Goal: Contribute content: Contribute content

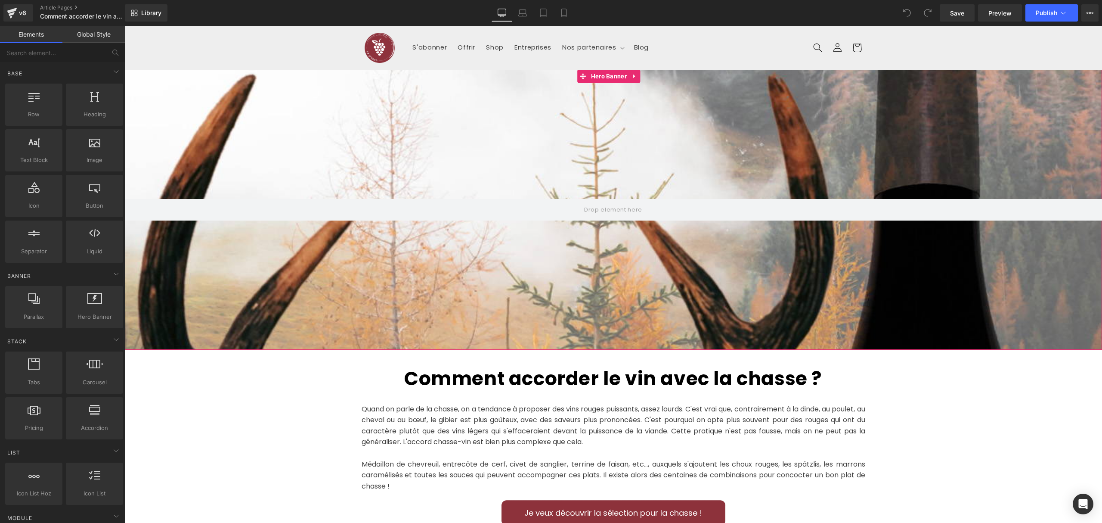
click at [630, 251] on div at bounding box center [613, 210] width 978 height 280
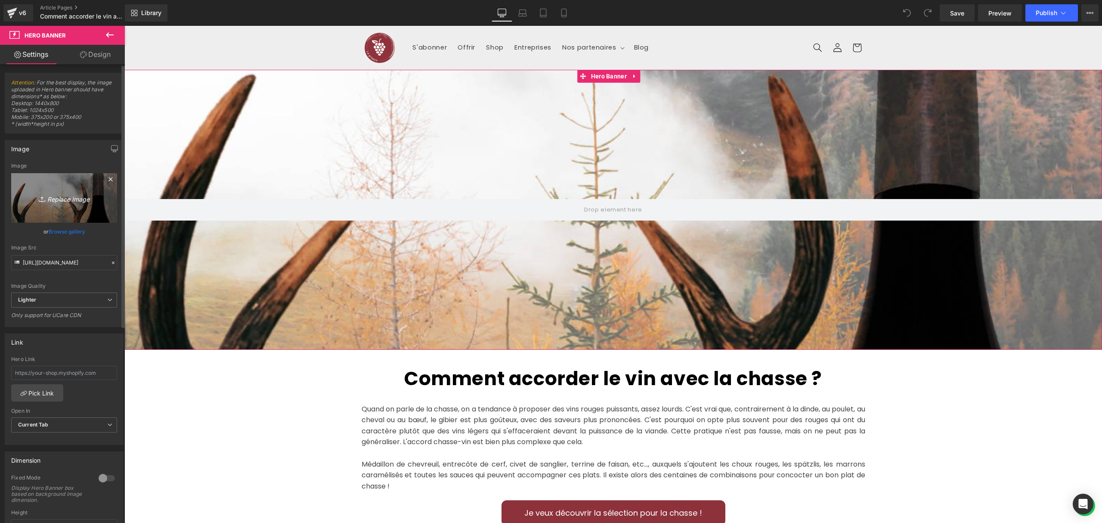
click at [73, 194] on icon "Replace Image" at bounding box center [64, 197] width 69 height 11
click at [53, 200] on icon "Replace Image" at bounding box center [64, 197] width 69 height 11
type input "C:\fakepath\2025.09_chasse-et-vin.jpg"
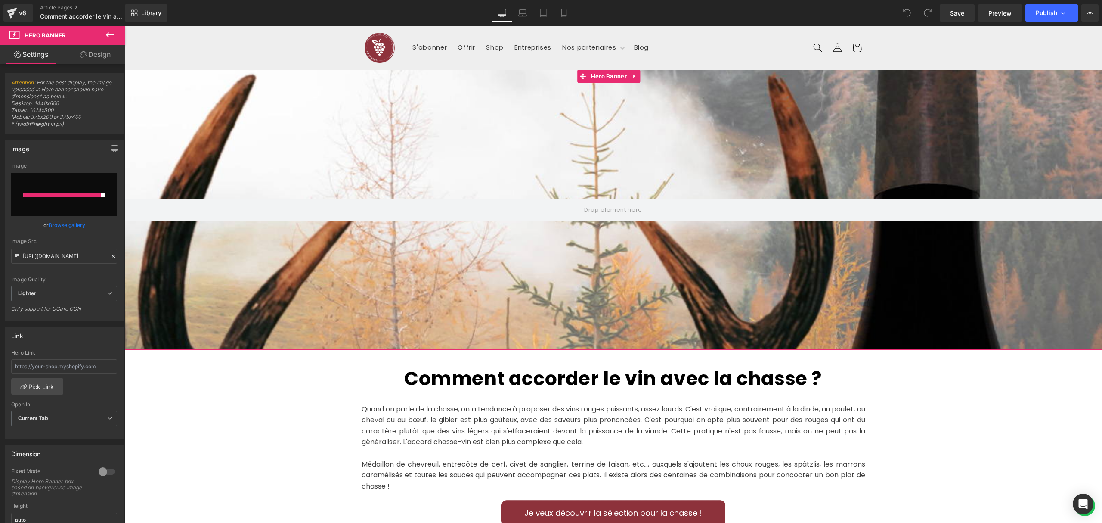
type input "[URL][DOMAIN_NAME]"
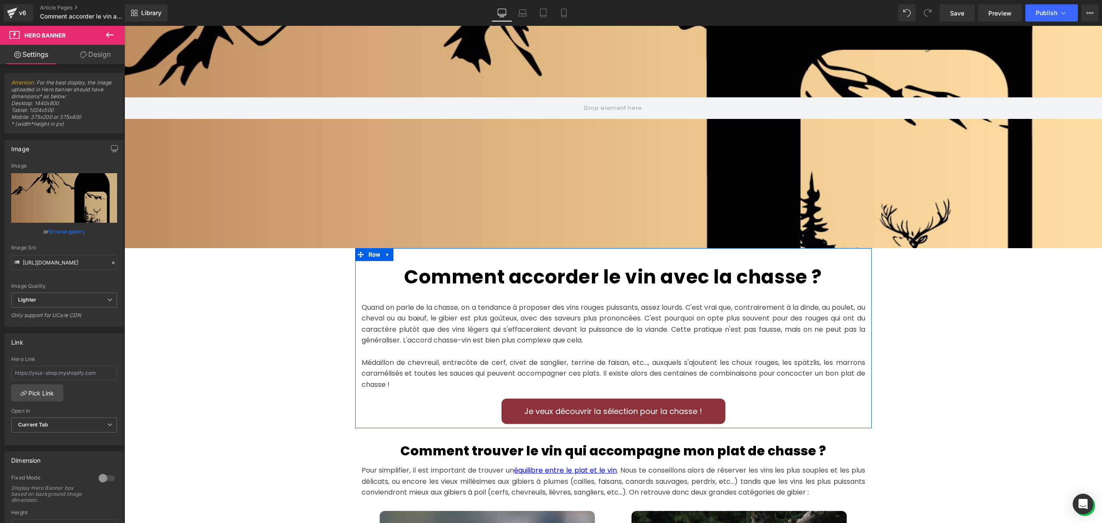
scroll to position [172, 0]
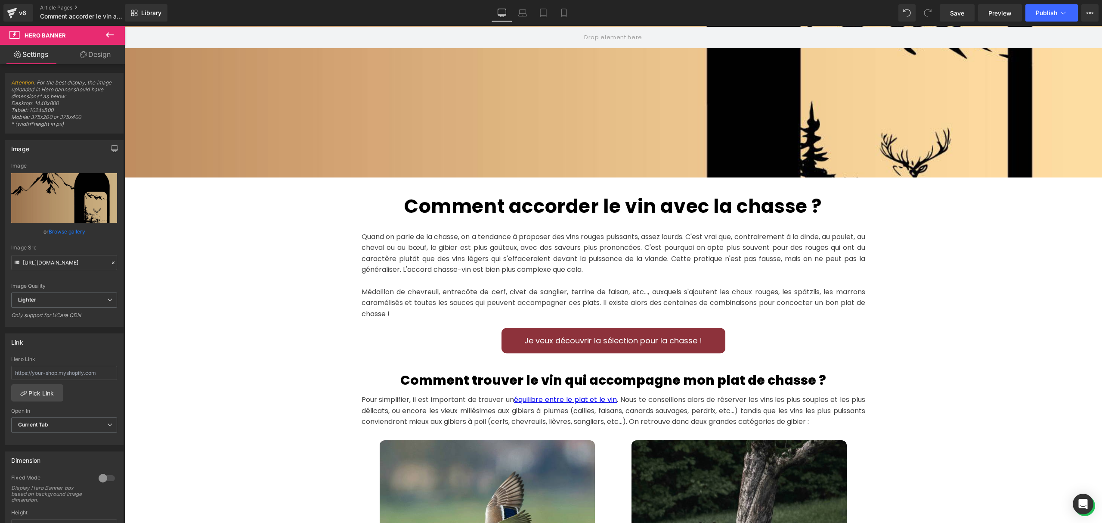
click at [486, 198] on h1 "Comment accorder le vin avec la chasse ?" at bounding box center [614, 206] width 504 height 32
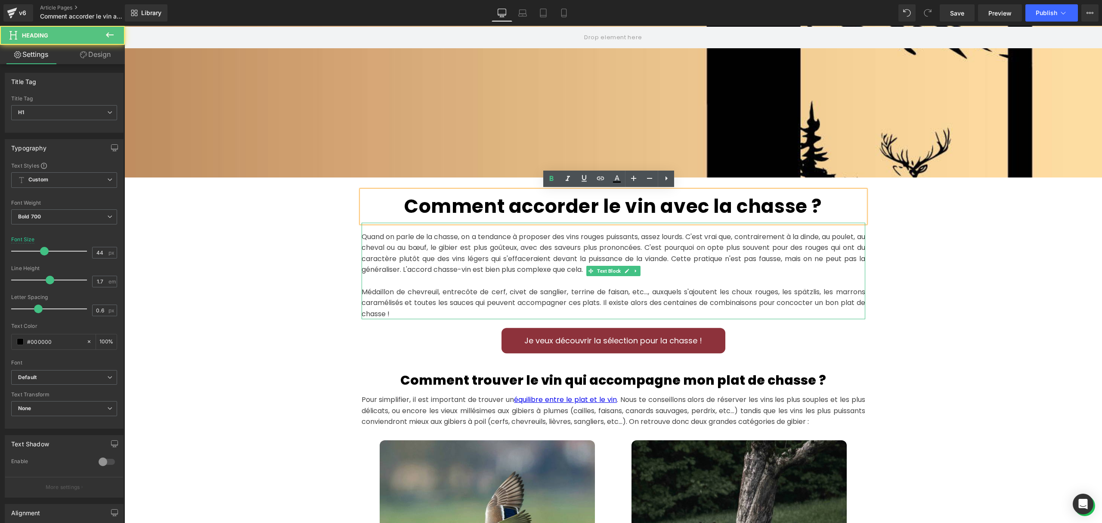
click at [512, 259] on p "Quand on parle de la chasse, on a tendance à proposer des vins rouges puissants…" at bounding box center [614, 253] width 504 height 44
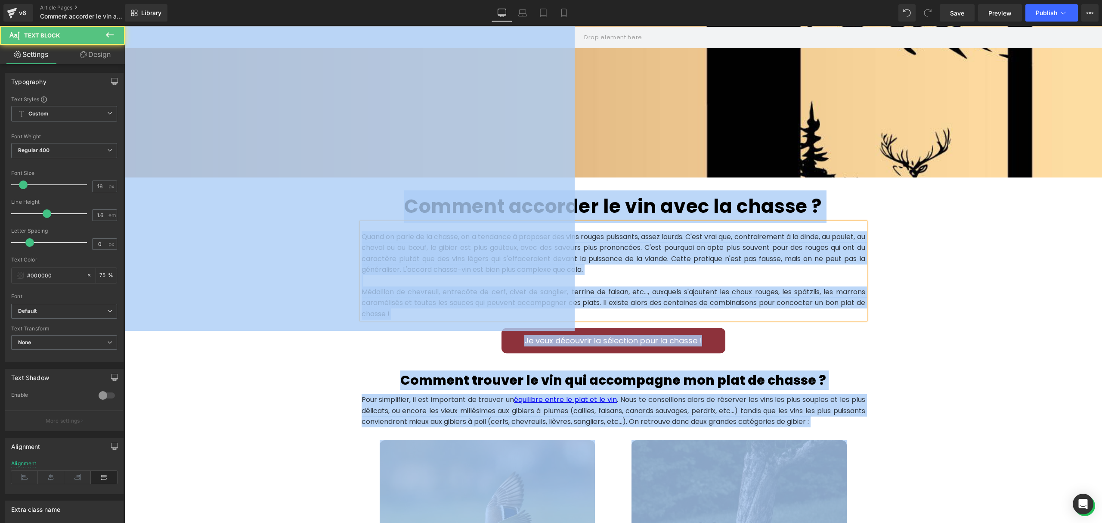
click at [512, 259] on p "Quand on parle de la chasse, on a tendance à proposer des vins rouges puissants…" at bounding box center [614, 253] width 504 height 44
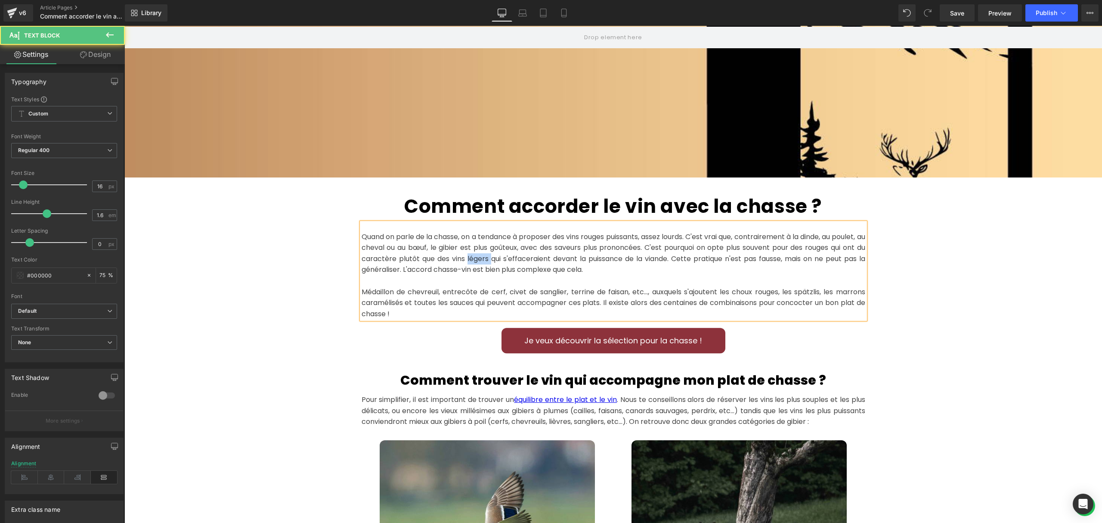
click at [512, 259] on p "Quand on parle de la chasse, on a tendance à proposer des vins rouges puissants…" at bounding box center [614, 253] width 504 height 44
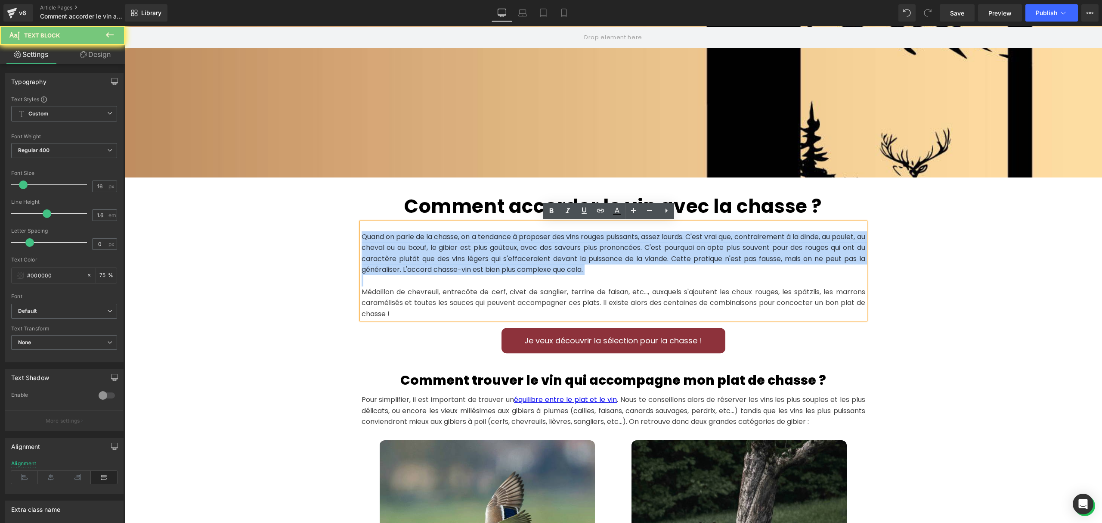
click at [512, 259] on p "Quand on parle de la chasse, on a tendance à proposer des vins rouges puissants…" at bounding box center [614, 253] width 504 height 44
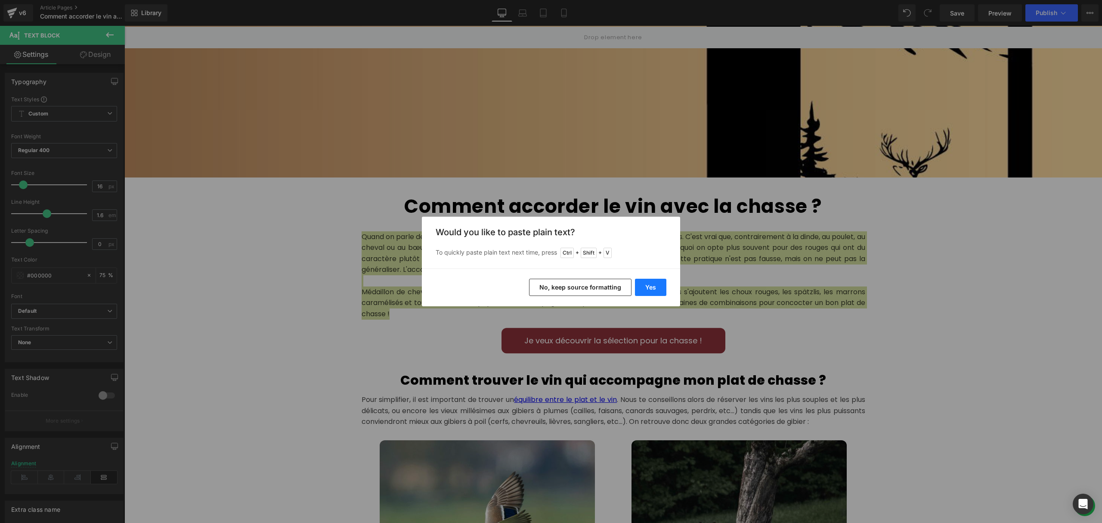
click at [653, 283] on button "Yes" at bounding box center [650, 287] width 31 height 17
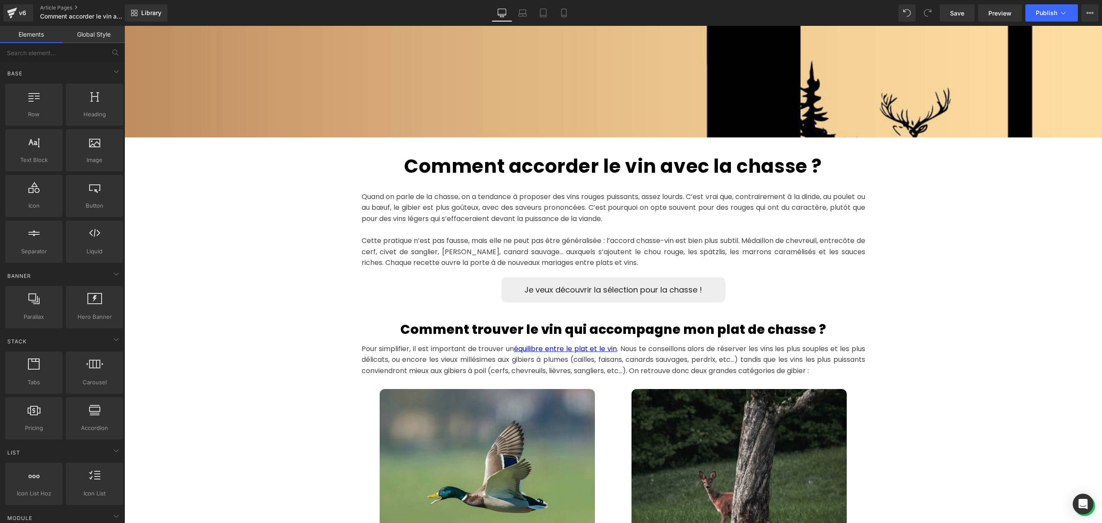
scroll to position [229, 0]
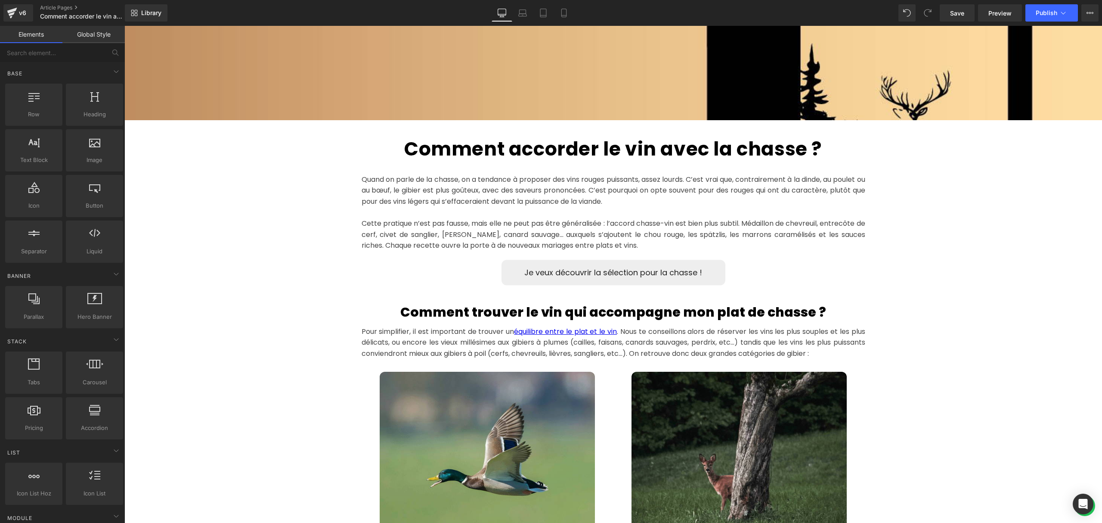
click at [628, 273] on link "Je veux découvrir la sélection pour la chasse !" at bounding box center [614, 272] width 224 height 25
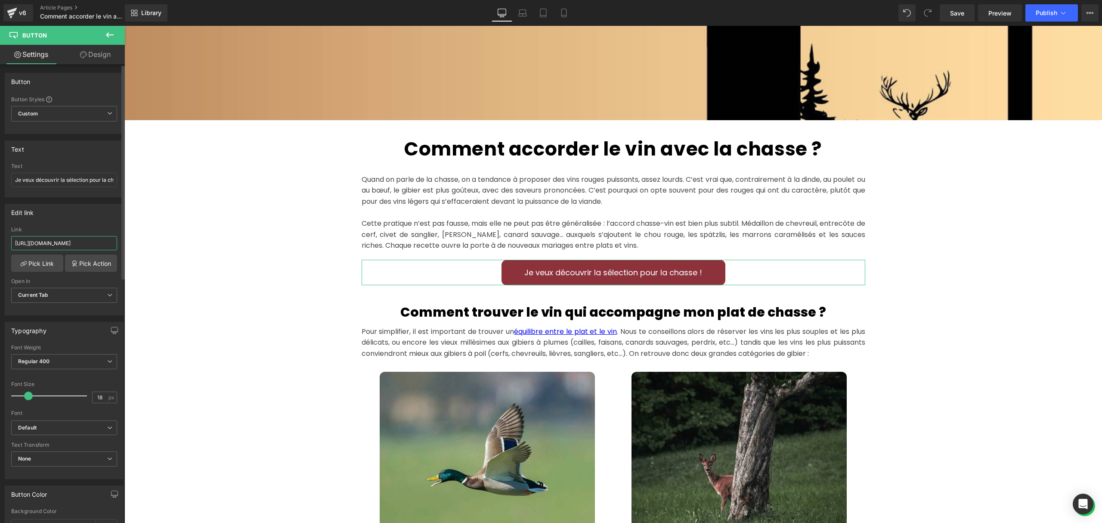
click at [83, 245] on input "[URL][DOMAIN_NAME]" at bounding box center [64, 243] width 106 height 14
drag, startPoint x: 209, startPoint y: 269, endPoint x: 178, endPoint y: 248, distance: 37.3
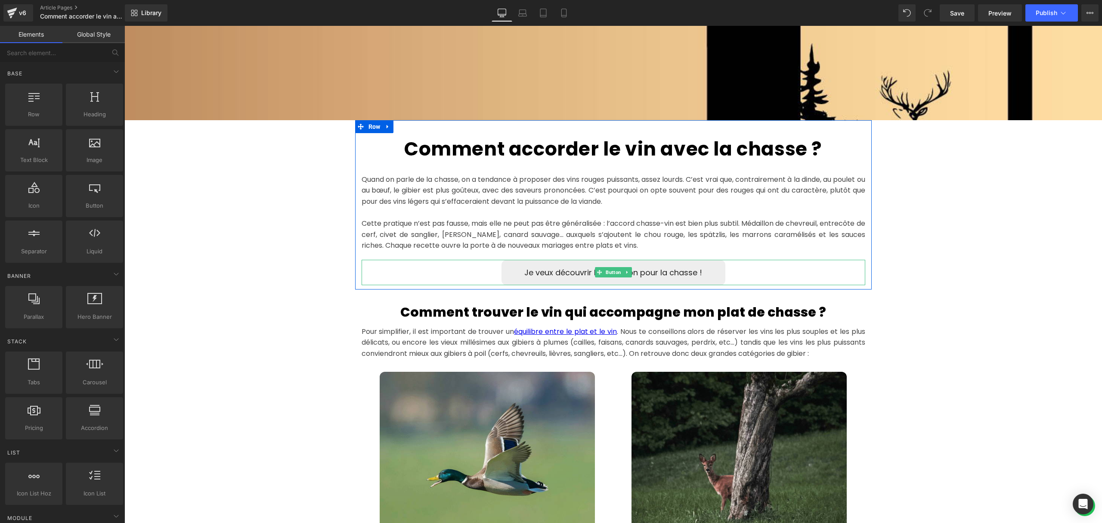
click at [535, 274] on link "Je veux découvrir la sélection pour la chasse !" at bounding box center [614, 272] width 224 height 25
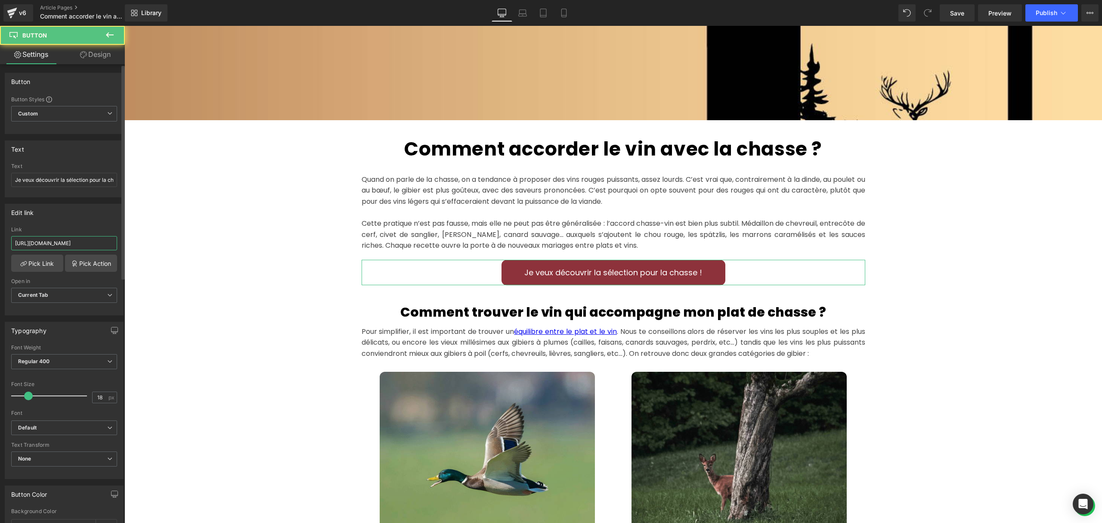
click at [65, 243] on input "[URL][DOMAIN_NAME]" at bounding box center [64, 243] width 106 height 14
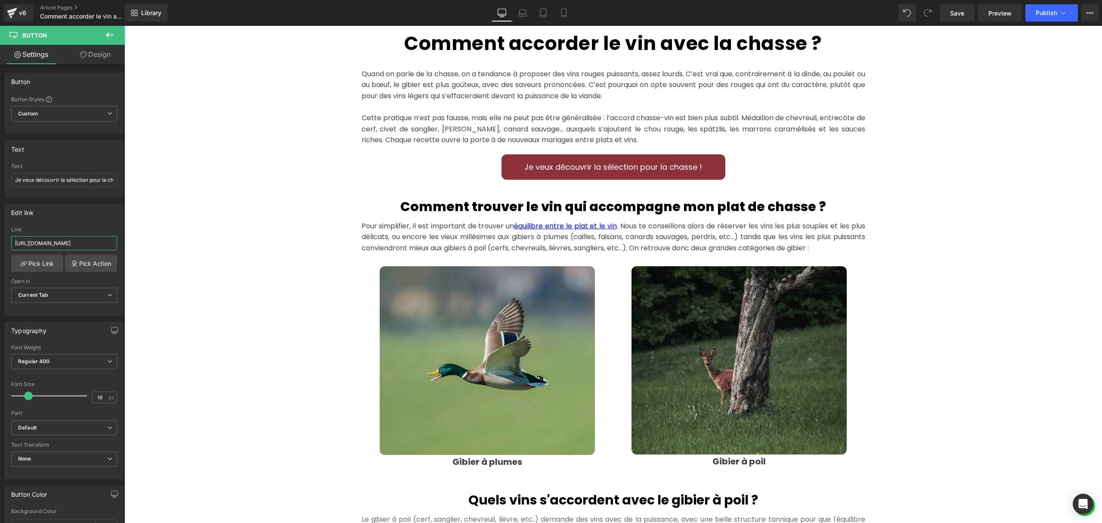
scroll to position [344, 0]
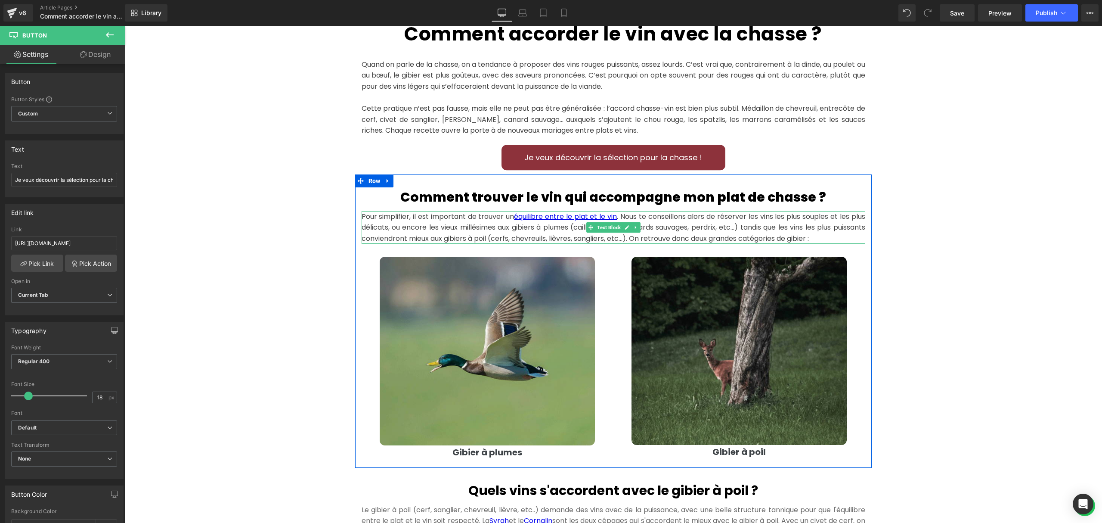
click at [671, 226] on p "Pour simplifier, il est important de trouver un équilibre entre le plat et le v…" at bounding box center [614, 227] width 504 height 33
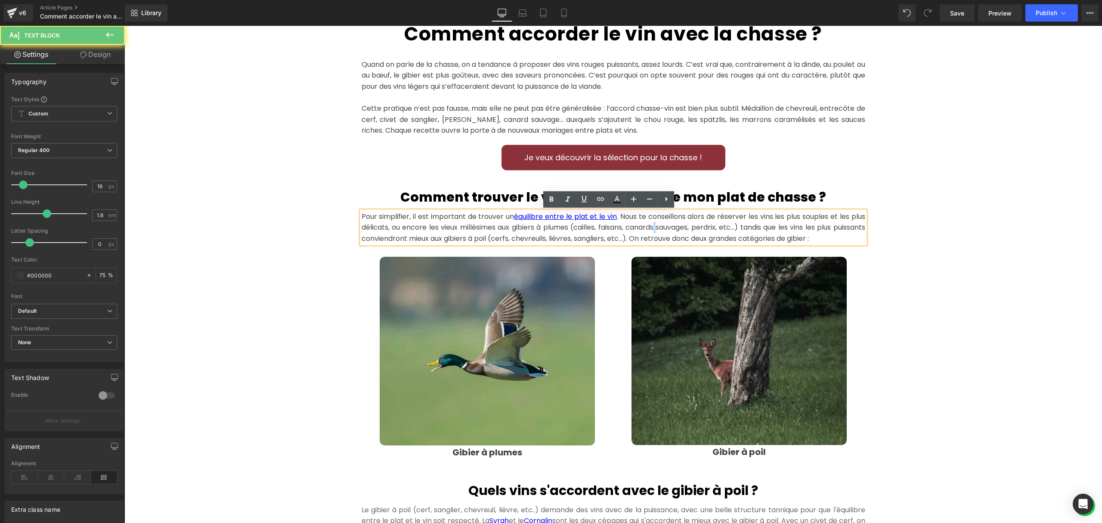
click at [671, 226] on p "Pour simplifier, il est important de trouver un équilibre entre le plat et le v…" at bounding box center [614, 227] width 504 height 33
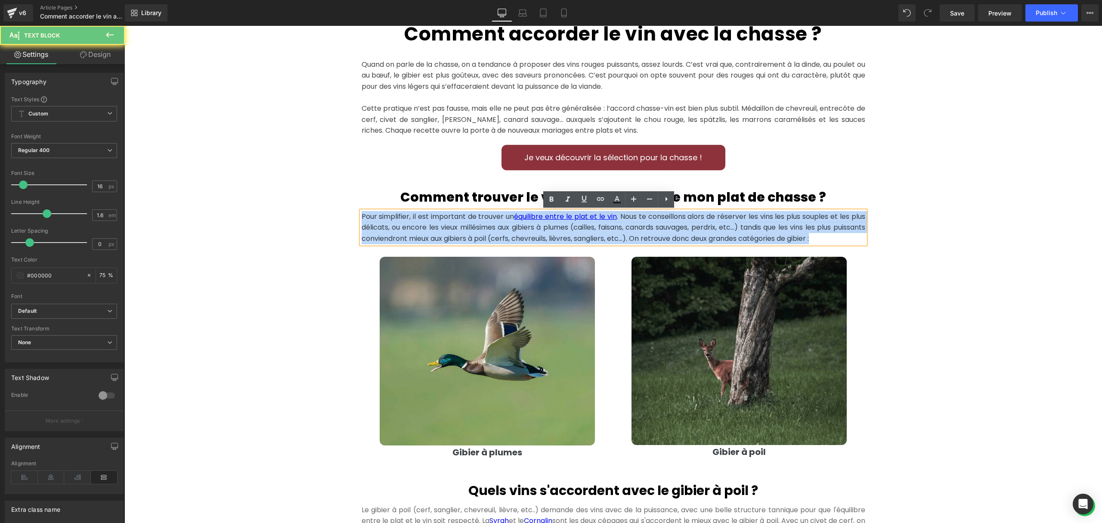
click at [671, 226] on p "Pour simplifier, il est important de trouver un équilibre entre le plat et le v…" at bounding box center [614, 227] width 504 height 33
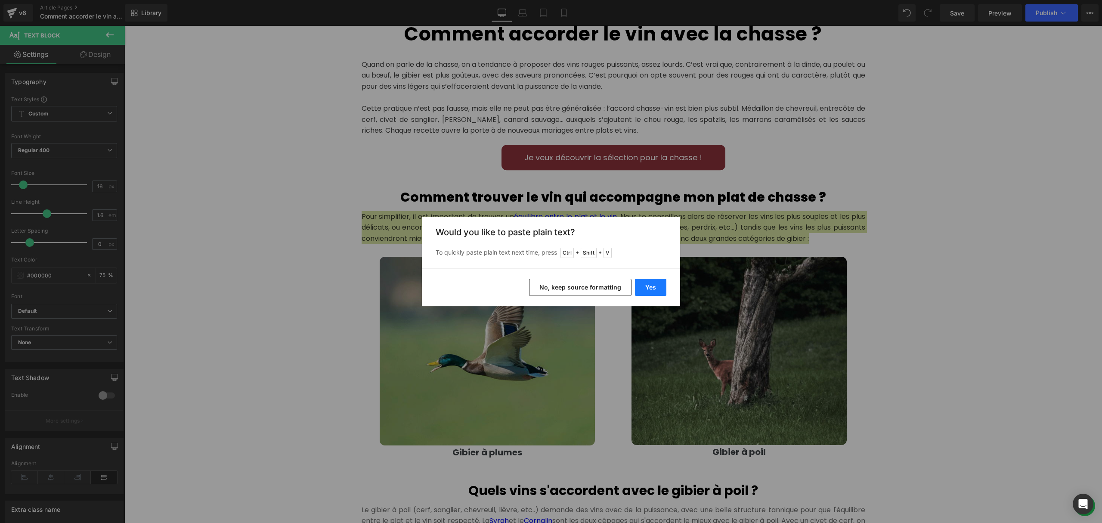
click at [656, 285] on button "Yes" at bounding box center [650, 287] width 31 height 17
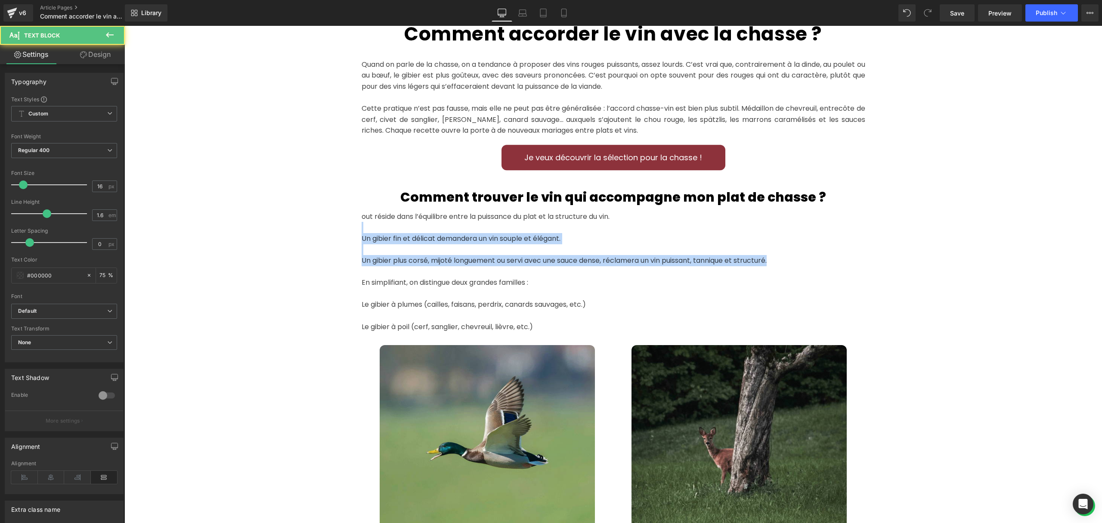
drag, startPoint x: 784, startPoint y: 260, endPoint x: 286, endPoint y: 224, distance: 499.8
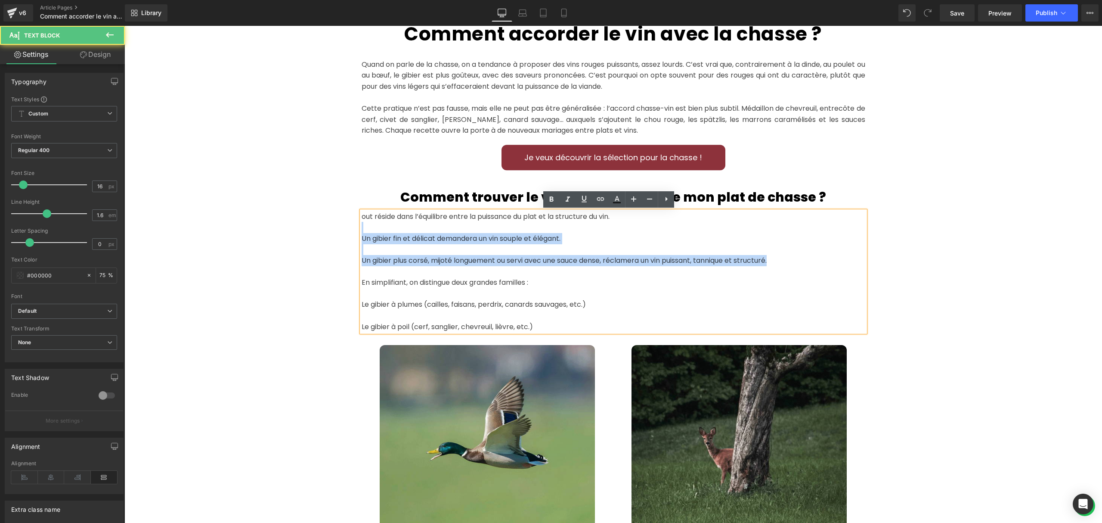
click at [503, 257] on p "Un gibier plus corsé, mijoté longuement ou servi avec une sauce dense, réclamer…" at bounding box center [614, 260] width 504 height 11
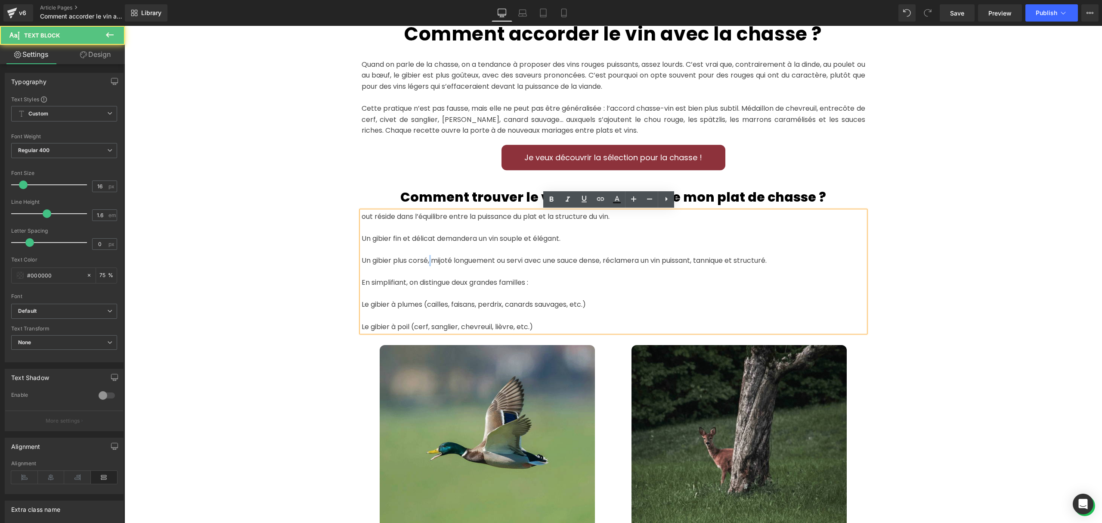
click at [426, 255] on p "Un gibier plus corsé, mijoté longuement ou servi avec une sauce dense, réclamer…" at bounding box center [614, 260] width 504 height 11
click at [391, 248] on p at bounding box center [614, 249] width 504 height 11
click at [362, 259] on p "Un gibier plus corsé, mijoté longuement ou servi avec une sauce dense, réclamer…" at bounding box center [614, 260] width 504 height 11
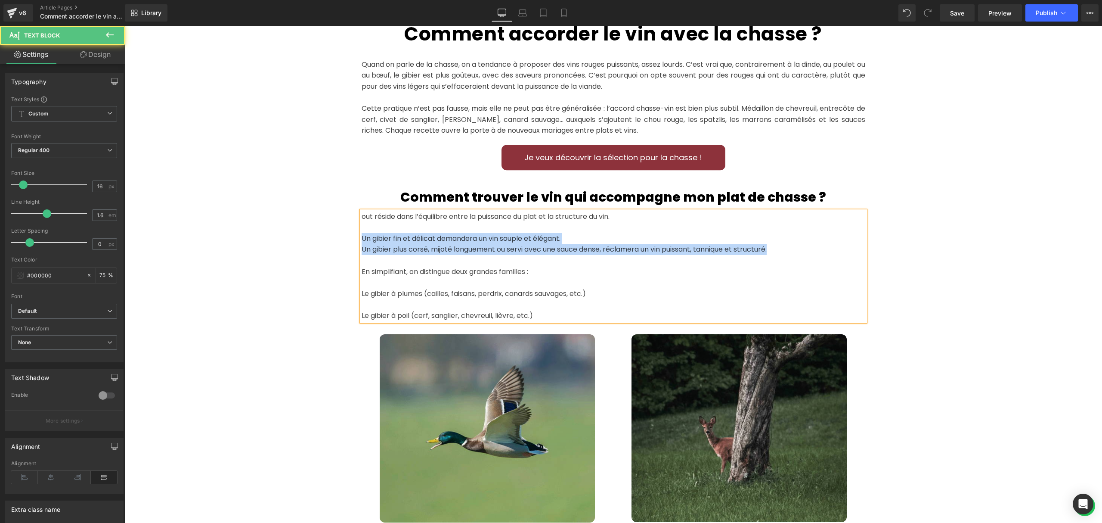
drag, startPoint x: 777, startPoint y: 251, endPoint x: 350, endPoint y: 236, distance: 427.3
click at [355, 236] on div "Comment trouver le vin qui accompagne mon plat de chasse ? Heading out réside d…" at bounding box center [613, 363] width 517 height 353
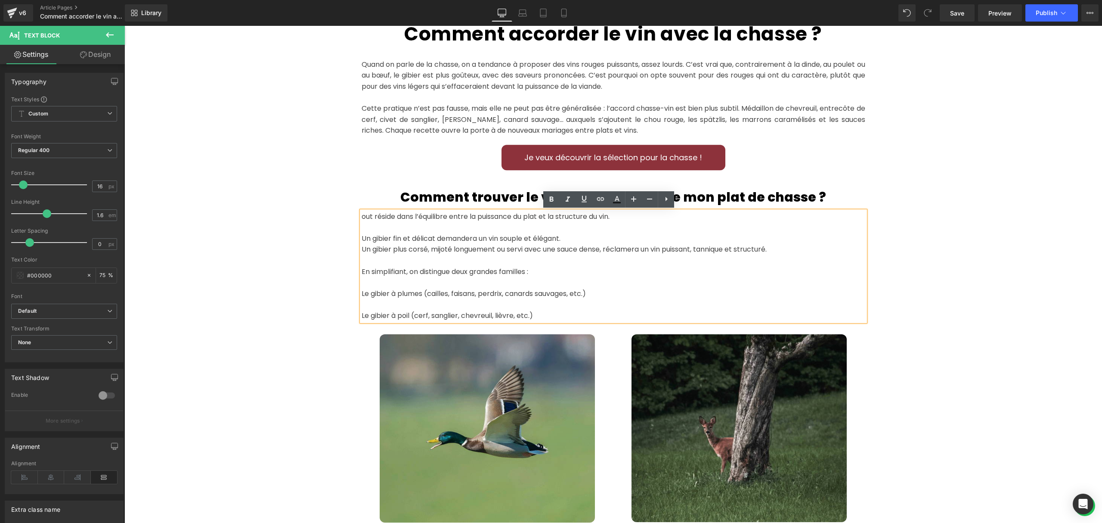
click at [362, 217] on p "out réside dans l’équilibre entre la puissance du plat et la structure du vin." at bounding box center [614, 216] width 504 height 11
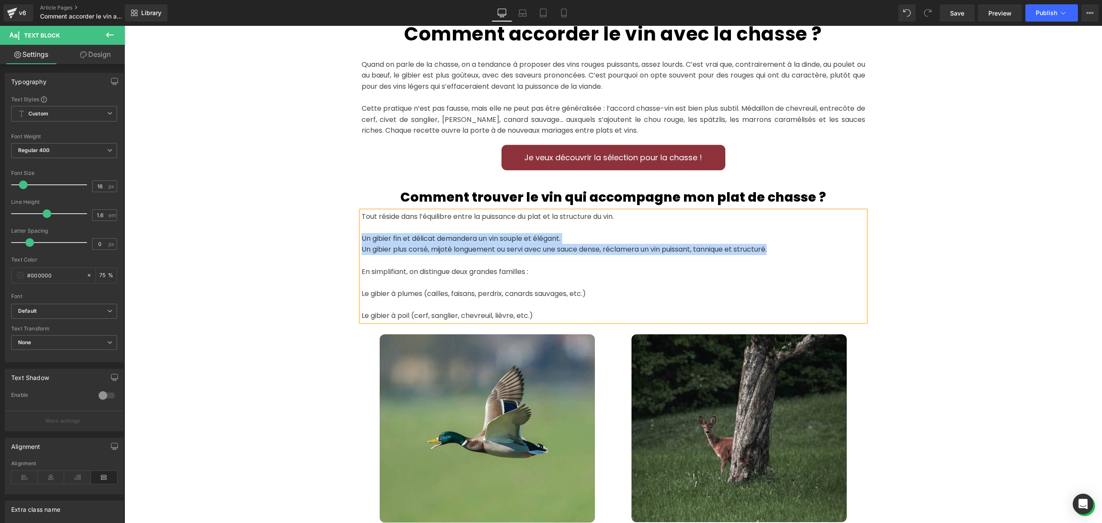
drag, startPoint x: 357, startPoint y: 239, endPoint x: 810, endPoint y: 254, distance: 452.7
click at [810, 254] on div "Tout réside dans l’équilibre entre la puissance du plat et la structure du vin.…" at bounding box center [614, 266] width 504 height 110
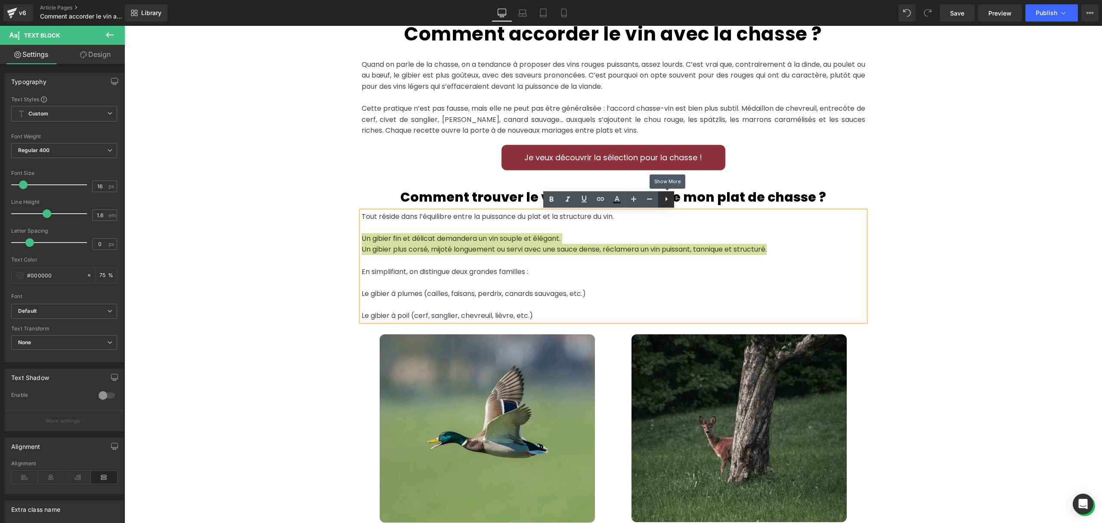
click at [663, 203] on icon at bounding box center [666, 199] width 10 height 10
click at [662, 201] on icon at bounding box center [666, 199] width 10 height 10
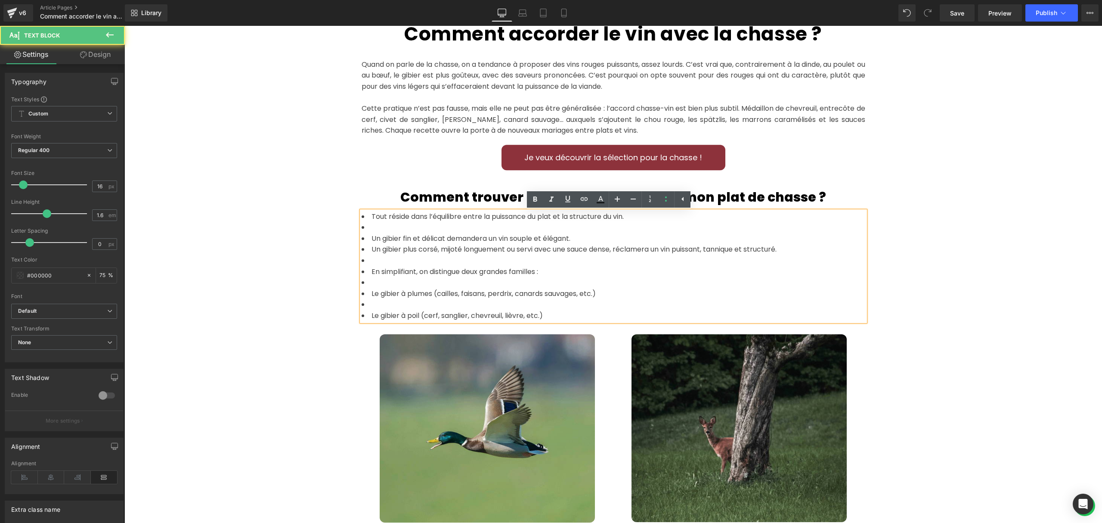
click at [382, 230] on li at bounding box center [614, 227] width 504 height 11
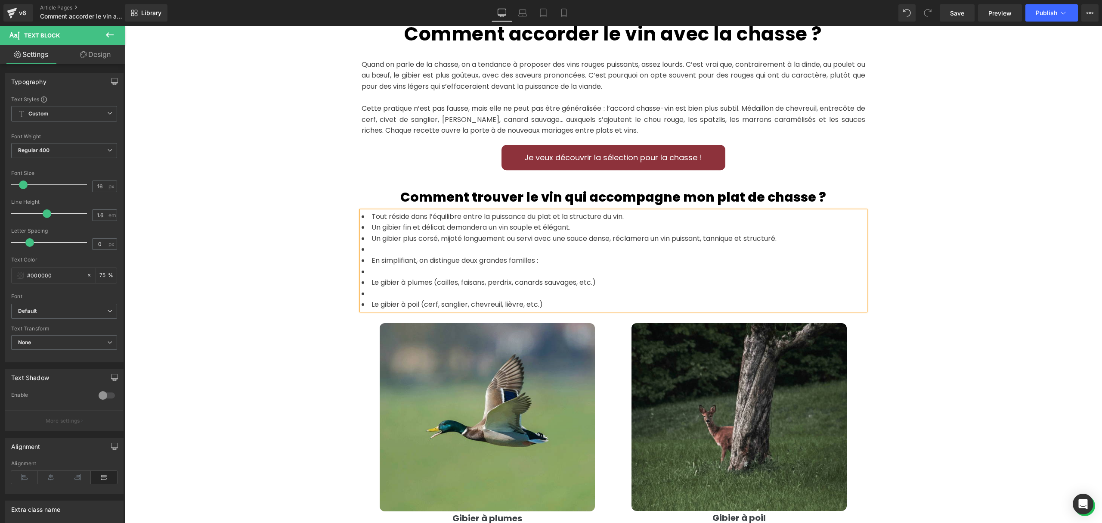
click at [369, 214] on li "Tout réside dans l’équilibre entre la puissance du plat et la structure du vin." at bounding box center [614, 216] width 504 height 11
click at [369, 215] on li "Tout réside dans l’équilibre entre la puissance du plat et la structure du vin." at bounding box center [614, 216] width 504 height 11
click at [500, 238] on li "Un gibier plus corsé, mijoté longuement ou servi avec une sauce dense, réclamer…" at bounding box center [614, 238] width 504 height 11
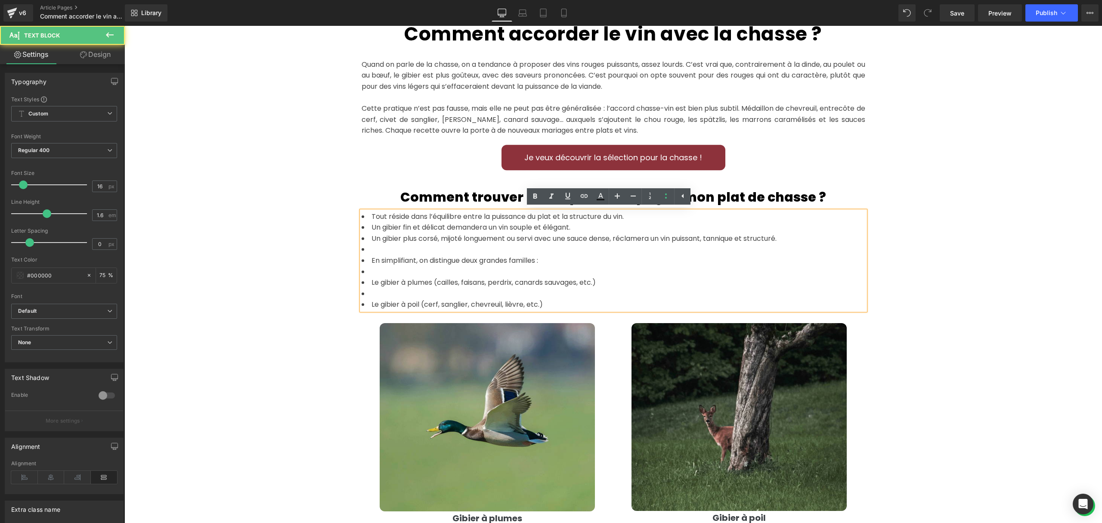
click at [372, 231] on li "Un gibier fin et délicat demandera un vin souple et élégant." at bounding box center [614, 227] width 504 height 11
click at [366, 211] on div "Tout réside dans l’équilibre entre la puissance du plat et la structure du vin.…" at bounding box center [614, 260] width 504 height 99
click at [660, 228] on li "Un gibier fin et délicat demandera un vin souple et élégant." at bounding box center [614, 227] width 504 height 11
click at [369, 217] on li "Tout réside dans l’équilibre entre la puissance du plat et la structure du vin." at bounding box center [614, 216] width 504 height 11
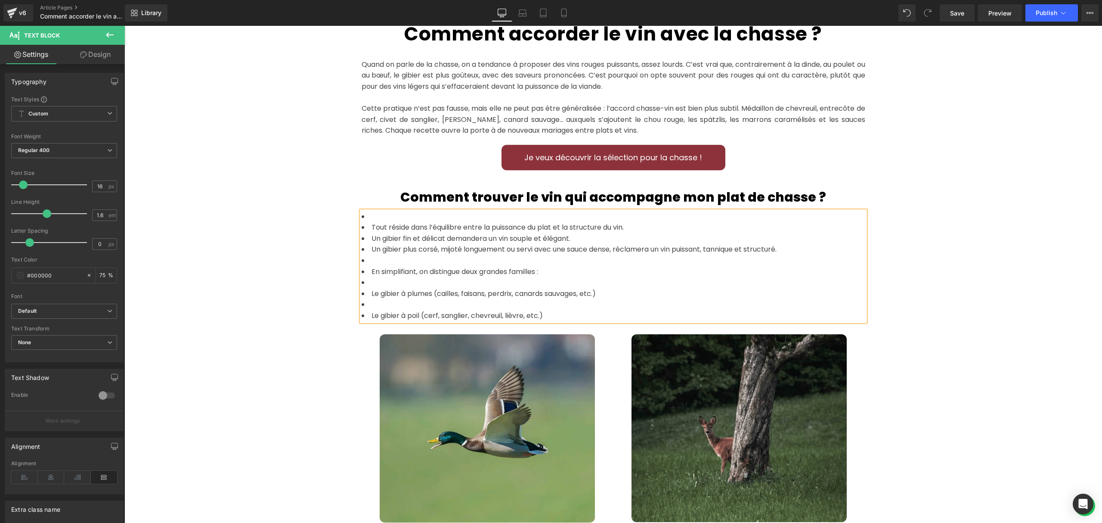
click at [379, 218] on li at bounding box center [614, 216] width 504 height 11
click at [362, 226] on li "Tout réside dans l’équilibre entre la puissance du plat et la structure du vin." at bounding box center [614, 227] width 504 height 11
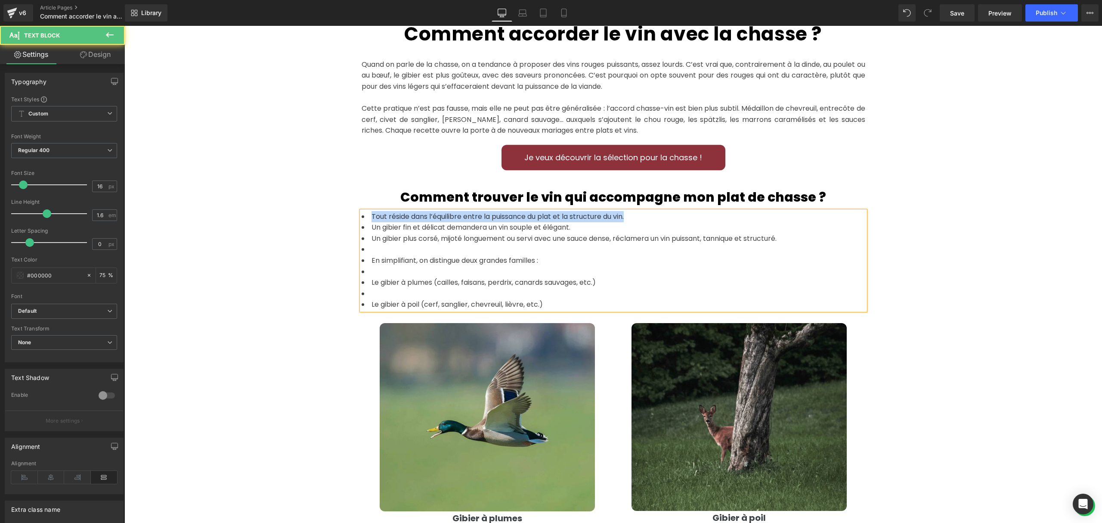
drag, startPoint x: 647, startPoint y: 221, endPoint x: 345, endPoint y: 214, distance: 301.5
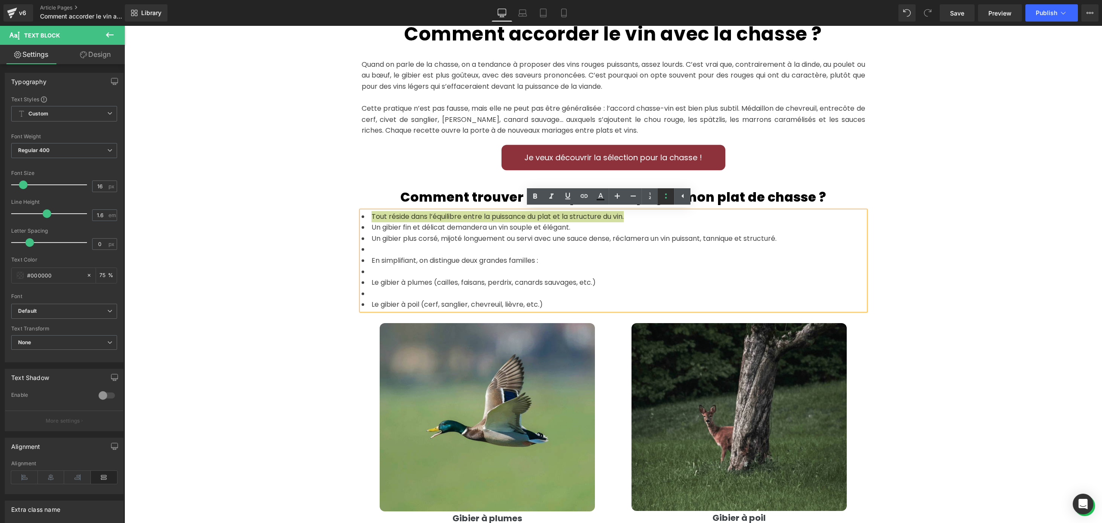
click at [667, 197] on icon at bounding box center [666, 196] width 10 height 10
click at [620, 240] on span "Un gibier plus corsé, mijoté longuement ou servi avec une sauce dense, réclamer…" at bounding box center [564, 238] width 405 height 10
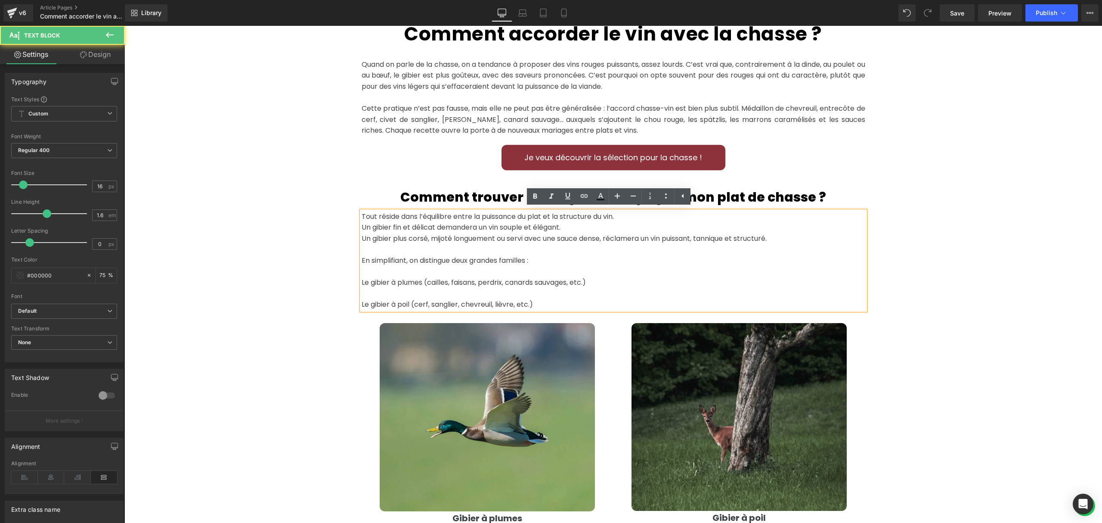
click at [651, 216] on p "Tout réside dans l’équilibre entre la puissance du plat et la structure du vin.…" at bounding box center [614, 260] width 504 height 99
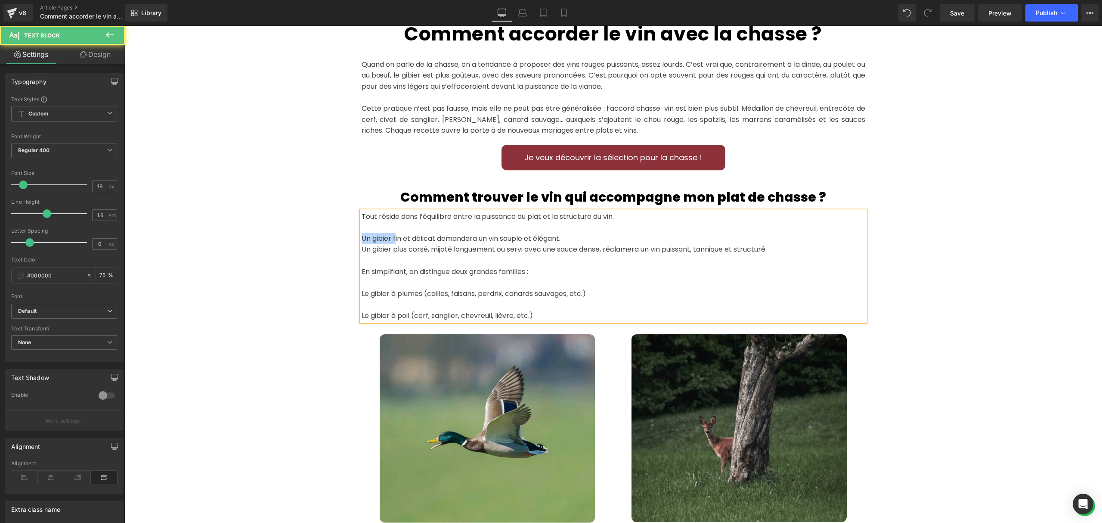
drag, startPoint x: 358, startPoint y: 240, endPoint x: 391, endPoint y: 240, distance: 33.2
click at [391, 240] on span "Un gibier fin et délicat demandera un vin souple et élégant." at bounding box center [461, 238] width 199 height 10
click at [383, 240] on span "Un gibier fin et délicat demandera un vin souple et élégant." at bounding box center [461, 238] width 199 height 10
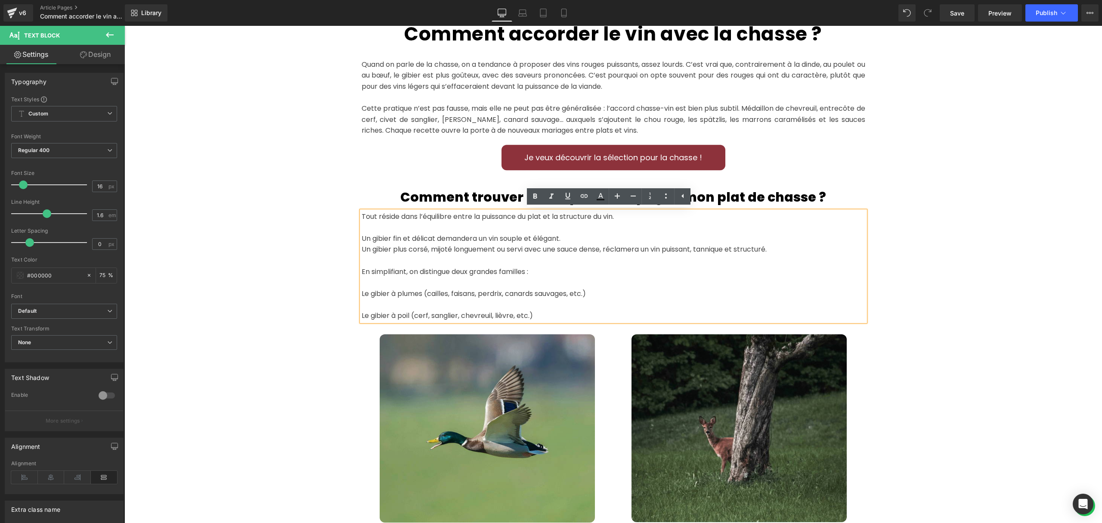
click at [362, 240] on div "Tout réside dans l’équilibre entre la puissance du plat et la structure du vin.…" at bounding box center [614, 266] width 504 height 110
click at [362, 235] on span "Un gibier fin et délicat demandera un vin souple et élégant." at bounding box center [461, 238] width 199 height 10
click at [362, 236] on div "Tout réside dans l’équilibre entre la puissance du plat et la structure du vin.…" at bounding box center [614, 266] width 504 height 110
click at [362, 236] on span "Un gibier fin et délicat demandera un vin souple et élégant." at bounding box center [461, 238] width 199 height 10
click at [362, 239] on span "Un gibier fin et délicat demandera un vin souple et élégant." at bounding box center [461, 238] width 199 height 10
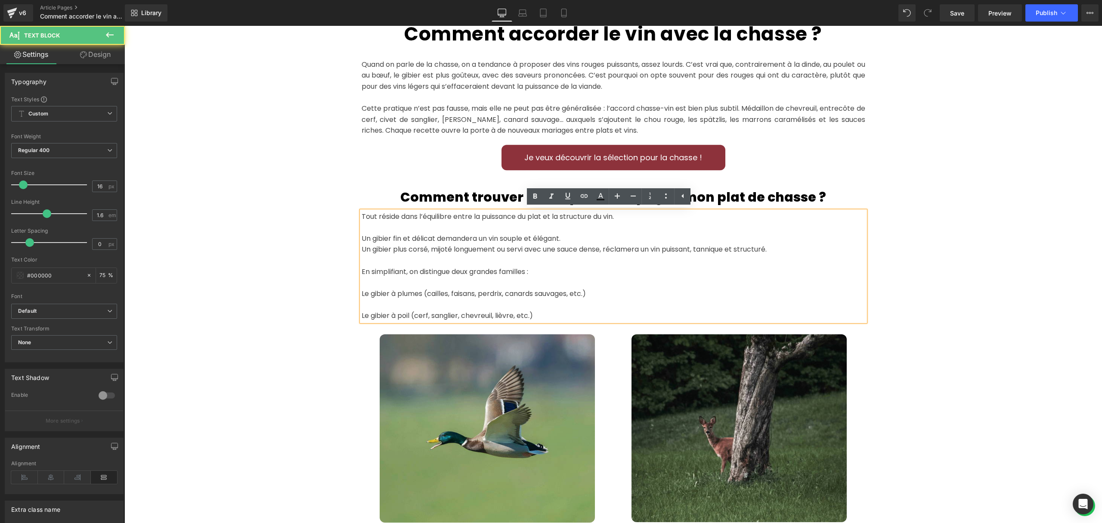
click at [362, 239] on span "Un gibier fin et délicat demandera un vin souple et élégant." at bounding box center [461, 238] width 199 height 10
click at [665, 201] on link at bounding box center [666, 196] width 16 height 16
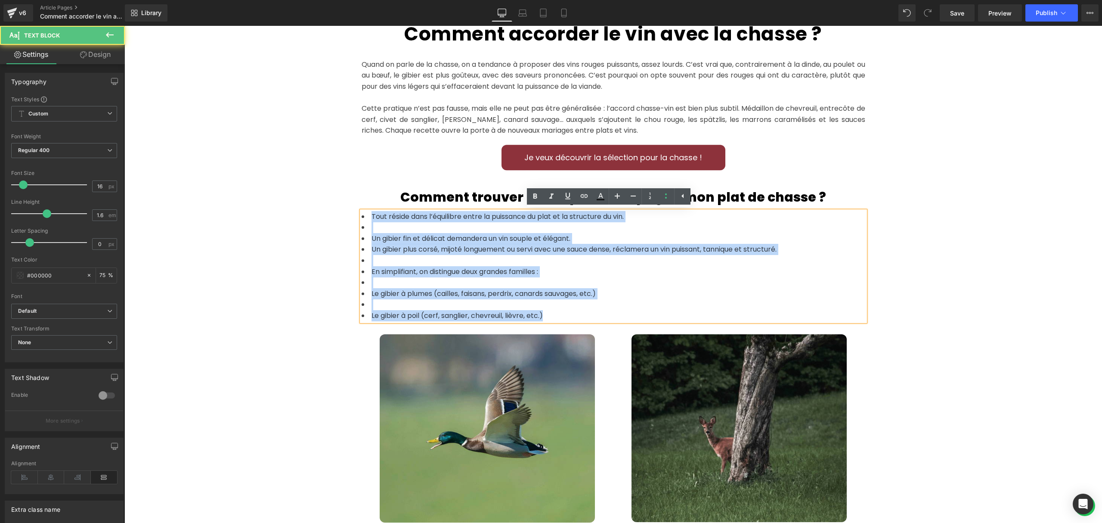
click at [485, 279] on li at bounding box center [614, 282] width 504 height 11
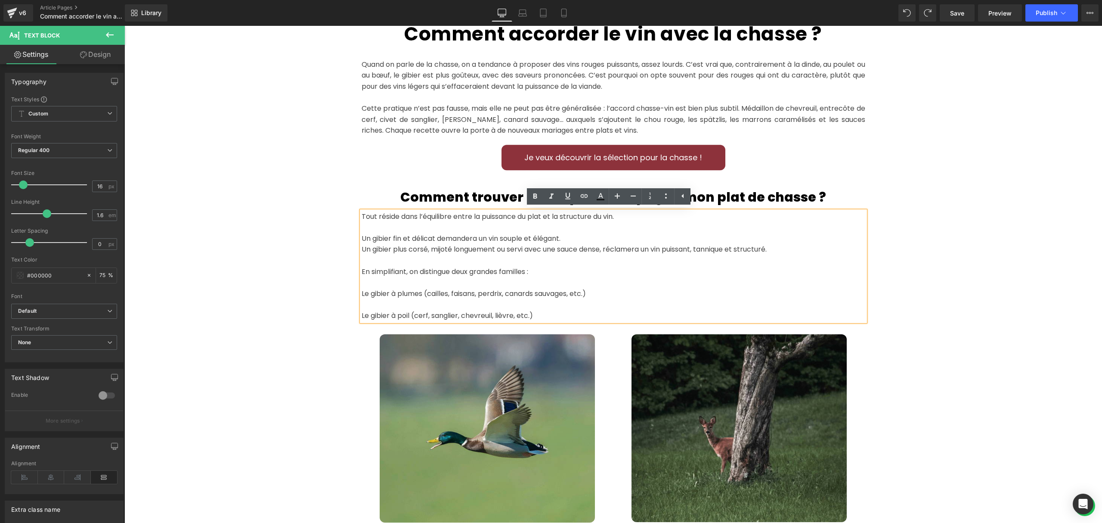
click at [552, 270] on p "Un gibier fin et délicat demandera un vin souple et élégant. Un gibier plus cor…" at bounding box center [614, 271] width 504 height 99
click at [362, 235] on span "Un gibier fin et délicat demandera un vin souple et élégant." at bounding box center [461, 238] width 199 height 10
click at [362, 237] on span "Un gibier fin et délicat demandera un vin souple et élégant." at bounding box center [461, 238] width 199 height 10
click at [557, 266] on p "Un gibier fin et délicat demandera un vin souple et élégant. Un gibier plus cor…" at bounding box center [614, 271] width 504 height 99
click at [366, 305] on p "Un gibier fin et délicat demandera un vin souple et élégant. Un gibier plus cor…" at bounding box center [614, 271] width 504 height 99
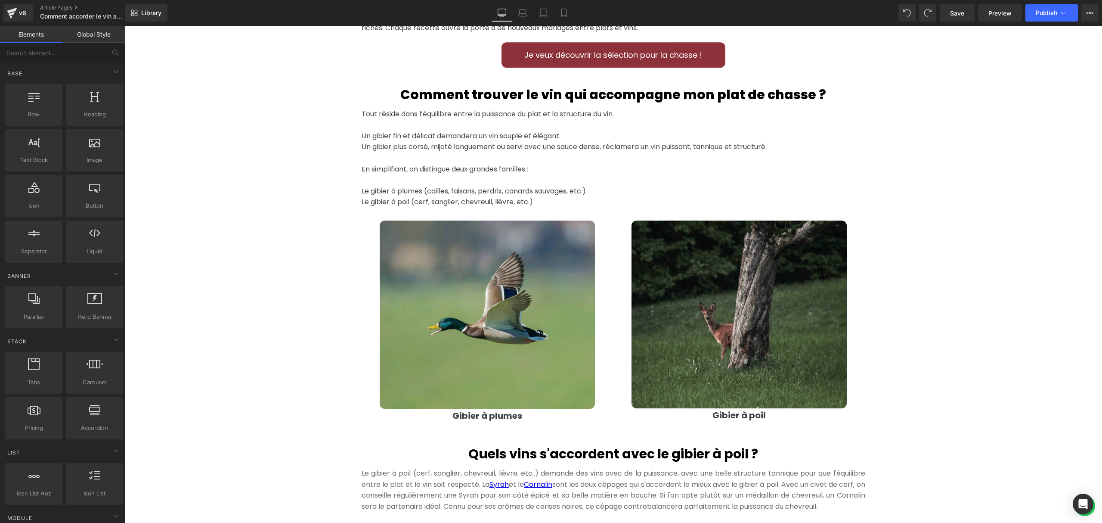
scroll to position [459, 0]
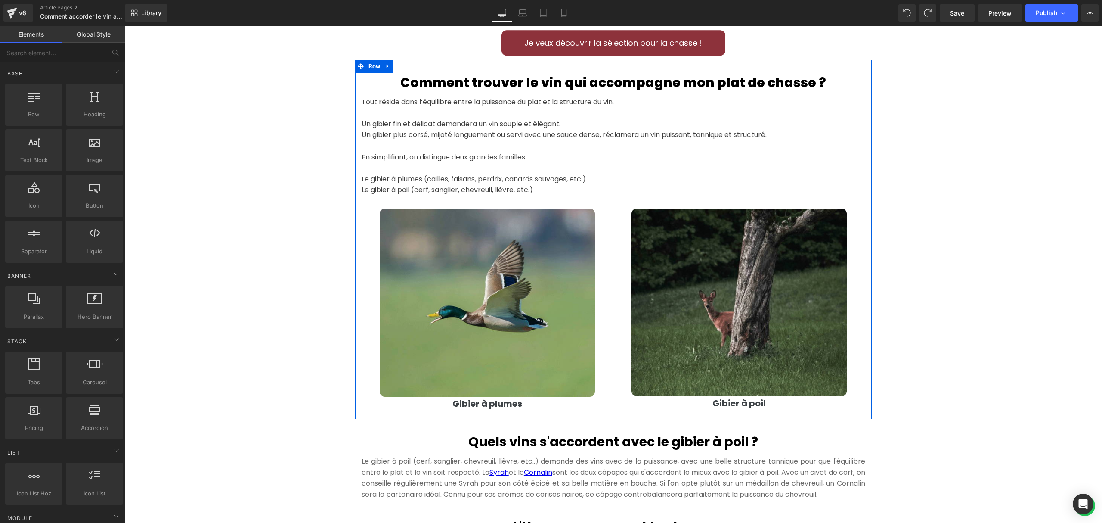
click at [435, 180] on span "Le gibier à plumes (cailles, faisans, perdrix, canards sauvages, etc.)" at bounding box center [474, 179] width 224 height 10
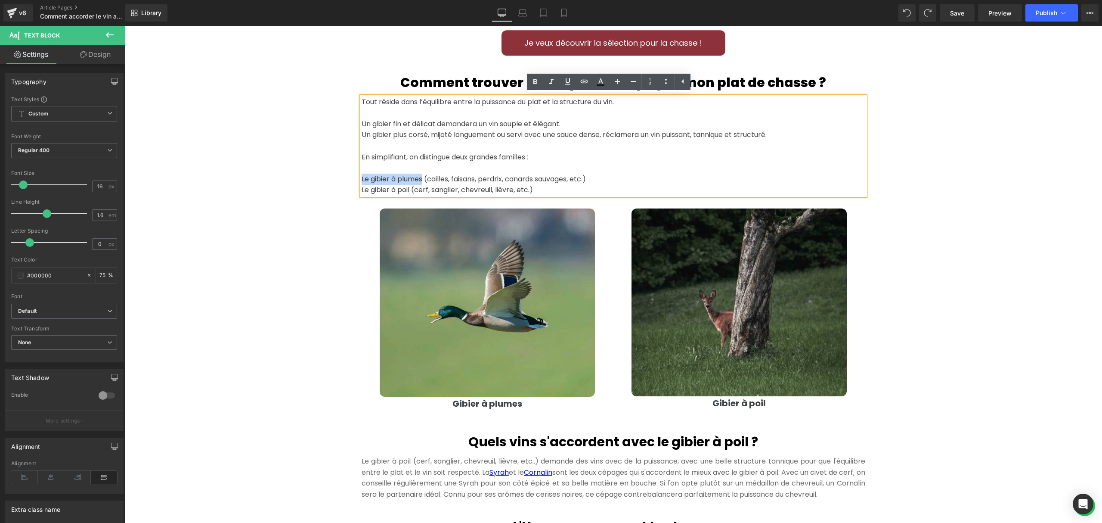
drag, startPoint x: 421, startPoint y: 177, endPoint x: 357, endPoint y: 176, distance: 63.7
click at [362, 176] on span "Le gibier à plumes (cailles, faisans, perdrix, canards sauvages, etc.)" at bounding box center [474, 179] width 224 height 10
click at [529, 84] on link at bounding box center [535, 82] width 16 height 16
drag, startPoint x: 402, startPoint y: 189, endPoint x: 350, endPoint y: 189, distance: 52.5
click at [350, 189] on div "Hero Banner 300px 300px Comment accorder le vin avec la chasse ? Heading Quand …" at bounding box center [613, 502] width 978 height 1783
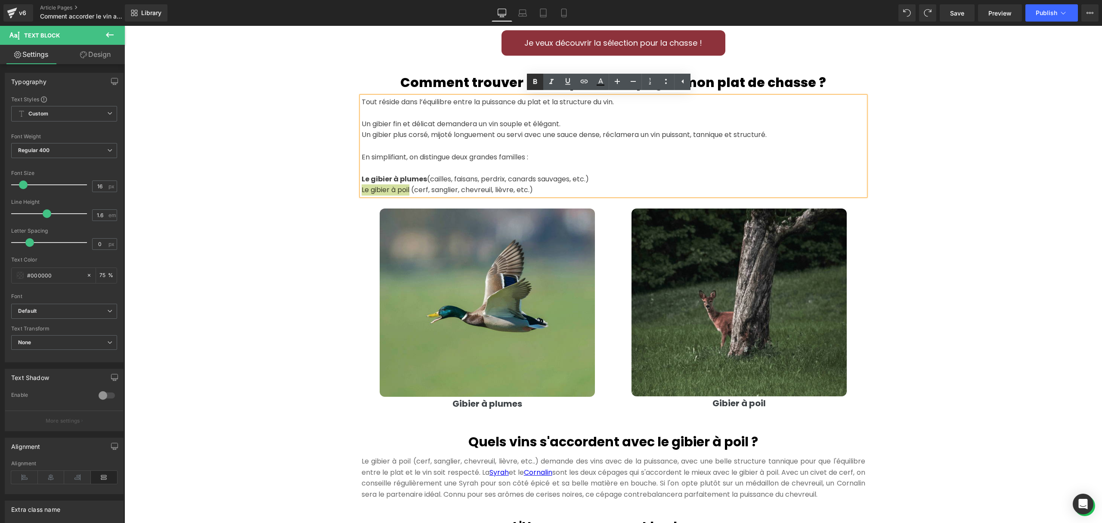
drag, startPoint x: 534, startPoint y: 87, endPoint x: 529, endPoint y: 88, distance: 4.9
click at [534, 86] on icon at bounding box center [535, 82] width 10 height 10
click at [257, 169] on div "Hero Banner 300px 300px Comment accorder le vin avec la chasse ? Heading Quand …" at bounding box center [613, 502] width 978 height 1783
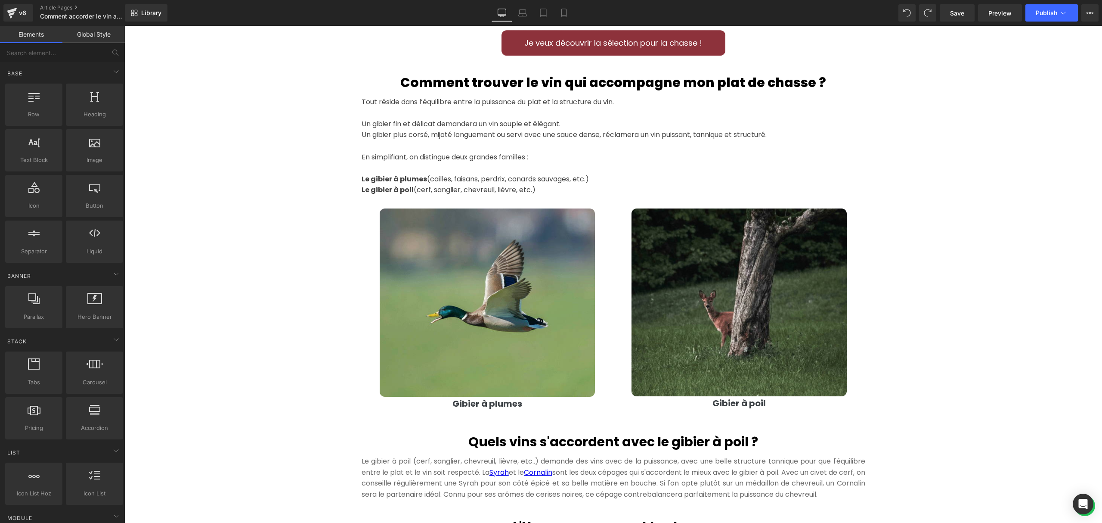
click at [257, 167] on div "Hero Banner 300px 300px Comment accorder le vin avec la chasse ? Heading Quand …" at bounding box center [613, 502] width 978 height 1783
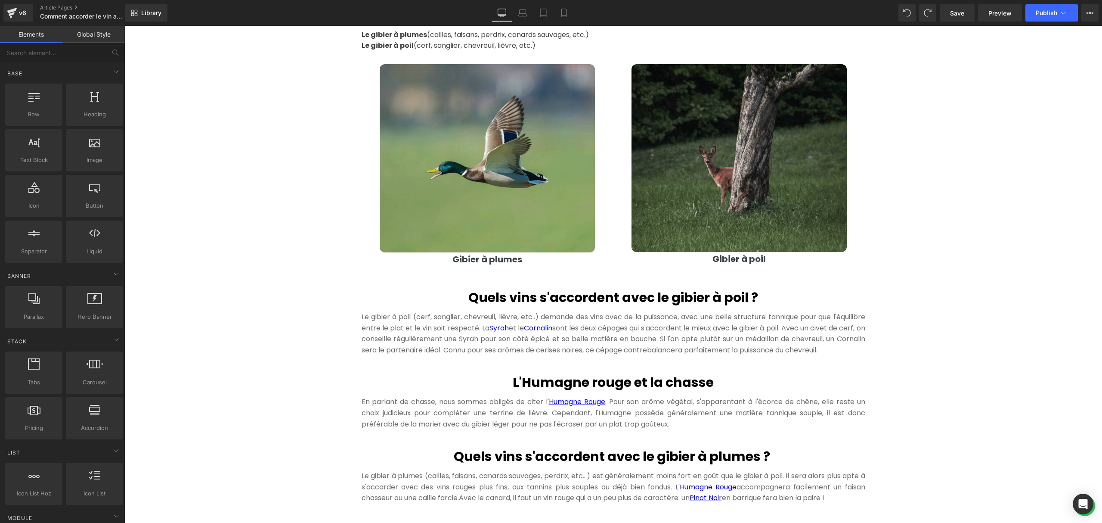
scroll to position [631, 0]
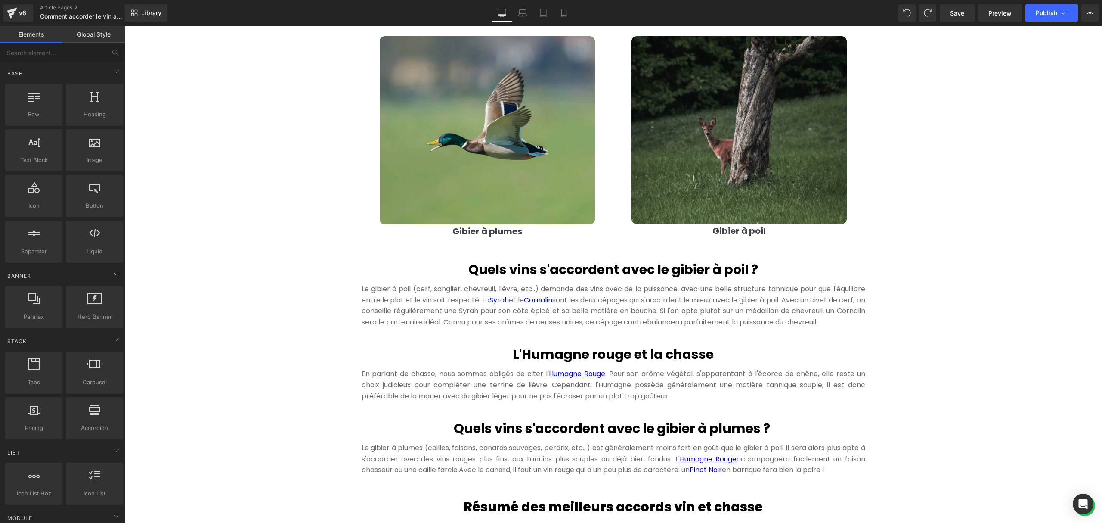
click at [124, 26] on div at bounding box center [124, 26] width 0 height 0
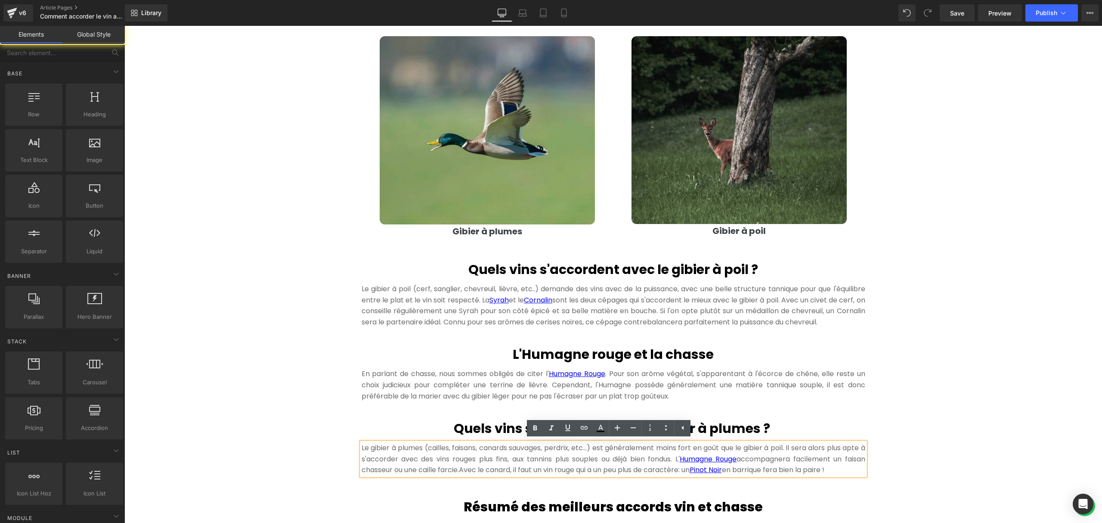
click at [1028, 401] on div "Hero Banner 300px 300px Comment accorder le vin avec la chasse ? Heading Quand …" at bounding box center [613, 330] width 978 height 1783
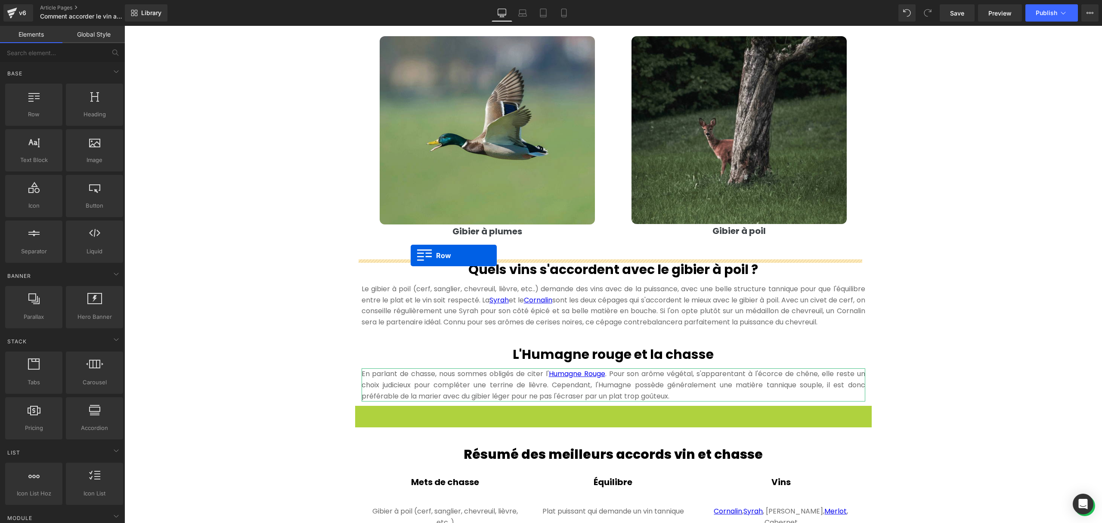
drag, startPoint x: 353, startPoint y: 411, endPoint x: 411, endPoint y: 255, distance: 165.8
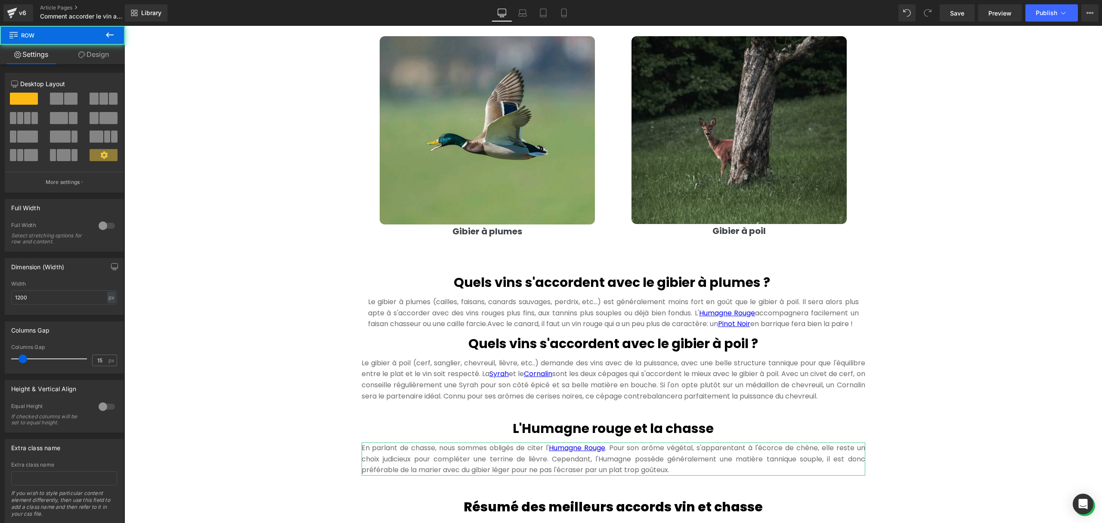
click at [957, 327] on div "Hero Banner 300px 300px Comment accorder le vin avec la chasse ? Heading Quand …" at bounding box center [613, 330] width 978 height 1783
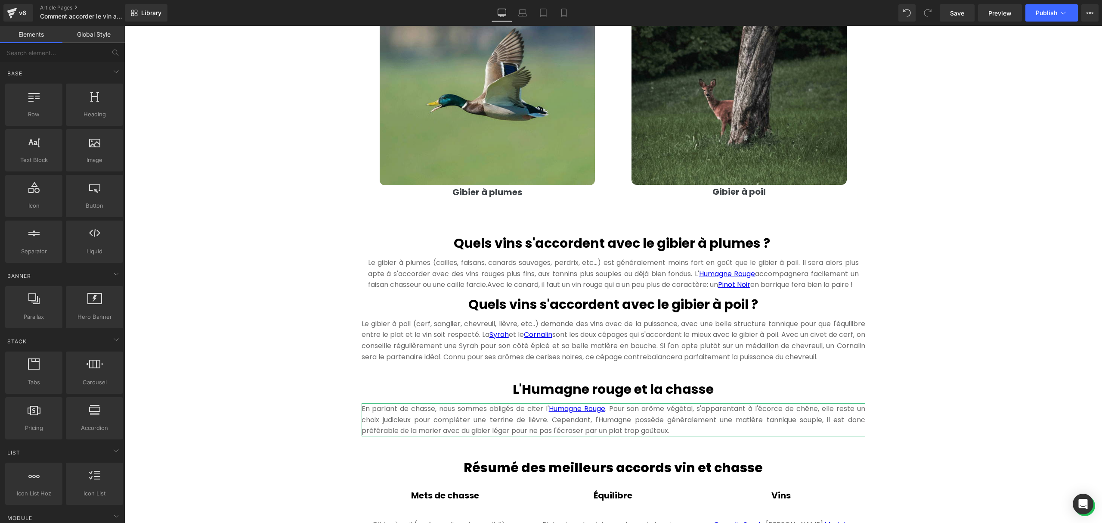
scroll to position [689, 0]
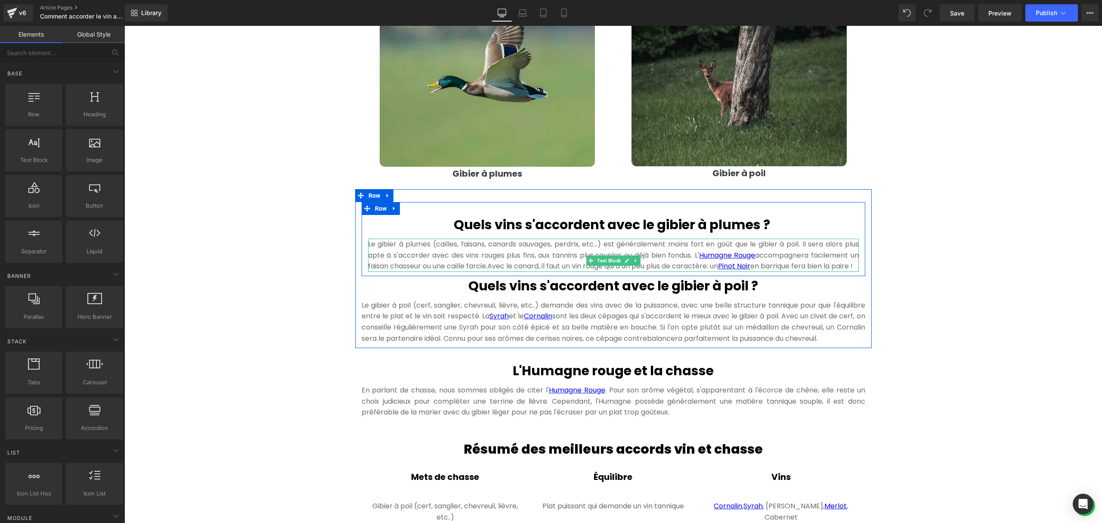
click at [407, 256] on p "Le gibier à plumes (cailles, faisans, canards sauvages, perdrix, etc…) est géné…" at bounding box center [613, 255] width 491 height 33
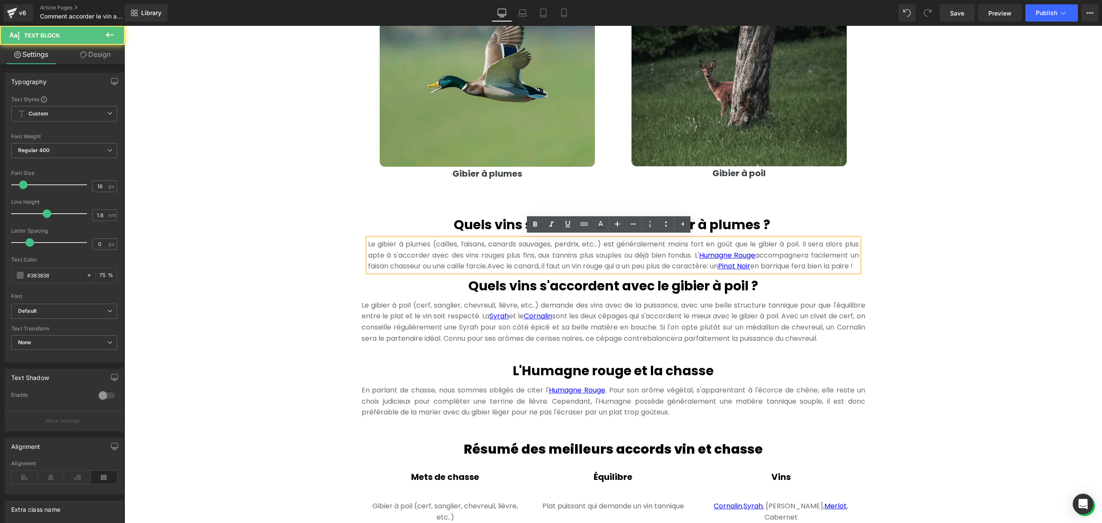
click at [368, 244] on div "Le gibier à plumes (cailles, faisans, canards sauvages, perdrix, etc…) est géné…" at bounding box center [613, 255] width 491 height 33
click at [368, 243] on p "Le gibier à plumes (cailles, faisans, canards sauvages, perdrix, etc…) est géné…" at bounding box center [613, 255] width 491 height 33
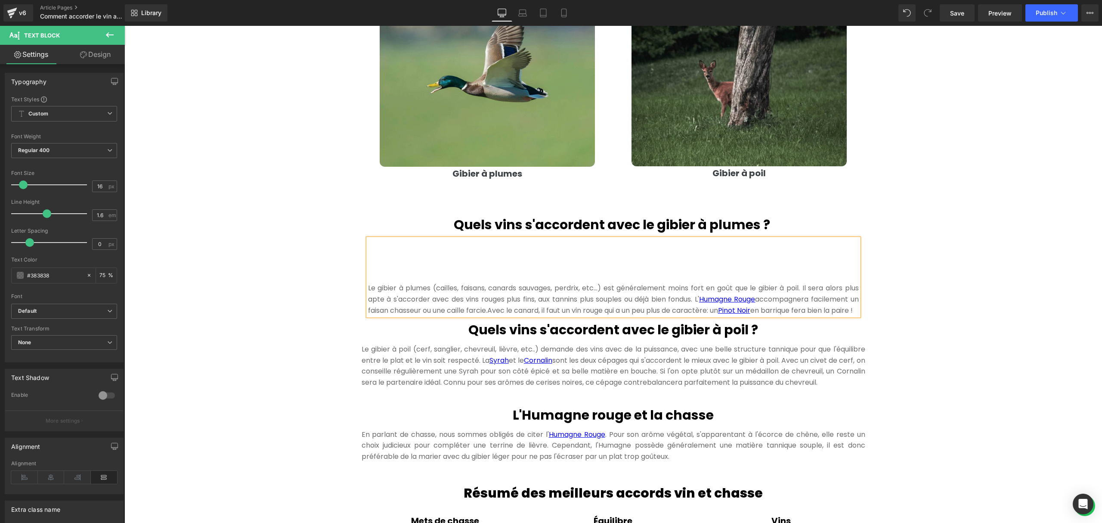
click at [500, 243] on p "Le gibier à plumes (cailles, faisans, canards sauvages, perdrix, etc…) est géné…" at bounding box center [613, 277] width 491 height 77
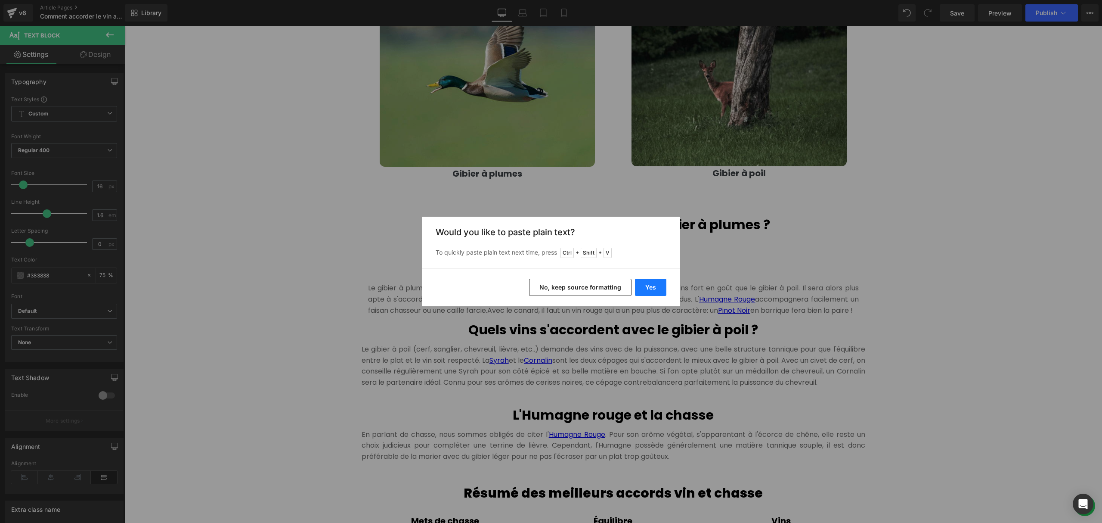
click at [655, 286] on button "Yes" at bounding box center [650, 287] width 31 height 17
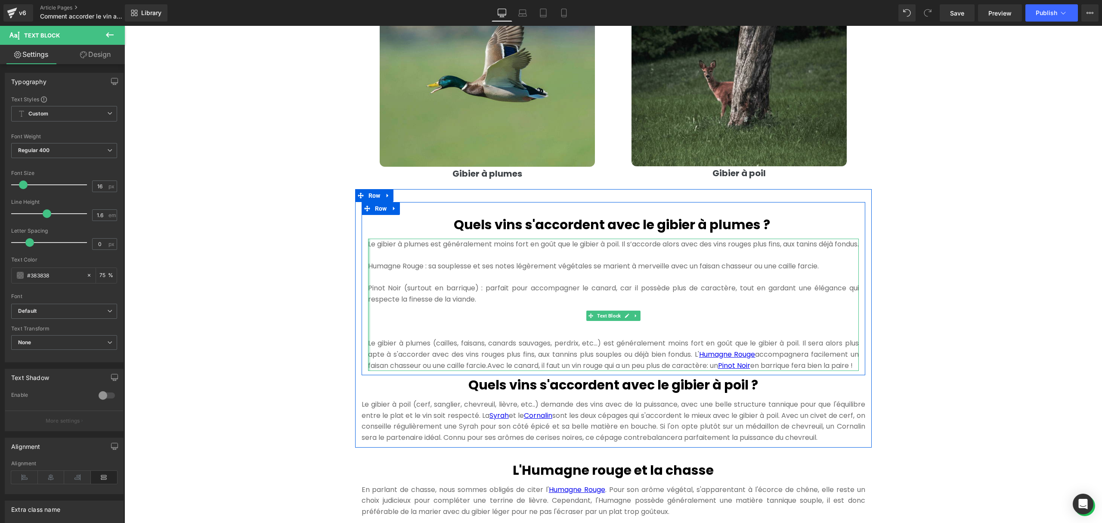
drag, startPoint x: 410, startPoint y: 390, endPoint x: 363, endPoint y: 357, distance: 56.9
click at [368, 357] on div "Le gibier à plumes est généralement moins fort en goût que le gibier à poil. Il…" at bounding box center [613, 305] width 491 height 132
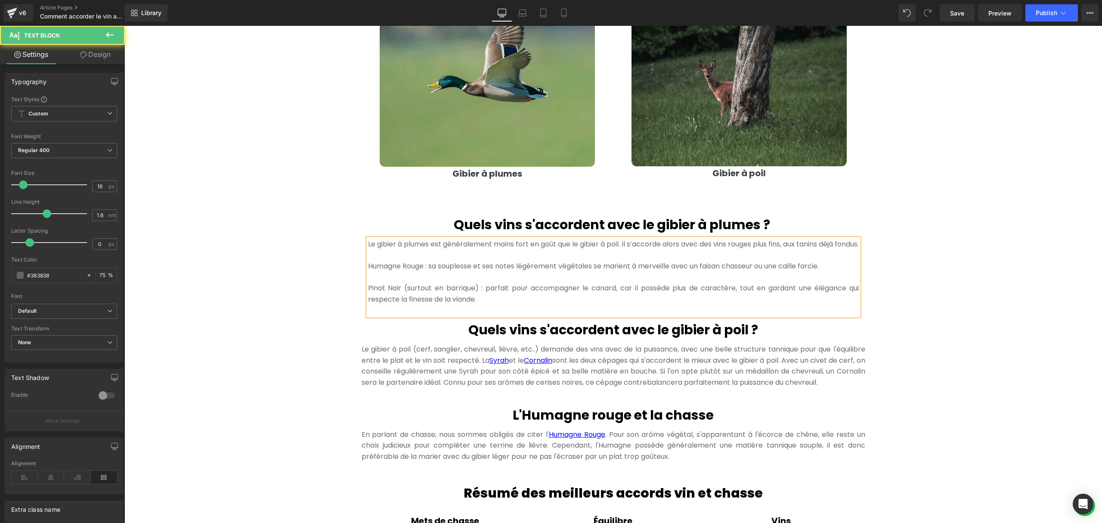
click at [378, 316] on p "Pinot Noir (surtout en barrique) : parfait pour accompagner le canard, car il p…" at bounding box center [613, 298] width 491 height 33
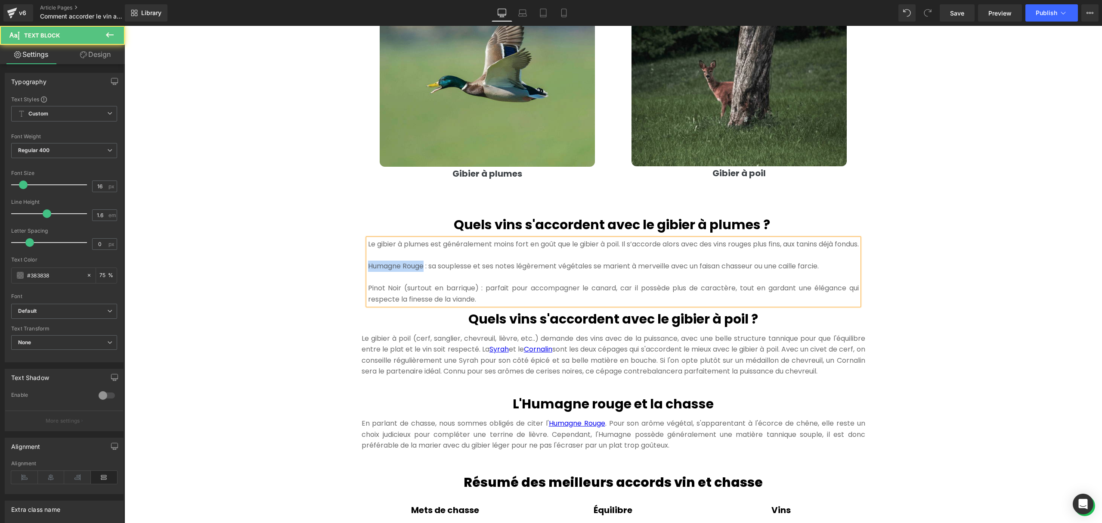
drag, startPoint x: 419, startPoint y: 278, endPoint x: 364, endPoint y: 276, distance: 55.6
click at [368, 272] on p "Humagne Rouge : sa souplesse et ses notes légèrement végétales se marient à mer…" at bounding box center [613, 265] width 491 height 11
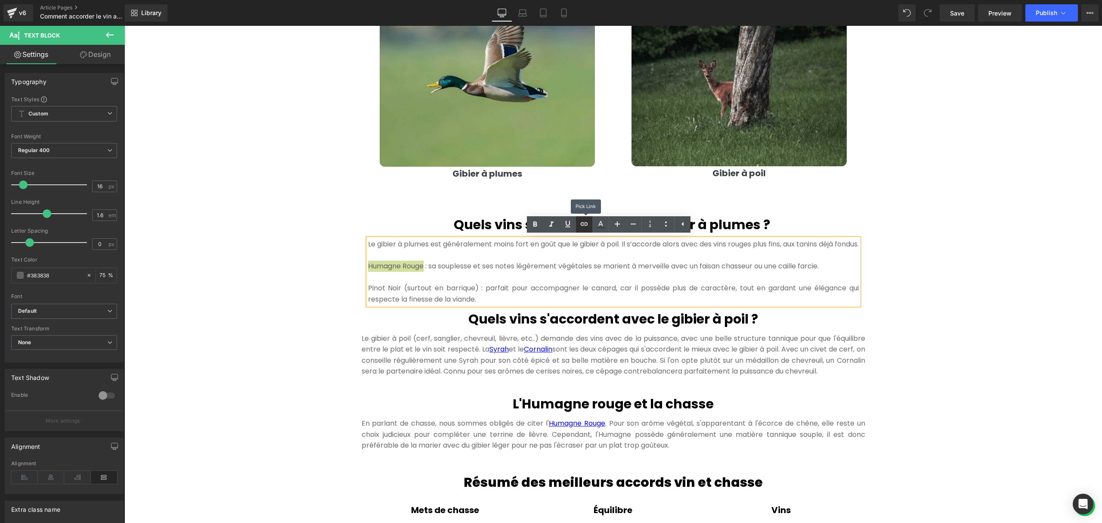
click at [581, 220] on icon at bounding box center [584, 224] width 10 height 10
click at [431, 288] on input "text" at bounding box center [426, 286] width 133 height 22
click at [527, 0] on div "Text Color Highlight Color #333333 Edit or remove link: Edit - Unlink - Cancel" at bounding box center [551, 0] width 1102 height 0
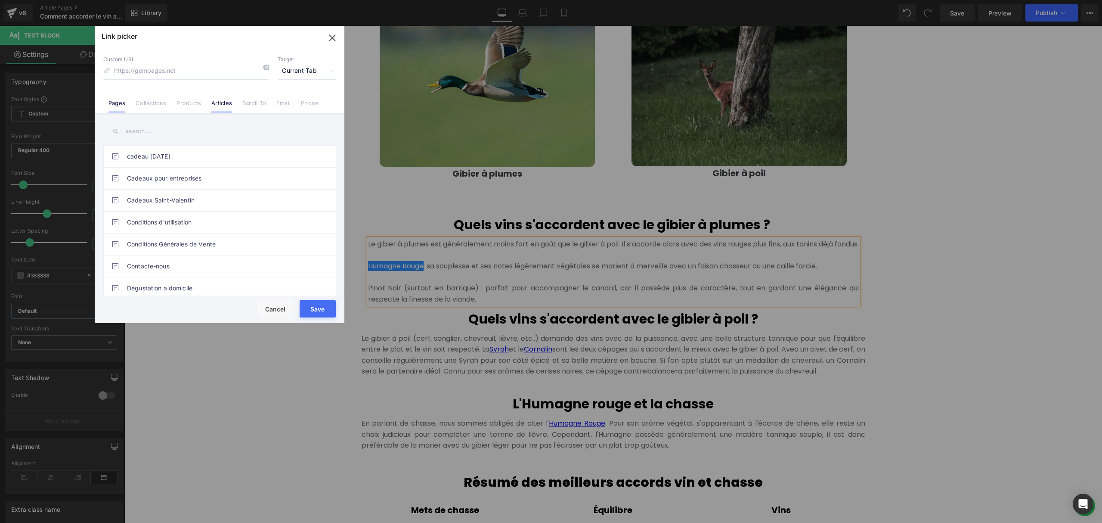
click at [221, 104] on link "Articles" at bounding box center [221, 105] width 21 height 13
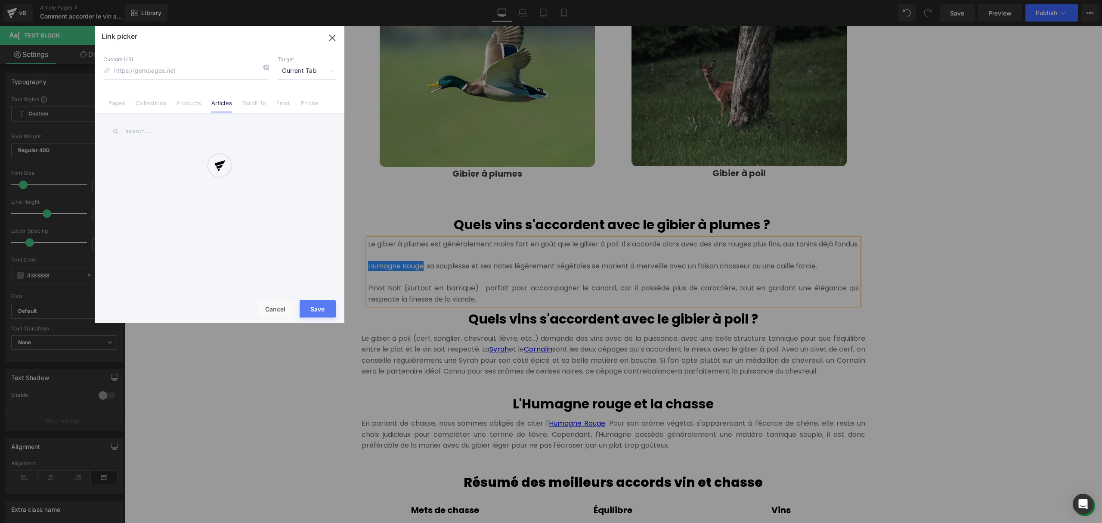
click at [150, 123] on div at bounding box center [220, 174] width 250 height 297
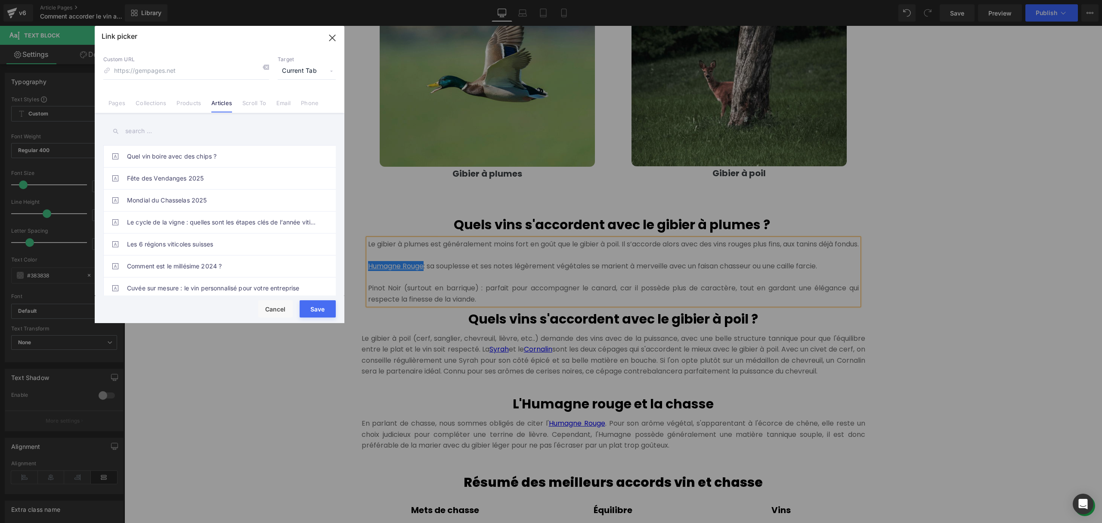
click at [165, 133] on input "text" at bounding box center [219, 130] width 232 height 19
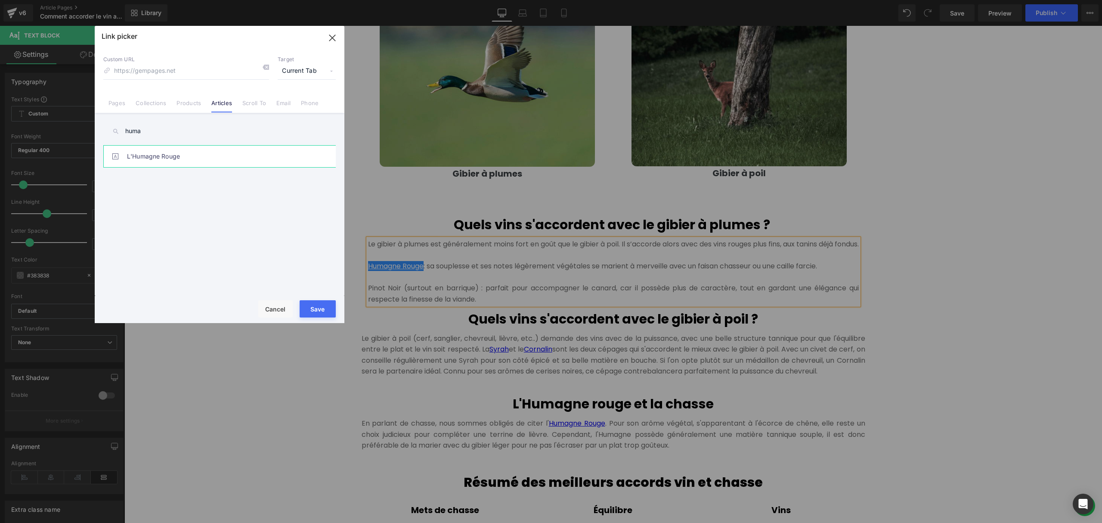
type input "huma"
click at [156, 152] on link "L'Humagne Rouge" at bounding box center [221, 157] width 189 height 22
type input "/blogs/le-blog-des-grappistes/humagne-rouge"
click at [322, 307] on button "Save" at bounding box center [318, 308] width 36 height 17
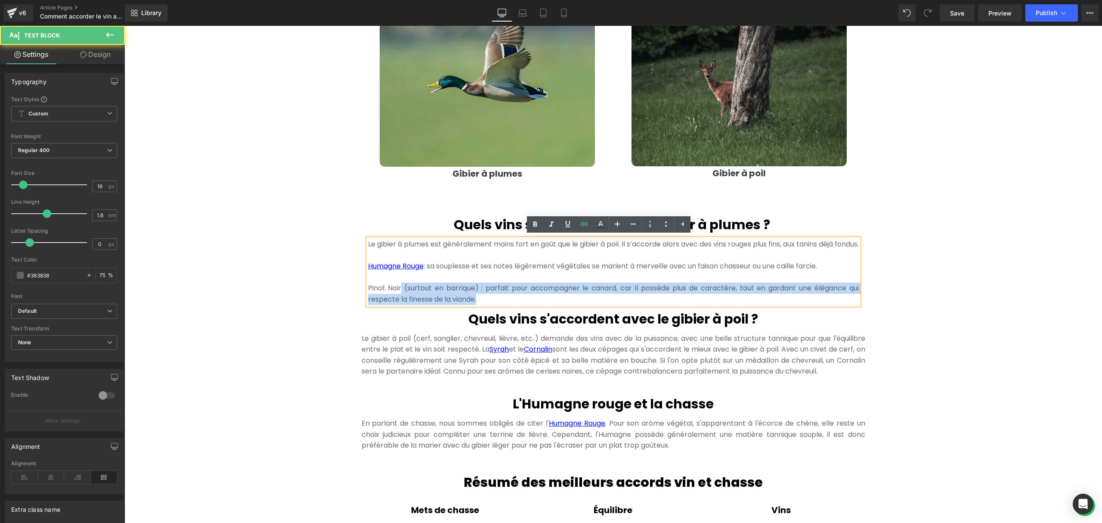
drag, startPoint x: 397, startPoint y: 296, endPoint x: 362, endPoint y: 296, distance: 34.0
click at [368, 296] on div "Le gibier à plumes est généralement moins fort en goût que le gibier à poil. Il…" at bounding box center [613, 272] width 491 height 66
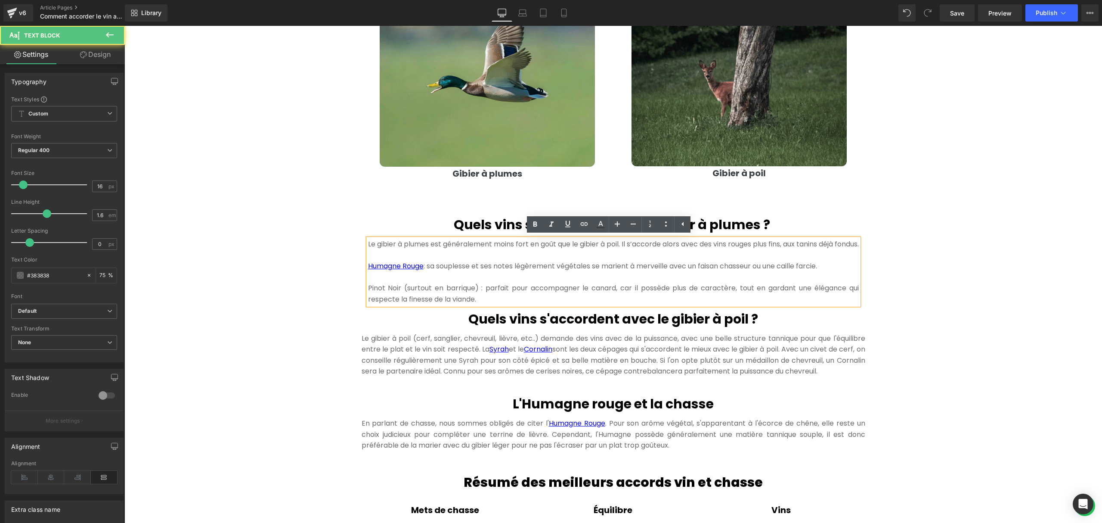
click at [377, 295] on p "Pinot Noir (surtout en barrique) : parfait pour accompagner le canard, car il p…" at bounding box center [613, 293] width 491 height 22
drag, startPoint x: 396, startPoint y: 297, endPoint x: 364, endPoint y: 297, distance: 31.9
click at [368, 297] on p "Pinot Noir (surtout en barrique) : parfait pour accompagner le canard, car il p…" at bounding box center [613, 293] width 491 height 22
click at [589, 219] on link at bounding box center [584, 224] width 16 height 16
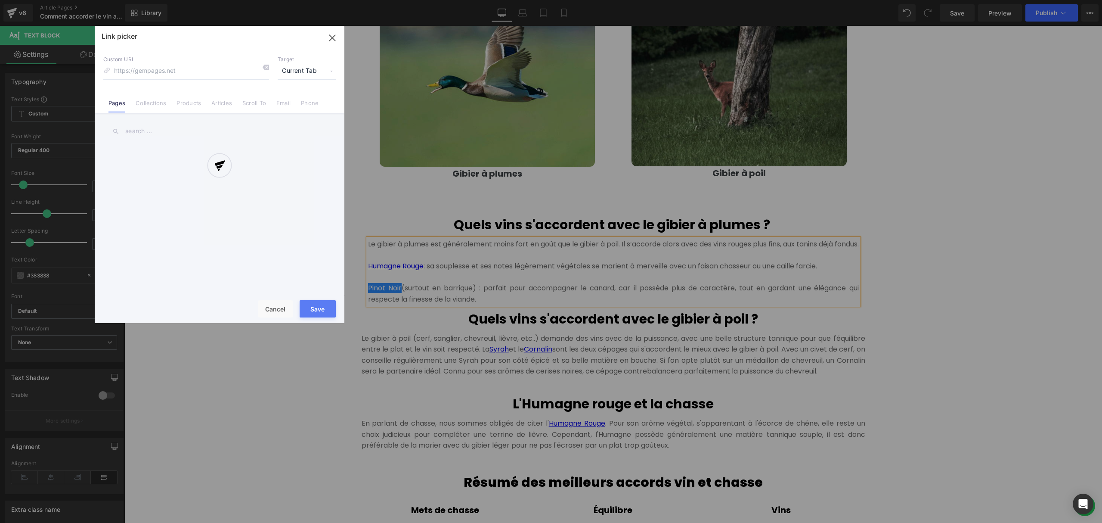
click at [517, 0] on div "Text Color Highlight Color #333333 Edit or remove link: Edit - Unlink - Cancel …" at bounding box center [551, 0] width 1102 height 0
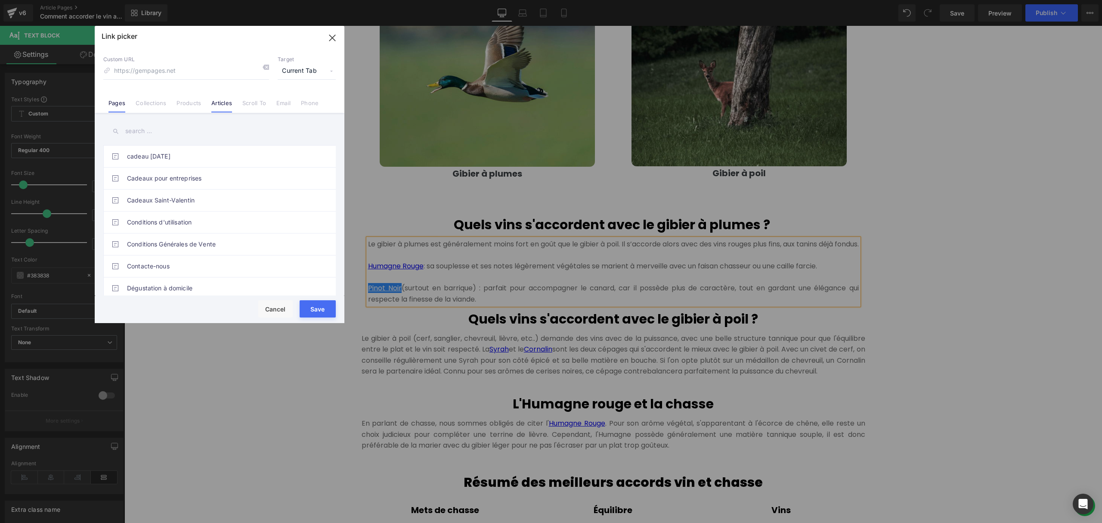
click at [227, 102] on link "Articles" at bounding box center [221, 105] width 21 height 13
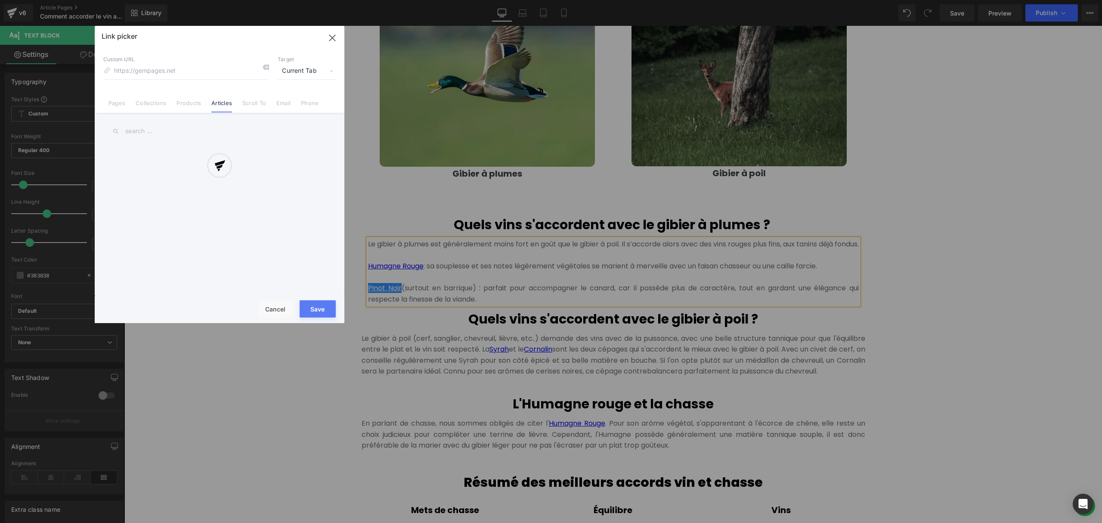
click at [174, 66] on div at bounding box center [220, 174] width 250 height 297
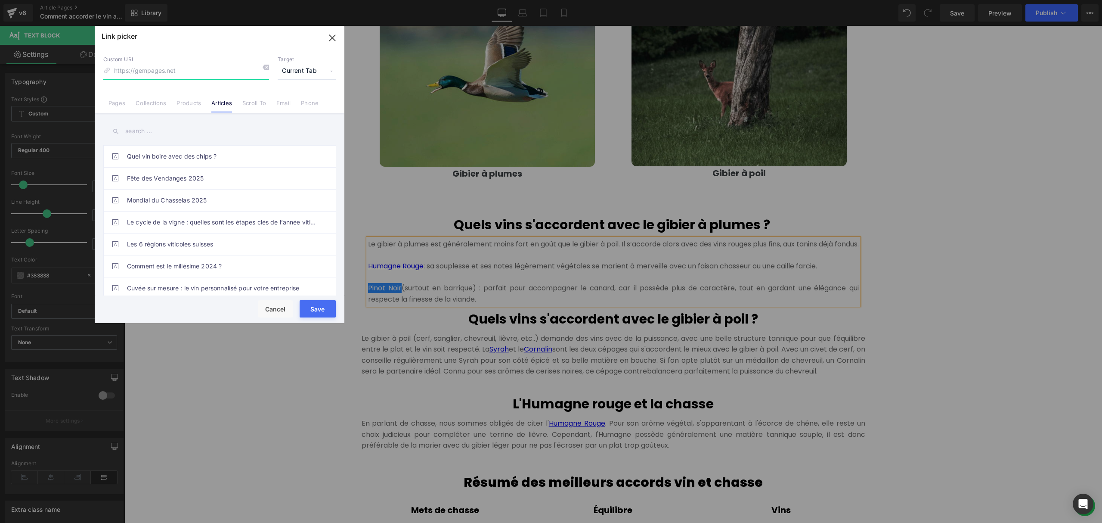
click at [193, 69] on input at bounding box center [186, 71] width 166 height 16
type input "pinot noir"
click at [154, 133] on input "text" at bounding box center [219, 130] width 232 height 19
drag, startPoint x: 152, startPoint y: 69, endPoint x: 105, endPoint y: 66, distance: 47.0
click at [105, 66] on input "pinot noir" at bounding box center [186, 71] width 166 height 16
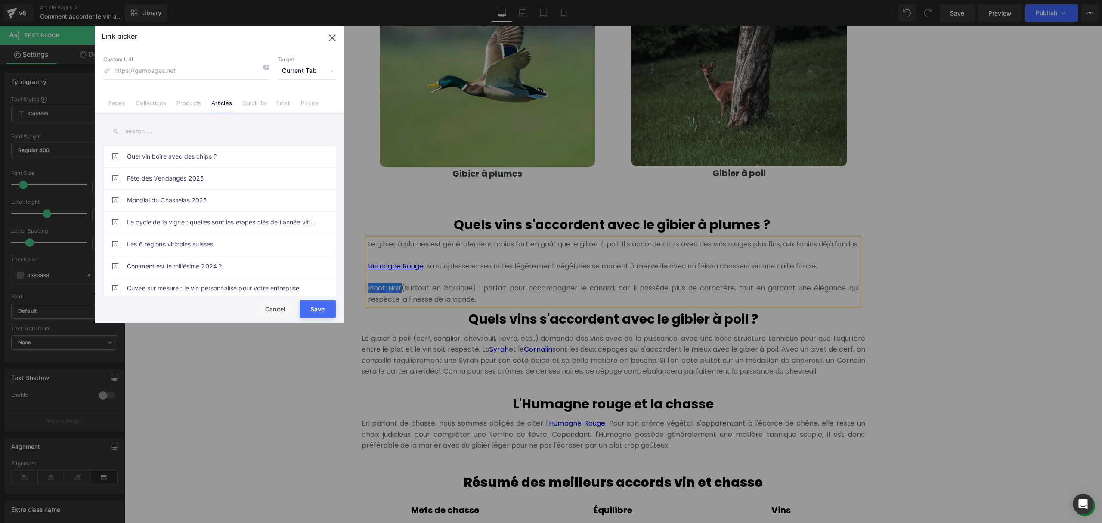
click at [164, 133] on input "text" at bounding box center [219, 130] width 232 height 19
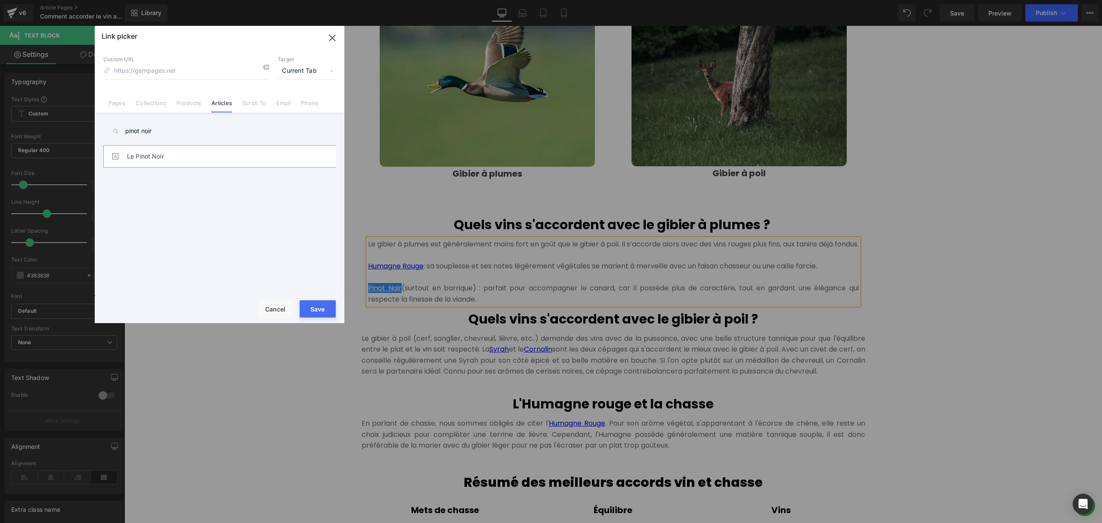
type input "pinot noir"
click at [177, 154] on link "Le Pinot Noir" at bounding box center [221, 157] width 189 height 22
type input "/blogs/le-blog-des-grappistes/pinot-noir"
click at [319, 306] on button "Save" at bounding box center [318, 308] width 36 height 17
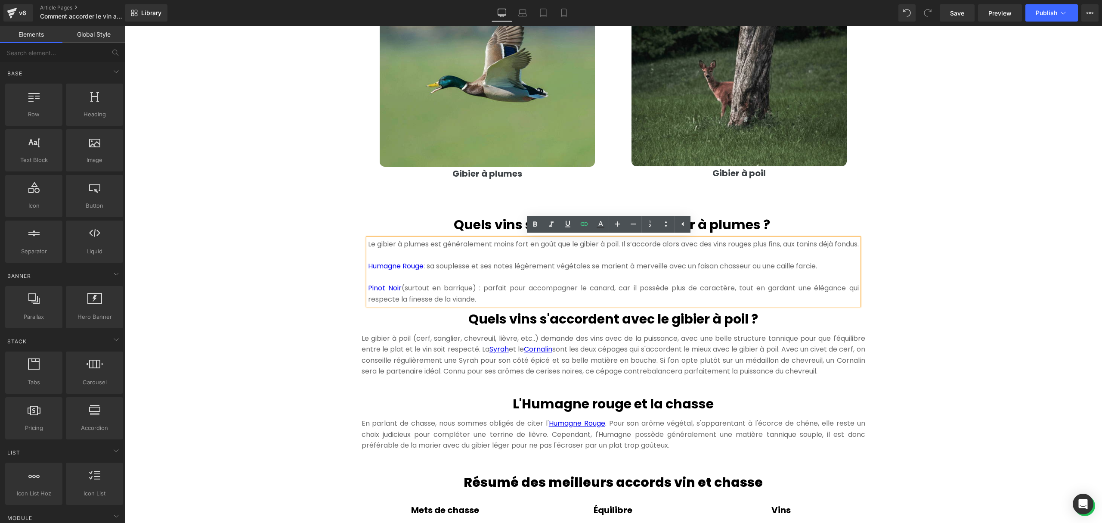
click at [921, 262] on div "Hero Banner 300px 300px Comment accorder le vin avec la chasse ? Heading Quand …" at bounding box center [613, 289] width 978 height 1816
click at [922, 255] on div "Hero Banner 300px 300px Comment accorder le vin avec la chasse ? Heading Quand …" at bounding box center [613, 289] width 978 height 1816
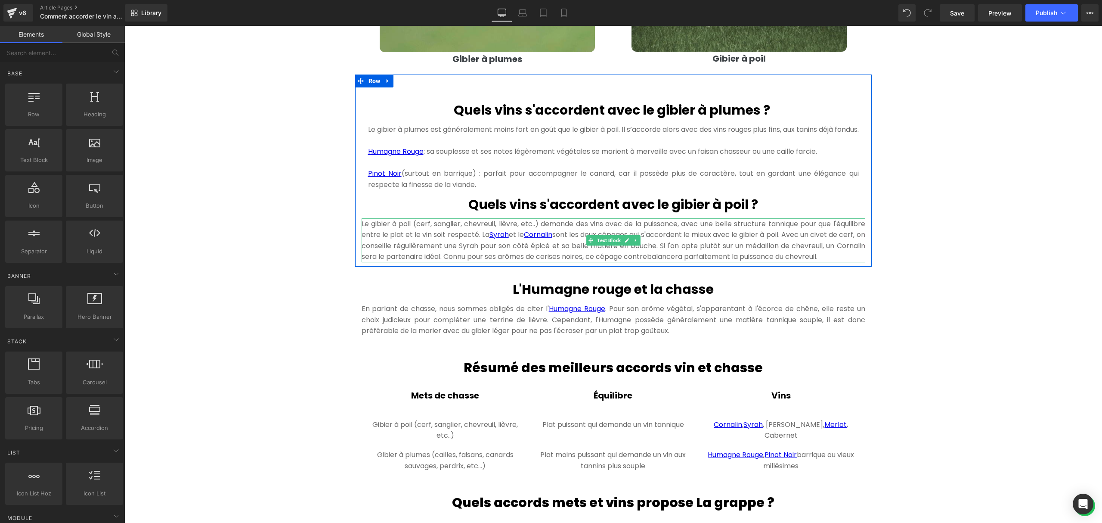
click at [427, 254] on p "Le gibier à poil (cerf, sanglier, chevreuil, lièvre, etc..) demande des vins av…" at bounding box center [614, 240] width 504 height 44
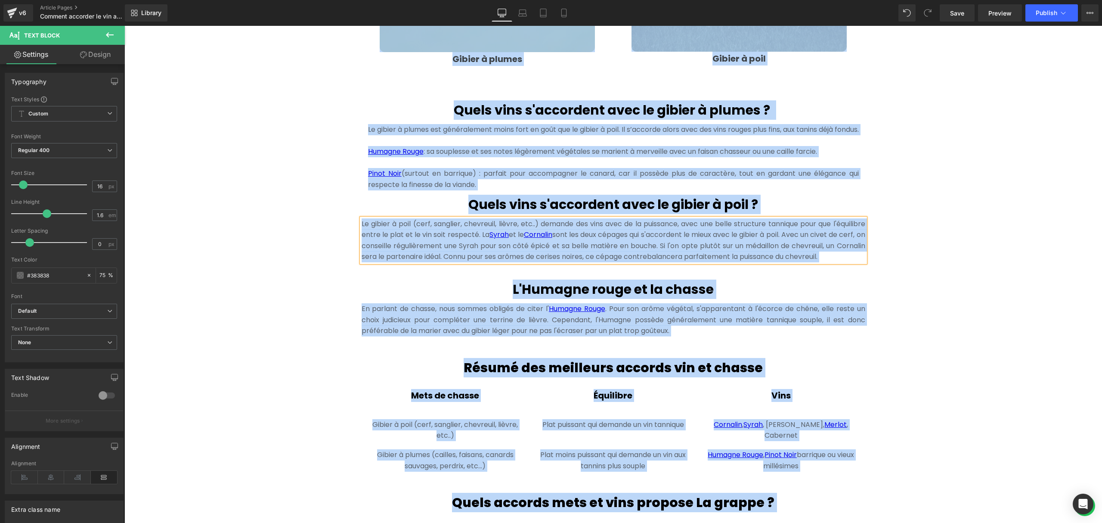
click at [427, 254] on p "Le gibier à poil (cerf, sanglier, chevreuil, lièvre, etc..) demande des vins av…" at bounding box center [614, 240] width 504 height 44
drag, startPoint x: 857, startPoint y: 267, endPoint x: 324, endPoint y: 231, distance: 533.8
click at [324, 231] on div "Hero Banner 300px 300px Comment accorder le vin avec la chasse ? Heading Quand …" at bounding box center [613, 174] width 978 height 1816
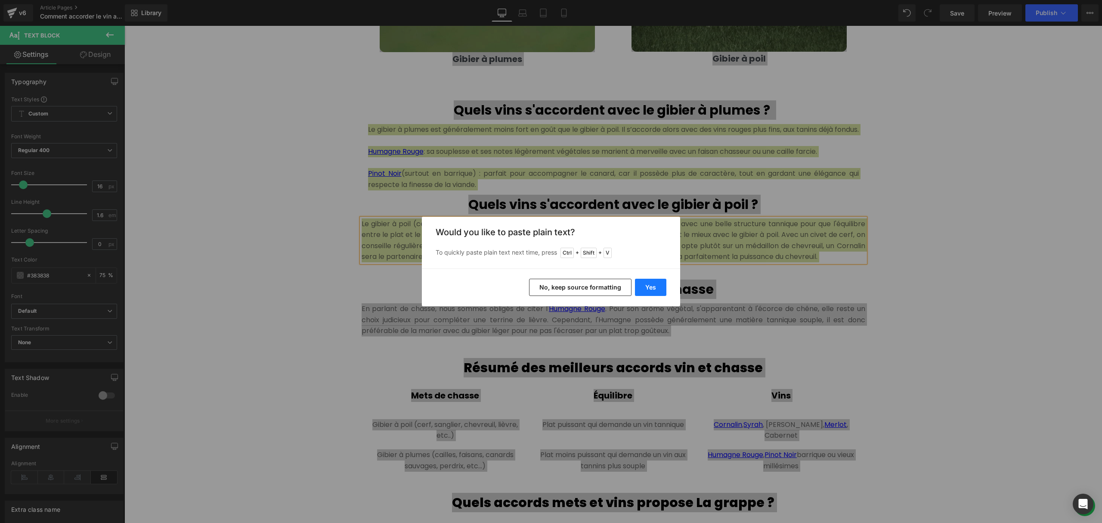
click at [655, 290] on button "Yes" at bounding box center [650, 287] width 31 height 17
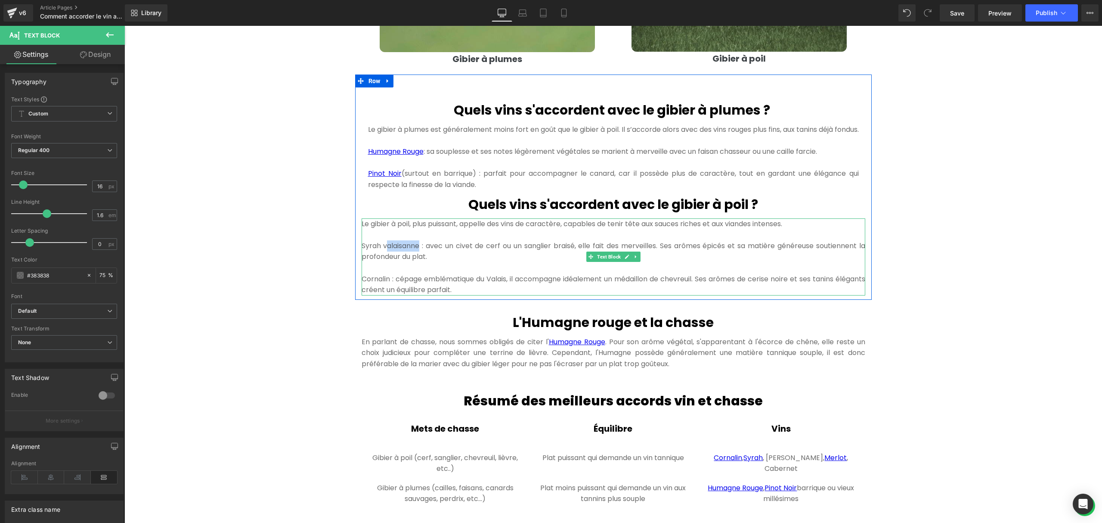
drag, startPoint x: 416, startPoint y: 254, endPoint x: 382, endPoint y: 254, distance: 33.6
click at [382, 254] on p "Syrah valaisanne : avec un civet de cerf ou un sanglier braisé, elle fait des m…" at bounding box center [614, 251] width 504 height 22
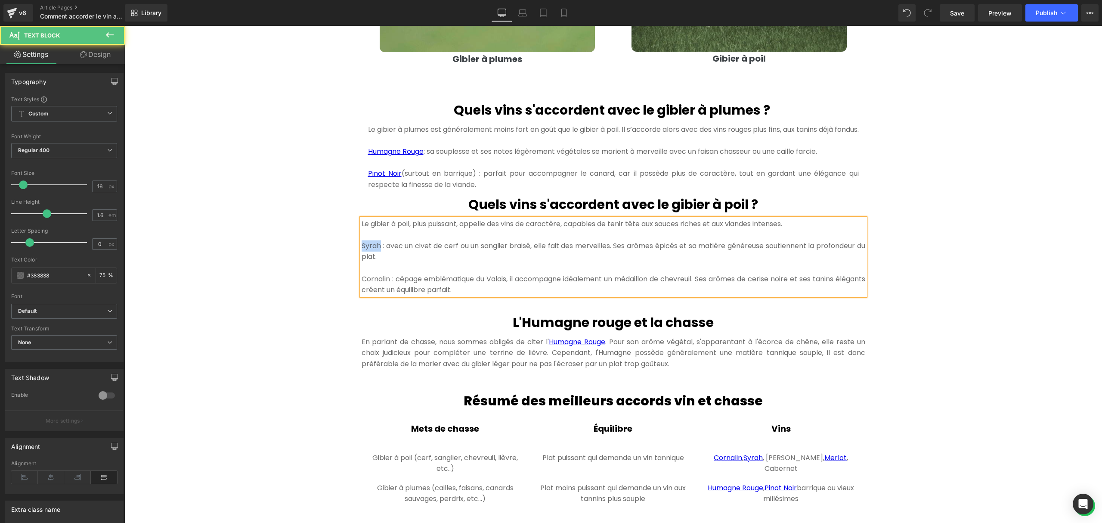
drag, startPoint x: 376, startPoint y: 255, endPoint x: 351, endPoint y: 253, distance: 25.0
click at [355, 253] on div "Quels vins s'accordent avec le gibier à plumes ? Heading Le gibier à plumes est…" at bounding box center [613, 191] width 517 height 208
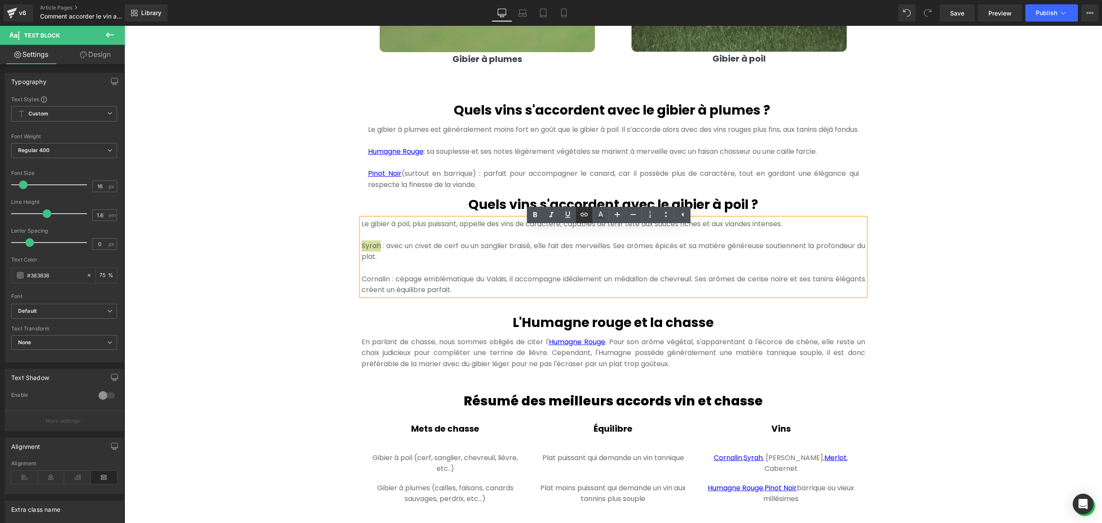
click at [588, 210] on icon at bounding box center [584, 214] width 10 height 10
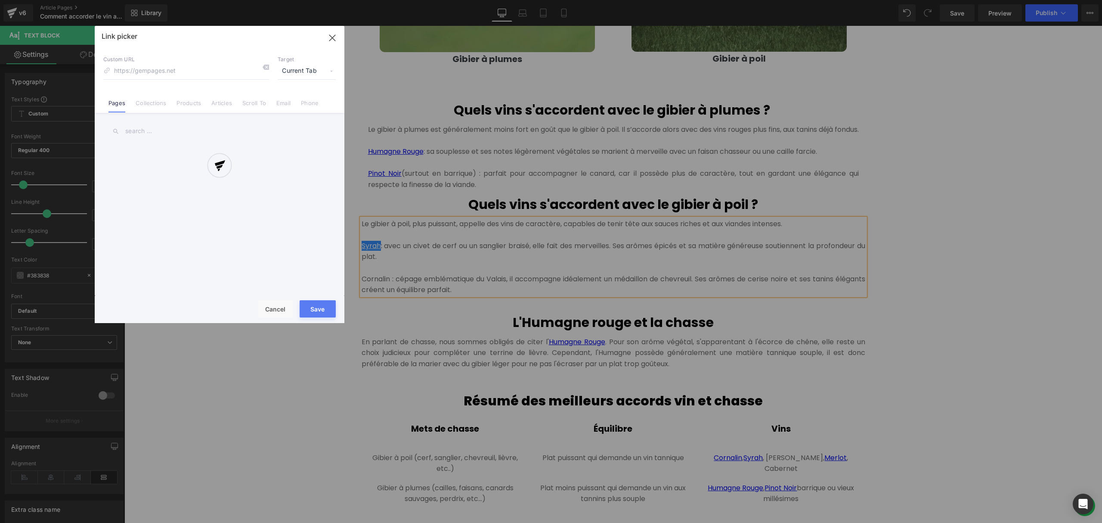
click at [513, 0] on div "Text Color Highlight Color #333333 Edit or remove link: Edit - Unlink - Cancel …" at bounding box center [551, 0] width 1102 height 0
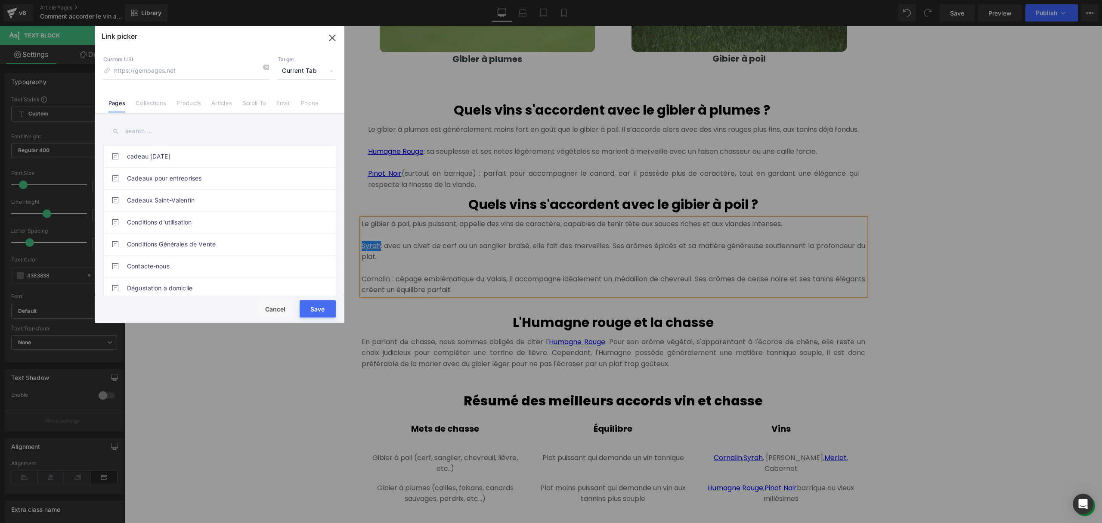
click at [159, 137] on input "text" at bounding box center [219, 130] width 232 height 19
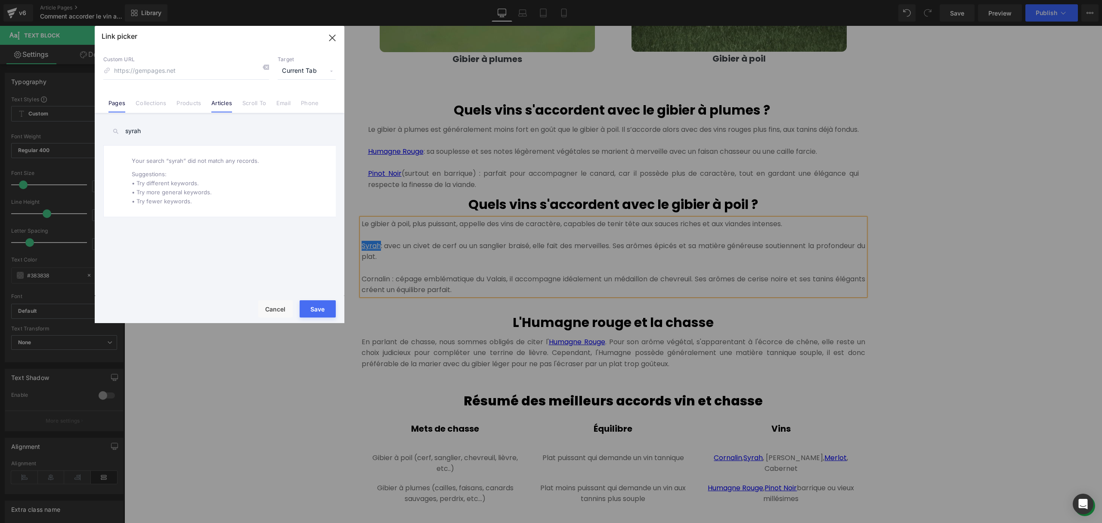
click at [218, 103] on link "Articles" at bounding box center [221, 105] width 21 height 13
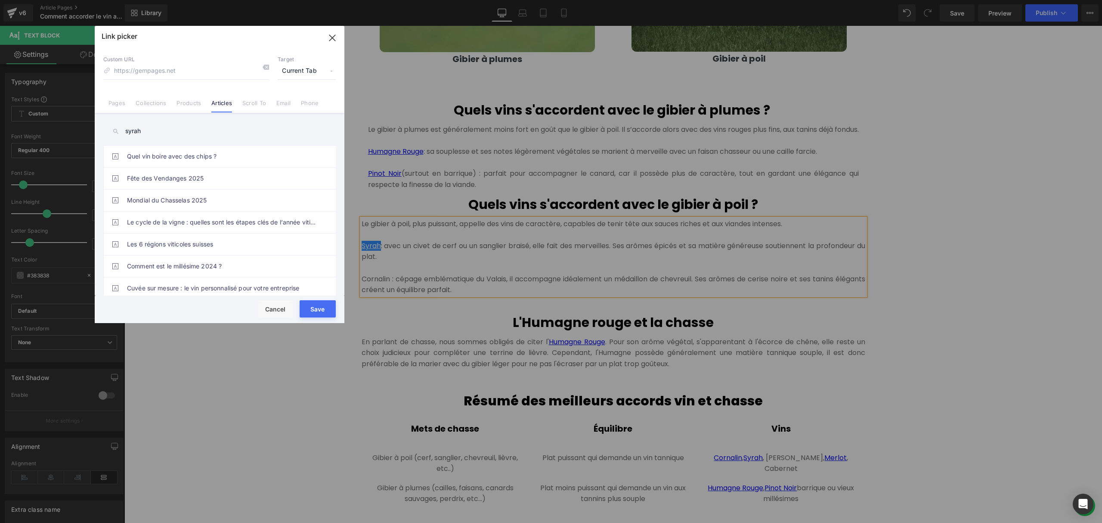
click at [159, 133] on input "syrah" at bounding box center [219, 130] width 232 height 19
click at [190, 126] on input "syrah" at bounding box center [219, 130] width 232 height 19
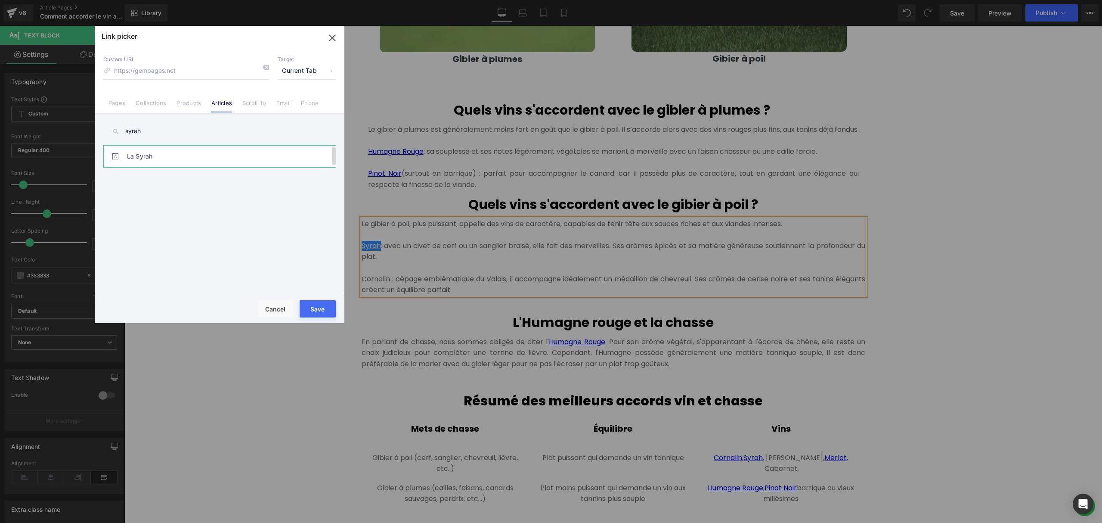
type input "syrah"
click at [172, 155] on link "La Syrah" at bounding box center [221, 157] width 189 height 22
type input "/blogs/le-blog-des-grappistes/la-syrah"
click at [322, 305] on button "Save" at bounding box center [318, 308] width 36 height 17
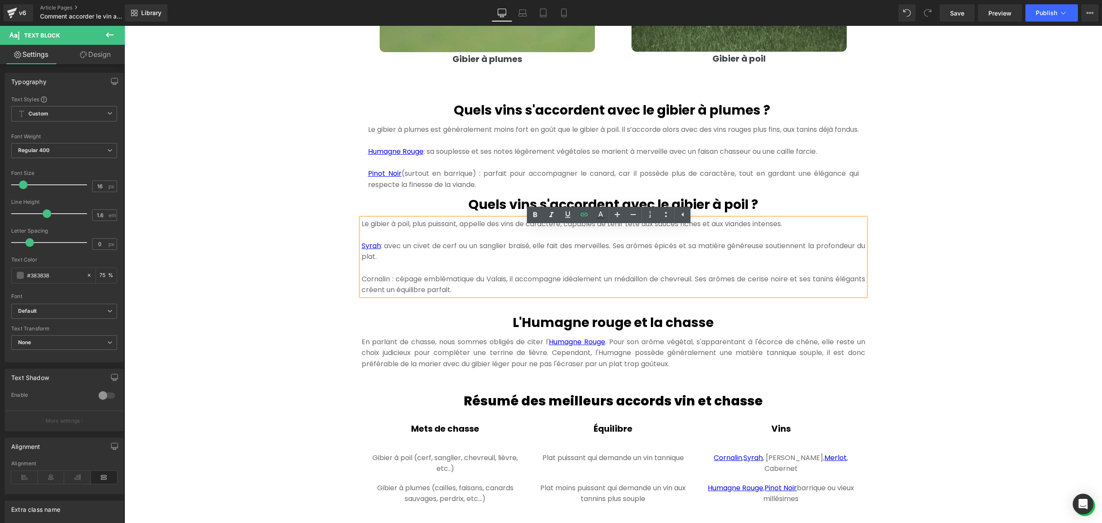
click at [409, 262] on p "Syrah : avec un civet de cerf ou un sanglier braisé, elle fait des merveilles. …" at bounding box center [614, 251] width 504 height 22
drag, startPoint x: 384, startPoint y: 288, endPoint x: 357, endPoint y: 288, distance: 27.6
click at [362, 288] on p "Cornalin : cépage emblématique du Valais, il accompagne idéalement un médaillon…" at bounding box center [614, 284] width 504 height 22
click at [588, 214] on icon at bounding box center [584, 213] width 7 height 3
click at [514, 0] on div "Text Color Highlight Color #333333 Edit or remove link: Edit - Unlink - Cancel" at bounding box center [551, 0] width 1102 height 0
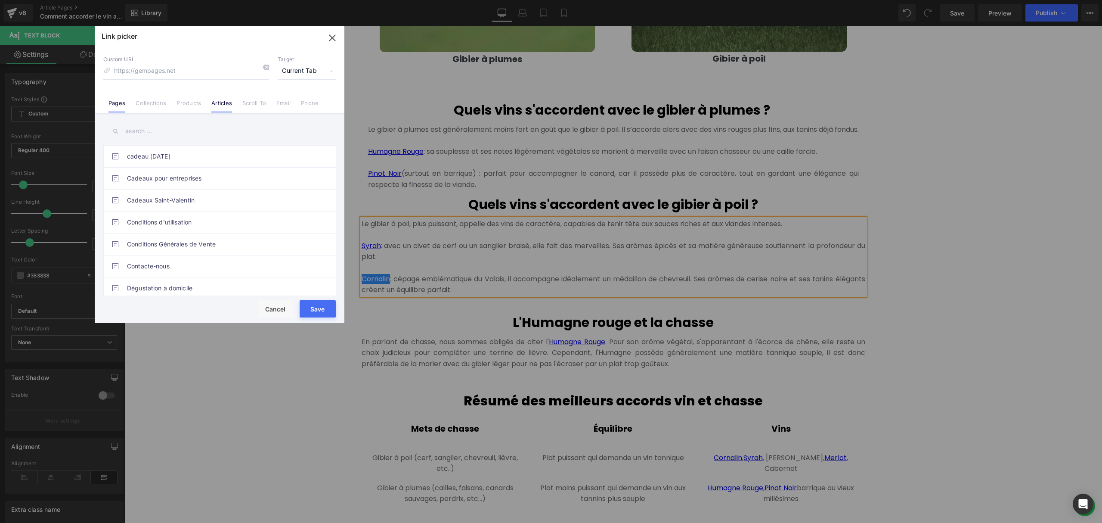
click at [227, 105] on link "Articles" at bounding box center [221, 105] width 21 height 13
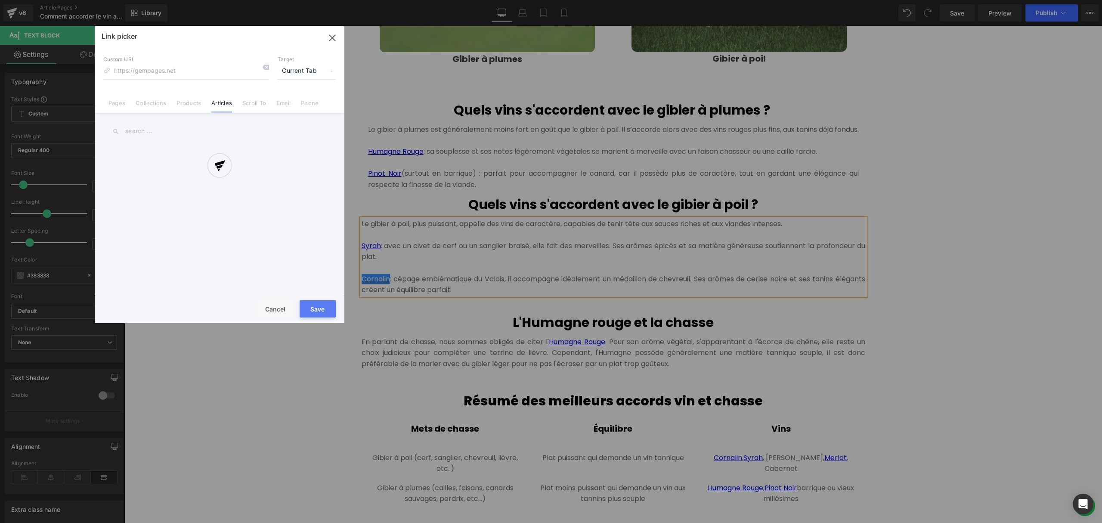
click at [145, 133] on div at bounding box center [220, 174] width 250 height 297
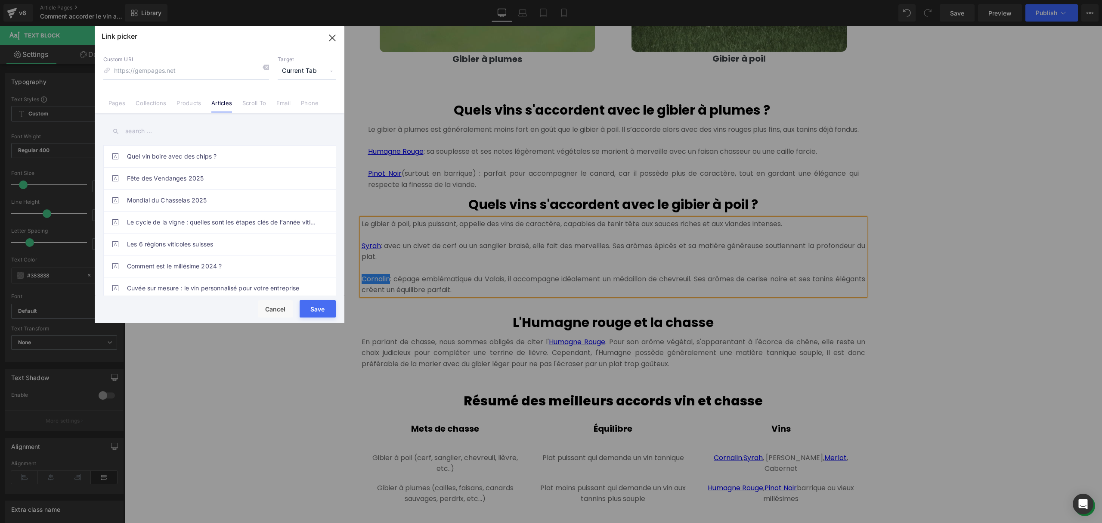
click at [146, 133] on input "text" at bounding box center [219, 130] width 232 height 19
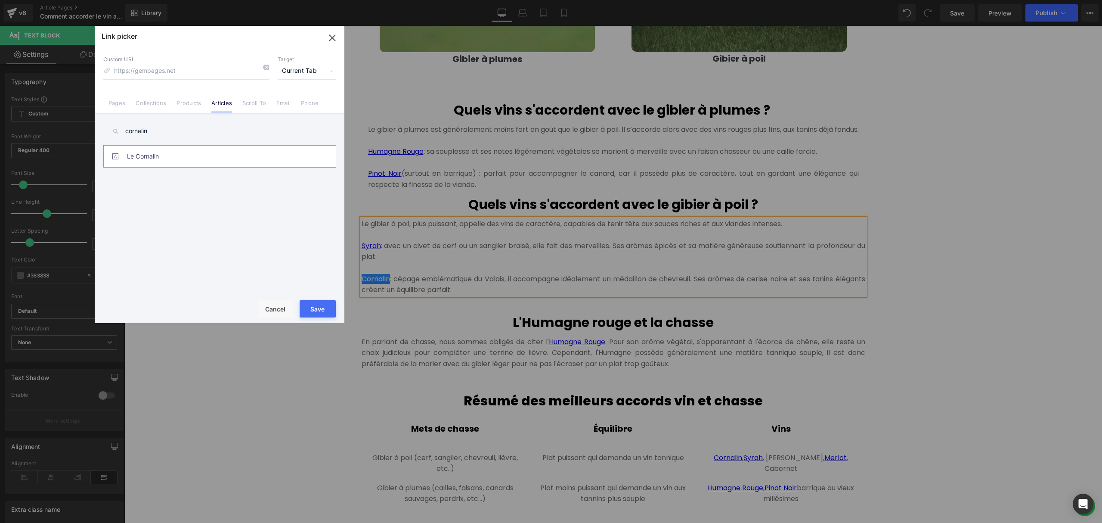
type input "cornalin"
click at [164, 159] on link "Le Cornalin" at bounding box center [221, 157] width 189 height 22
type input "/blogs/le-blog-des-grappistes/le-cornalin"
click at [319, 305] on button "Save" at bounding box center [318, 308] width 36 height 17
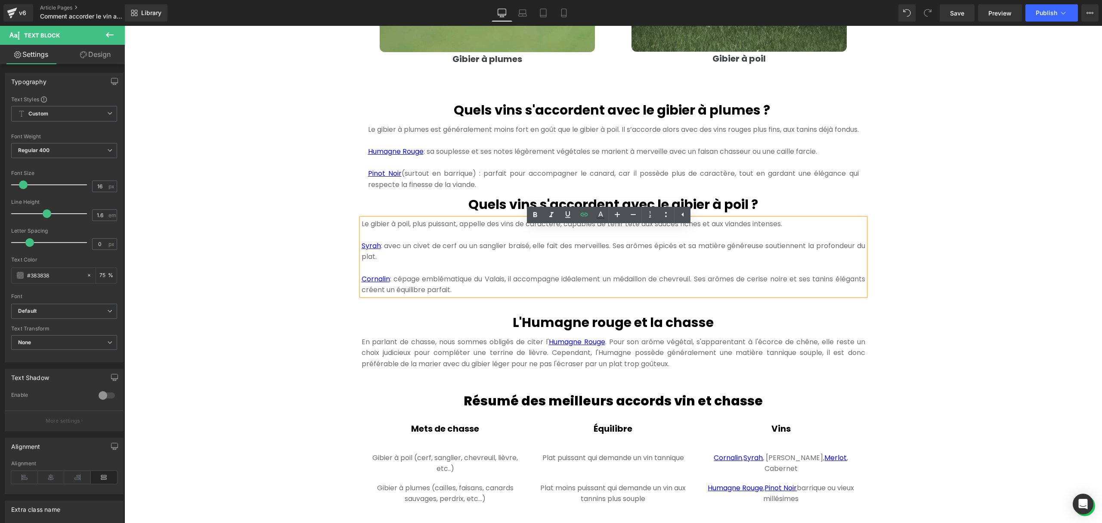
click at [1010, 278] on div "Hero Banner 300px 300px Comment accorder le vin avec la chasse ? Heading Quand …" at bounding box center [613, 190] width 978 height 1849
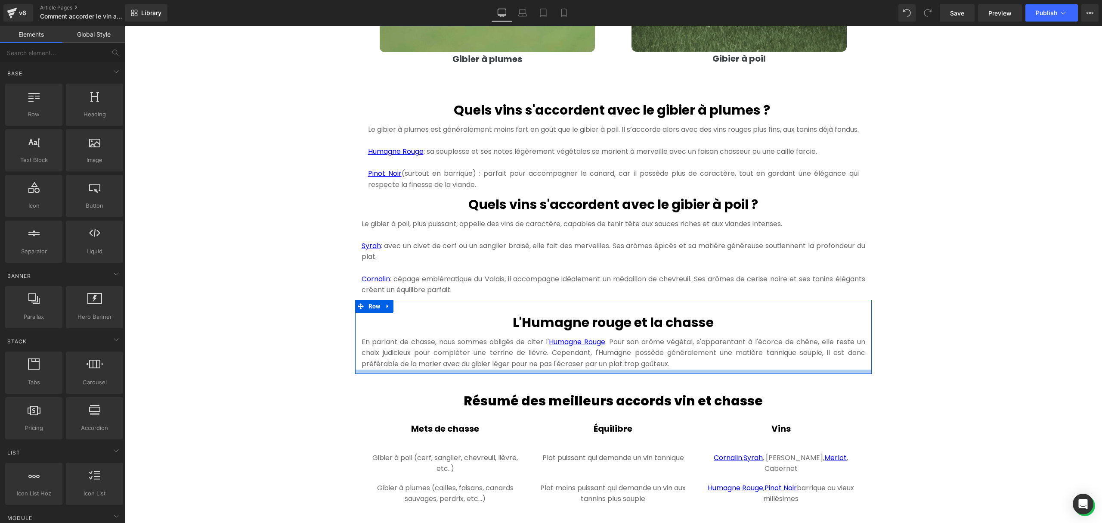
click at [418, 369] on p "En parlant de chasse, nous sommes obligés de citer l' Humagne Rouge . Pour son …" at bounding box center [614, 352] width 504 height 33
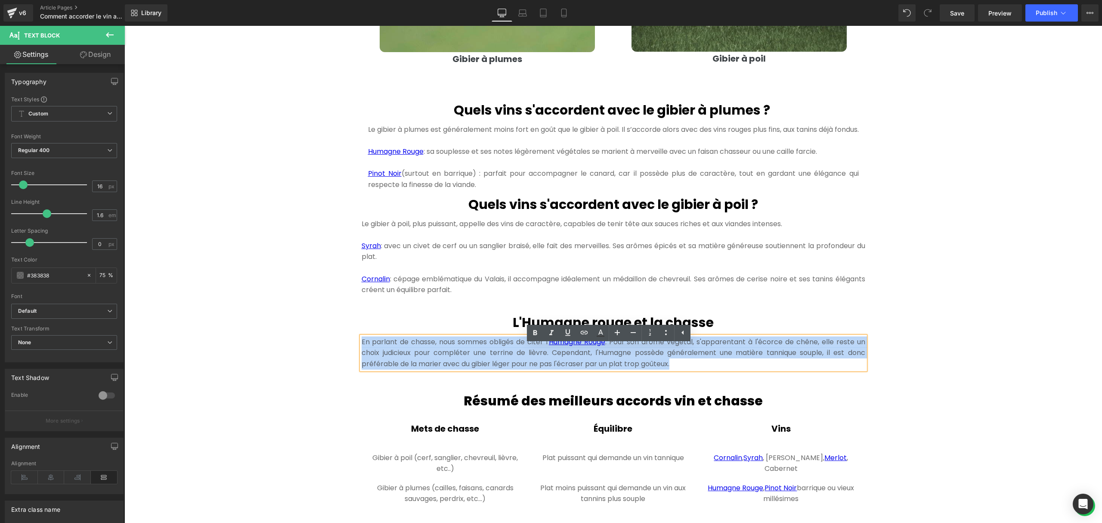
drag, startPoint x: 705, startPoint y: 376, endPoint x: 348, endPoint y: 345, distance: 357.8
click at [348, 345] on div "Hero Banner 300px 300px Comment accorder le vin avec la chasse ? Heading Quand …" at bounding box center [613, 190] width 978 height 1849
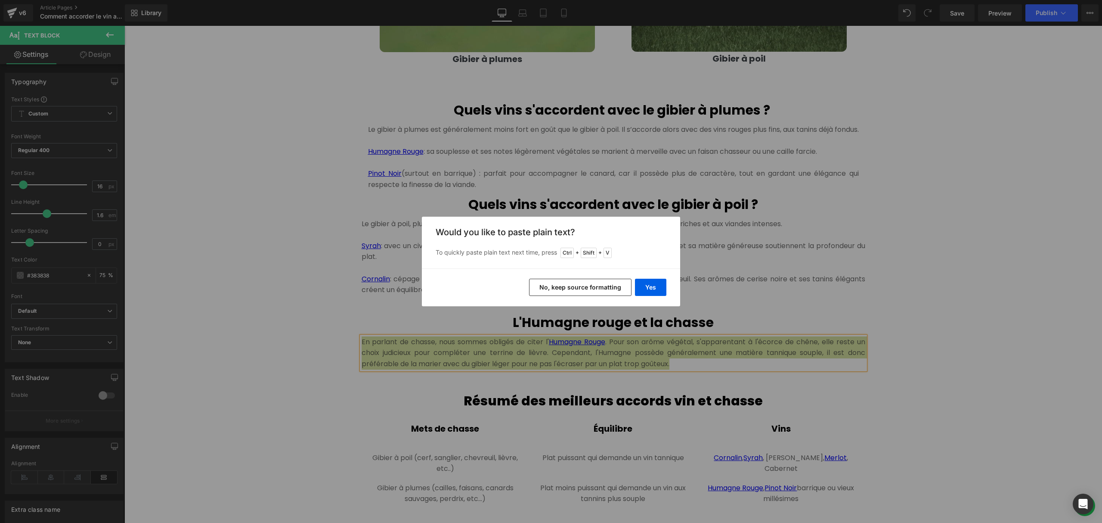
click at [598, 285] on button "No, keep source formatting" at bounding box center [580, 287] width 102 height 17
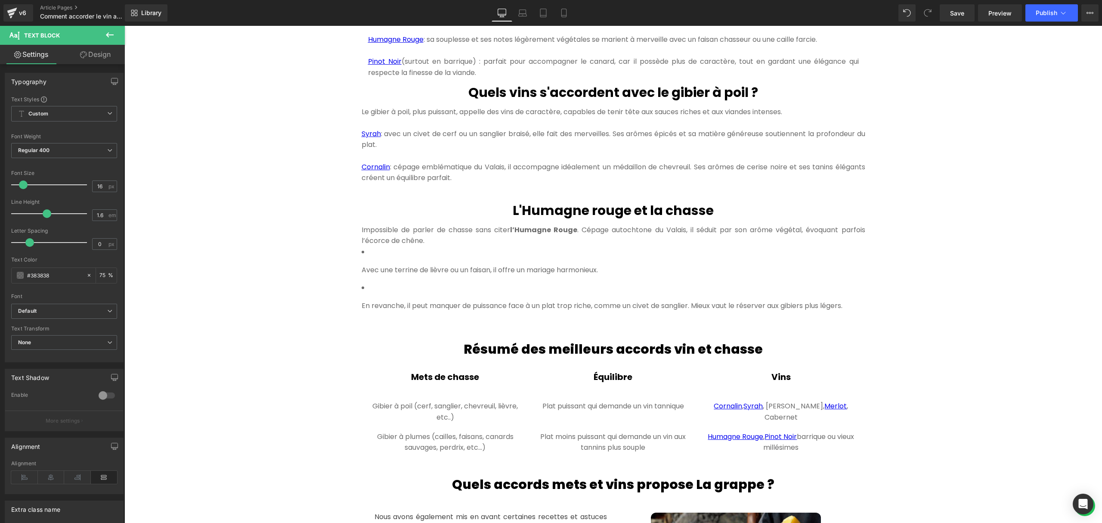
scroll to position [918, 0]
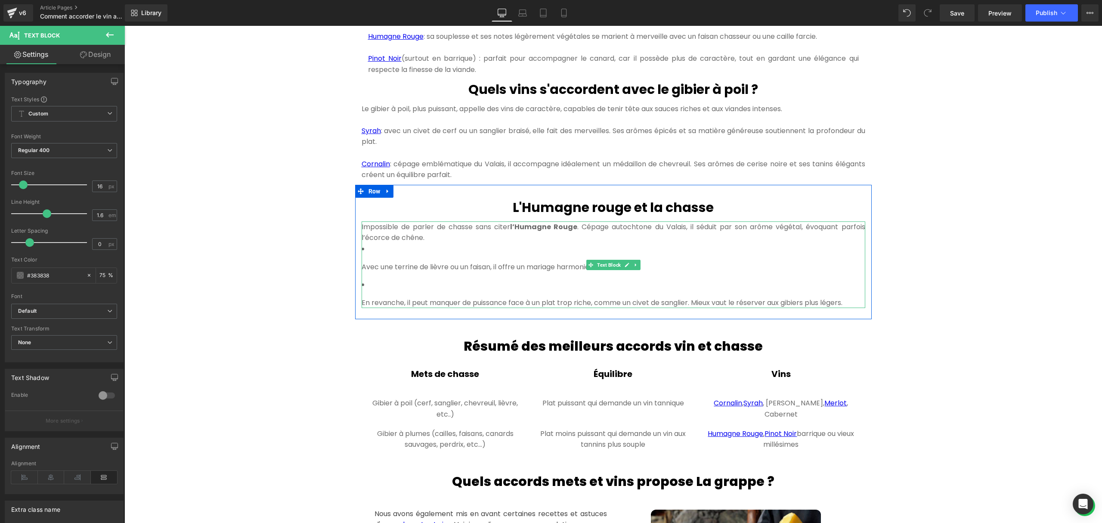
click at [399, 266] on li "Avec une terrine de lièvre ou un faisan, il offre un mariage harmonieux." at bounding box center [614, 257] width 504 height 29
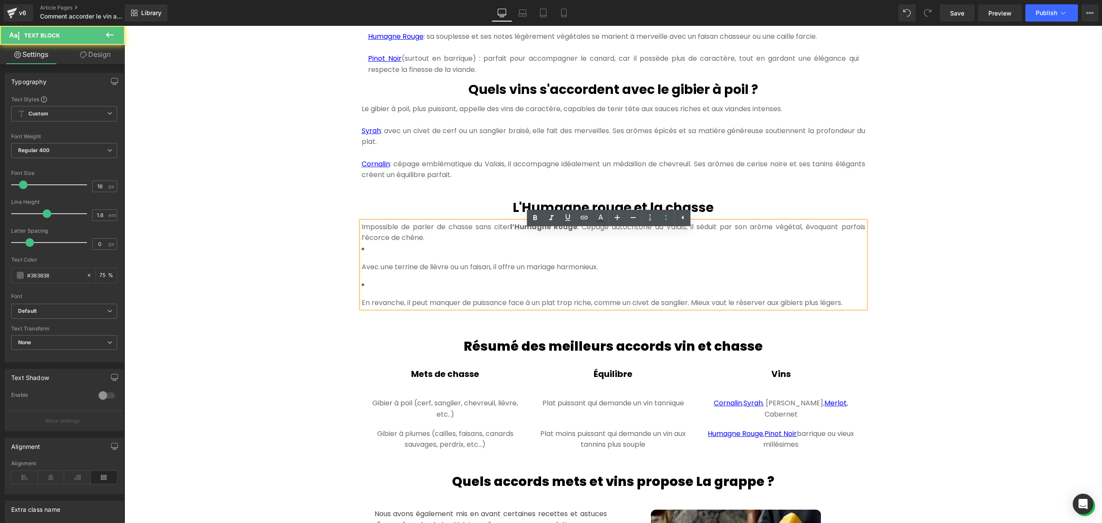
click at [378, 264] on li "Avec une terrine de lièvre ou un faisan, il offre un mariage harmonieux." at bounding box center [614, 257] width 504 height 29
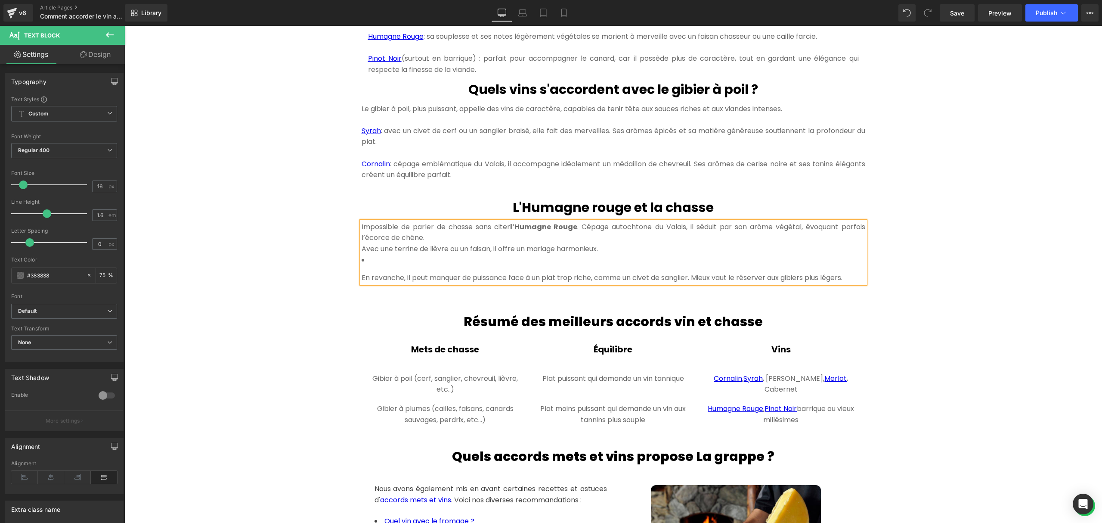
click at [362, 271] on li "En revanche, il peut manquer de puissance face à un plat trop riche, comme un c…" at bounding box center [614, 268] width 504 height 29
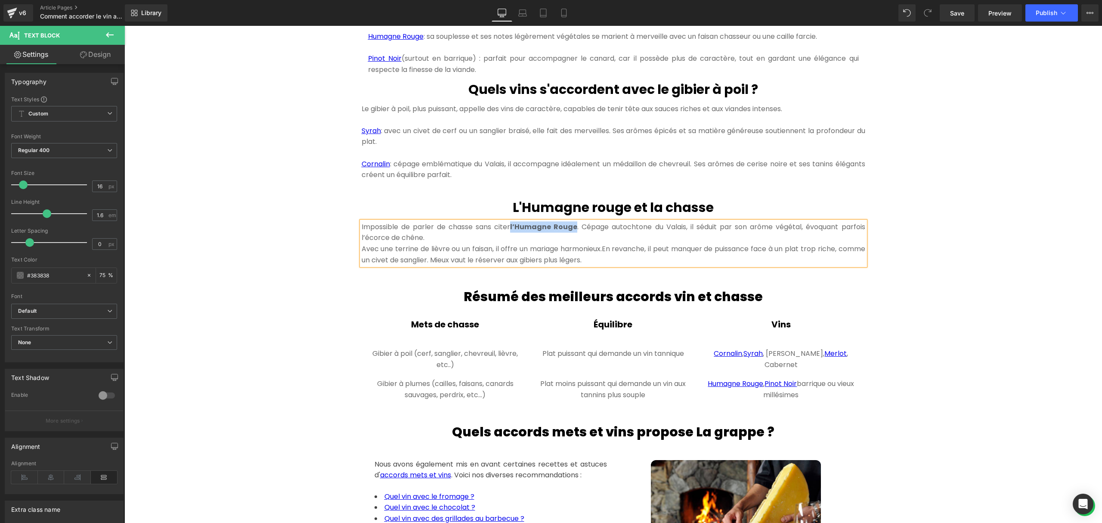
drag, startPoint x: 572, startPoint y: 236, endPoint x: 507, endPoint y: 236, distance: 64.6
click at [507, 236] on p "Impossible de parler de chasse sans citer l’Humagne Rouge . Cépage autochtone d…" at bounding box center [614, 232] width 504 height 22
click at [579, 219] on icon at bounding box center [584, 217] width 10 height 10
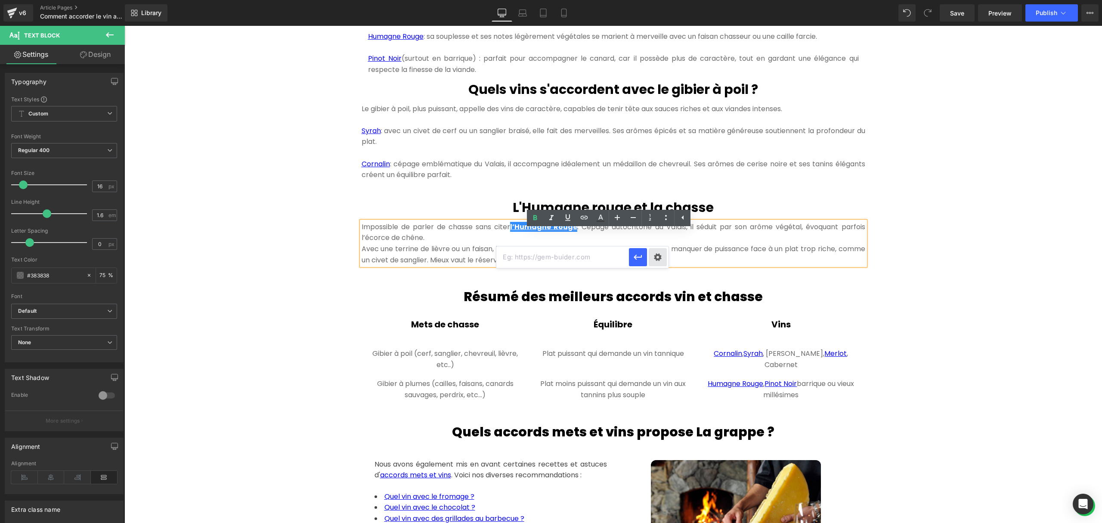
click at [660, 0] on div "Text Color Highlight Color #333333 Edit or remove link: Edit - Unlink - Cancel" at bounding box center [551, 0] width 1102 height 0
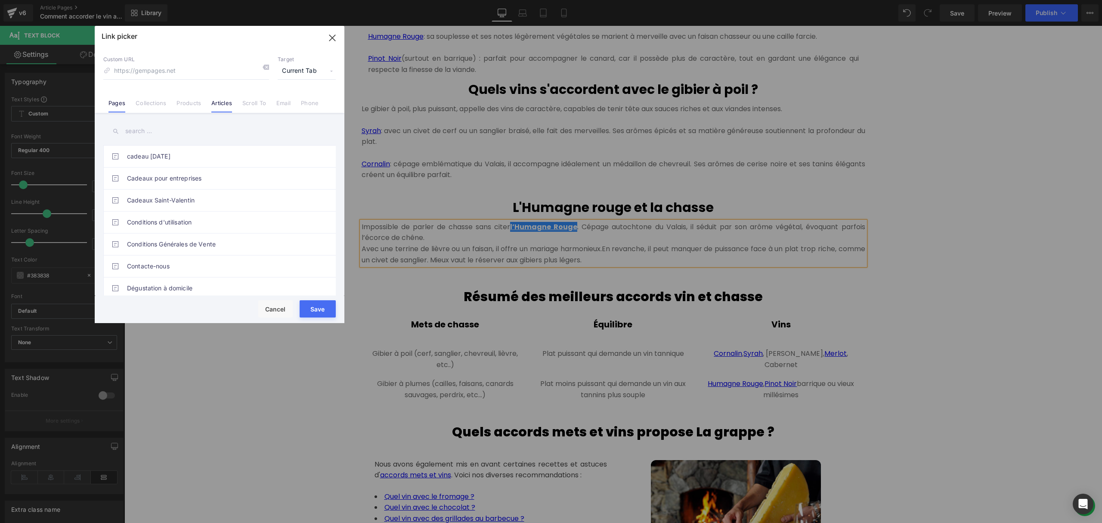
click at [231, 102] on link "Articles" at bounding box center [221, 105] width 21 height 13
click at [151, 131] on input "text" at bounding box center [219, 130] width 232 height 19
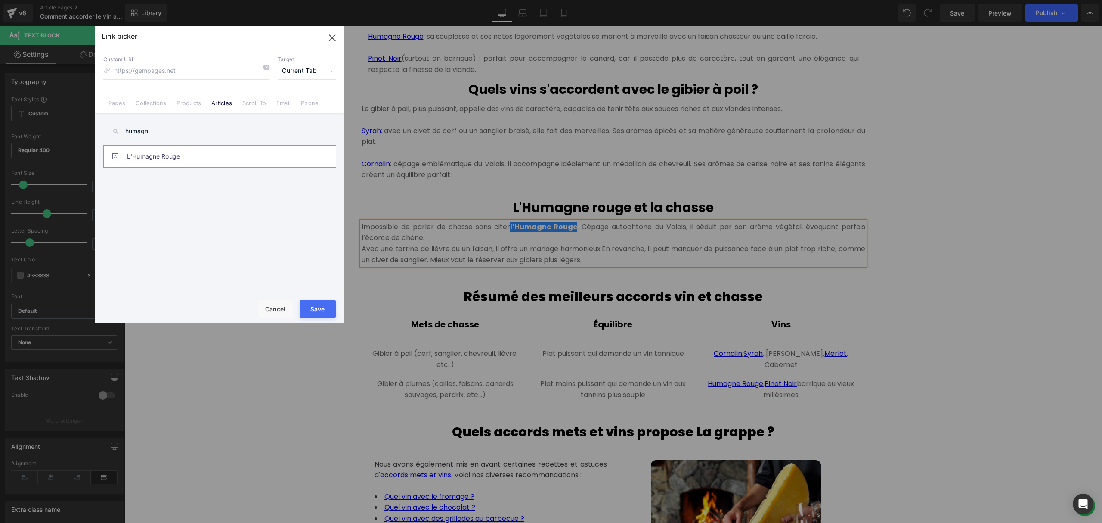
type input "humagn"
click at [159, 155] on link "L'Humagne Rouge" at bounding box center [221, 157] width 189 height 22
type input "/blogs/le-blog-des-grappistes/humagne-rouge"
click at [307, 301] on button "Save" at bounding box center [318, 308] width 36 height 17
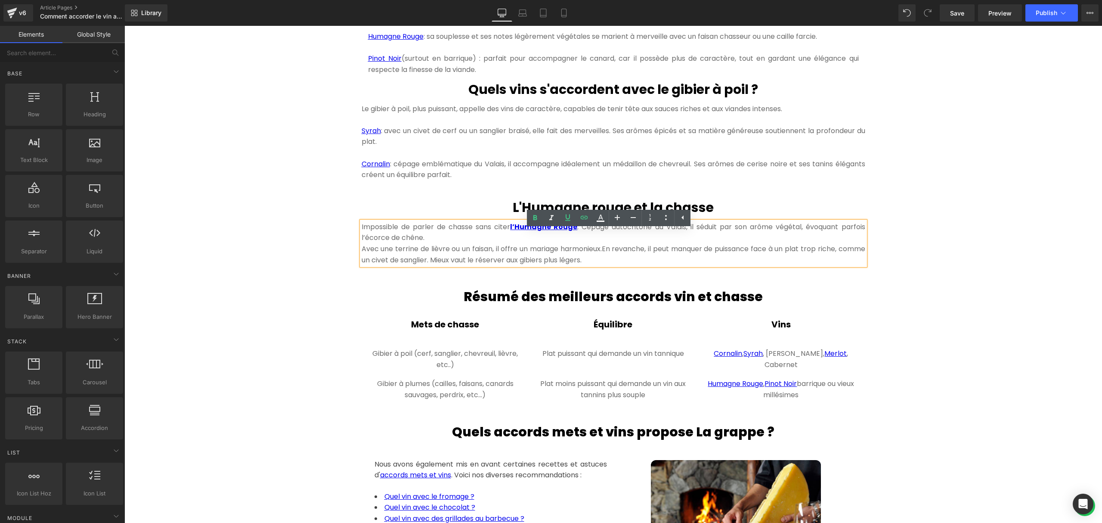
click at [933, 260] on div "Hero Banner 300px 300px Comment accorder le vin avec la chasse ? Heading Quand …" at bounding box center [613, 81] width 978 height 1860
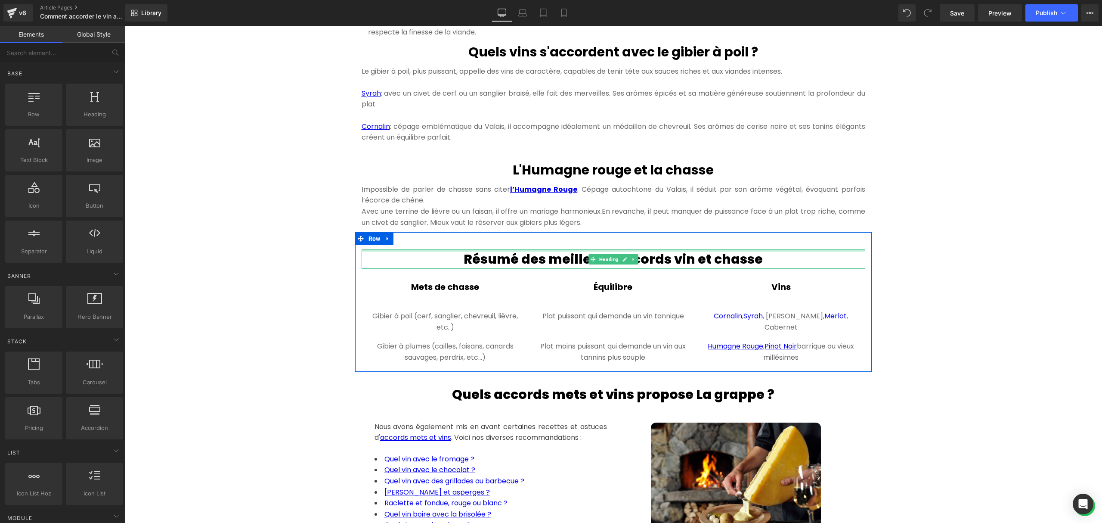
scroll to position [976, 0]
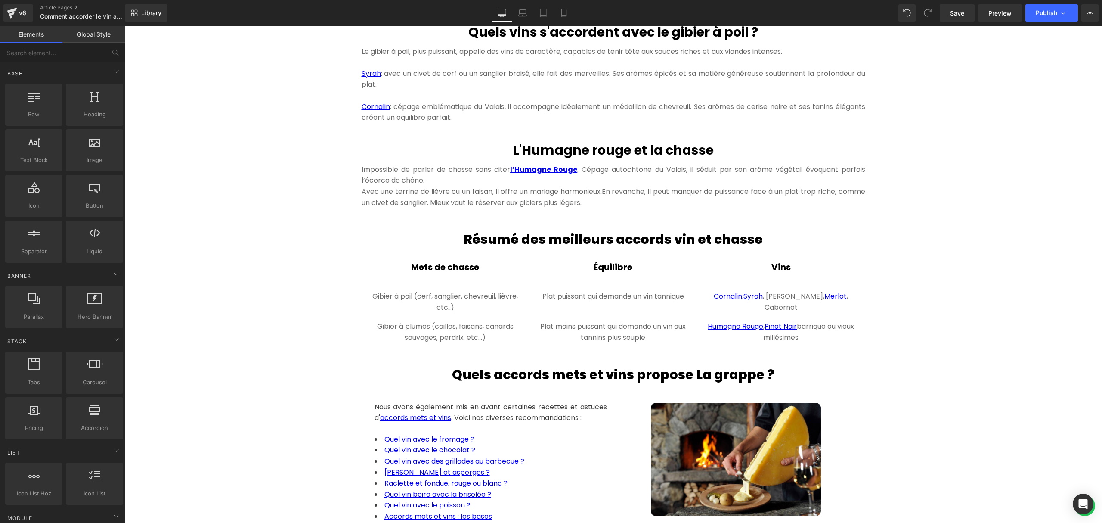
click at [511, 249] on h2 "Résumé des meilleurs accords vin et chasse" at bounding box center [614, 238] width 504 height 19
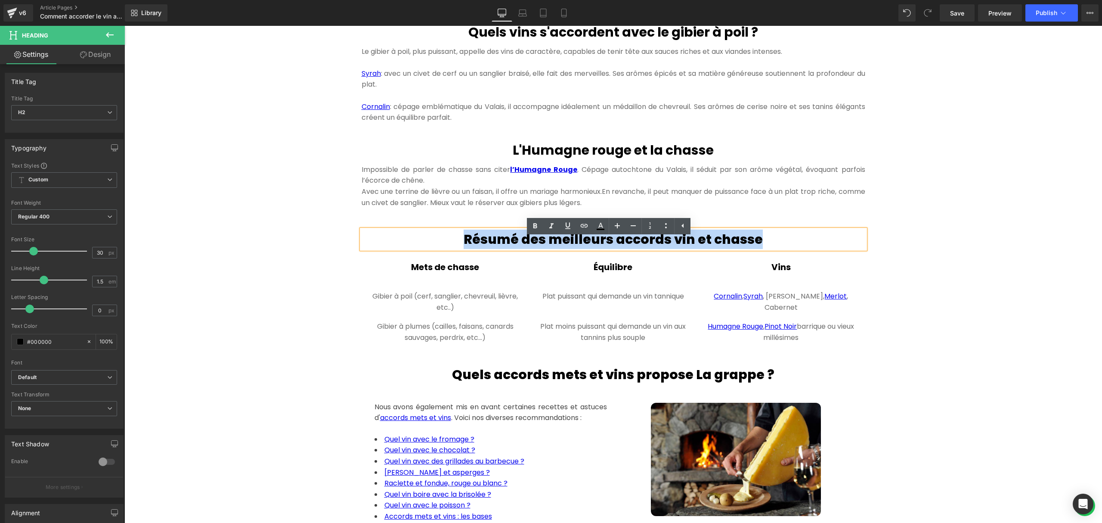
drag, startPoint x: 773, startPoint y: 250, endPoint x: 426, endPoint y: 250, distance: 347.4
click at [426, 249] on h2 "Résumé des meilleurs accords vin et chasse" at bounding box center [614, 238] width 504 height 19
paste div
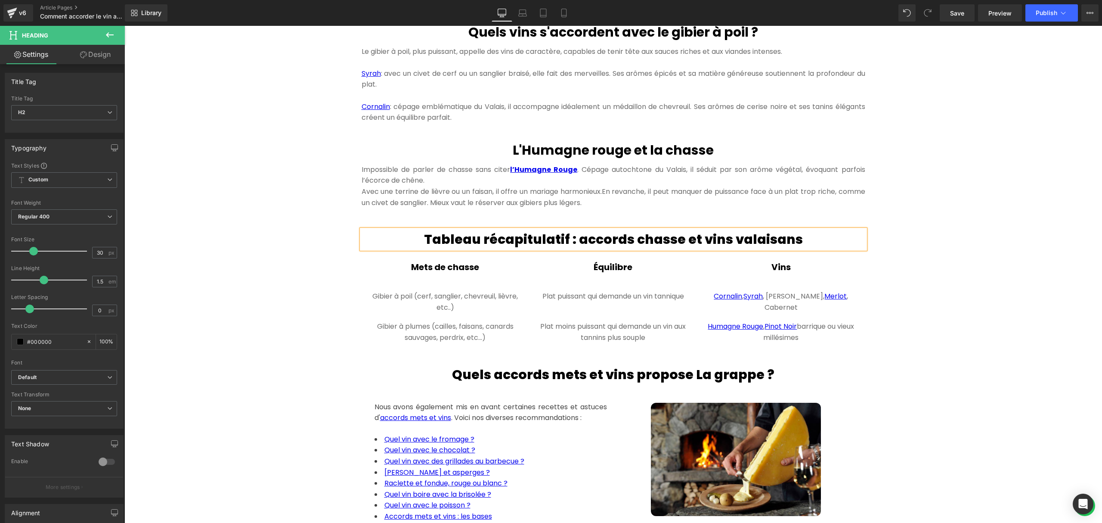
click at [324, 324] on div "Hero Banner 300px 300px Comment accorder le vin avec la chasse ? Heading Quand …" at bounding box center [613, 24] width 978 height 1860
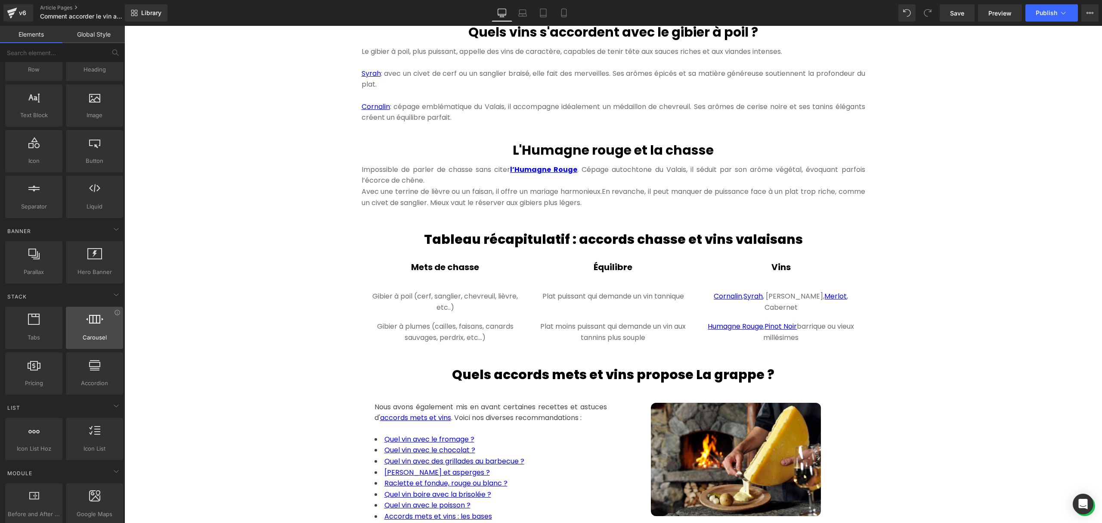
scroll to position [57, 0]
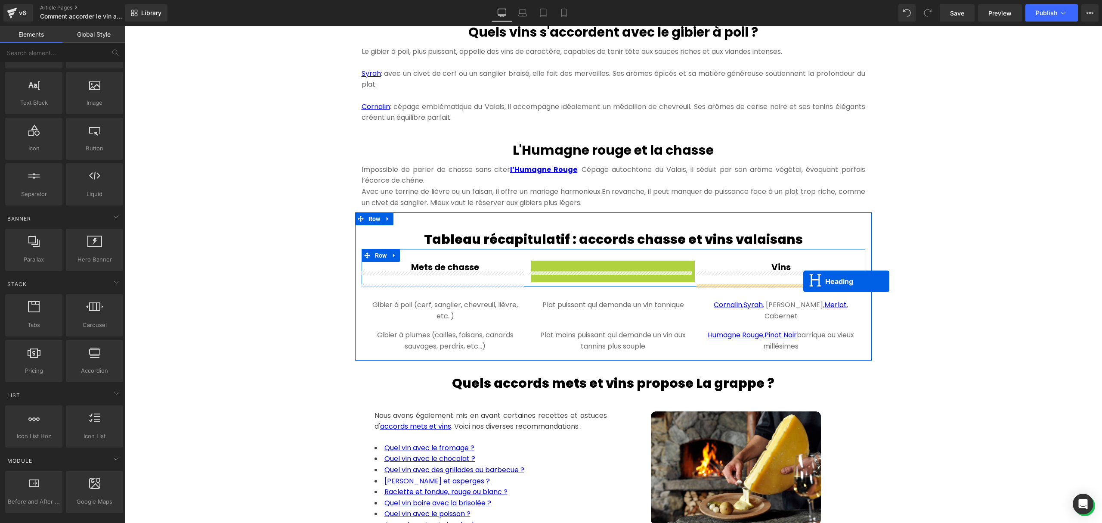
drag, startPoint x: 596, startPoint y: 280, endPoint x: 803, endPoint y: 281, distance: 207.1
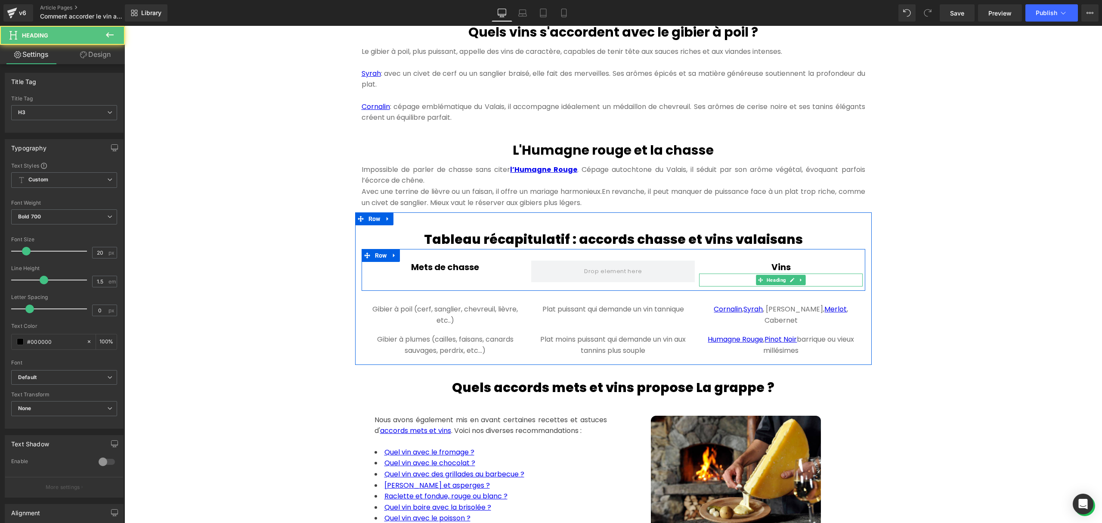
click at [775, 273] on div "Vins Heading" at bounding box center [781, 266] width 164 height 13
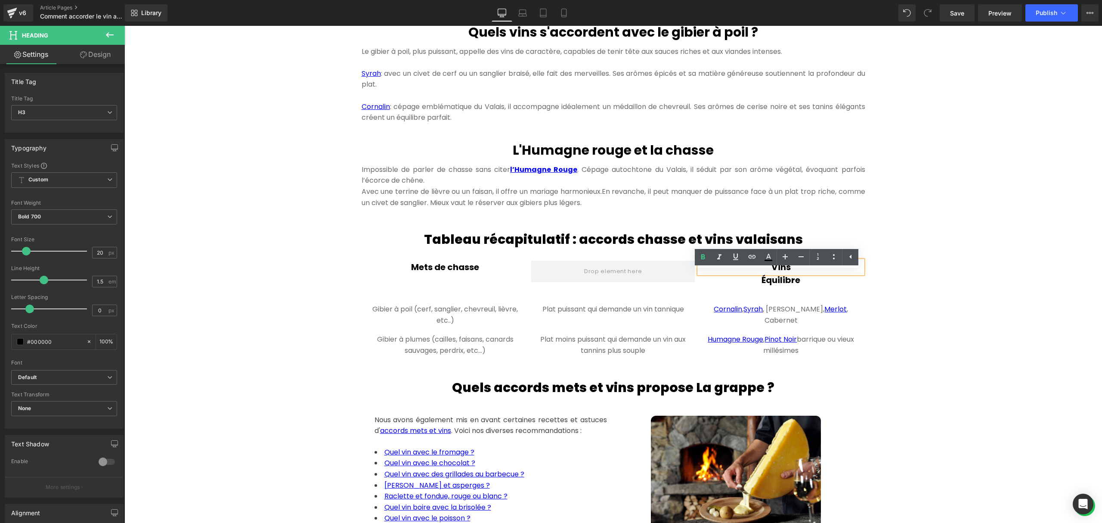
click at [933, 300] on div "Hero Banner 300px 300px Comment accorder le vin avec la chasse ? Heading Quand …" at bounding box center [613, 30] width 978 height 1873
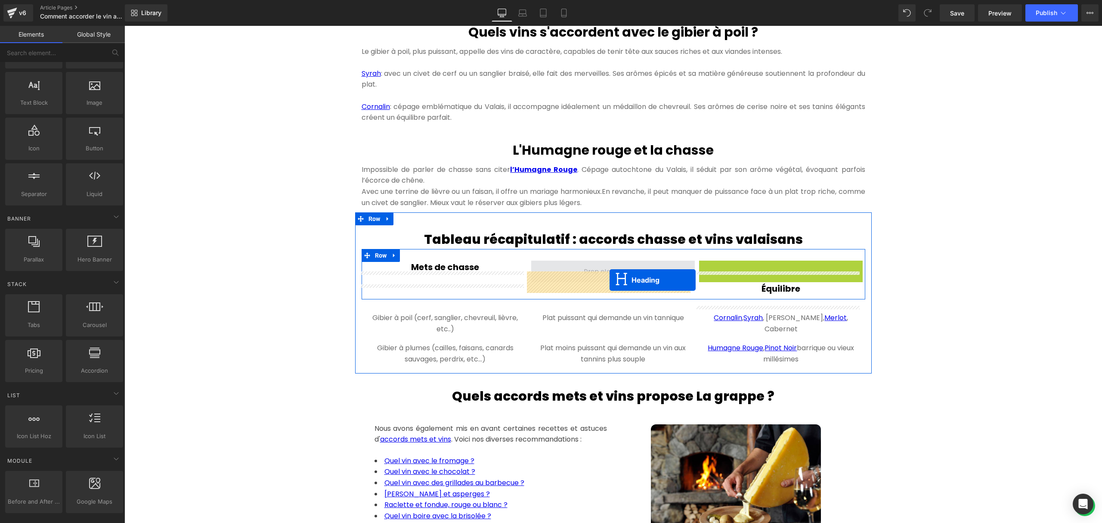
drag, startPoint x: 756, startPoint y: 277, endPoint x: 610, endPoint y: 280, distance: 146.8
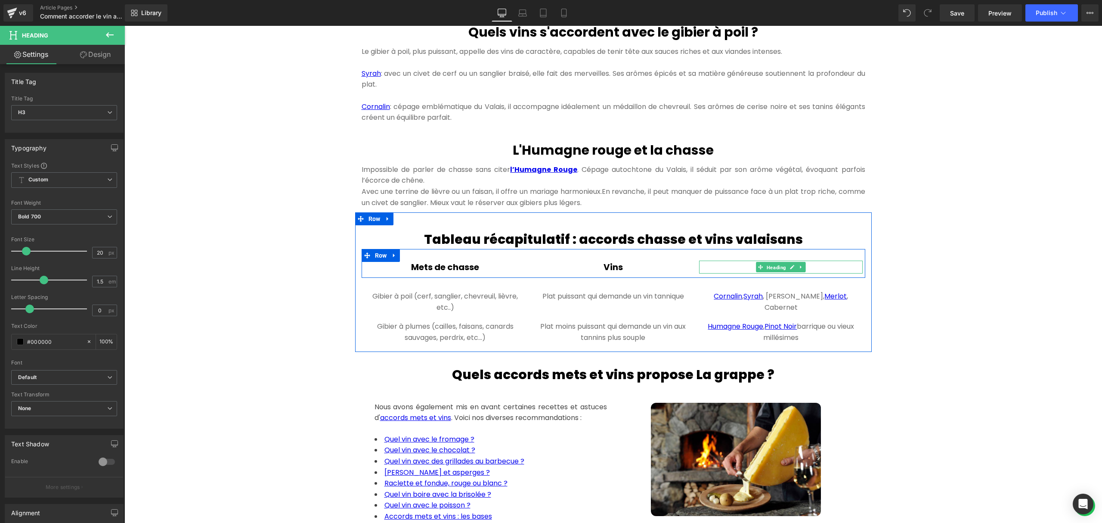
click at [782, 273] on span "Heading" at bounding box center [776, 267] width 23 height 10
click at [809, 273] on h3 "Équilibre" at bounding box center [781, 266] width 164 height 13
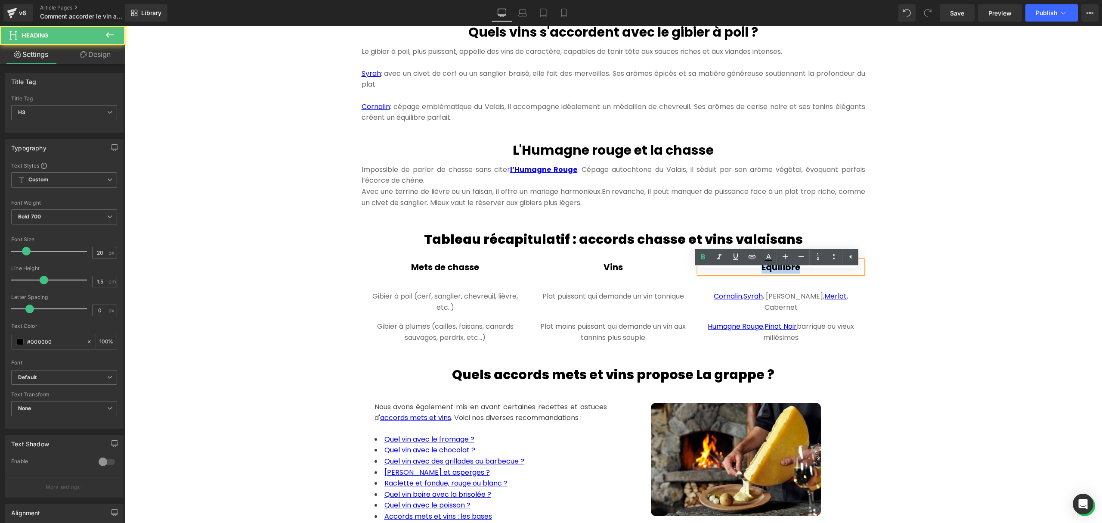
drag, startPoint x: 807, startPoint y: 278, endPoint x: 745, endPoint y: 273, distance: 62.2
click at [745, 273] on h3 "Équilibre" at bounding box center [781, 266] width 164 height 13
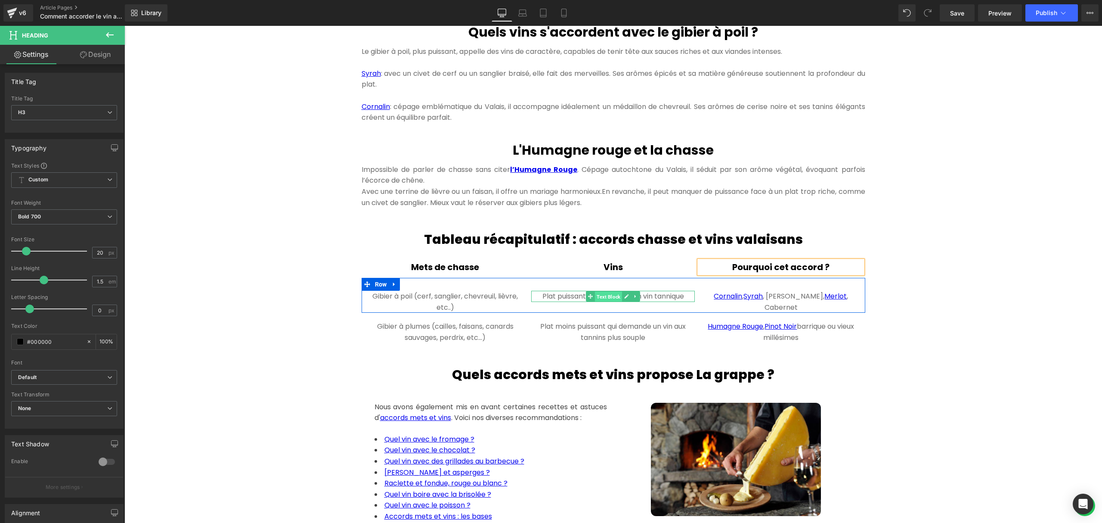
click at [600, 302] on span "Text Block" at bounding box center [608, 296] width 27 height 10
click at [664, 302] on p "Plat puissant qui demande un vin tannique" at bounding box center [613, 296] width 164 height 11
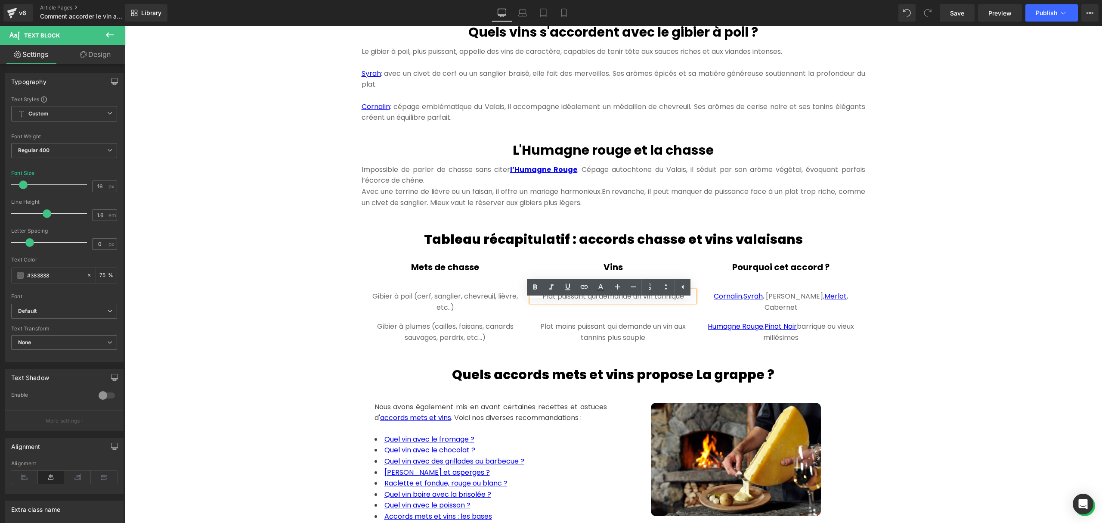
click at [410, 294] on div "Gibier à poil (cerf, sanglier, chevreuil, lièvre, etc..) Text Block Plat puissa…" at bounding box center [614, 295] width 504 height 35
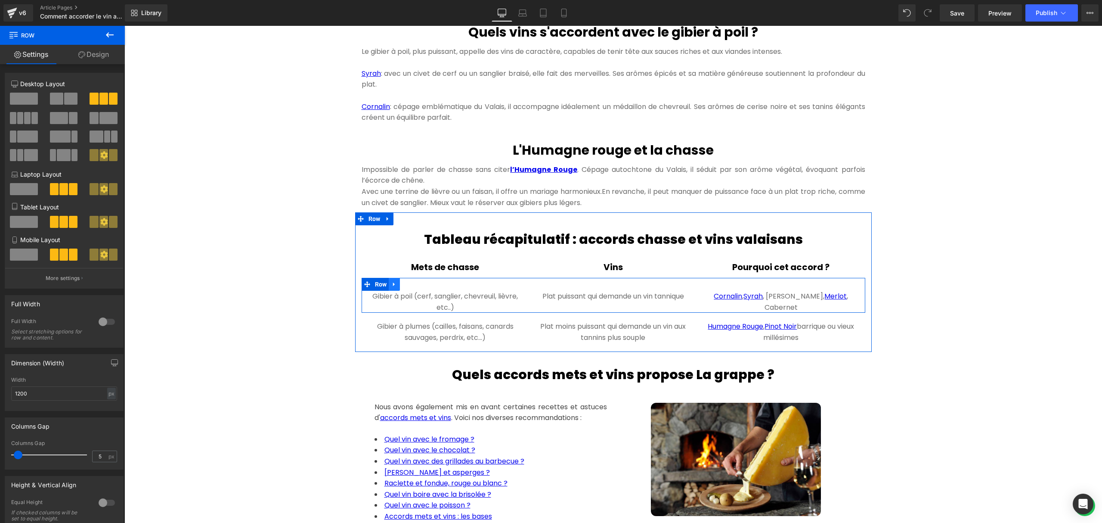
click at [393, 291] on link at bounding box center [394, 284] width 11 height 13
click at [403, 288] on icon at bounding box center [406, 284] width 6 height 6
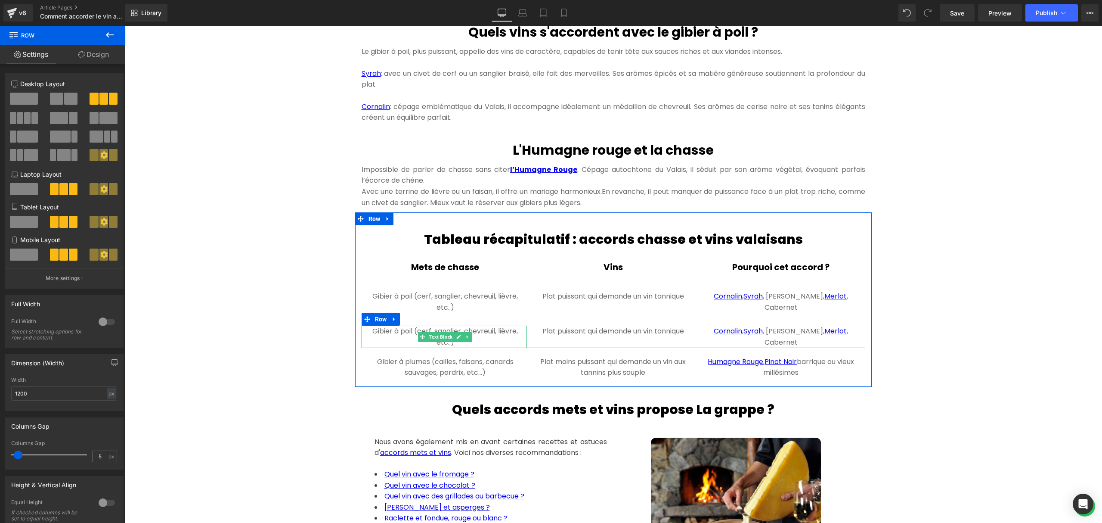
click at [460, 313] on div "Gibier à poil (cerf, sanglier, chevreuil, lièvre, etc..) Text Block Plat puissa…" at bounding box center [614, 295] width 504 height 35
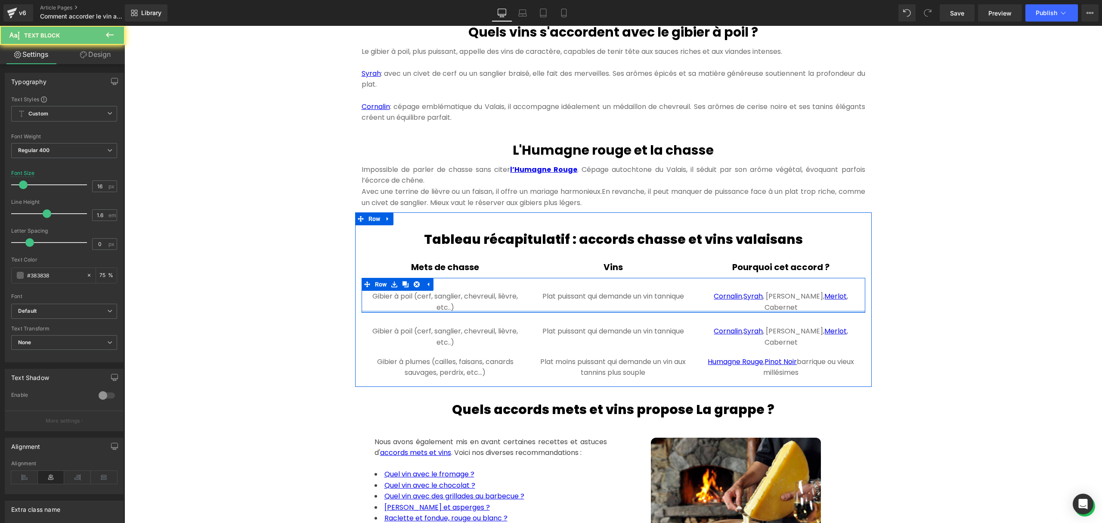
click at [459, 313] on div "Gibier à poil (cerf, sanglier, chevreuil, lièvre, etc..) Text Block" at bounding box center [446, 302] width 164 height 22
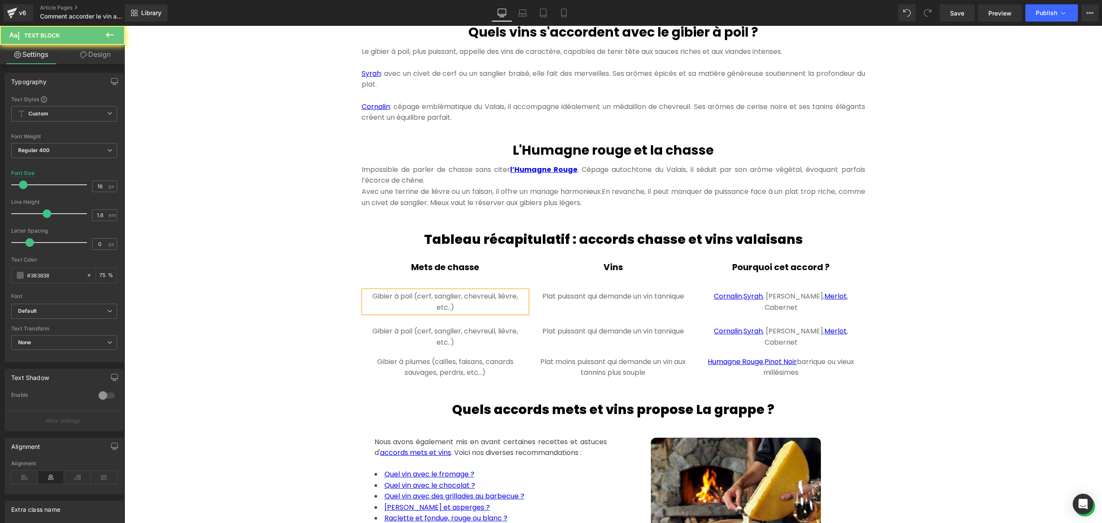
click at [459, 313] on p "Gibier à poil (cerf, sanglier, chevreuil, lièvre, etc..)" at bounding box center [446, 302] width 164 height 22
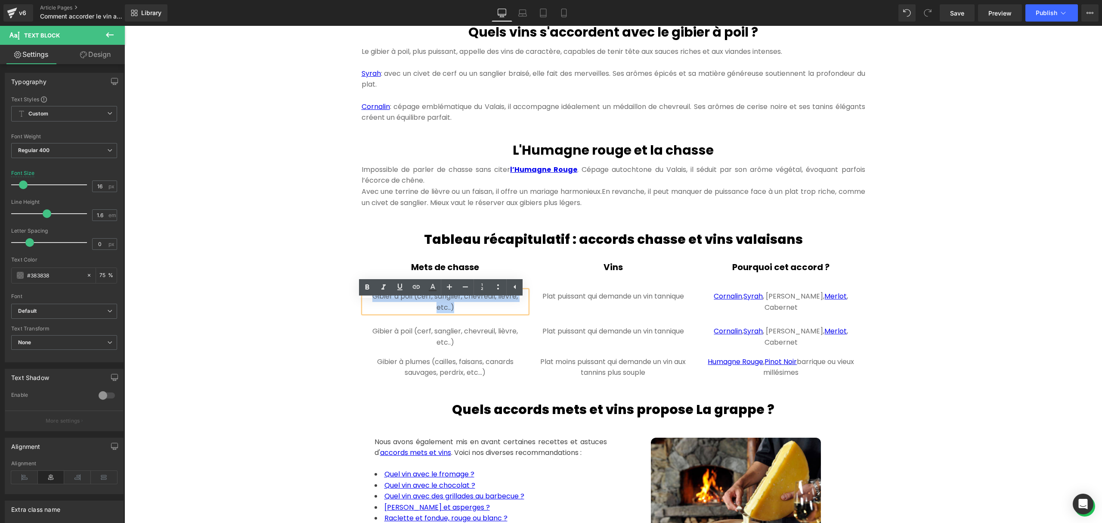
drag, startPoint x: 453, startPoint y: 317, endPoint x: 331, endPoint y: 298, distance: 124.1
click at [331, 298] on div "Hero Banner 300px 300px Comment accorder le vin avec la chasse ? Heading Quand …" at bounding box center [613, 41] width 978 height 1895
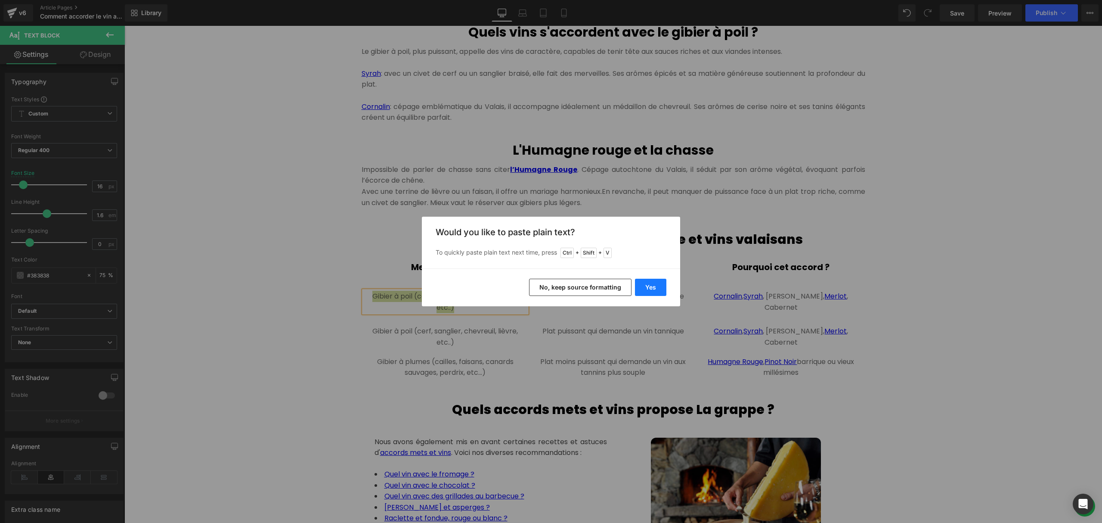
click at [650, 288] on button "Yes" at bounding box center [650, 287] width 31 height 17
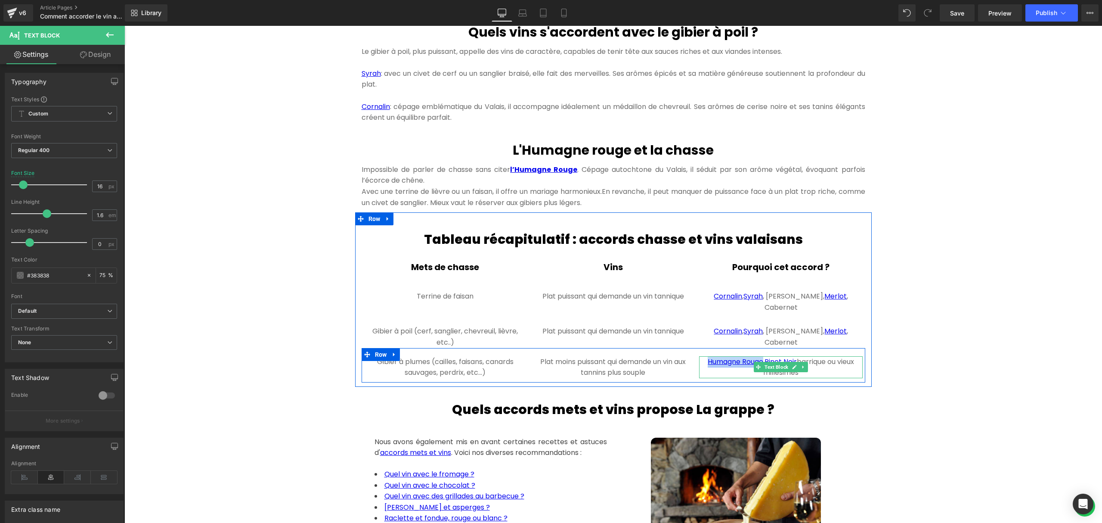
drag, startPoint x: 697, startPoint y: 361, endPoint x: 755, endPoint y: 361, distance: 57.7
click at [755, 361] on p "Humagne Rouge , Pinot Noir barrique ou vieux millésimes" at bounding box center [781, 367] width 164 height 22
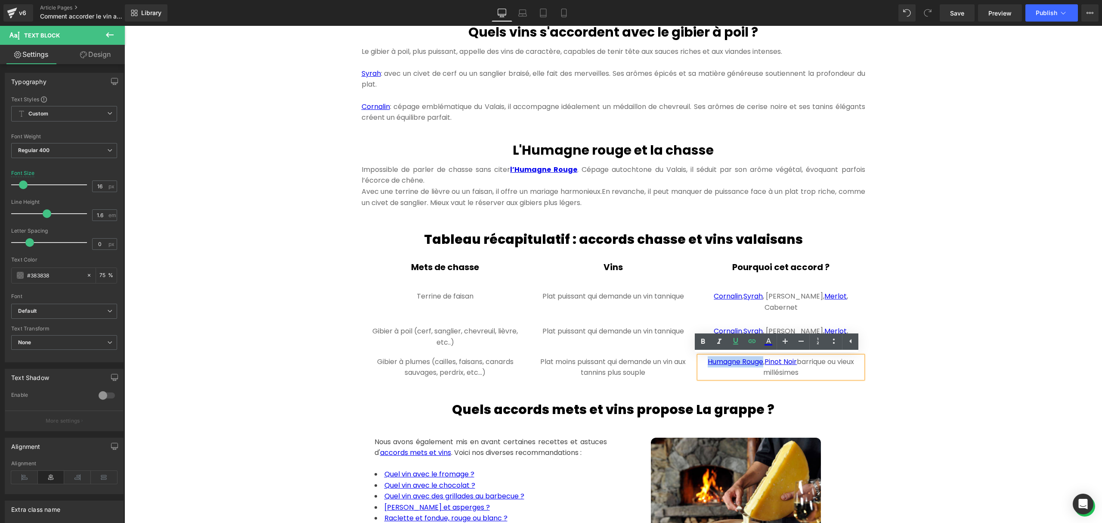
copy link "Humagne Rouge"
click at [606, 310] on div "Terrine de faisan Text Block Plat puissant qui demande un vin tannique Text Blo…" at bounding box center [614, 295] width 504 height 35
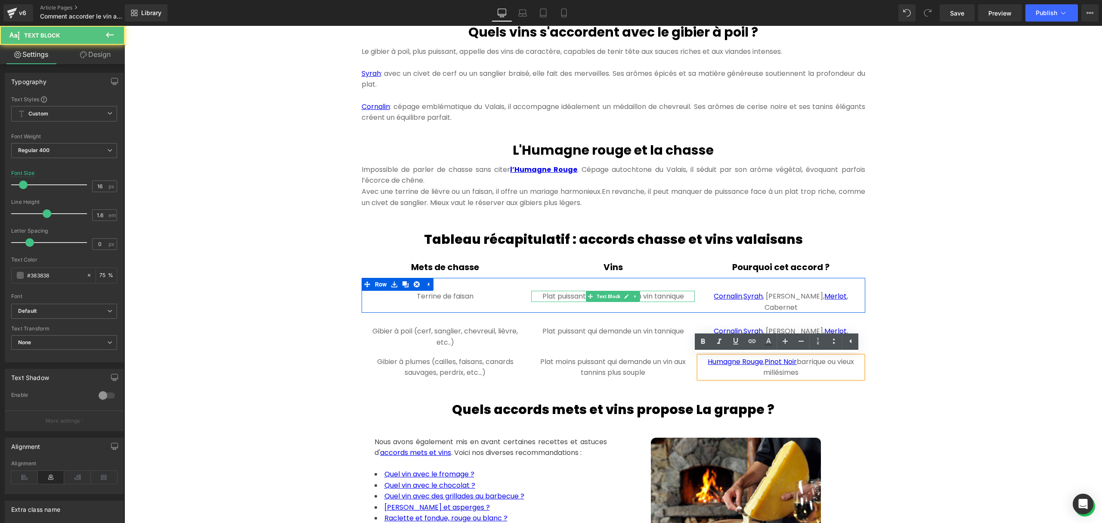
click at [608, 302] on div "Plat puissant qui demande un vin tannique Text Block" at bounding box center [613, 296] width 164 height 11
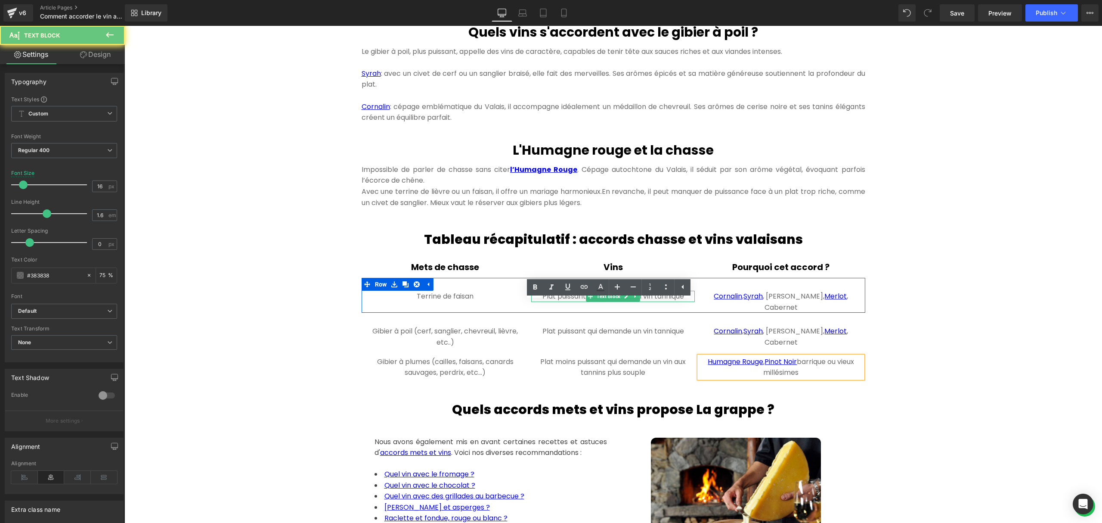
click at [608, 302] on p "Plat puissant qui demande un vin tannique" at bounding box center [613, 296] width 164 height 11
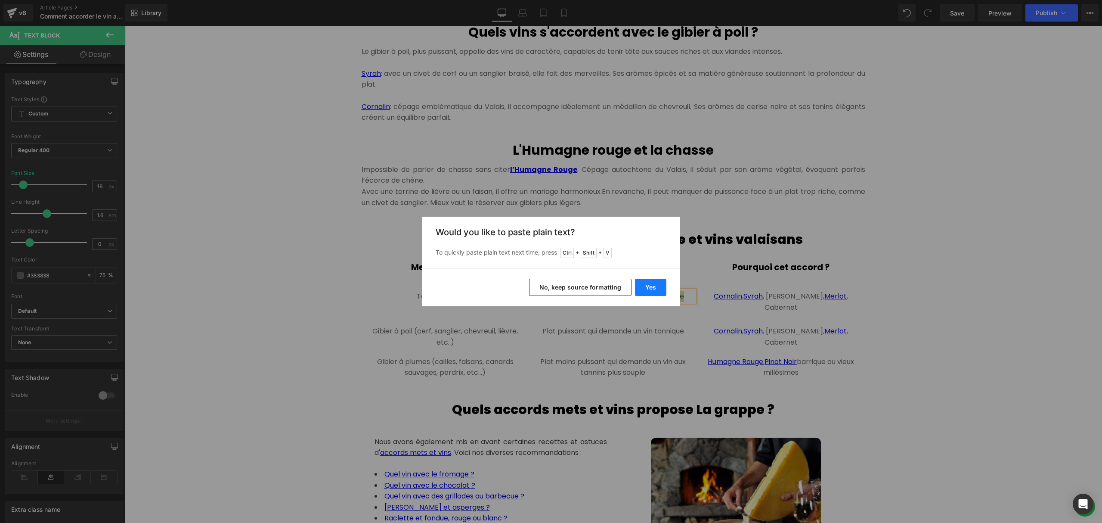
click at [662, 283] on button "Yes" at bounding box center [650, 287] width 31 height 17
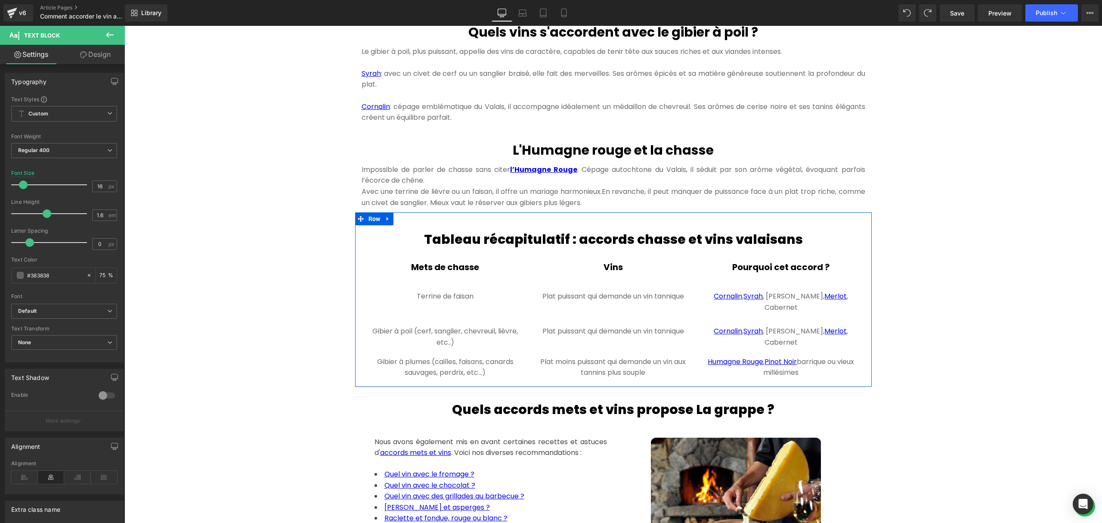
click at [629, 302] on div "Plat puissant qui demande un vin tannique Text Block" at bounding box center [613, 296] width 164 height 11
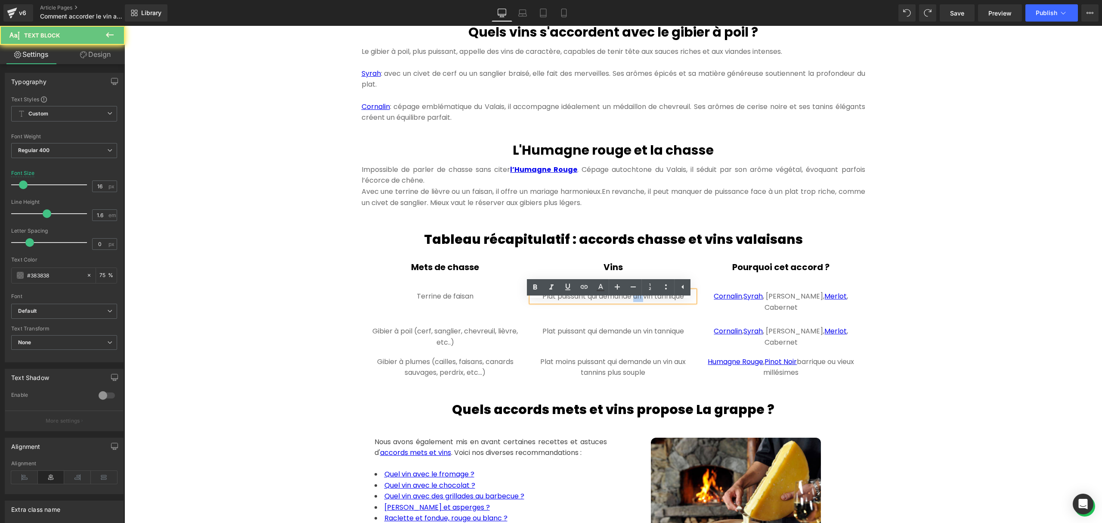
click at [629, 302] on p "Plat puissant qui demande un vin tannique" at bounding box center [613, 296] width 164 height 11
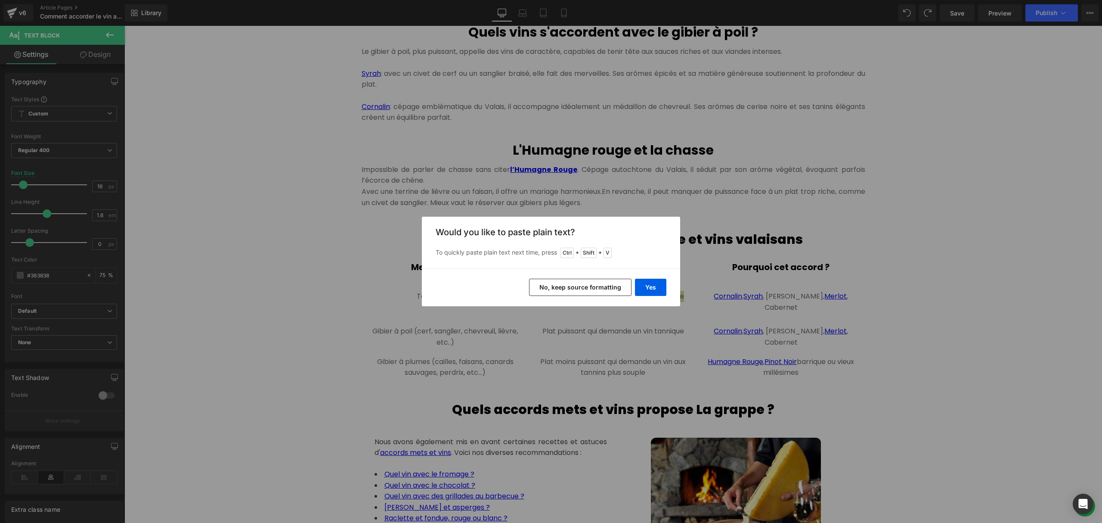
click at [586, 287] on button "No, keep source formatting" at bounding box center [580, 287] width 102 height 17
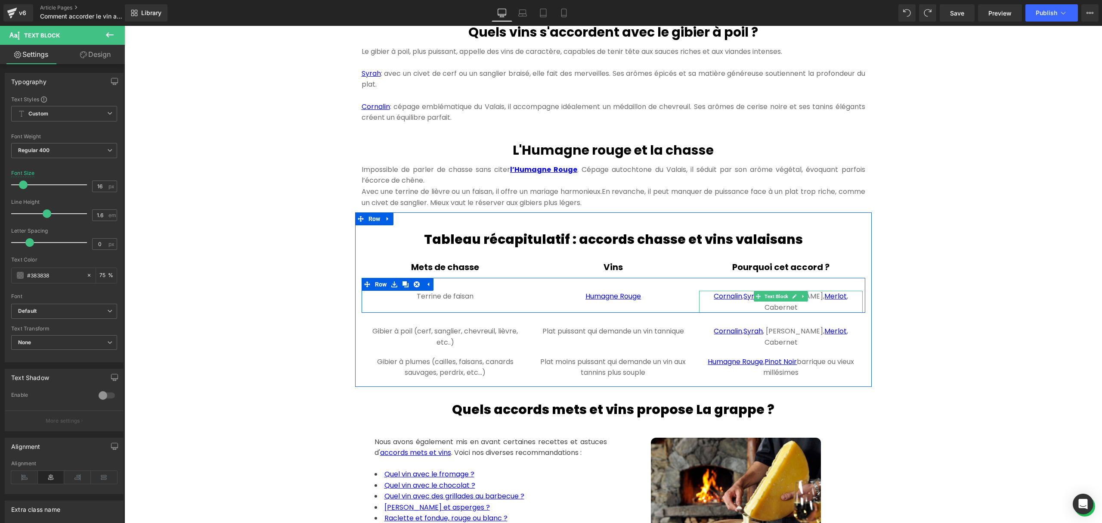
click at [846, 307] on p "Cornalin , Syrah , Diolinoir, Merlot , Cabernet" at bounding box center [781, 302] width 164 height 22
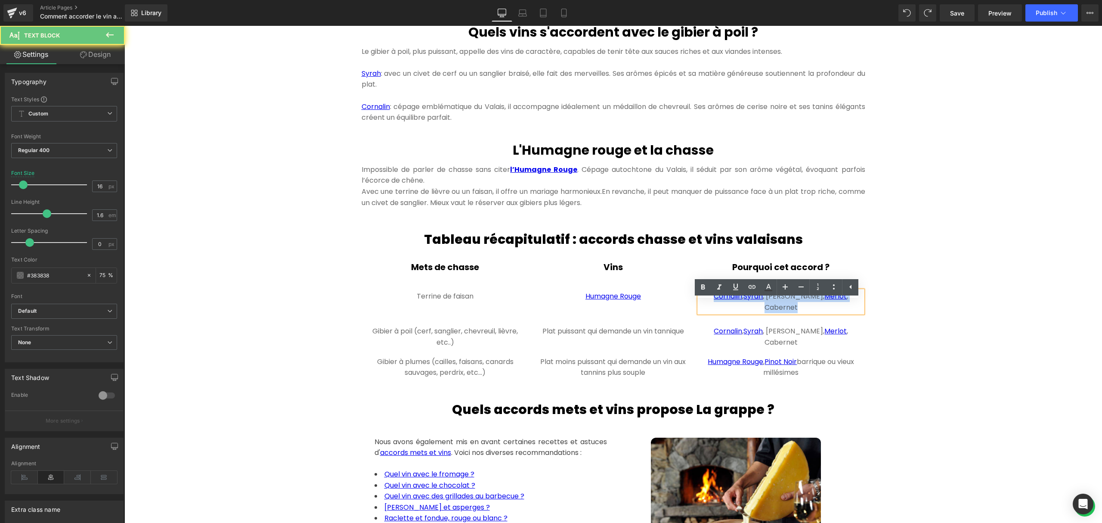
click at [846, 307] on p "Cornalin , Syrah , Diolinoir, Merlot , Cabernet" at bounding box center [781, 302] width 164 height 22
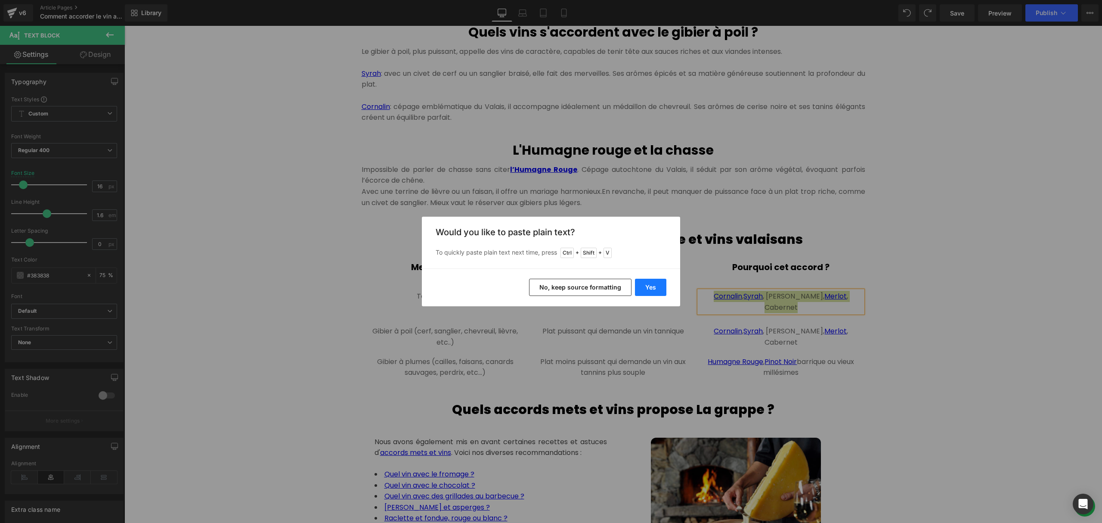
click at [646, 282] on button "Yes" at bounding box center [650, 287] width 31 height 17
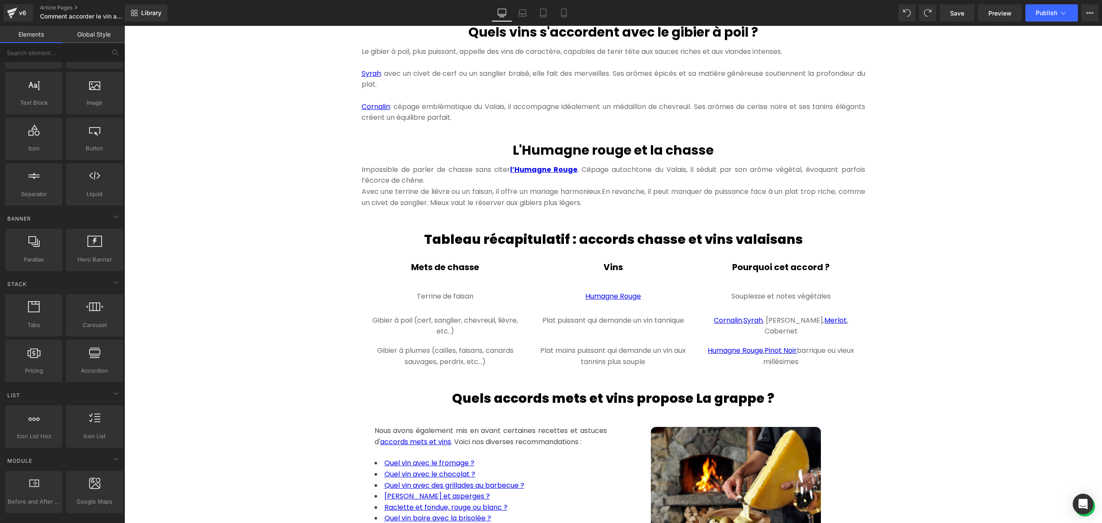
click at [1017, 288] on div "Hero Banner 300px 300px Comment accorder le vin avec la chasse ? Heading Quand …" at bounding box center [613, 36] width 978 height 1884
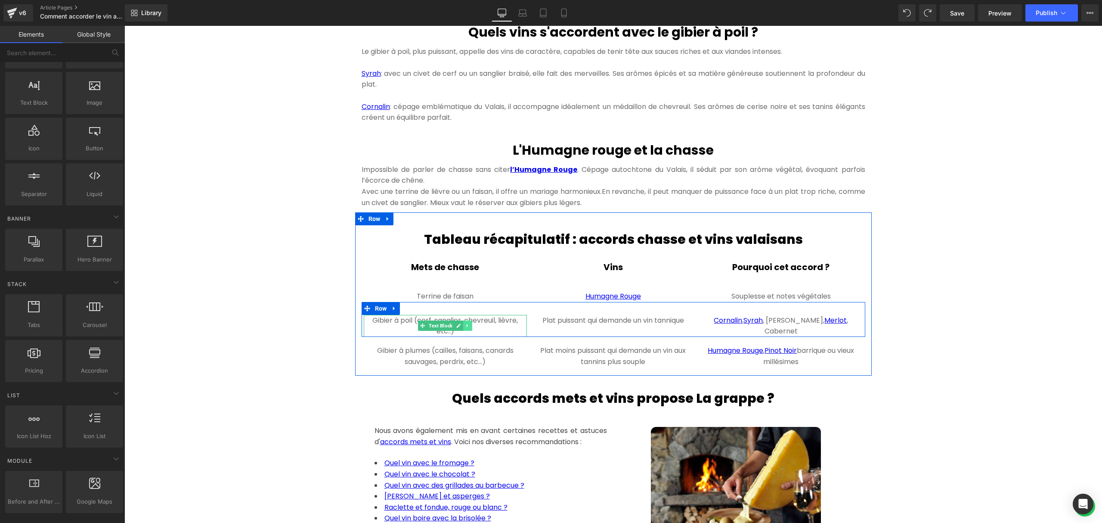
click at [465, 328] on icon at bounding box center [467, 325] width 5 height 5
click at [124, 26] on icon at bounding box center [124, 26] width 0 height 0
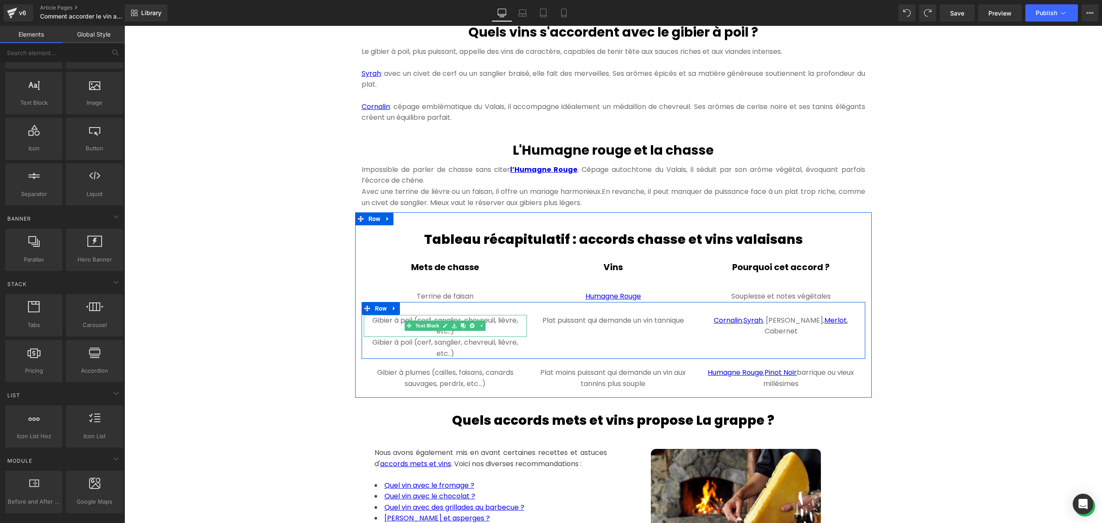
click at [495, 337] on p "Gibier à poil (cerf, sanglier, chevreuil, lièvre, etc..)" at bounding box center [446, 326] width 164 height 22
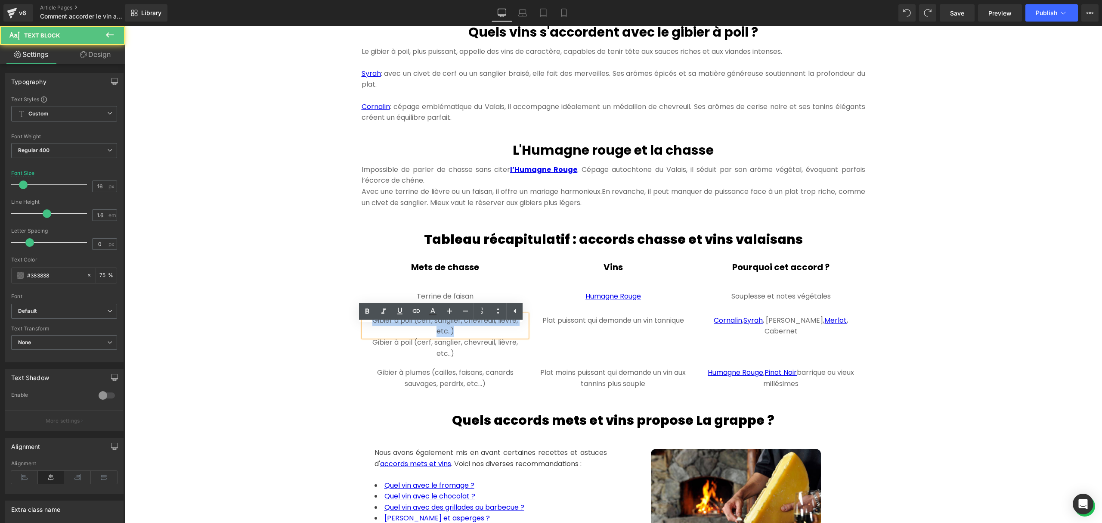
drag, startPoint x: 467, startPoint y: 342, endPoint x: 325, endPoint y: 319, distance: 144.3
click at [325, 319] on div "Hero Banner 300px 300px Comment accorder le vin avec la chasse ? Heading Quand …" at bounding box center [613, 47] width 978 height 1906
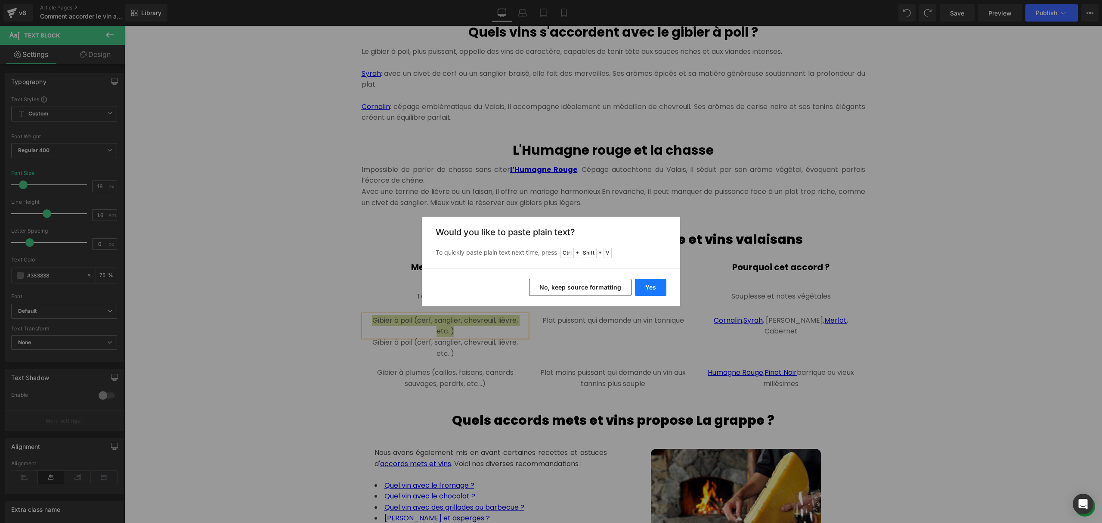
click at [657, 288] on button "Yes" at bounding box center [650, 287] width 31 height 17
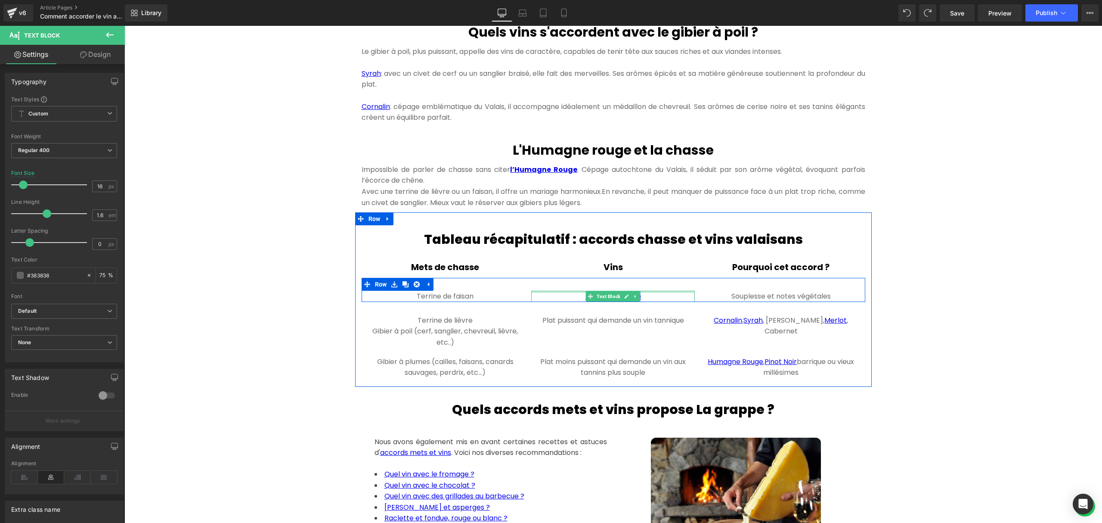
drag, startPoint x: 644, startPoint y: 308, endPoint x: 574, endPoint y: 304, distance: 70.8
click at [574, 302] on div "Humagne Rouge Text Block" at bounding box center [613, 296] width 164 height 11
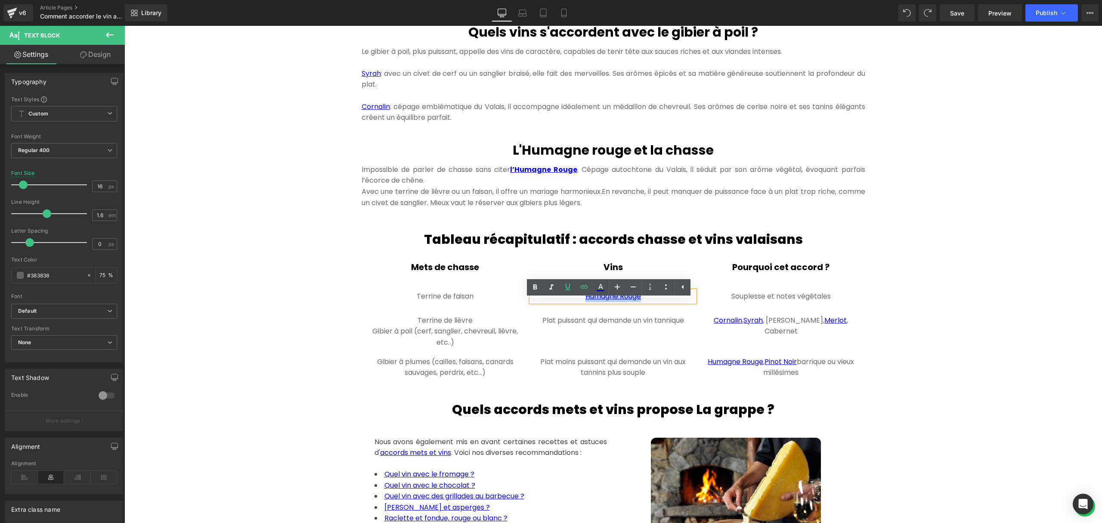
copy link "Humagne Rouge"
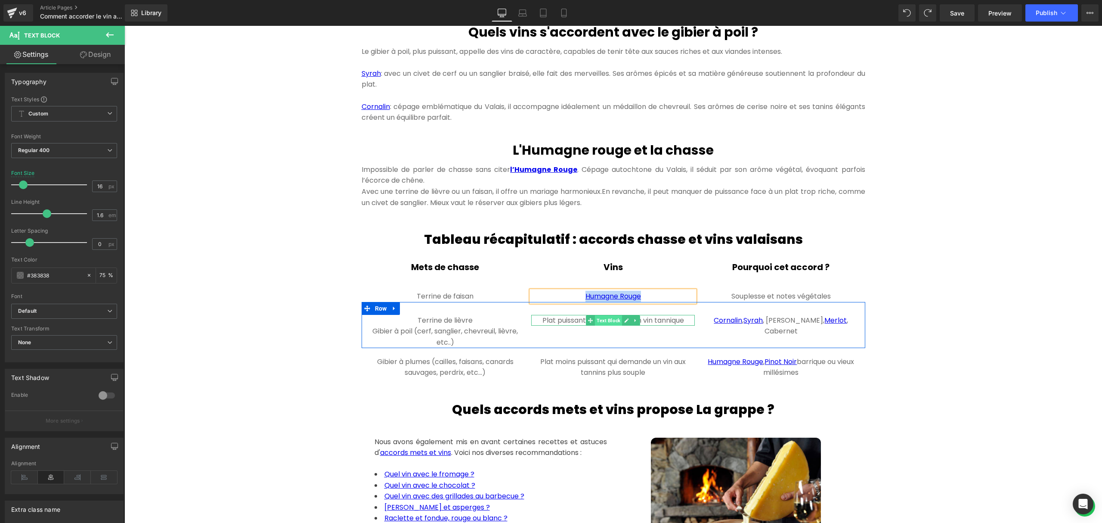
click at [613, 325] on span "Text Block" at bounding box center [608, 320] width 27 height 10
click at [551, 326] on p "Plat puissant qui demande un vin tannique" at bounding box center [613, 320] width 164 height 11
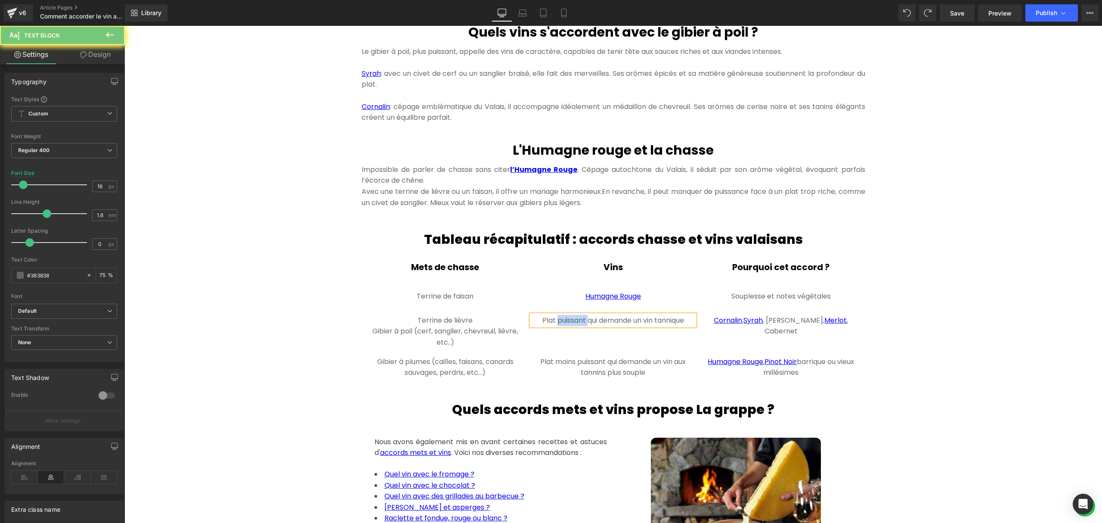
click at [551, 326] on p "Plat puissant qui demande un vin tannique" at bounding box center [613, 320] width 164 height 11
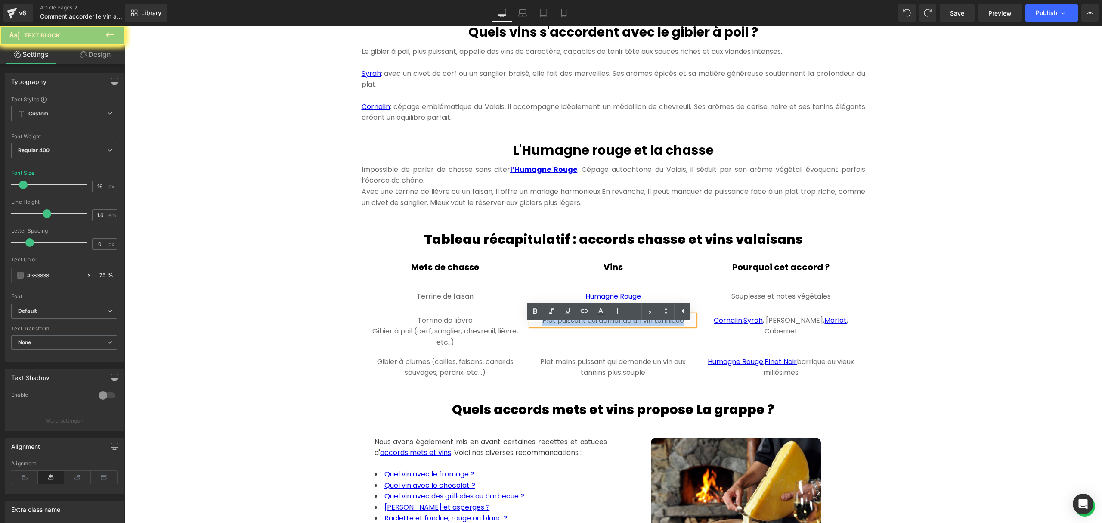
click at [551, 326] on p "Plat puissant qui demande un vin tannique" at bounding box center [613, 320] width 164 height 11
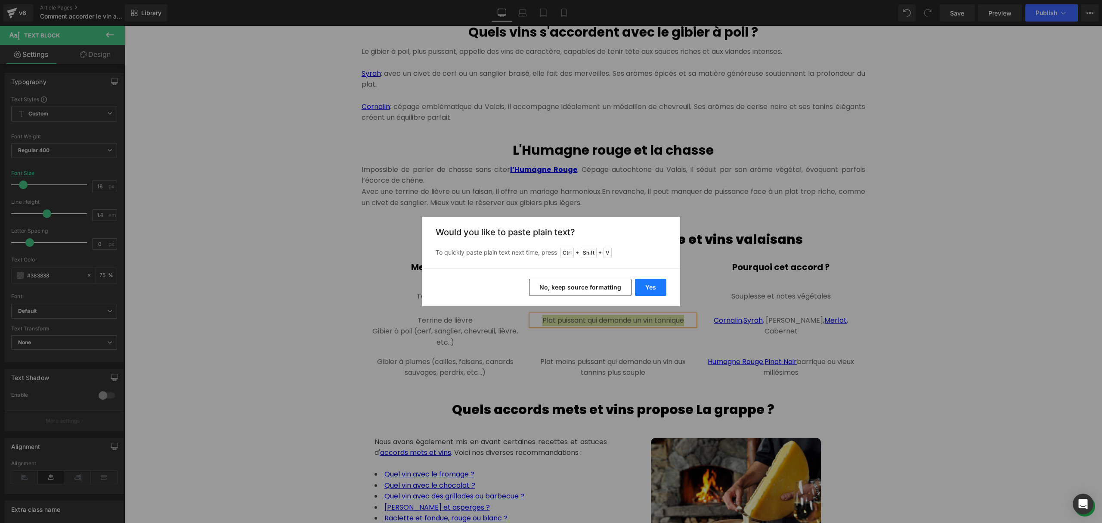
click at [655, 290] on button "Yes" at bounding box center [650, 287] width 31 height 17
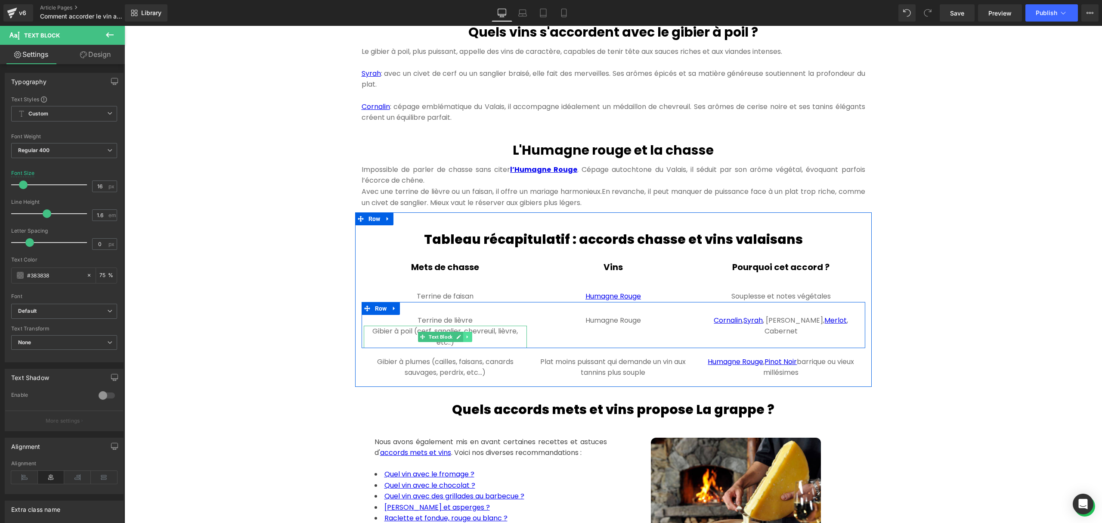
click at [467, 338] on icon at bounding box center [467, 336] width 1 height 3
click at [471, 342] on link at bounding box center [472, 336] width 9 height 10
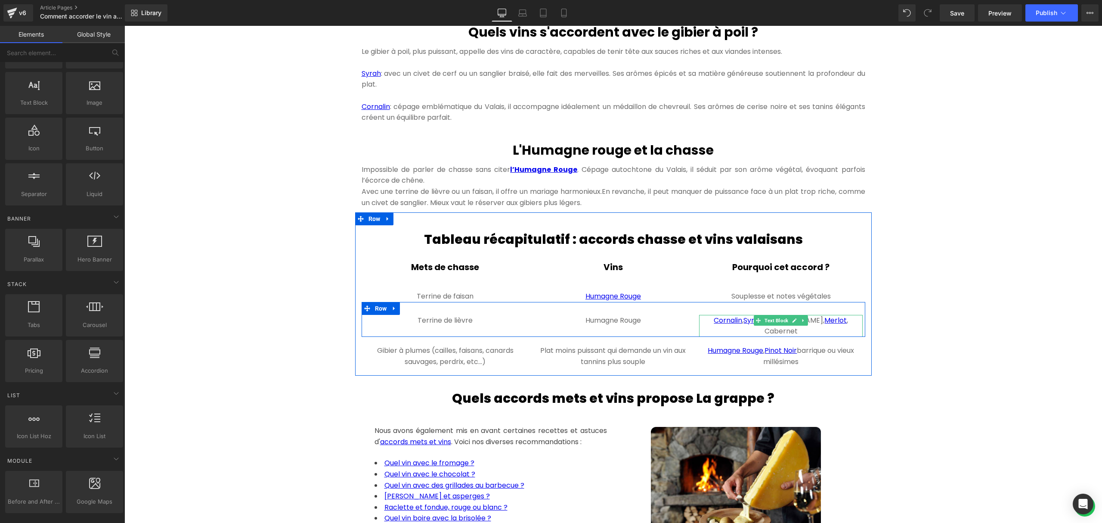
click at [840, 328] on p "Cornalin , Syrah , Diolinoir, Merlot , Cabernet" at bounding box center [781, 326] width 164 height 22
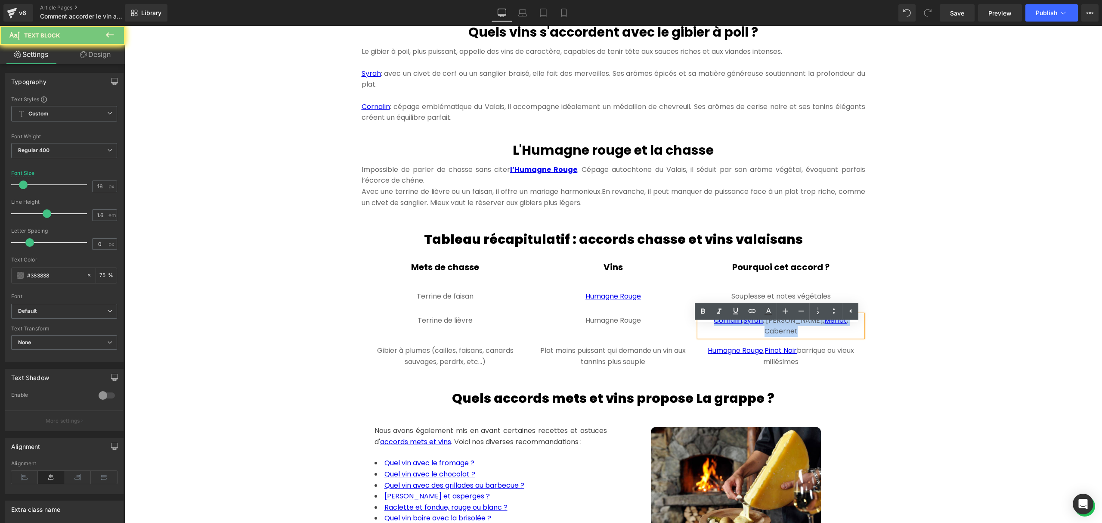
click at [840, 328] on p "Cornalin , Syrah , Diolinoir, Merlot , Cabernet" at bounding box center [781, 326] width 164 height 22
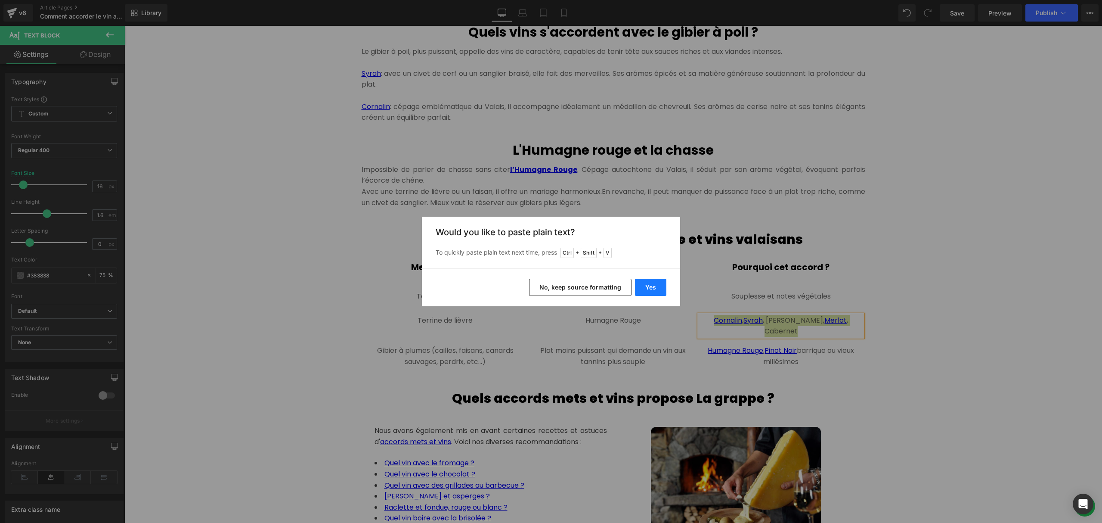
click at [652, 284] on button "Yes" at bounding box center [650, 287] width 31 height 17
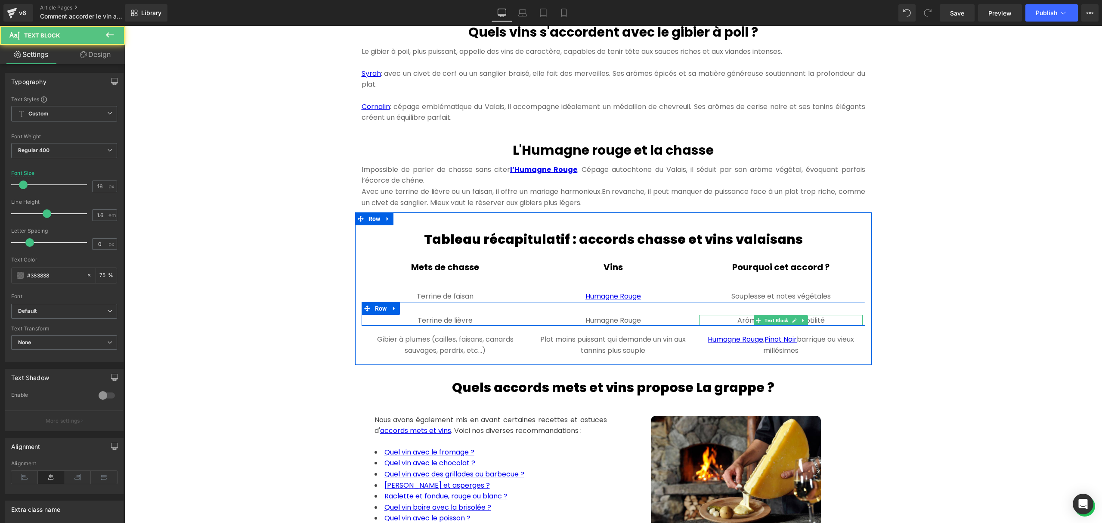
click at [821, 326] on p "Arômes boisés et subtilité" at bounding box center [781, 320] width 164 height 11
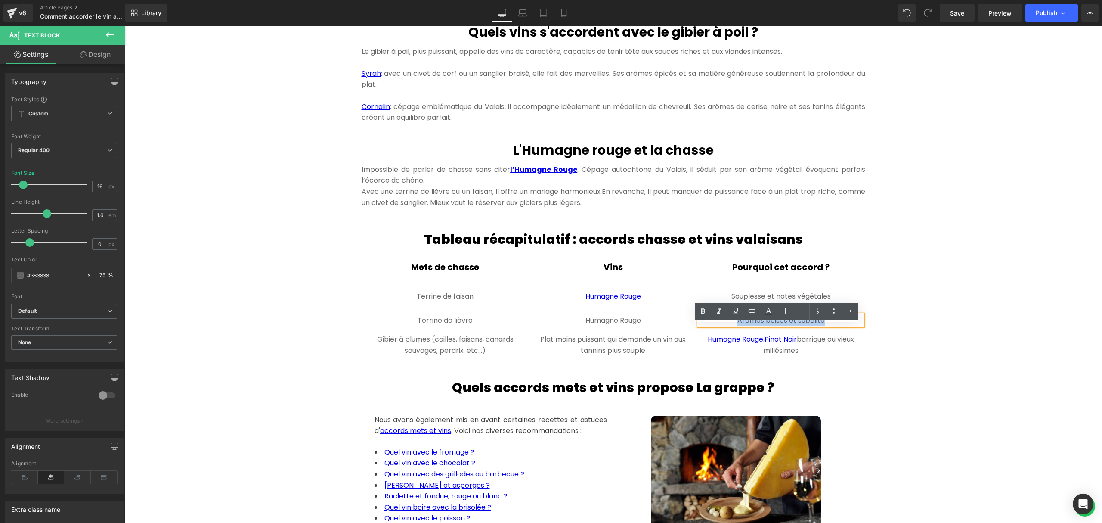
drag, startPoint x: 828, startPoint y: 331, endPoint x: 732, endPoint y: 325, distance: 96.6
click at [732, 325] on p "Arômes boisés et subtilité" at bounding box center [781, 320] width 164 height 11
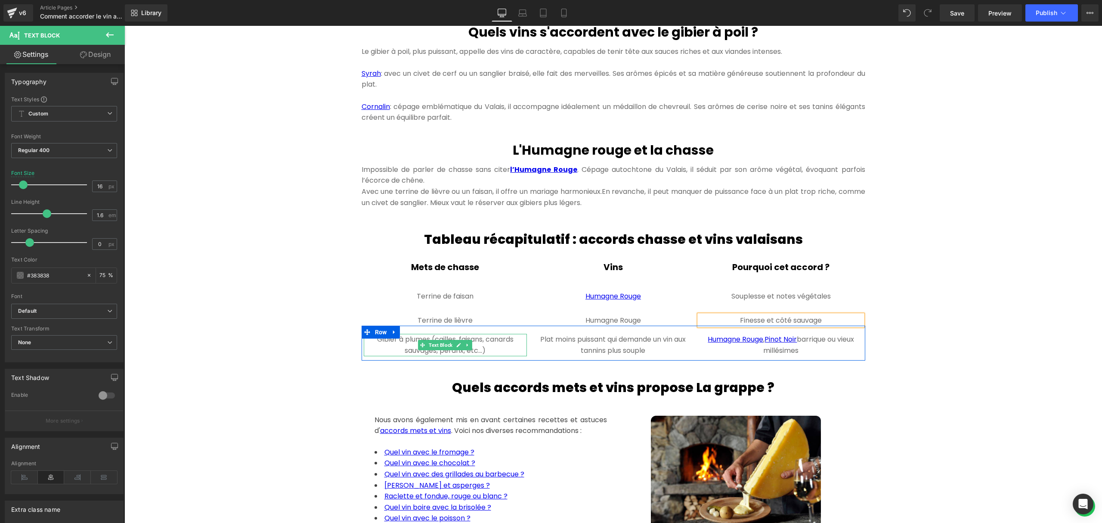
click at [479, 349] on p "Gibier à plumes (cailles, faisans, canards sauvages, perdrix, etc…)" at bounding box center [446, 345] width 164 height 22
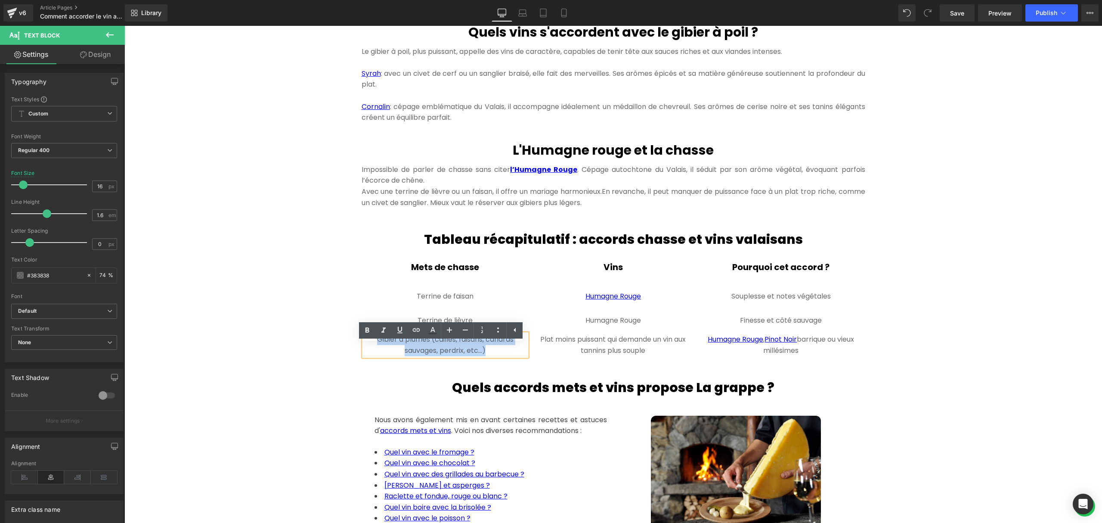
drag, startPoint x: 488, startPoint y: 360, endPoint x: 368, endPoint y: 341, distance: 122.1
click at [368, 341] on div "Gibier à plumes (cailles, faisans, canards sauvages, perdrix, etc…) Text Block …" at bounding box center [614, 342] width 504 height 34
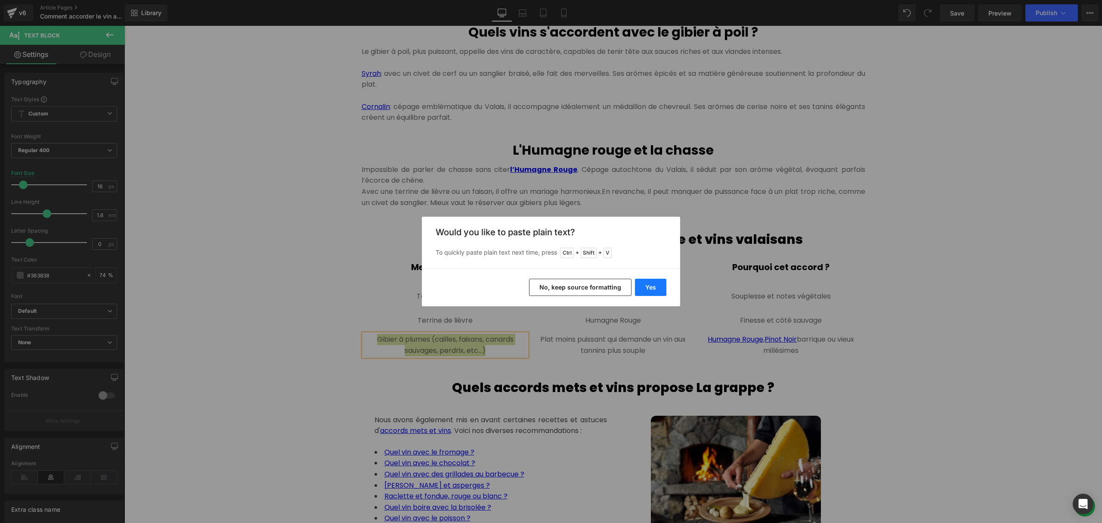
click at [648, 288] on button "Yes" at bounding box center [650, 287] width 31 height 17
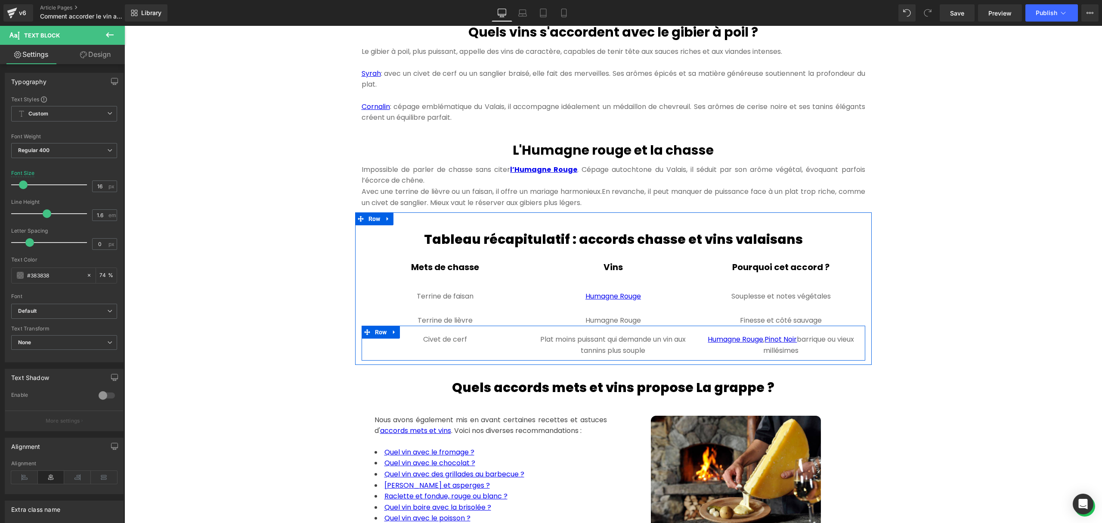
click at [595, 350] on span "Text Block" at bounding box center [608, 345] width 27 height 10
click at [658, 354] on p "Plat moins puissant qui demande un vin aux tannins plus souple" at bounding box center [613, 345] width 164 height 22
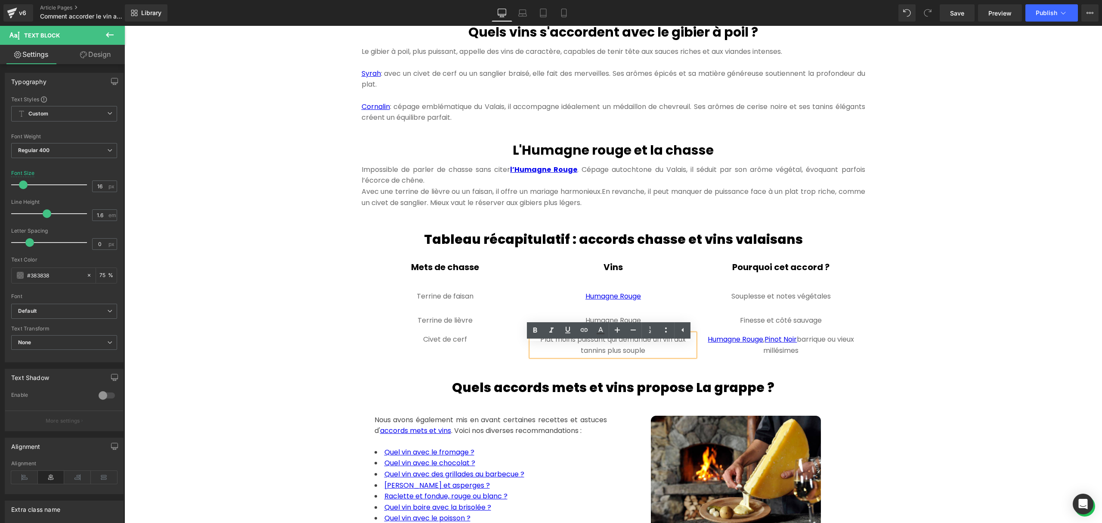
drag, startPoint x: 655, startPoint y: 363, endPoint x: 525, endPoint y: 347, distance: 130.7
click at [531, 347] on div "Plat moins puissant qui demande un vin aux tannins plus souple" at bounding box center [613, 345] width 164 height 22
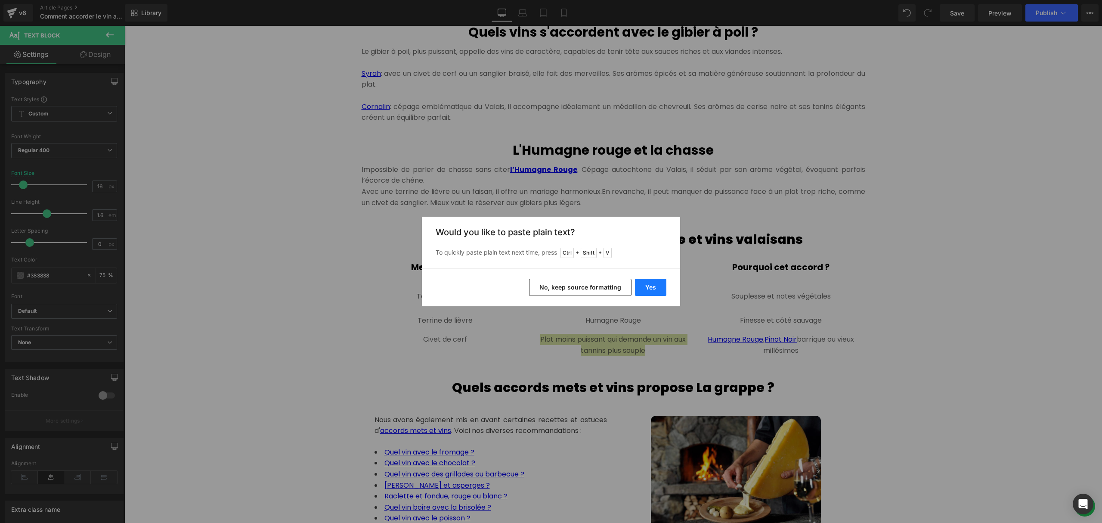
click at [651, 286] on button "Yes" at bounding box center [650, 287] width 31 height 17
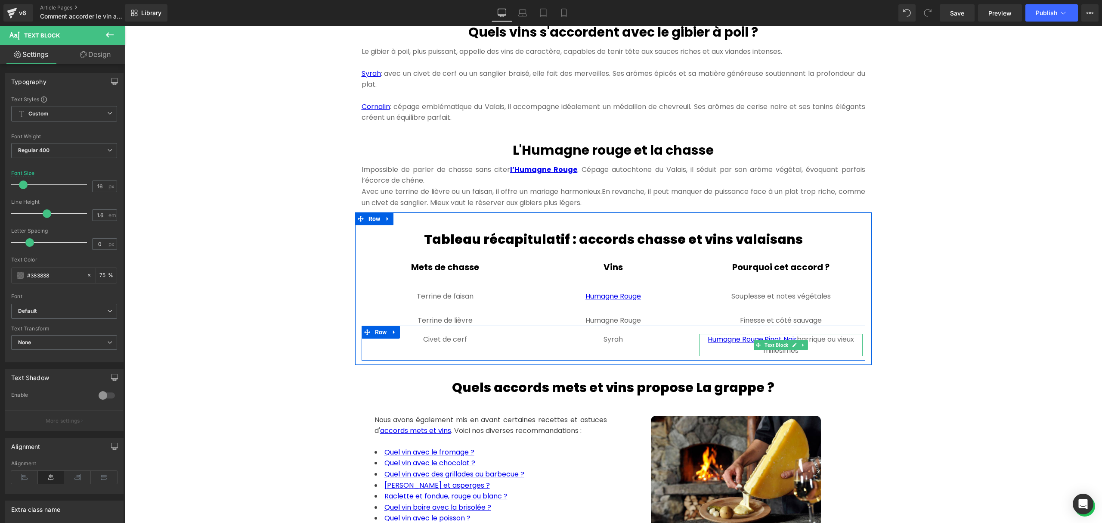
click at [815, 356] on p "Humagne Rouge , Pinot Noir barrique ou vieux millésimes" at bounding box center [781, 345] width 164 height 22
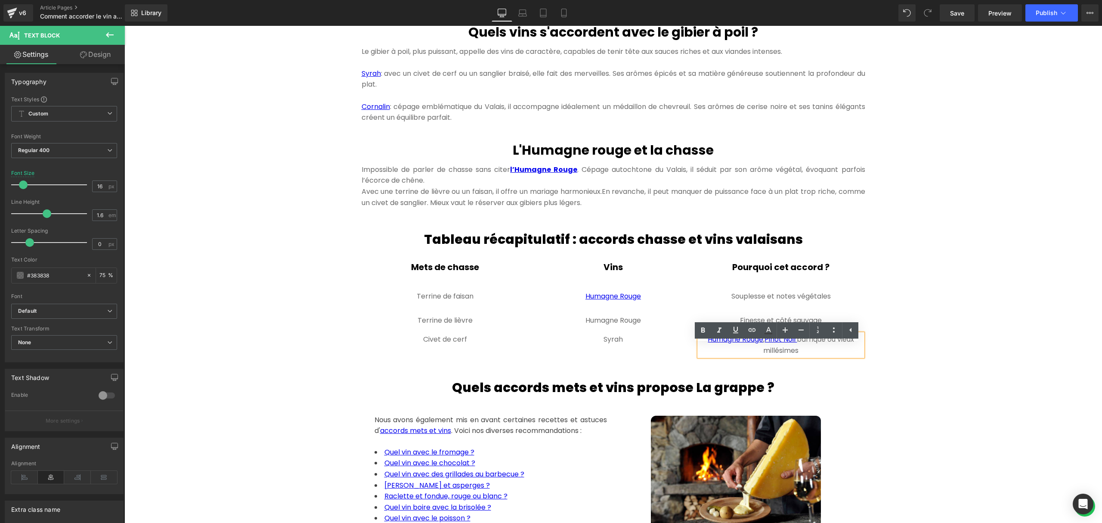
drag, startPoint x: 815, startPoint y: 362, endPoint x: 698, endPoint y: 348, distance: 118.0
click at [699, 348] on p "Humagne Rouge , Pinot Noir barrique ou vieux millésimes" at bounding box center [781, 345] width 164 height 22
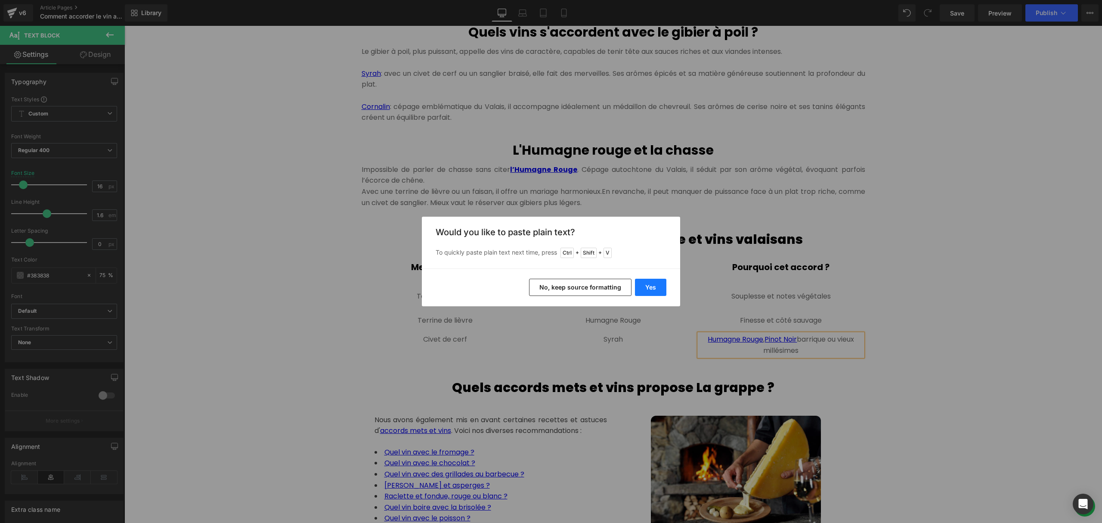
click at [659, 286] on button "Yes" at bounding box center [650, 287] width 31 height 17
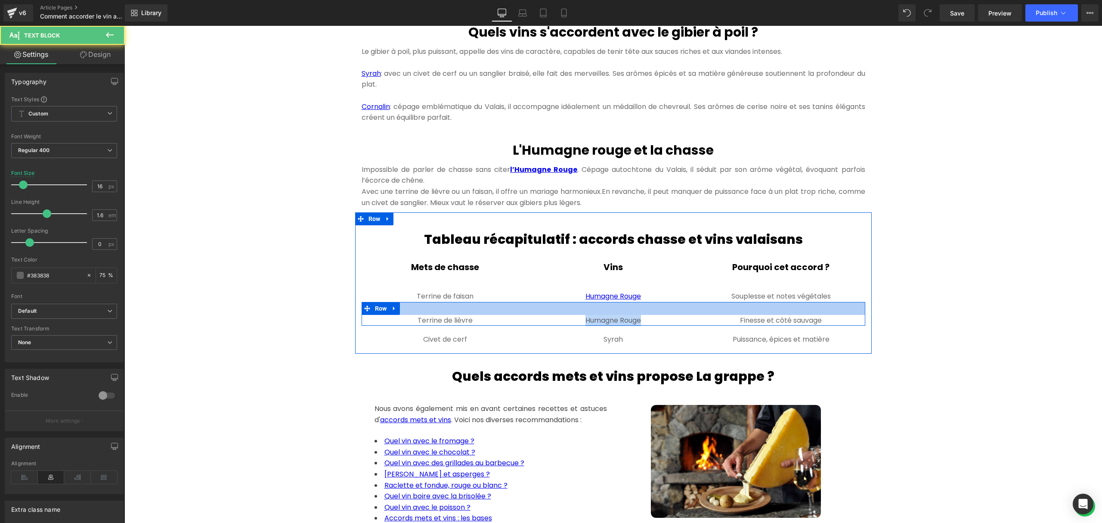
drag, startPoint x: 642, startPoint y: 330, endPoint x: 577, endPoint y: 324, distance: 65.7
click at [577, 324] on div "Terrine de lièvre Text Block Humagne Rouge Text Block Finesse et côté sauvage T…" at bounding box center [614, 314] width 504 height 24
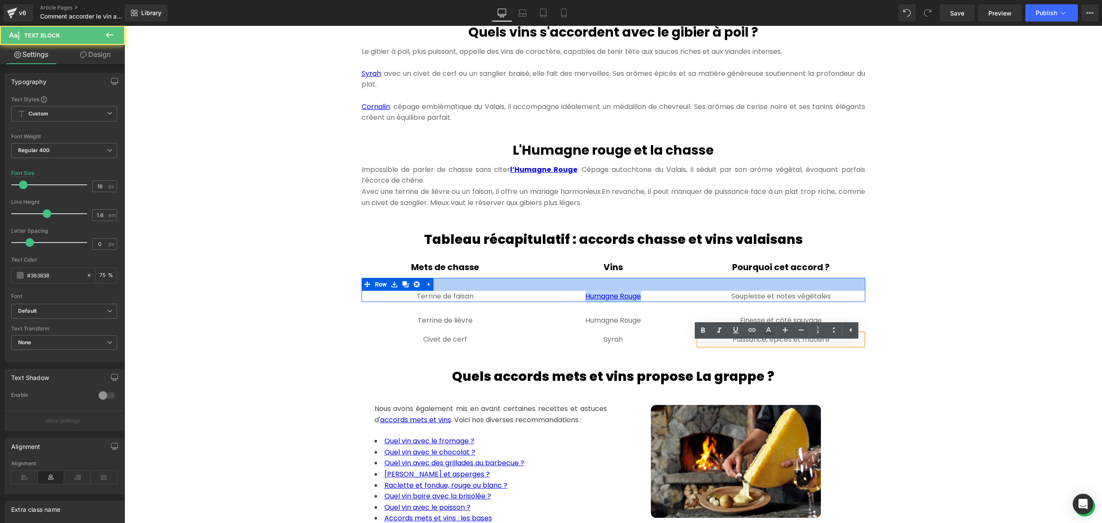
drag, startPoint x: 639, startPoint y: 307, endPoint x: 576, endPoint y: 301, distance: 63.5
click at [576, 301] on div "Terrine de faisan Text Block Humagne Rouge Text Block Souplesse et notes végéta…" at bounding box center [614, 290] width 504 height 24
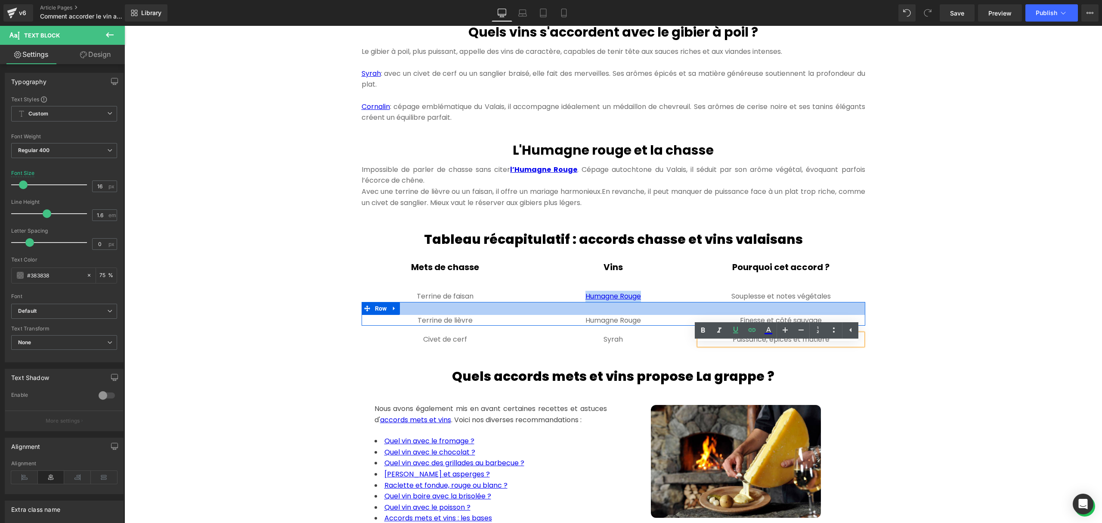
copy link "Humagne Rouge"
click at [648, 326] on p "Humagne Rouge" at bounding box center [613, 320] width 164 height 11
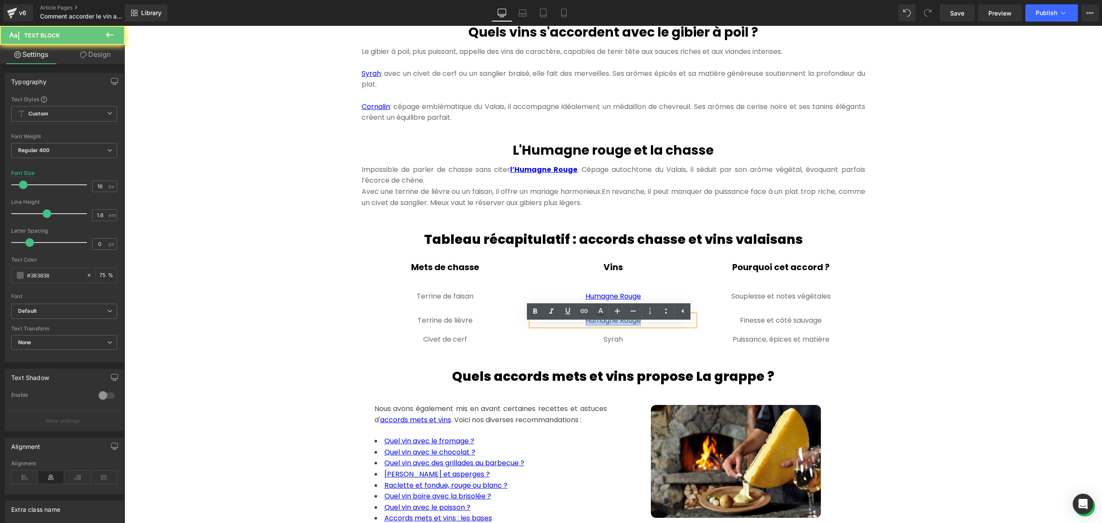
drag, startPoint x: 588, startPoint y: 328, endPoint x: 563, endPoint y: 327, distance: 24.6
click at [563, 326] on p "Humagne Rouge" at bounding box center [613, 320] width 164 height 11
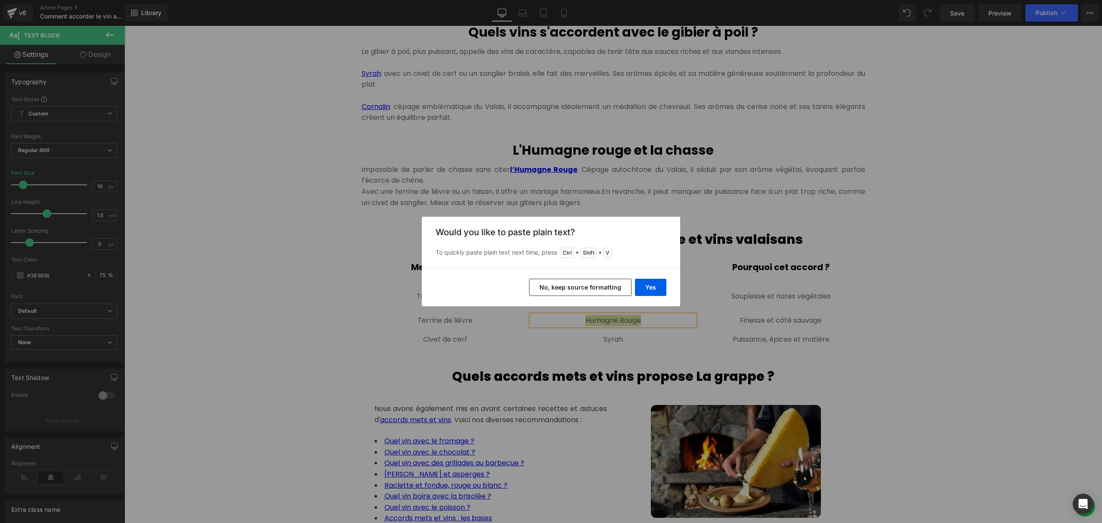
click at [587, 283] on button "No, keep source formatting" at bounding box center [580, 287] width 102 height 17
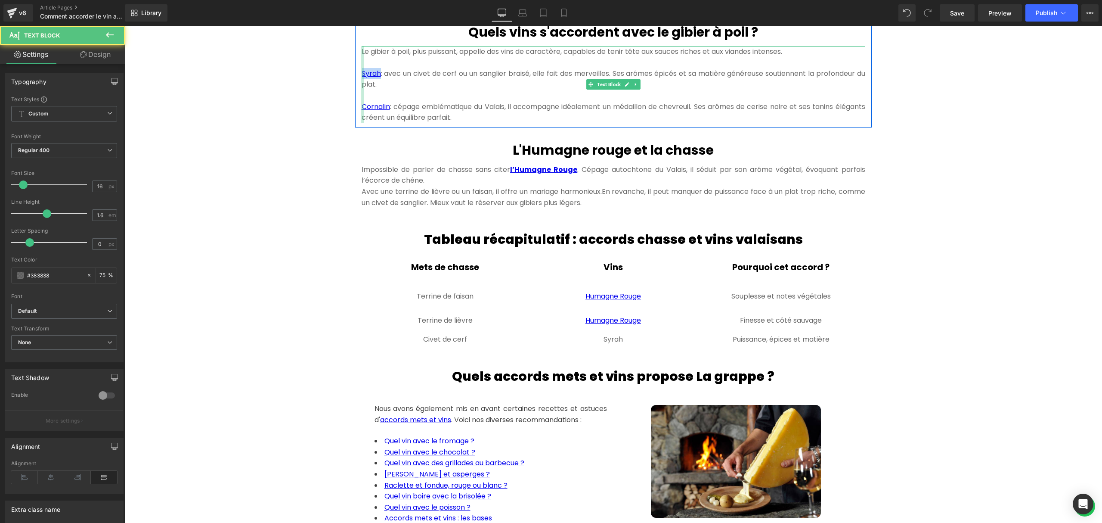
drag, startPoint x: 376, startPoint y: 84, endPoint x: 357, endPoint y: 82, distance: 19.1
click at [362, 82] on div "Le gibier à poil, plus puissant, appelle des vins de caractère, capables de ten…" at bounding box center [614, 84] width 504 height 77
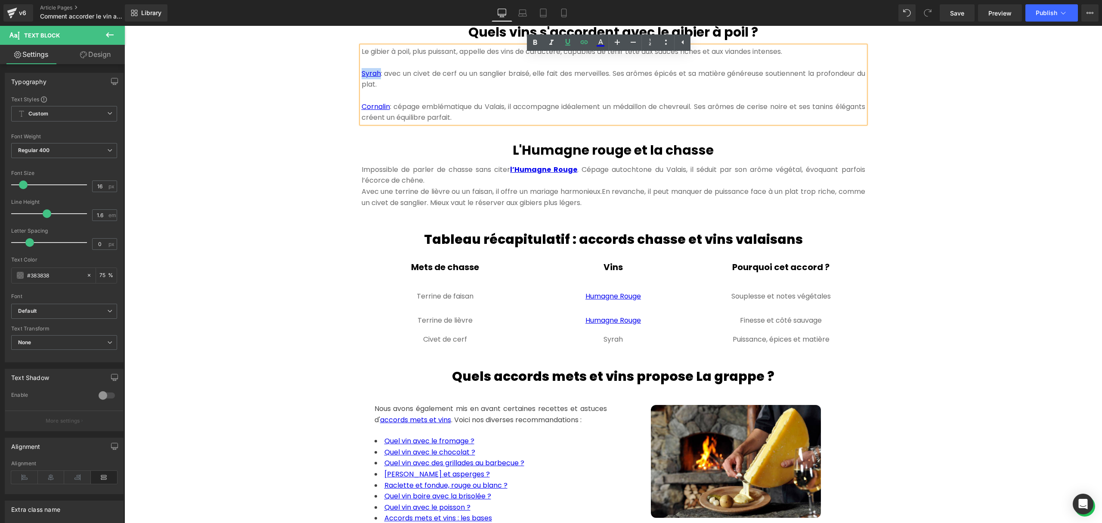
copy link "Syrah"
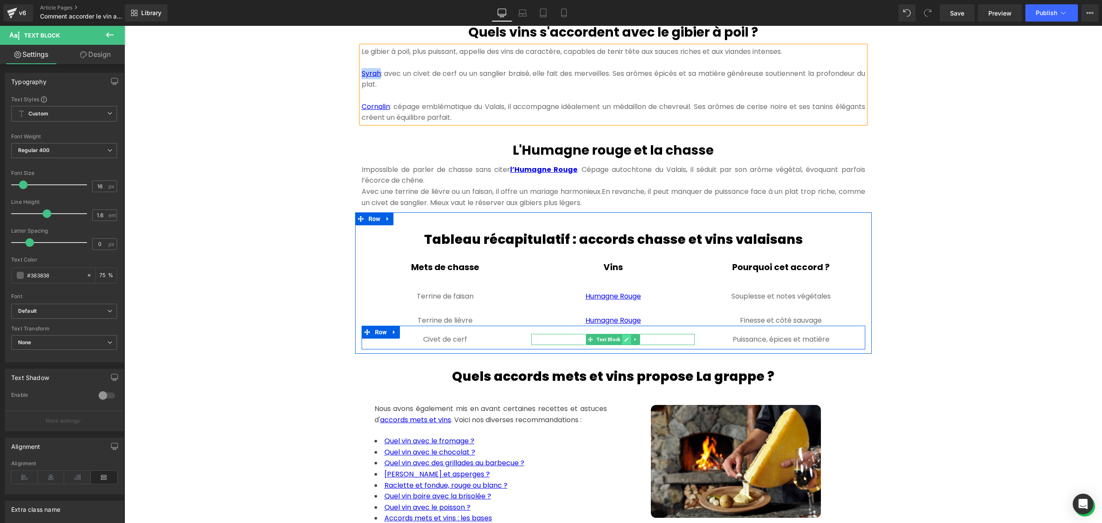
click at [623, 344] on link at bounding box center [627, 339] width 9 height 10
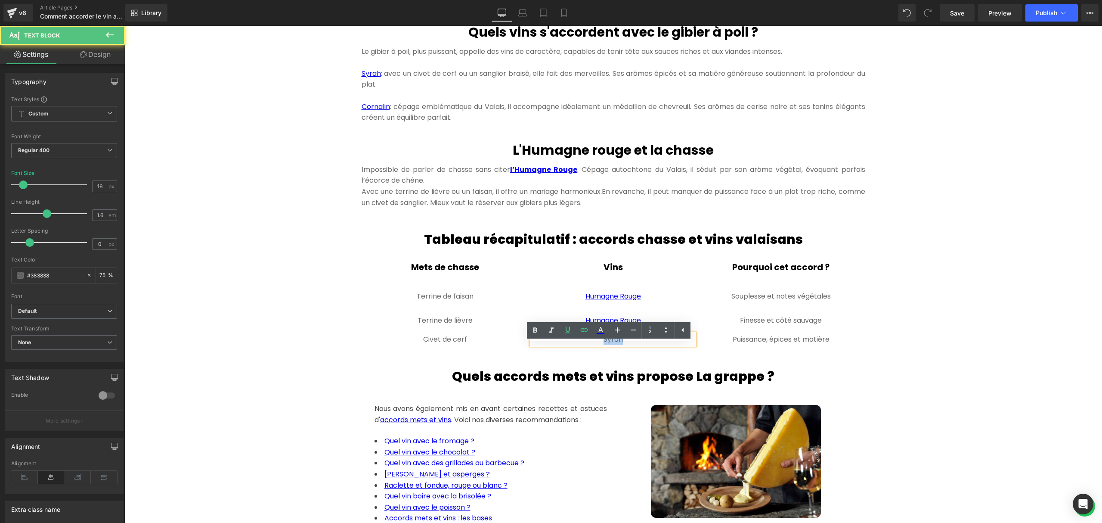
drag, startPoint x: 624, startPoint y: 348, endPoint x: 579, endPoint y: 348, distance: 45.2
click at [579, 345] on p "Syrah" at bounding box center [613, 339] width 164 height 11
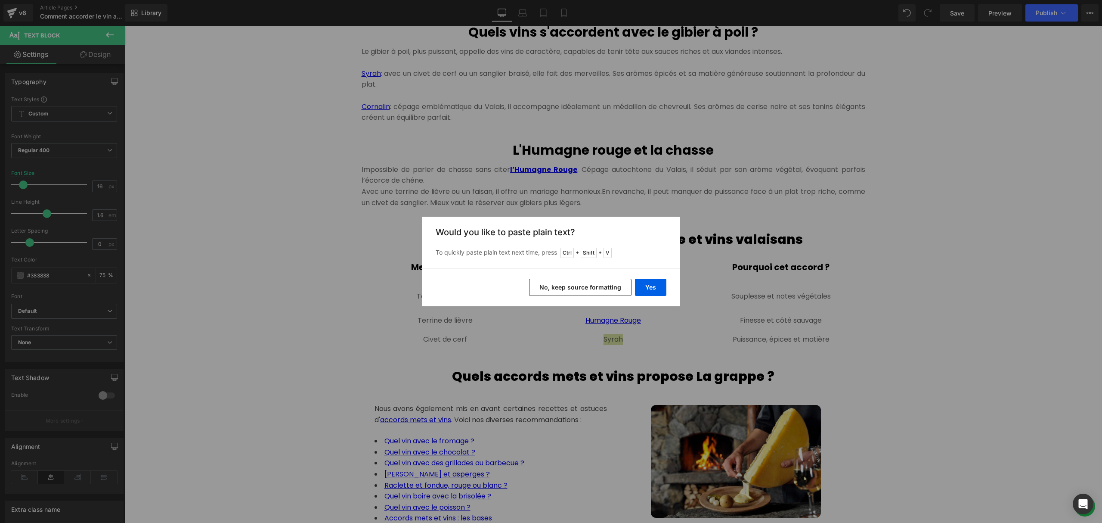
click at [567, 279] on button "No, keep source formatting" at bounding box center [580, 287] width 102 height 17
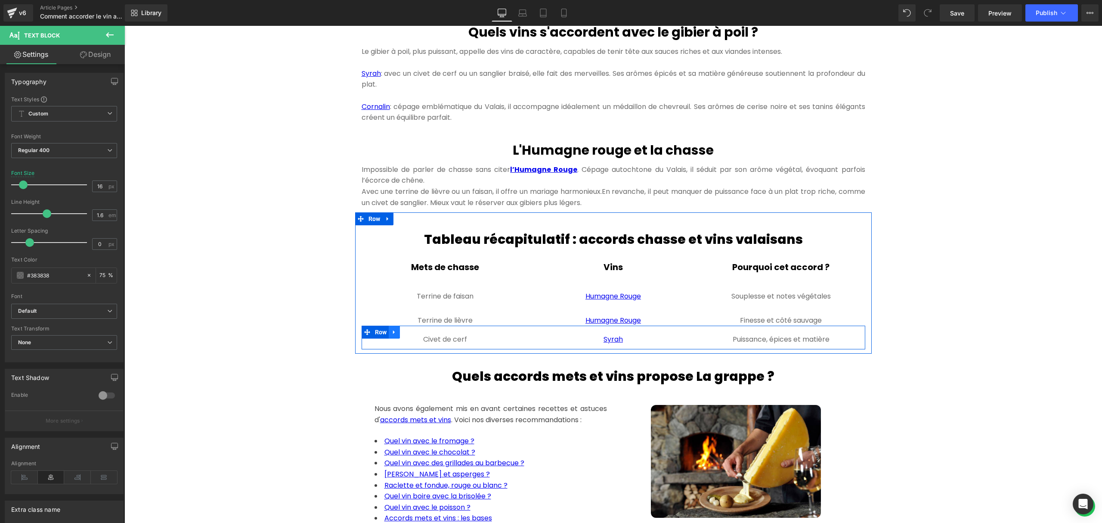
click at [393, 334] on icon at bounding box center [394, 332] width 2 height 4
click at [405, 338] on link at bounding box center [405, 331] width 11 height 13
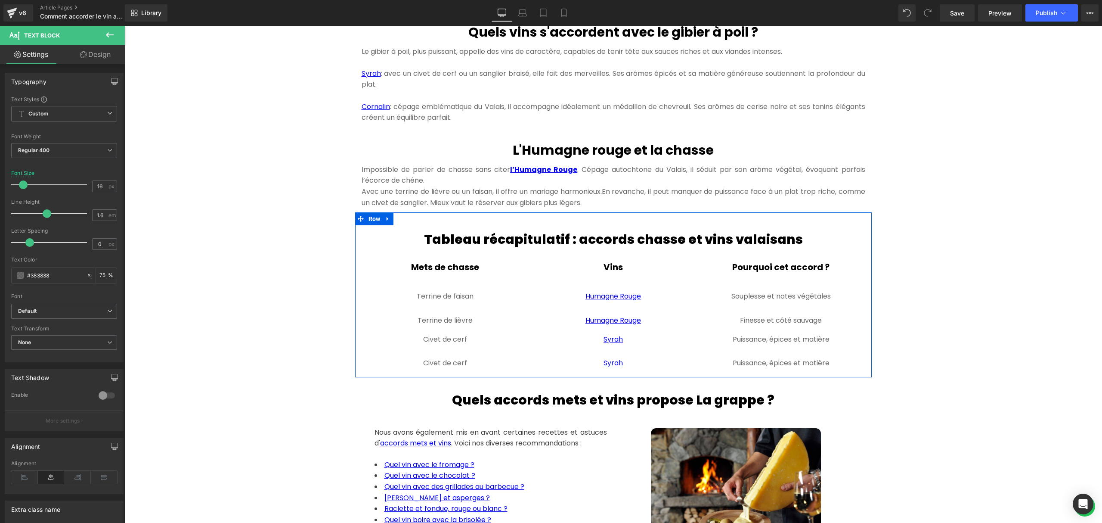
click at [467, 368] on link at bounding box center [467, 363] width 9 height 10
click at [491, 369] on p "Civet de cerf" at bounding box center [446, 362] width 164 height 11
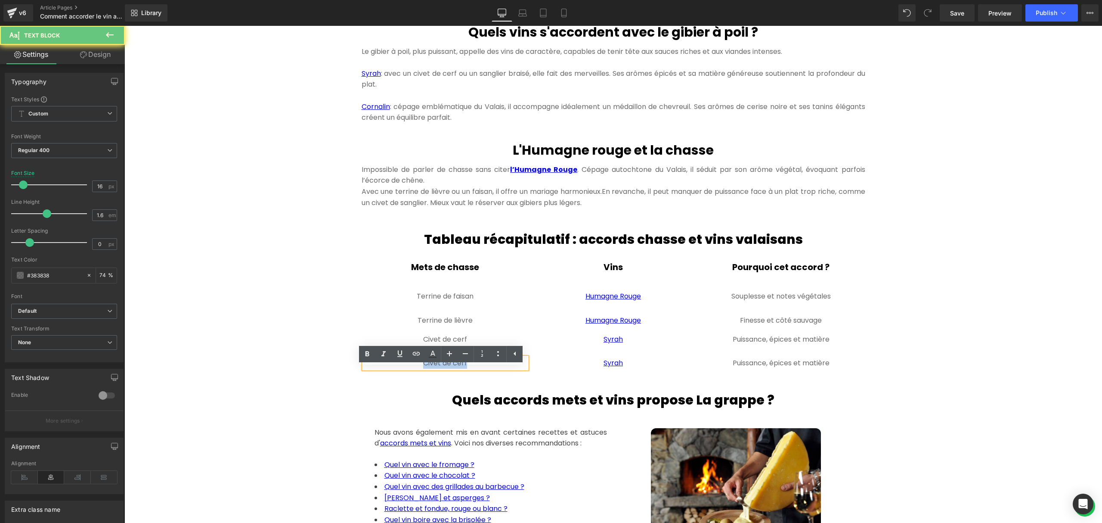
drag, startPoint x: 485, startPoint y: 373, endPoint x: 410, endPoint y: 370, distance: 74.5
click at [410, 369] on p "Civet de cerf" at bounding box center [446, 362] width 164 height 11
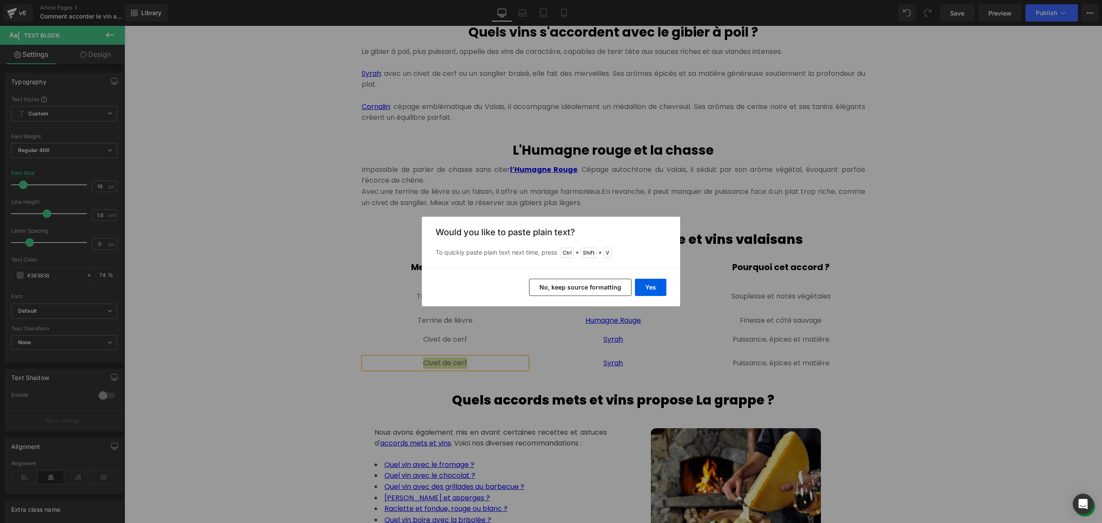
click at [579, 290] on button "No, keep source formatting" at bounding box center [580, 287] width 102 height 17
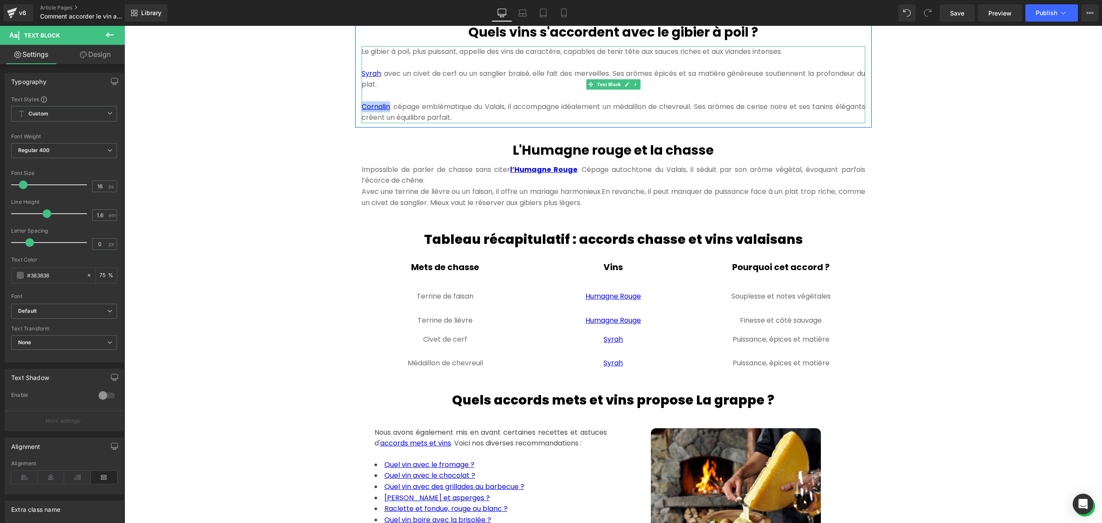
drag, startPoint x: 387, startPoint y: 120, endPoint x: 359, endPoint y: 118, distance: 28.9
click at [362, 118] on div "Le gibier à poil, plus puissant, appelle des vins de caractère, capables de ten…" at bounding box center [614, 84] width 504 height 77
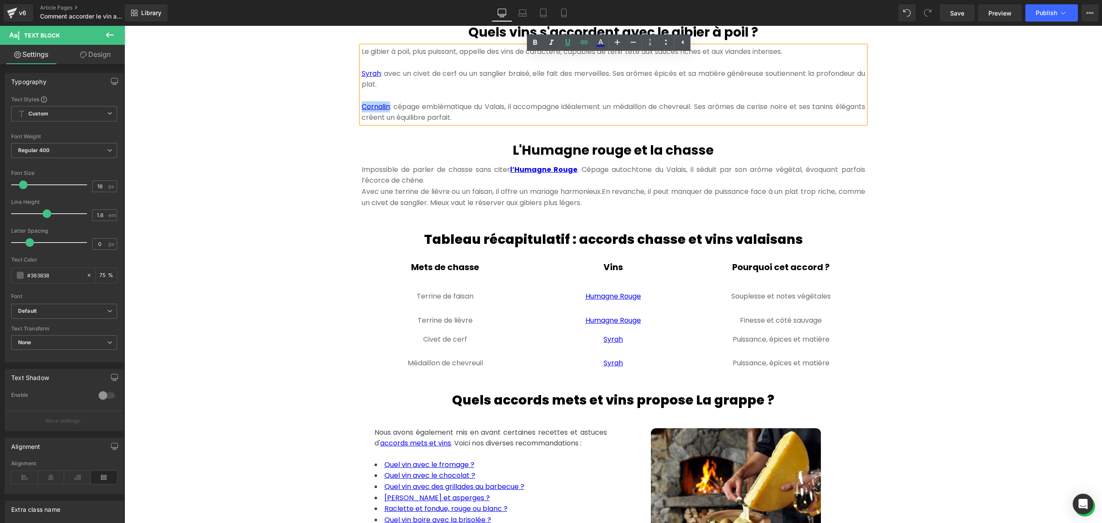
copy link "Cornalin"
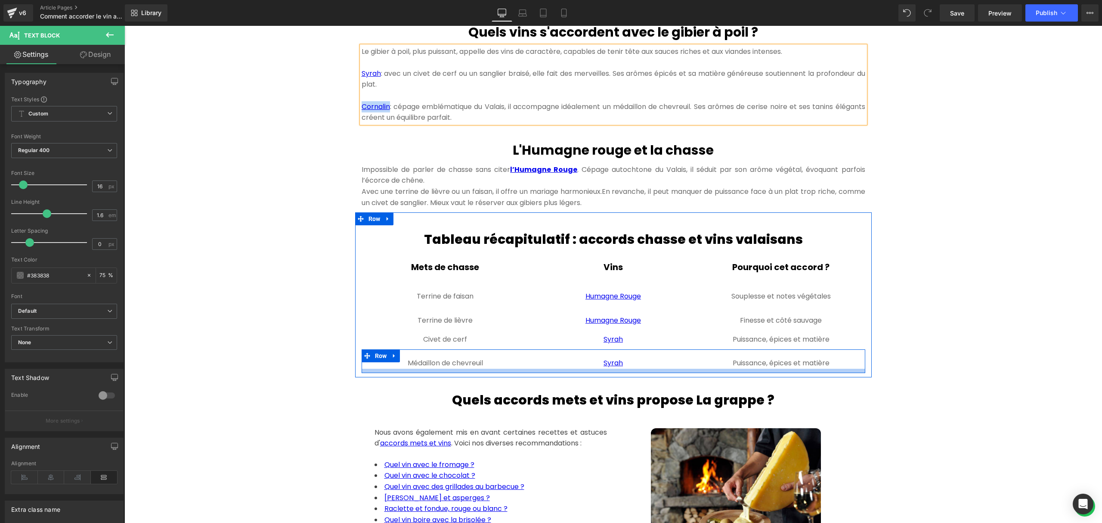
click at [635, 369] on div "Syrah Text Block" at bounding box center [613, 362] width 164 height 11
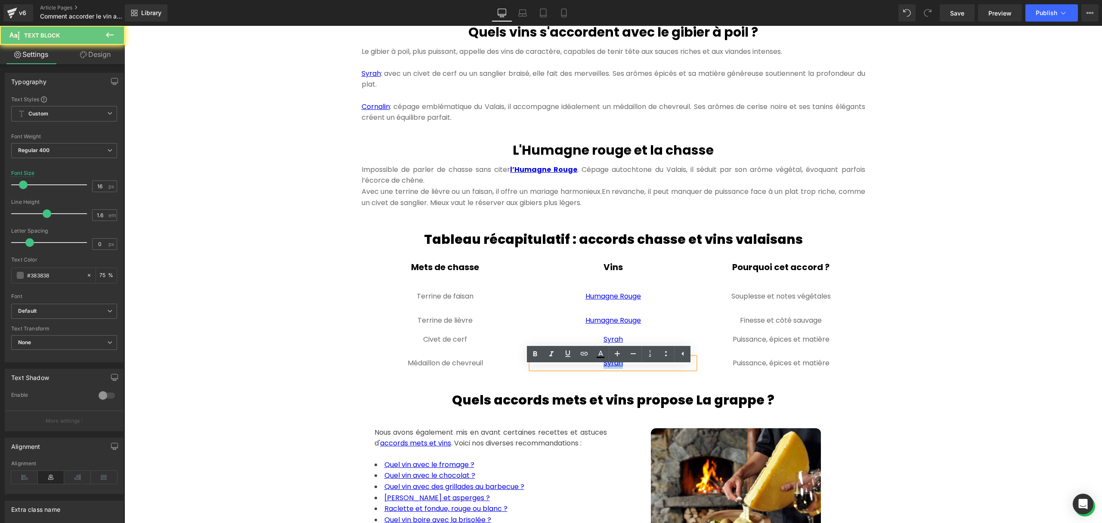
drag, startPoint x: 631, startPoint y: 376, endPoint x: 591, endPoint y: 371, distance: 40.4
click at [591, 369] on p "Syrah" at bounding box center [613, 362] width 164 height 11
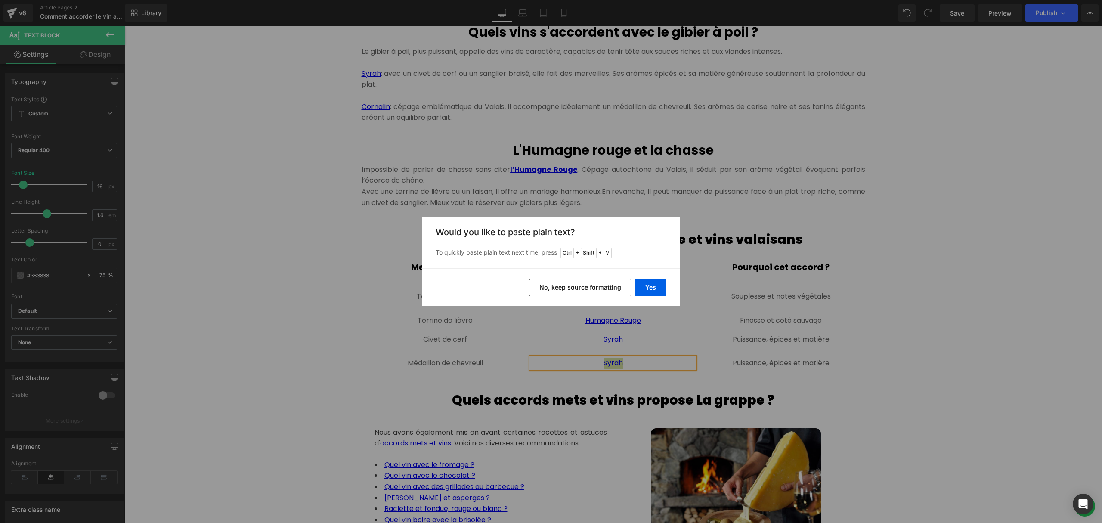
click at [587, 285] on button "No, keep source formatting" at bounding box center [580, 287] width 102 height 17
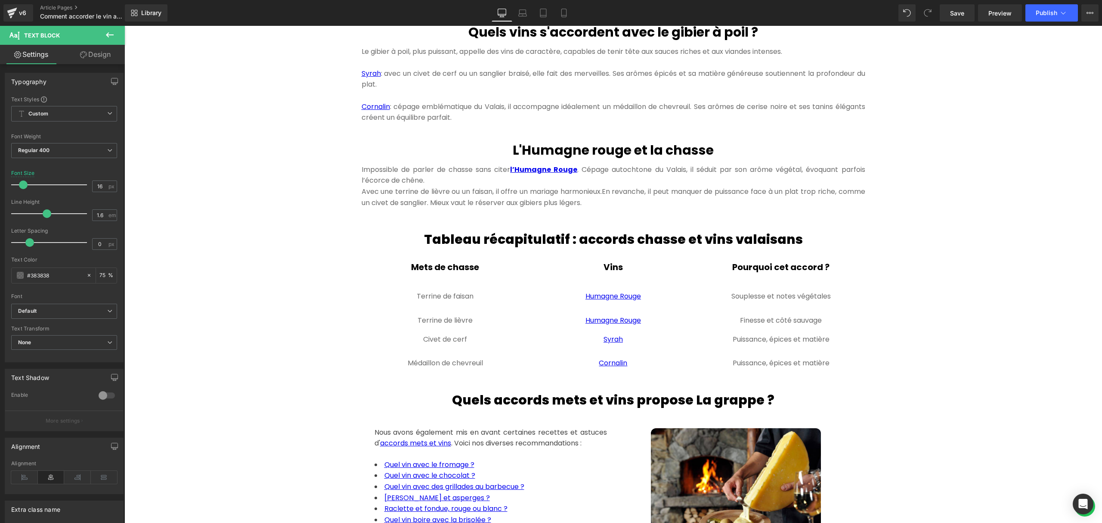
click at [124, 26] on div at bounding box center [124, 26] width 0 height 0
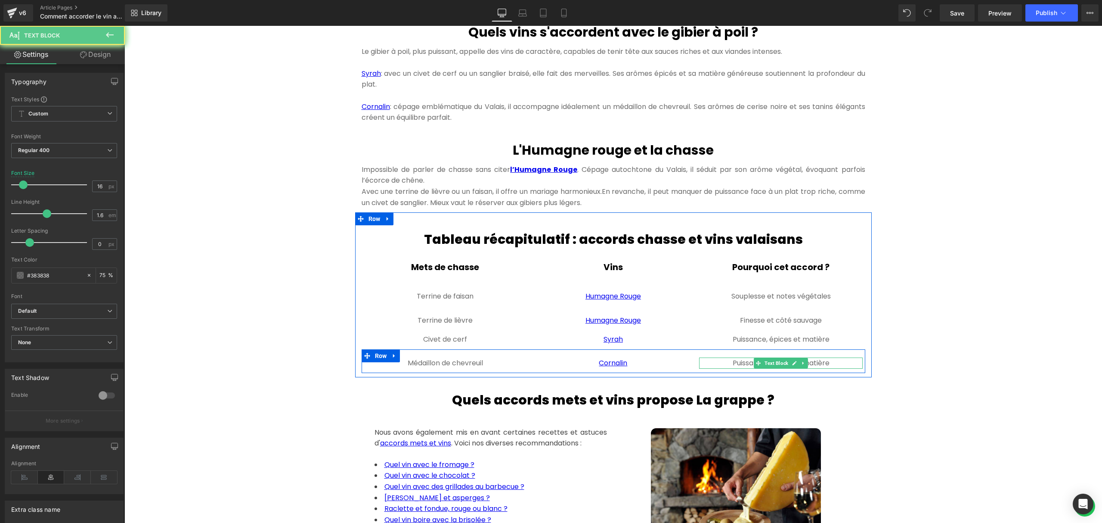
click at [835, 369] on p "Puissance, épices et matière" at bounding box center [781, 362] width 164 height 11
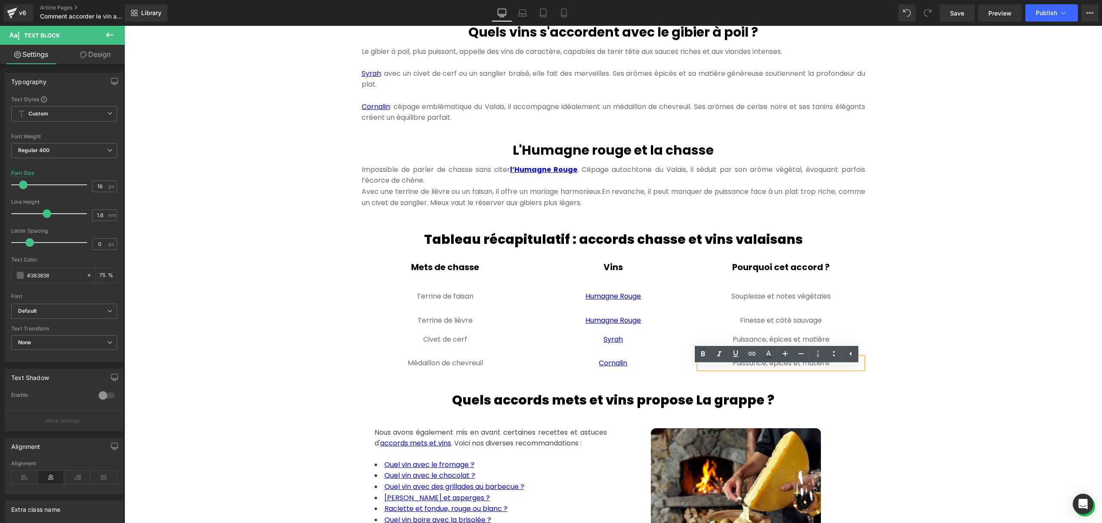
click at [835, 369] on p "Puissance, épices et matière" at bounding box center [781, 362] width 164 height 11
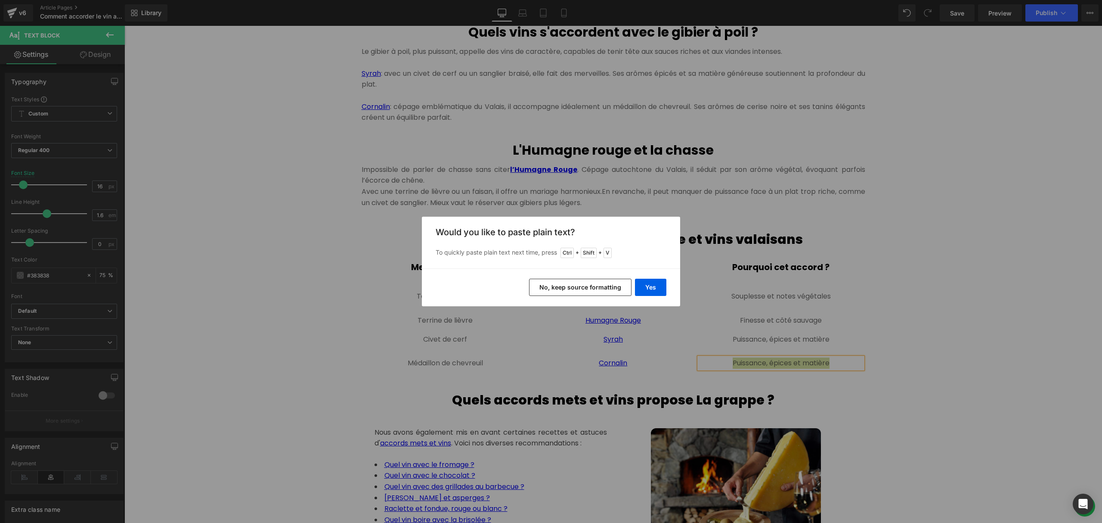
click at [593, 289] on button "No, keep source formatting" at bounding box center [580, 287] width 102 height 17
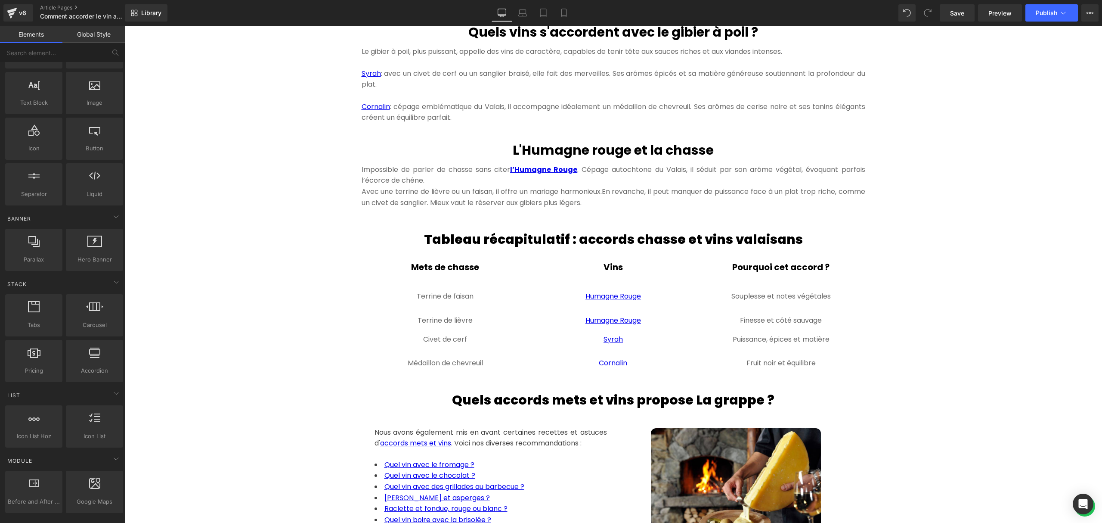
click at [948, 319] on div "Hero Banner 300px 300px Comment accorder le vin avec la chasse ? Heading Quand …" at bounding box center [613, 36] width 978 height 1885
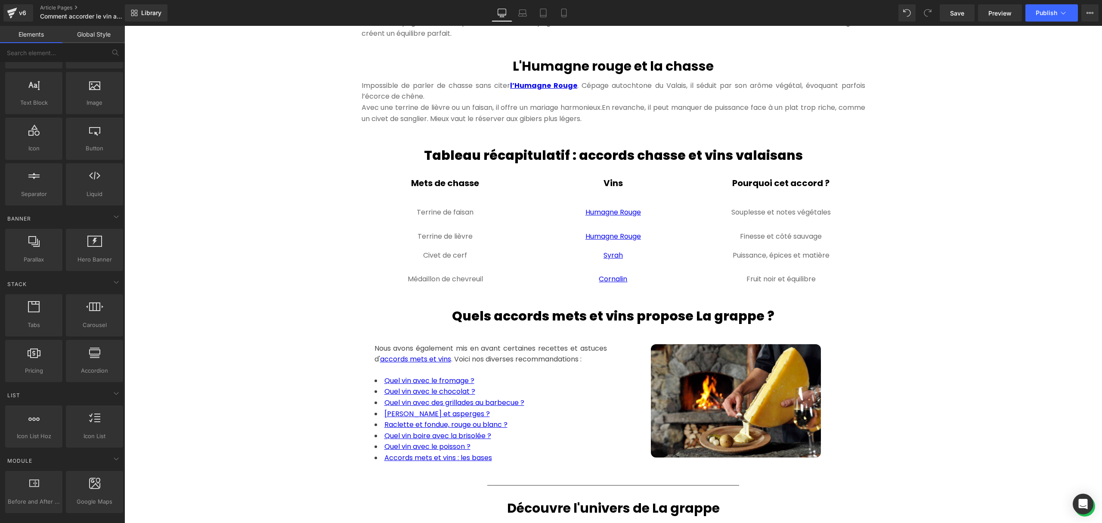
scroll to position [1091, 0]
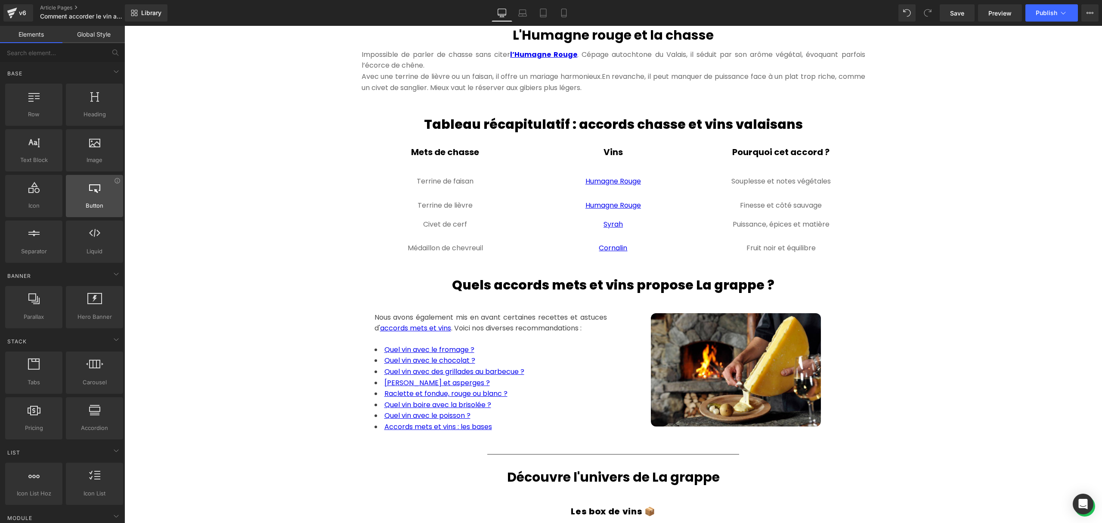
scroll to position [57, 0]
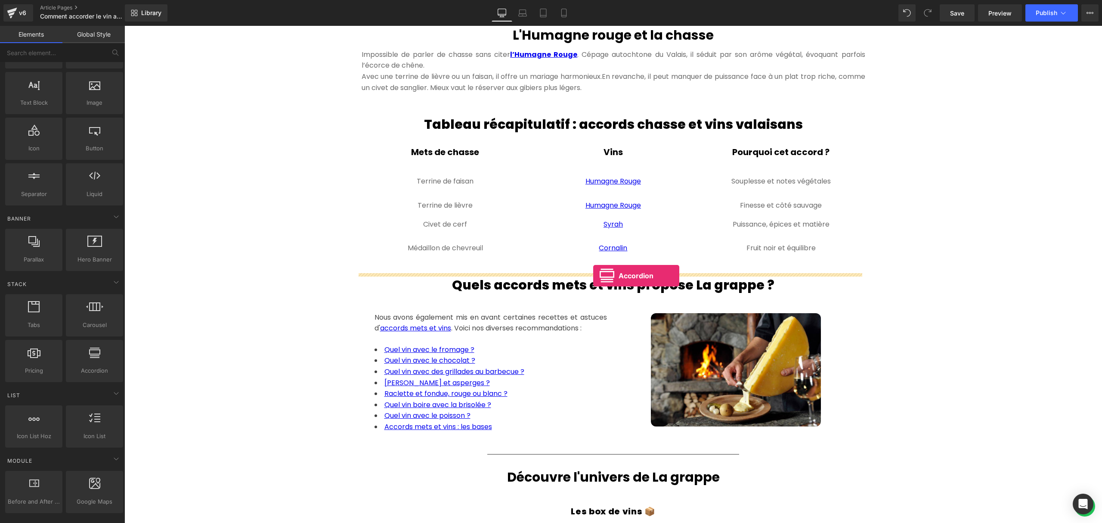
drag, startPoint x: 223, startPoint y: 391, endPoint x: 593, endPoint y: 276, distance: 387.8
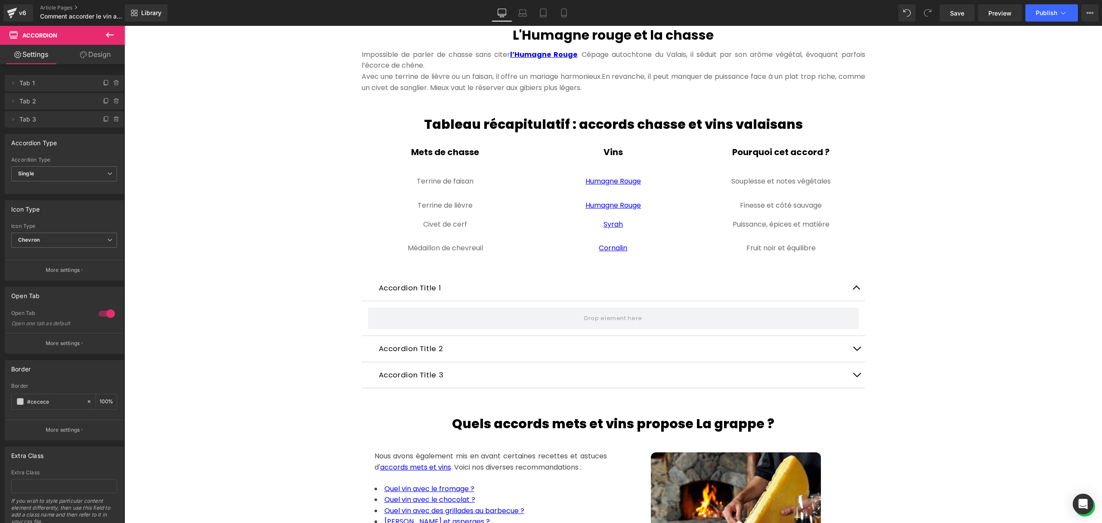
click at [110, 30] on icon at bounding box center [110, 35] width 10 height 10
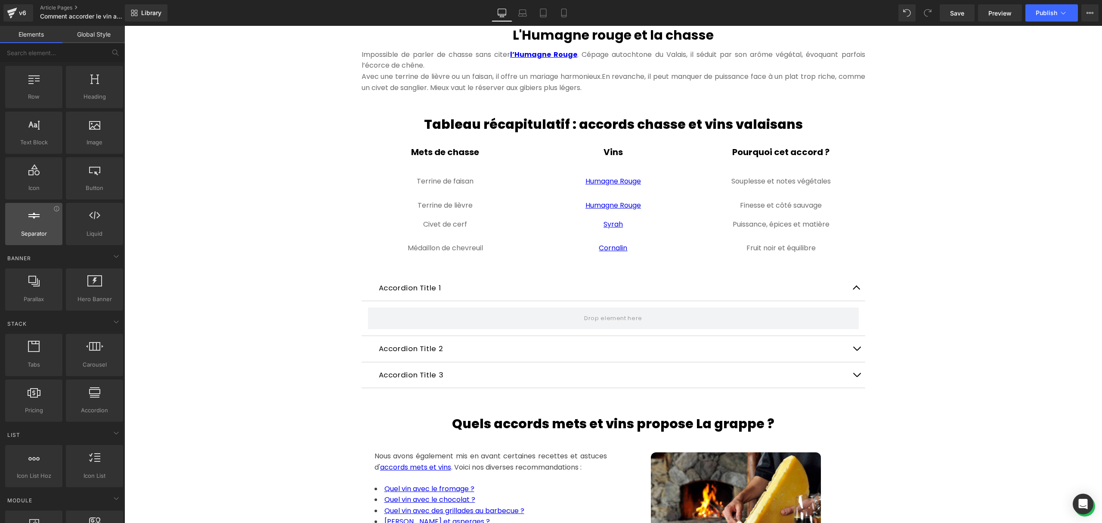
scroll to position [0, 0]
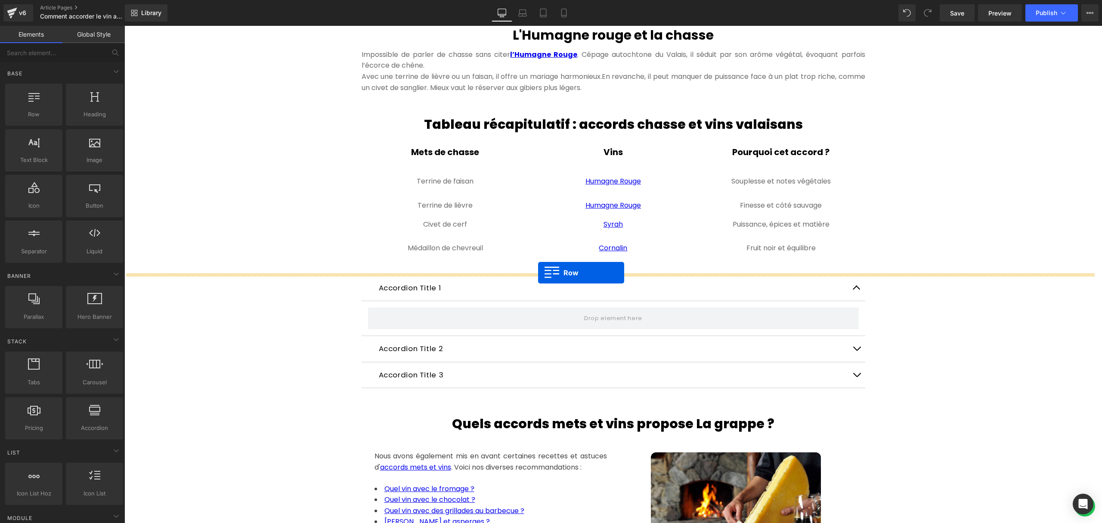
drag, startPoint x: 173, startPoint y: 142, endPoint x: 538, endPoint y: 273, distance: 387.8
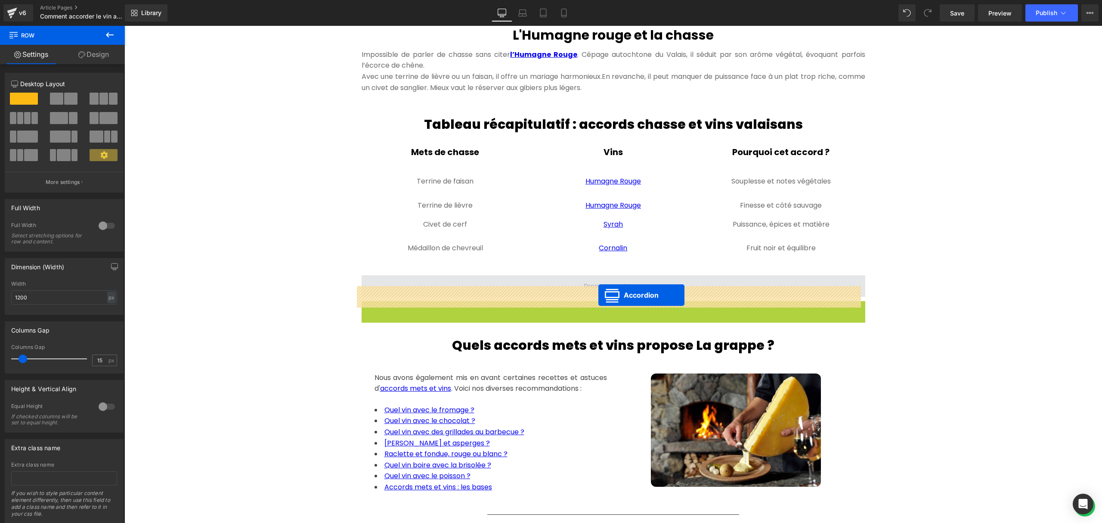
drag, startPoint x: 585, startPoint y: 318, endPoint x: 598, endPoint y: 295, distance: 26.7
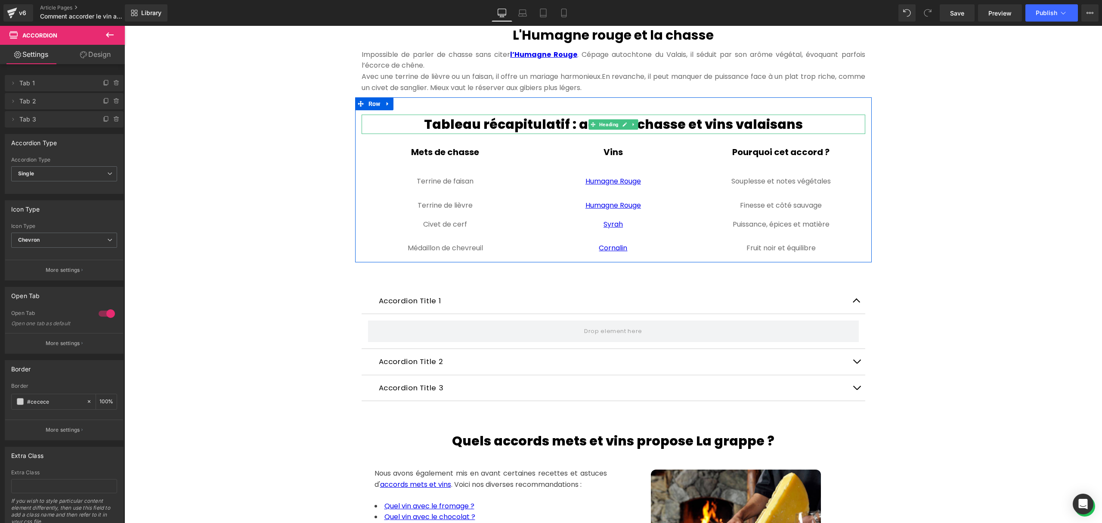
click at [546, 133] on h2 "Tableau récapitulatif : accords chasse et vins valaisans" at bounding box center [614, 124] width 504 height 19
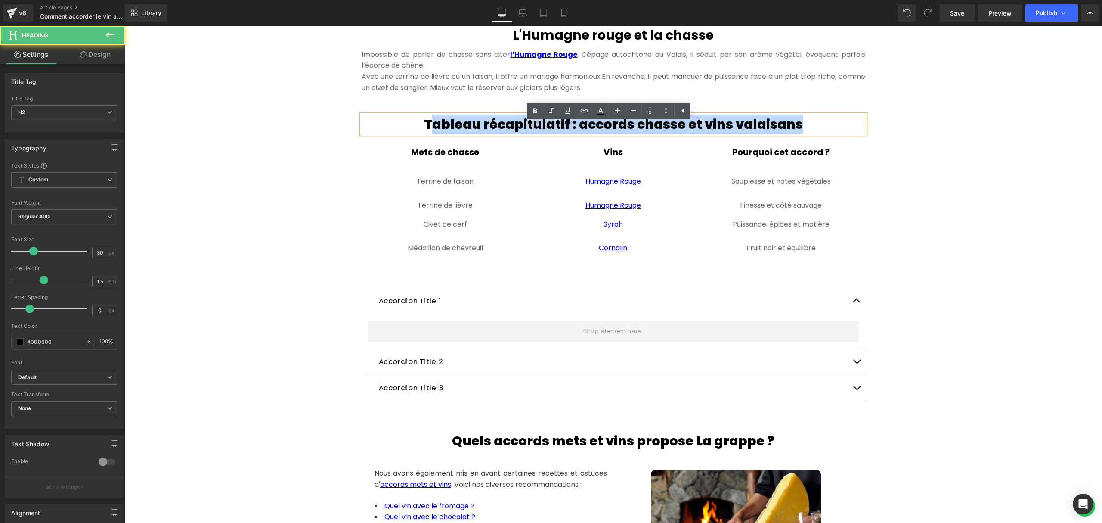
drag, startPoint x: 815, startPoint y: 133, endPoint x: 433, endPoint y: 131, distance: 381.9
click at [433, 131] on h2 "Tableau récapitulatif : accords chasse et vins valaisans" at bounding box center [614, 124] width 504 height 19
click at [261, 142] on div "Hero Banner 300px 300px Comment accorder le vin avec la chasse ? Heading Quand …" at bounding box center [613, 0] width 978 height 2042
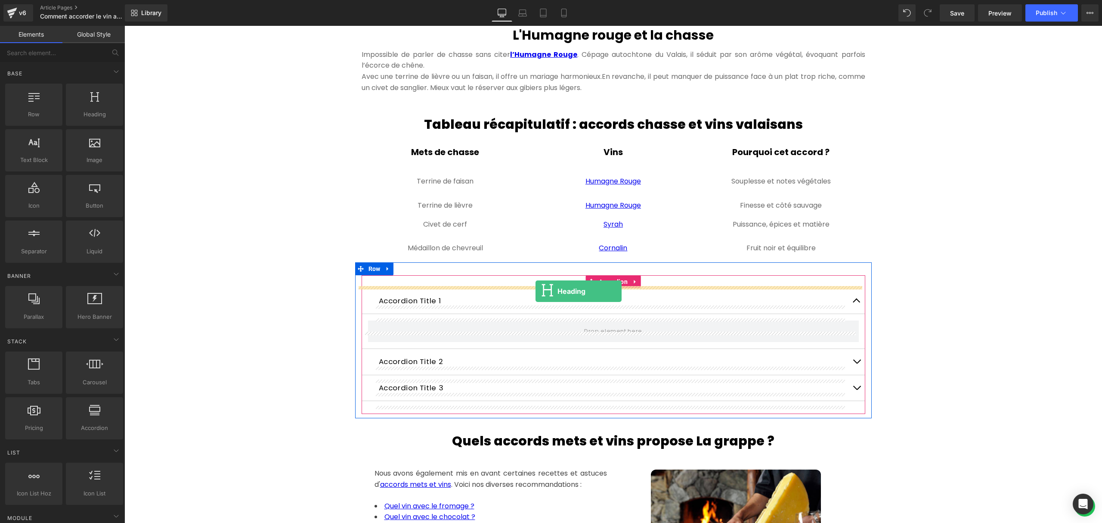
drag, startPoint x: 217, startPoint y: 127, endPoint x: 536, endPoint y: 291, distance: 358.9
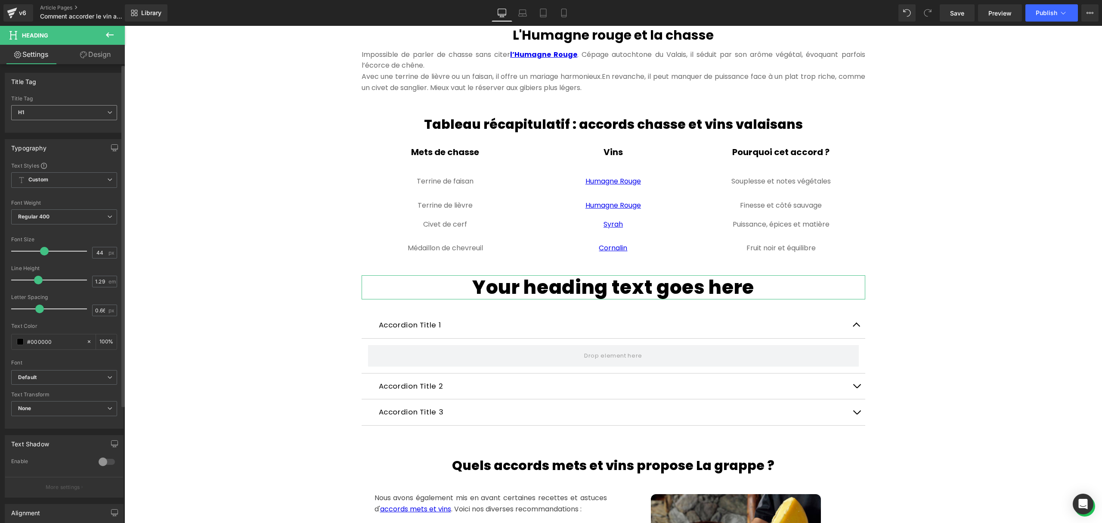
click at [106, 118] on span "H1" at bounding box center [64, 112] width 106 height 15
click at [71, 137] on li "H2" at bounding box center [64, 140] width 106 height 13
type input "26.4"
type input "100"
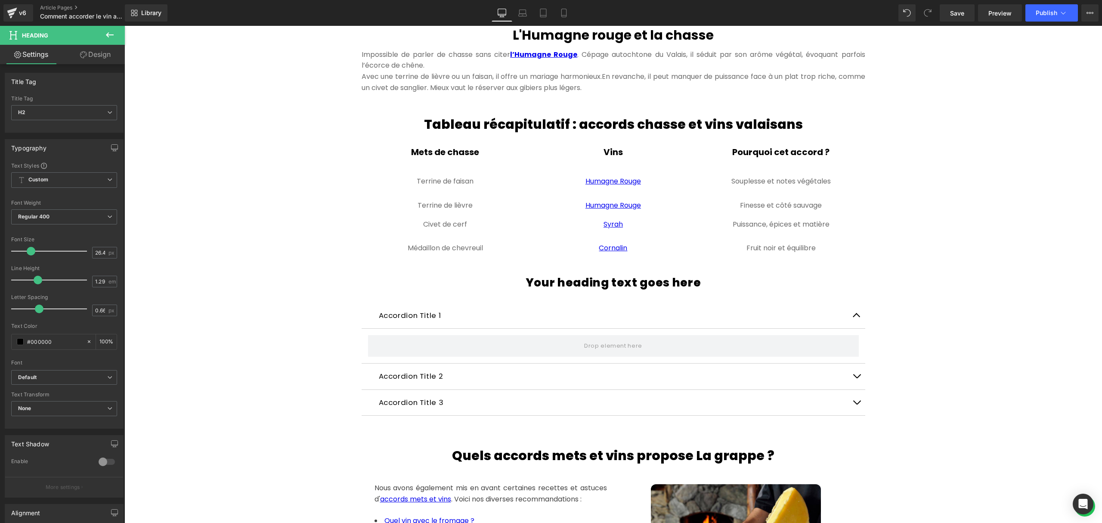
click at [636, 290] on h2 "Your heading text goes here" at bounding box center [614, 282] width 504 height 15
drag, startPoint x: 697, startPoint y: 296, endPoint x: 524, endPoint y: 297, distance: 173.9
click at [524, 290] on h2 "Your heading text goes here" at bounding box center [614, 282] width 504 height 15
paste div
click at [523, 290] on h2 "AQ – Vins valaisans et chasse" at bounding box center [614, 282] width 504 height 15
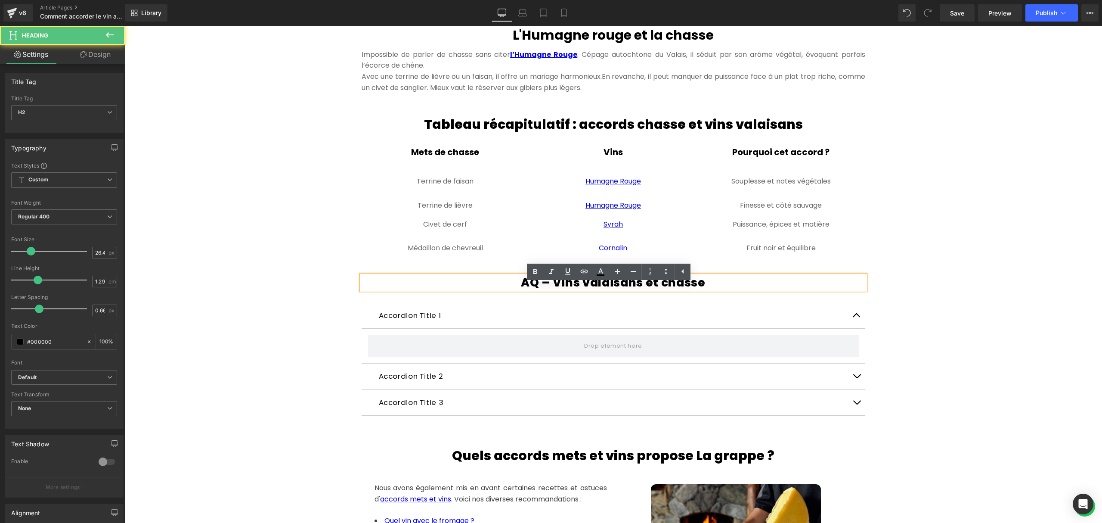
click at [518, 290] on h2 "AQ – Vins valaisans et chasse" at bounding box center [614, 282] width 504 height 15
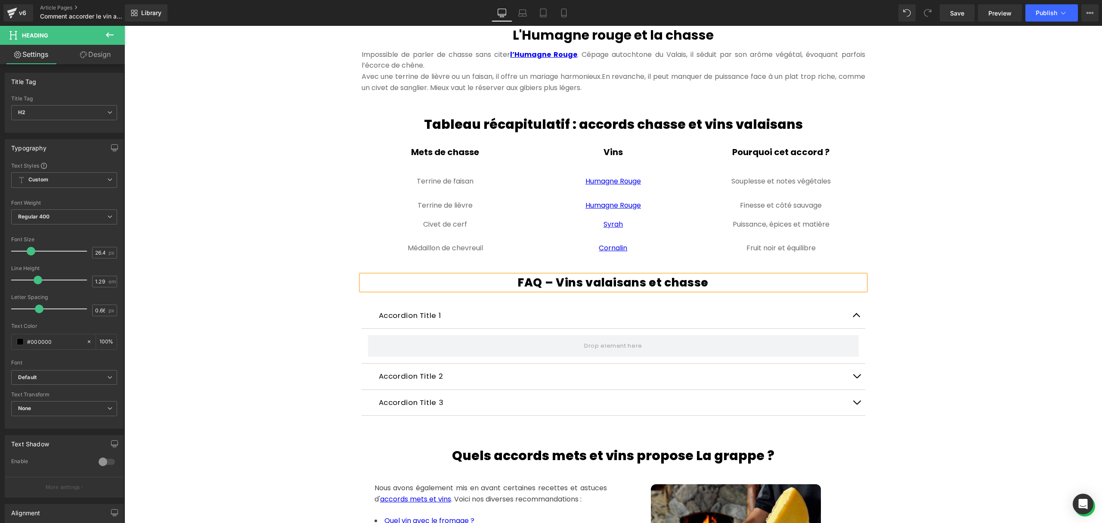
click at [988, 279] on div "Hero Banner 300px 300px Comment accorder le vin avec la chasse ? Heading Quand …" at bounding box center [613, 7] width 978 height 2056
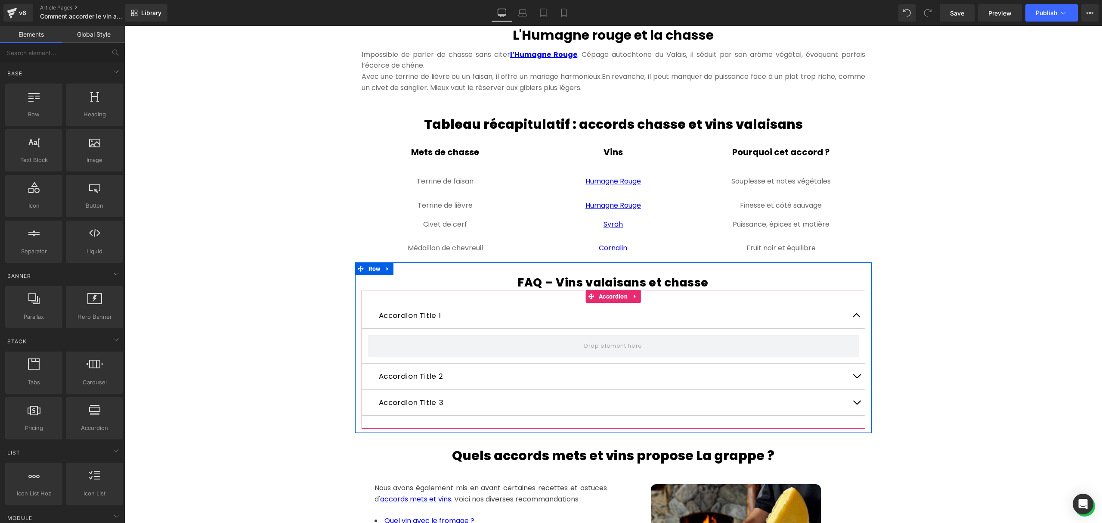
click at [425, 322] on p "Accordion Title 1" at bounding box center [613, 315] width 469 height 13
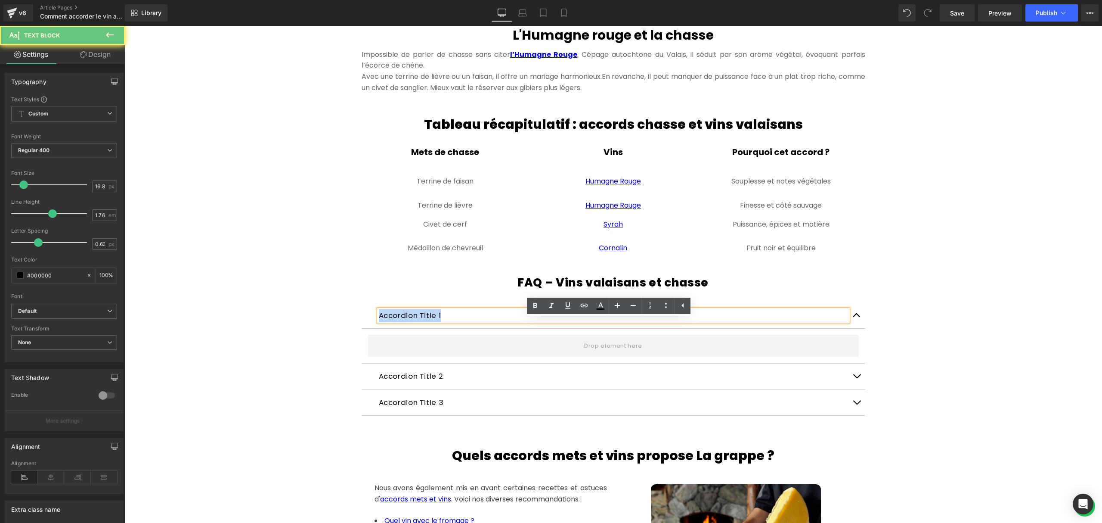
drag, startPoint x: 447, startPoint y: 326, endPoint x: 354, endPoint y: 320, distance: 93.2
click at [355, 320] on div "FAQ – Vins valaisans et chasse Heading Accordion Title 1 Text Block Accordion T…" at bounding box center [613, 352] width 517 height 154
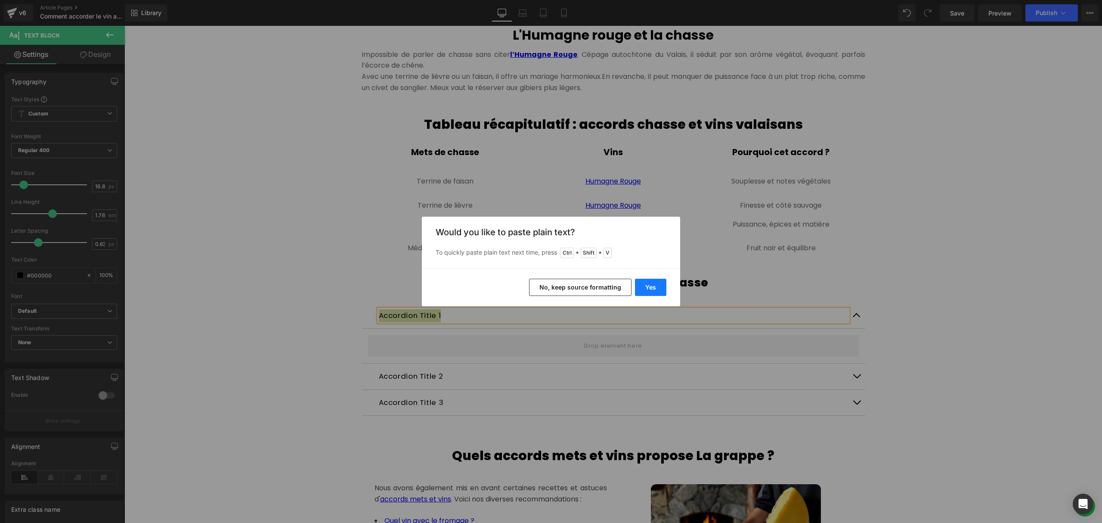
click at [658, 291] on button "Yes" at bounding box center [650, 287] width 31 height 17
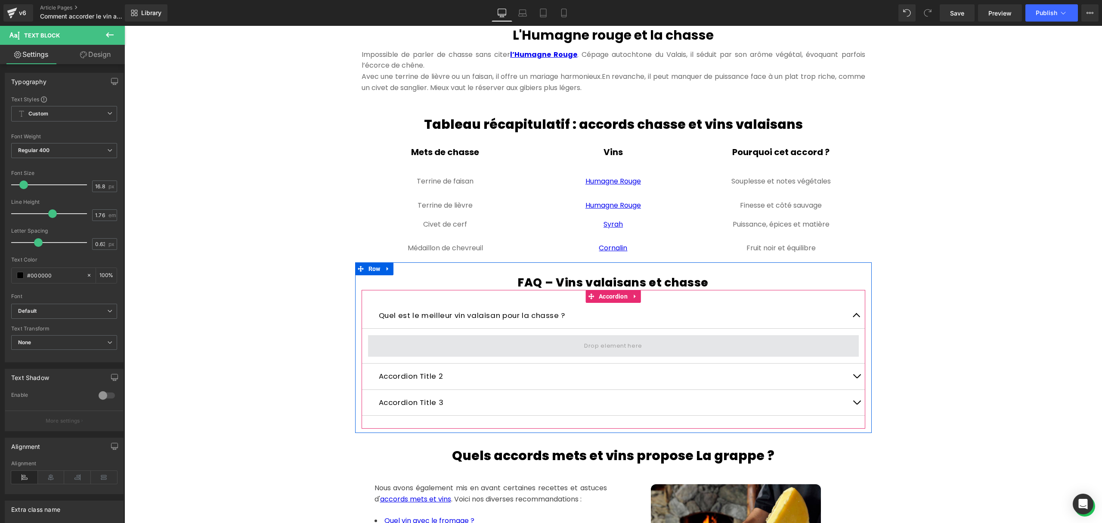
click at [528, 353] on span at bounding box center [613, 346] width 491 height 22
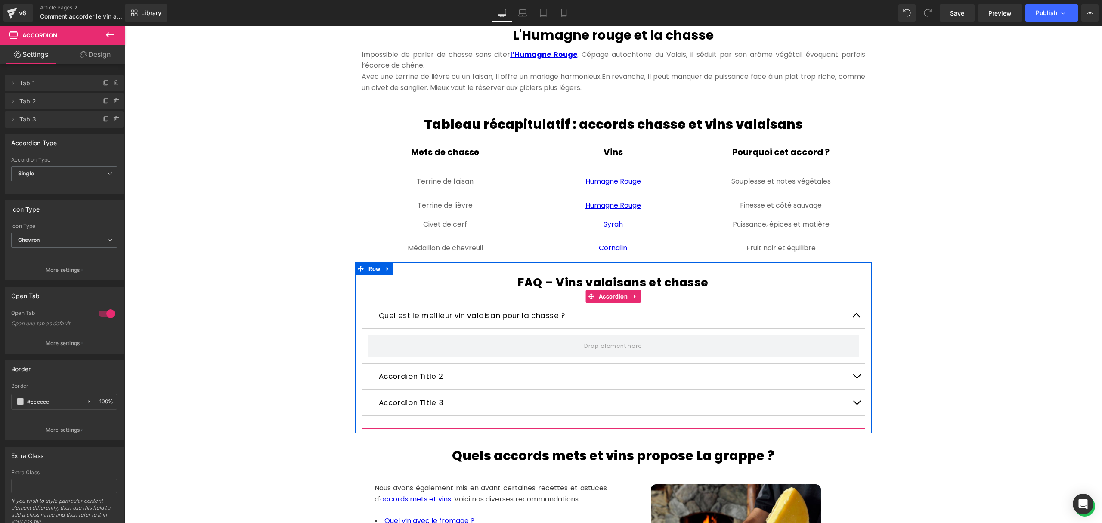
click at [851, 327] on button "button" at bounding box center [856, 316] width 17 height 26
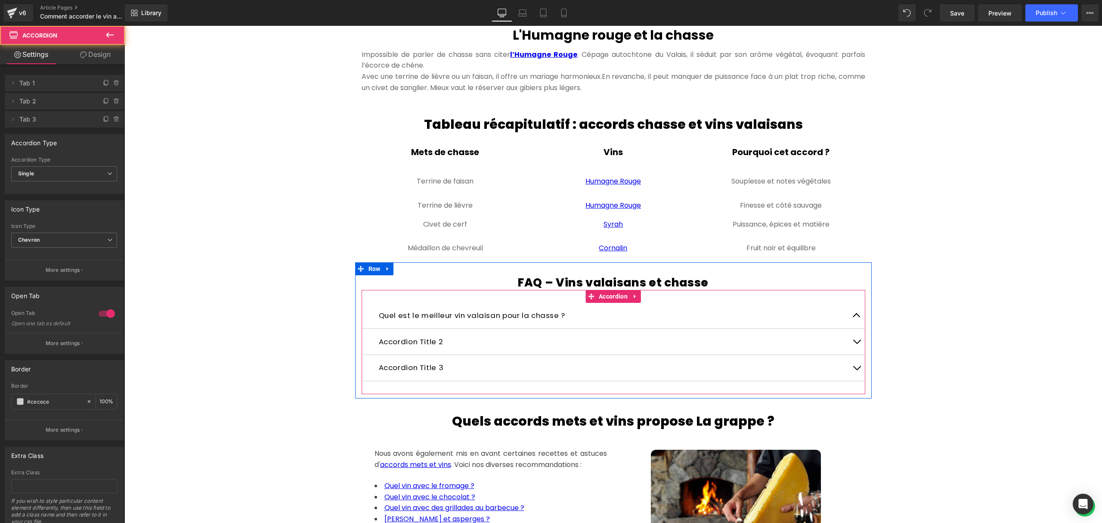
click at [857, 317] on span "button" at bounding box center [857, 317] width 0 height 0
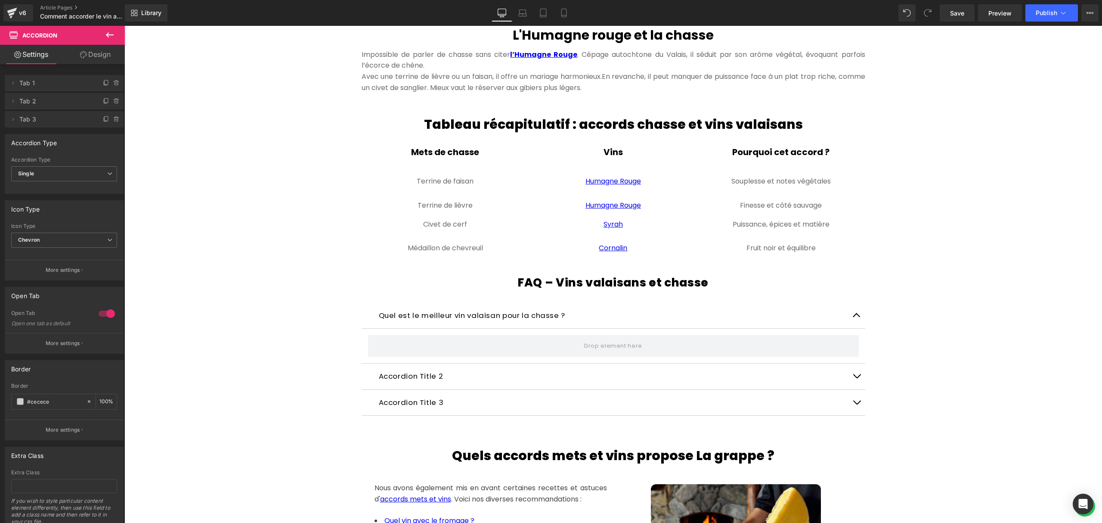
click at [115, 43] on button at bounding box center [110, 35] width 30 height 19
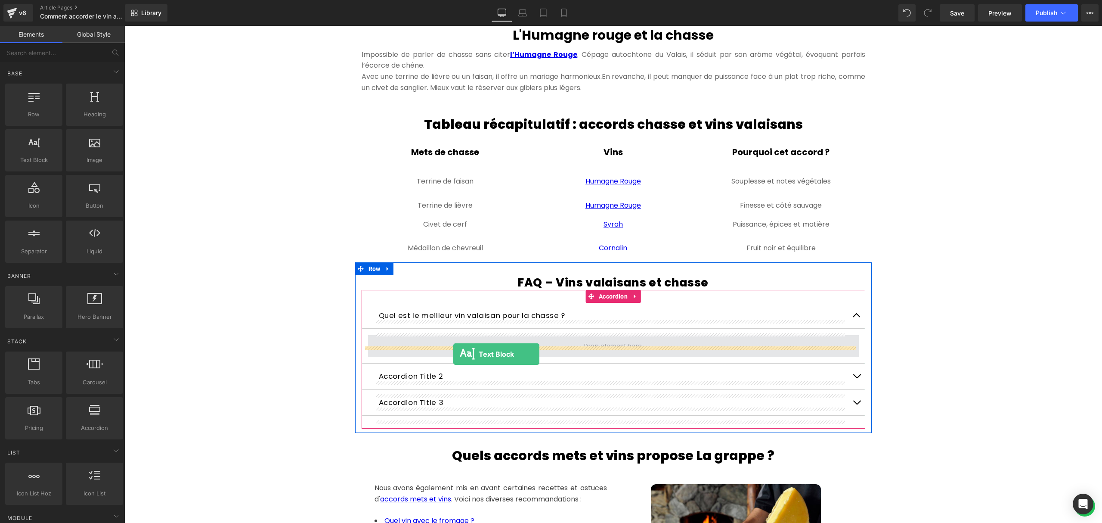
drag, startPoint x: 164, startPoint y: 176, endPoint x: 453, endPoint y: 354, distance: 339.6
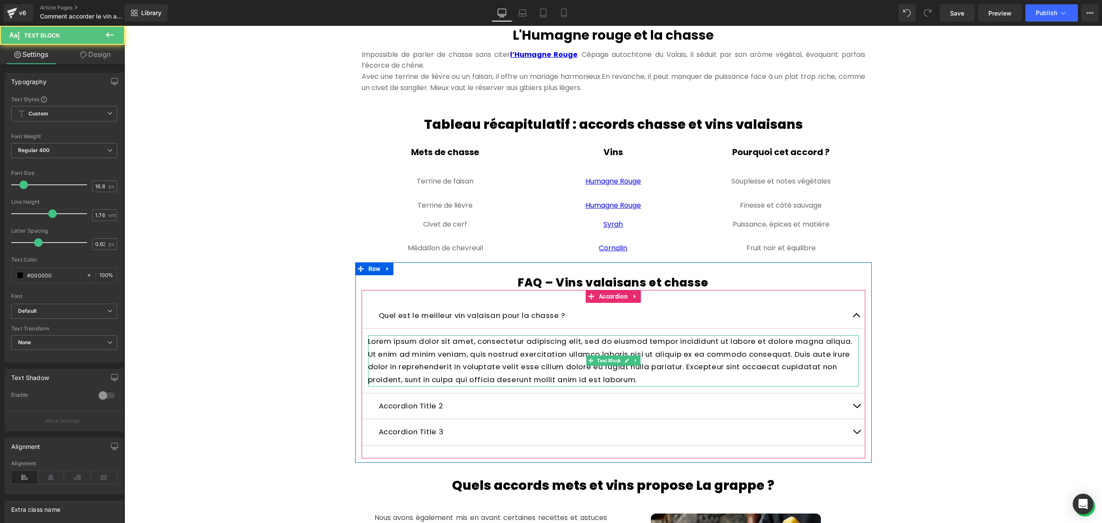
click at [484, 350] on p "Lorem ipsum dolor sit amet, consectetur adipiscing elit, sed do eiusmod tempor …" at bounding box center [613, 360] width 491 height 51
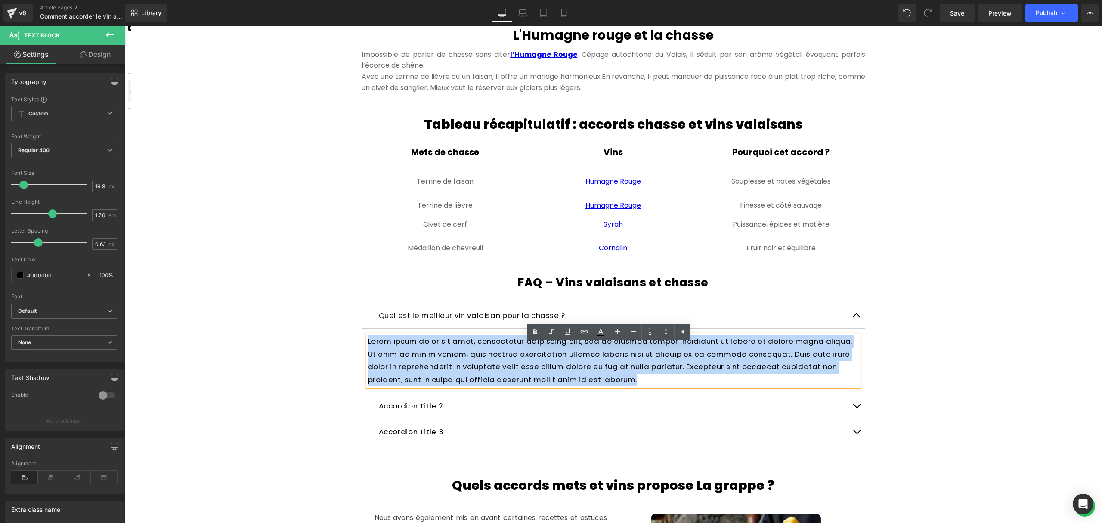
drag, startPoint x: 653, startPoint y: 393, endPoint x: 356, endPoint y: 350, distance: 300.5
click at [356, 350] on div "FAQ – Vins valaisans et chasse Heading Quel est le meilleur vin valaisan pour l…" at bounding box center [613, 366] width 517 height 183
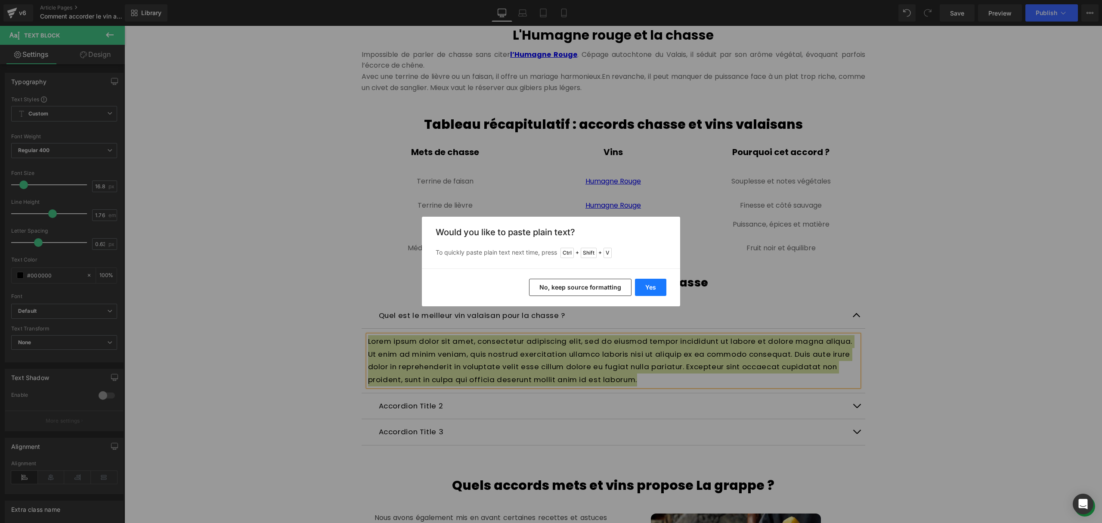
click at [653, 288] on button "Yes" at bounding box center [650, 287] width 31 height 17
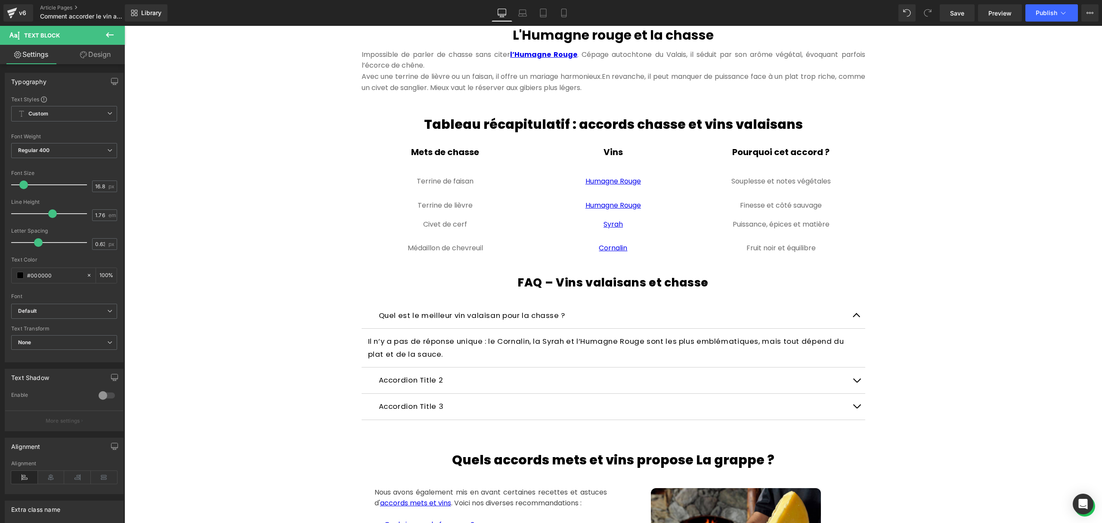
click at [857, 317] on span "button" at bounding box center [857, 317] width 0 height 0
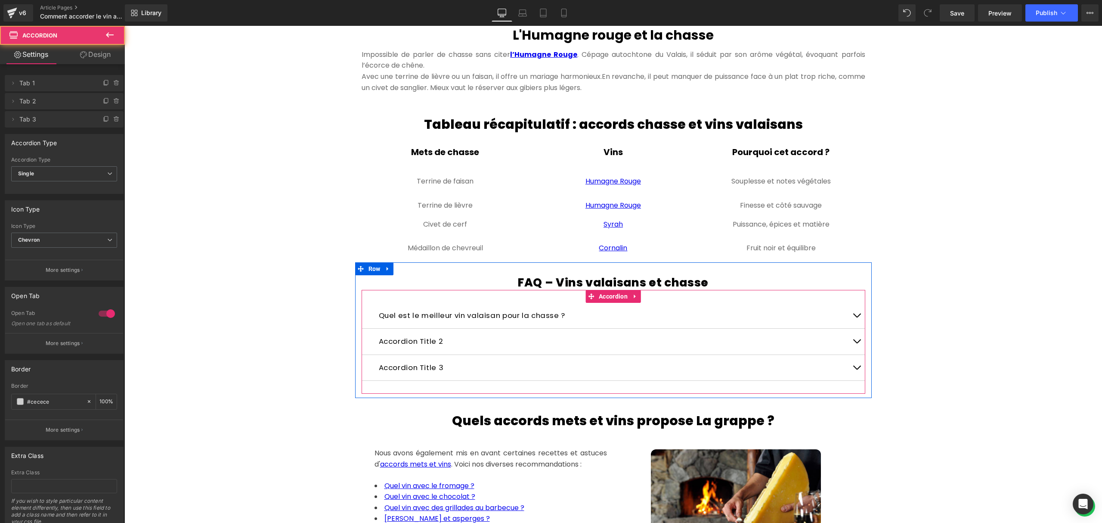
click at [853, 324] on button "button" at bounding box center [856, 316] width 17 height 26
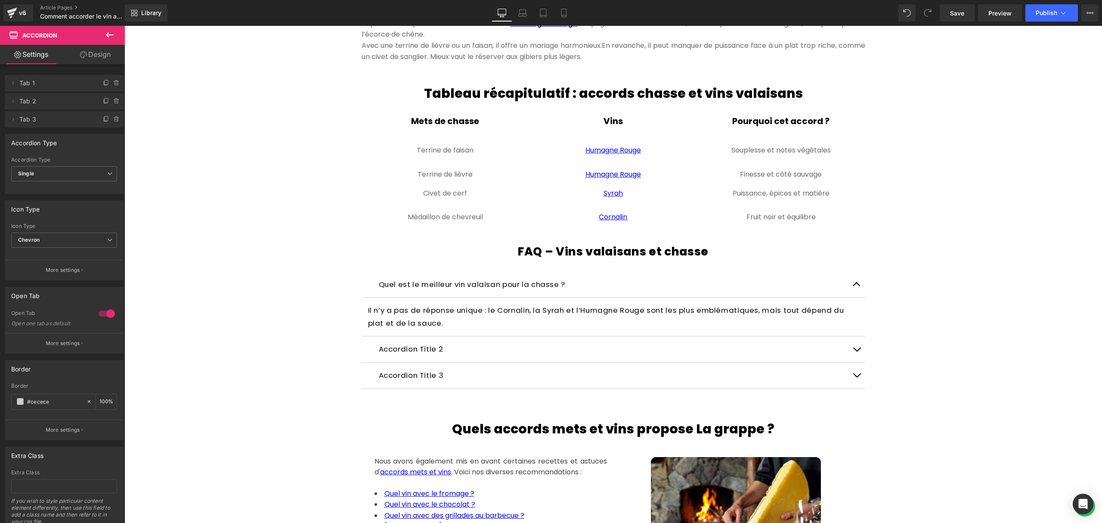
scroll to position [1148, 0]
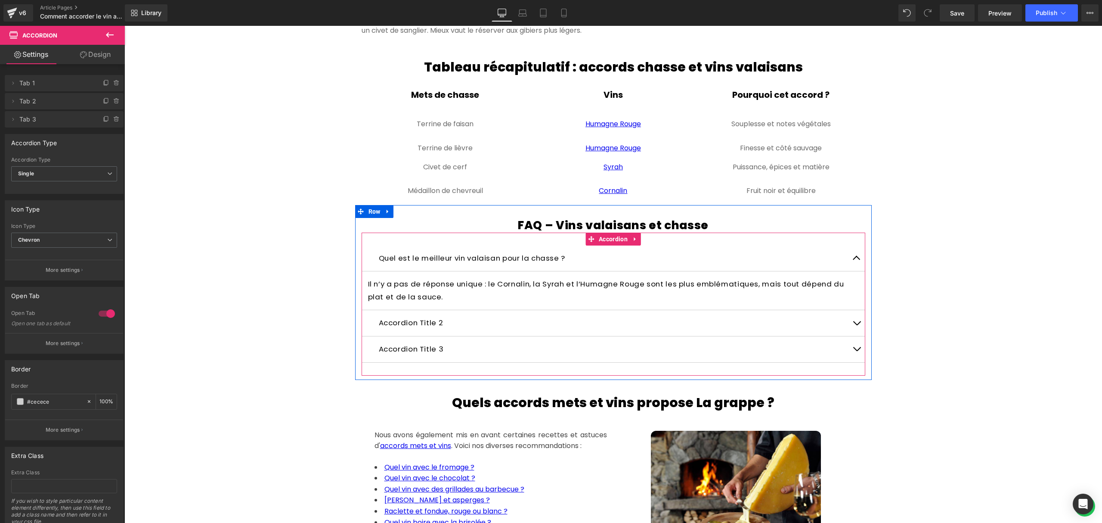
click at [457, 329] on p "Accordion Title 2" at bounding box center [613, 322] width 469 height 13
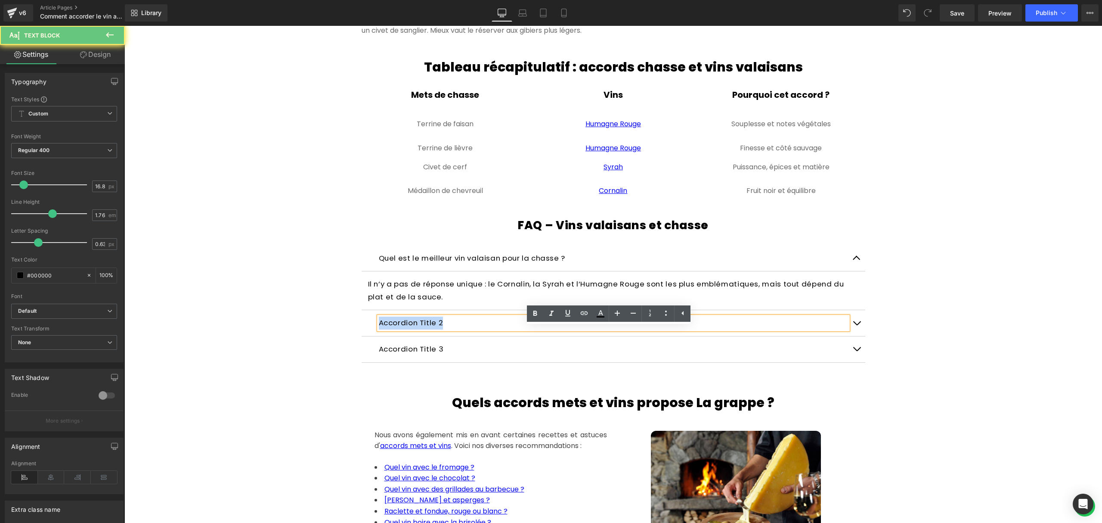
drag, startPoint x: 449, startPoint y: 333, endPoint x: 346, endPoint y: 326, distance: 103.6
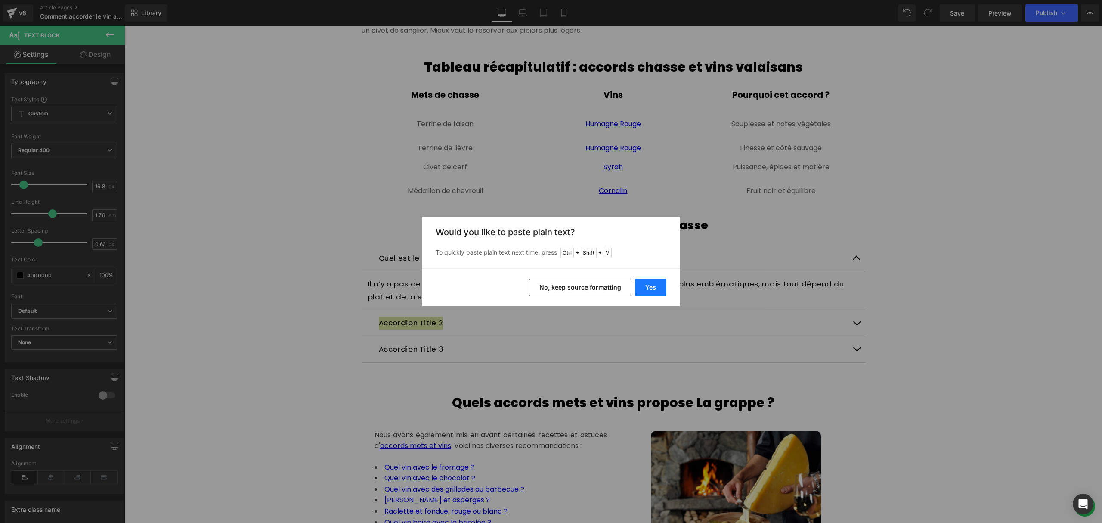
click at [659, 285] on button "Yes" at bounding box center [650, 287] width 31 height 17
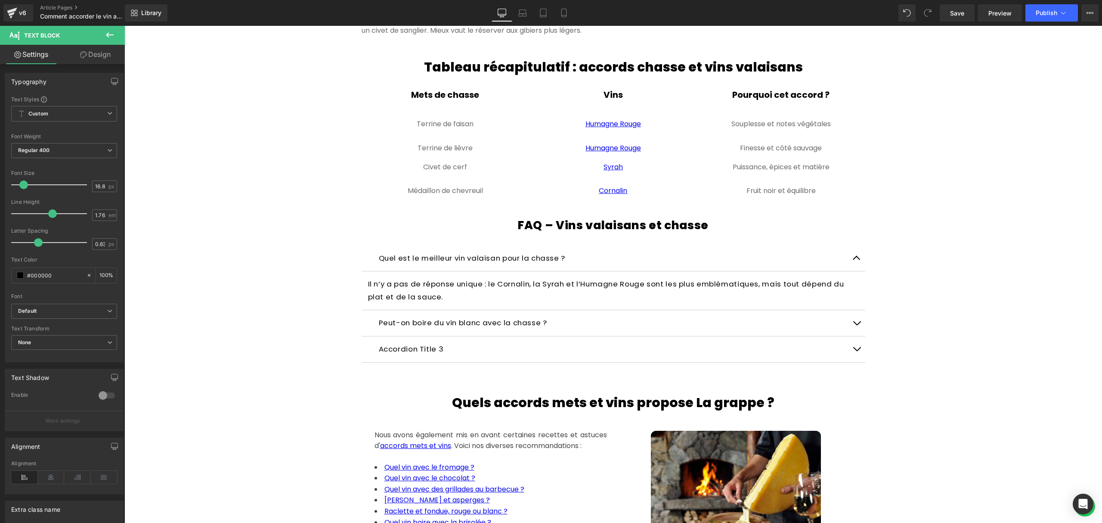
click at [848, 330] on button "button" at bounding box center [856, 323] width 17 height 26
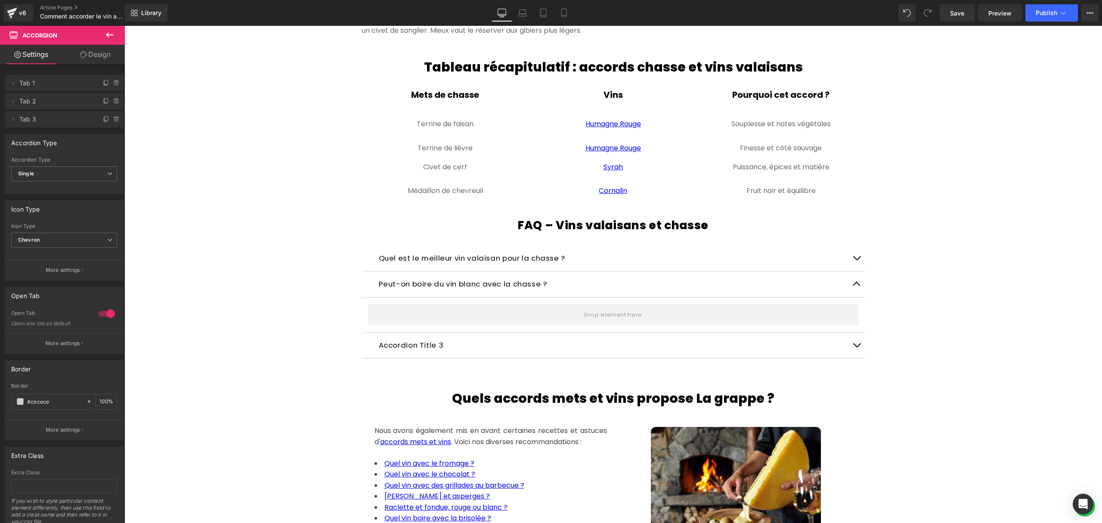
click at [110, 34] on icon at bounding box center [110, 34] width 8 height 5
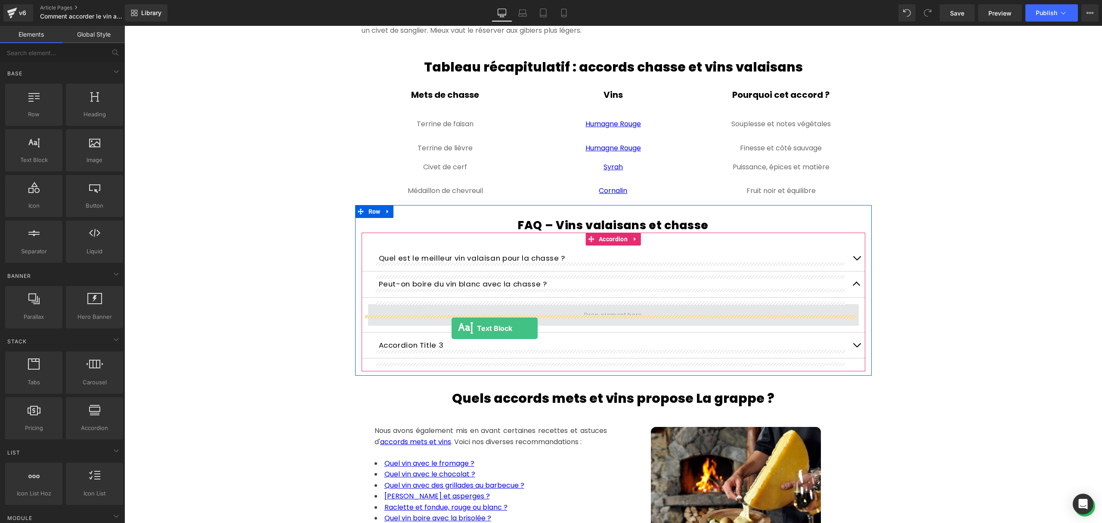
drag, startPoint x: 167, startPoint y: 184, endPoint x: 452, endPoint y: 328, distance: 318.5
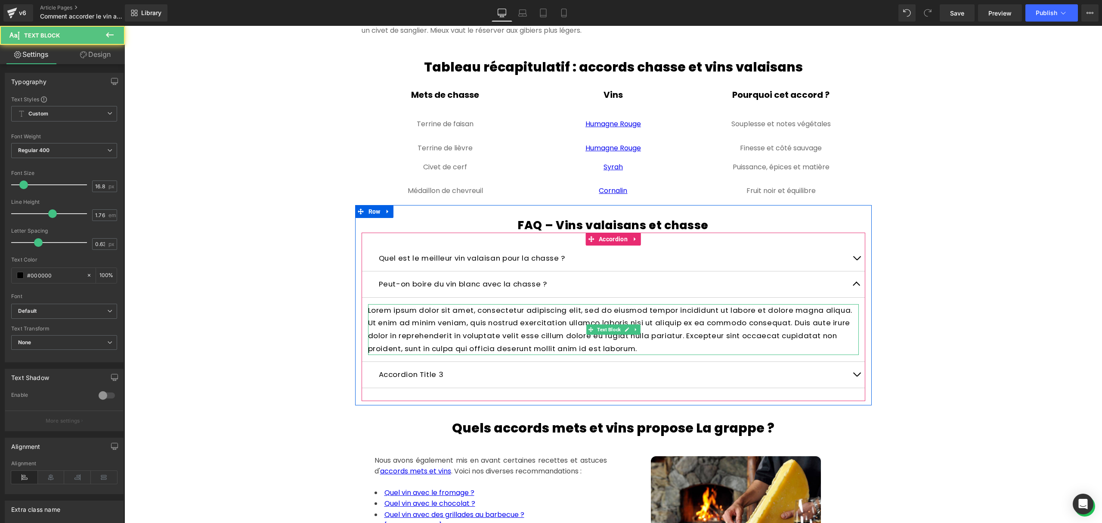
click at [468, 340] on p "Lorem ipsum dolor sit amet, consectetur adipiscing elit, sed do eiusmod tempor …" at bounding box center [613, 329] width 491 height 51
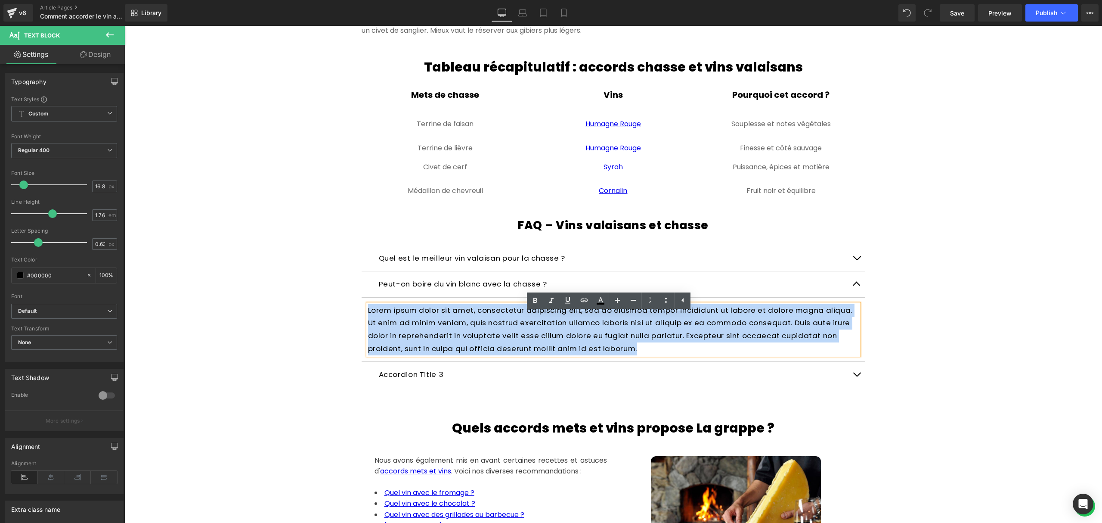
drag, startPoint x: 590, startPoint y: 355, endPoint x: 356, endPoint y: 325, distance: 235.3
click at [356, 325] on div "FAQ – Vins valaisans et chasse Heading Quel est le meilleur vin valaisan pour l…" at bounding box center [613, 309] width 517 height 183
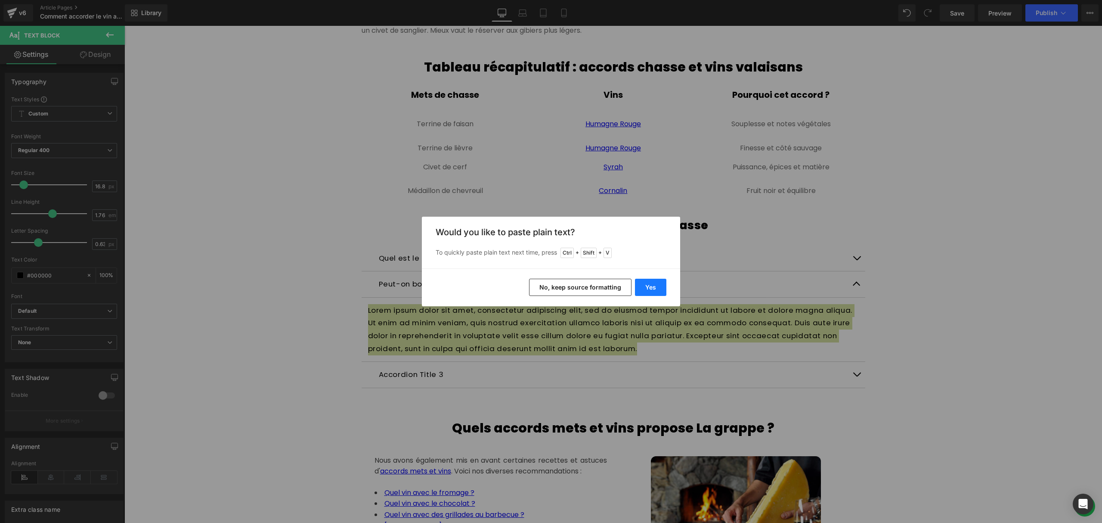
click at [658, 283] on button "Yes" at bounding box center [650, 287] width 31 height 17
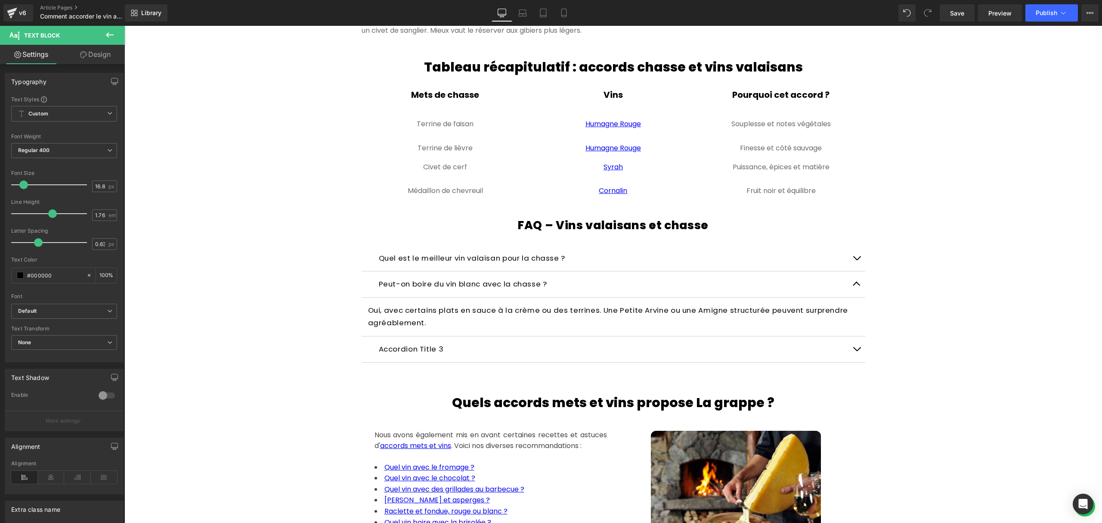
click at [852, 297] on button "button" at bounding box center [856, 284] width 17 height 26
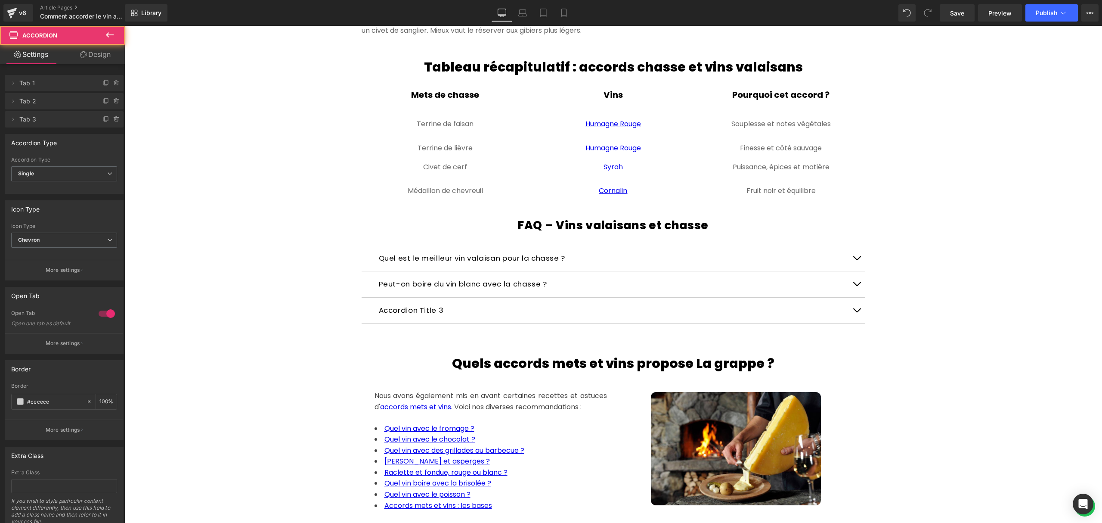
click at [465, 317] on p "Accordion Title 3" at bounding box center [613, 310] width 469 height 13
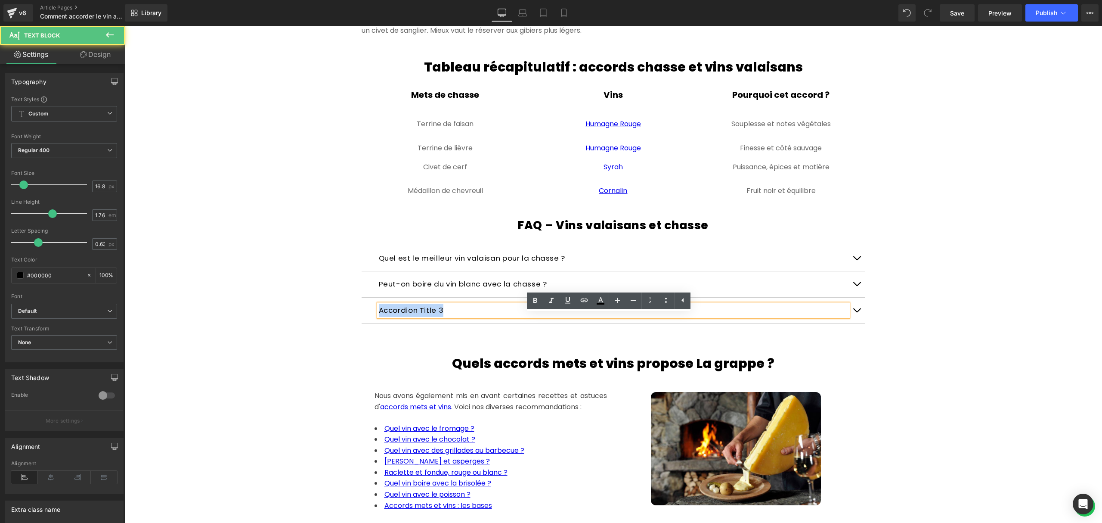
drag, startPoint x: 452, startPoint y: 323, endPoint x: 352, endPoint y: 312, distance: 100.9
click at [355, 312] on div "FAQ – Vins valaisans et chasse Heading Quel est le meilleur vin valaisan pour l…" at bounding box center [613, 277] width 517 height 119
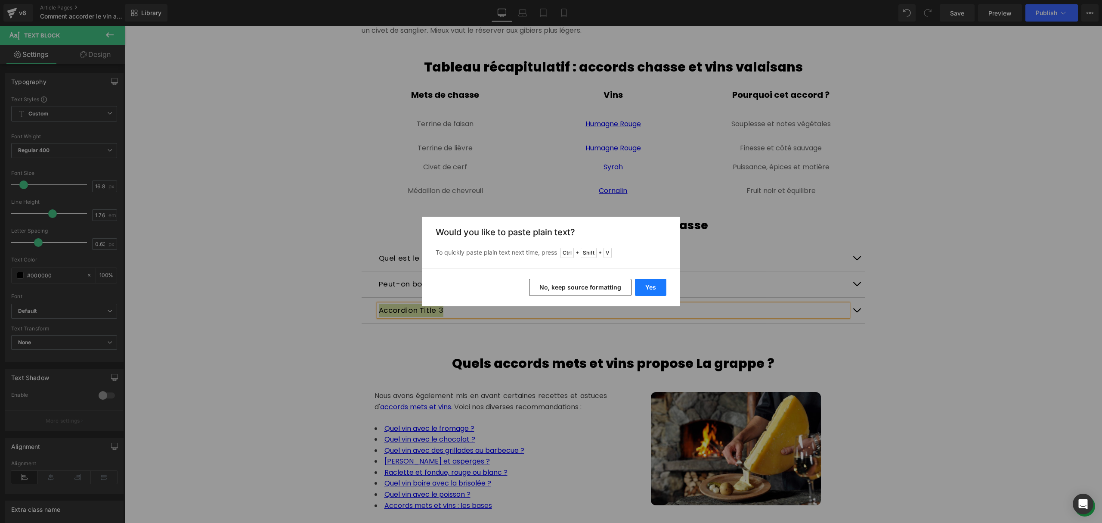
click at [647, 286] on button "Yes" at bounding box center [650, 287] width 31 height 17
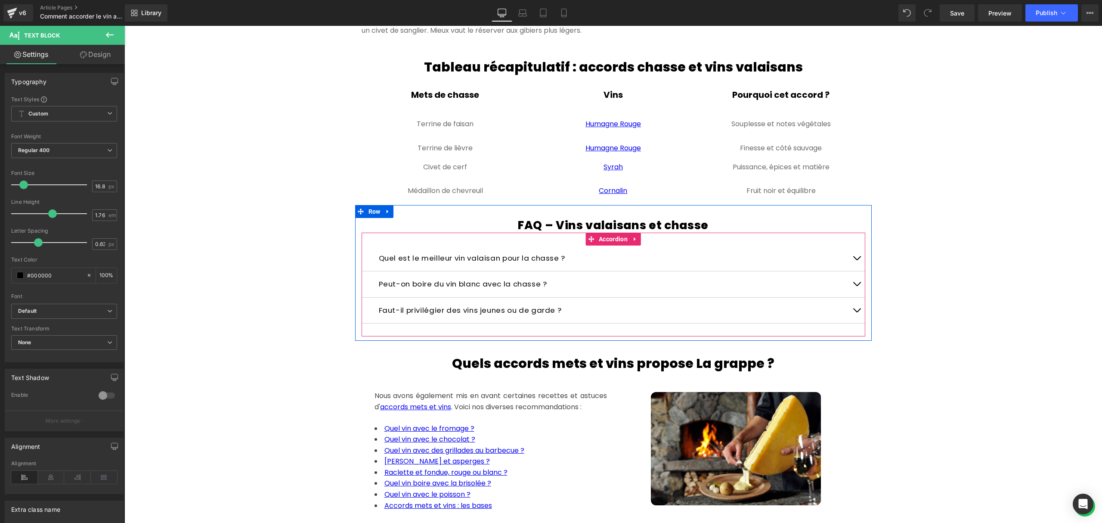
click at [854, 323] on button "button" at bounding box center [856, 310] width 17 height 26
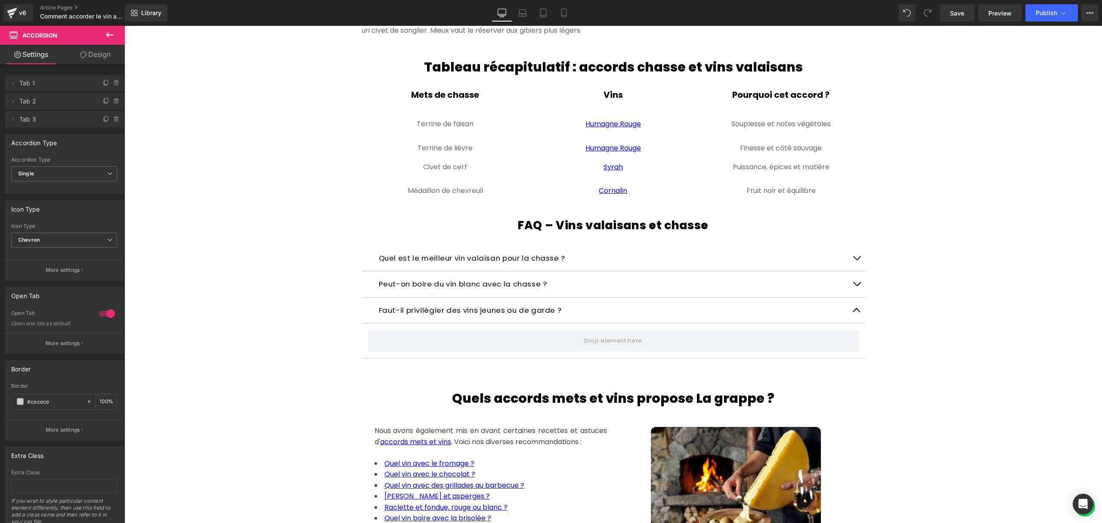
click at [119, 35] on button at bounding box center [110, 35] width 30 height 19
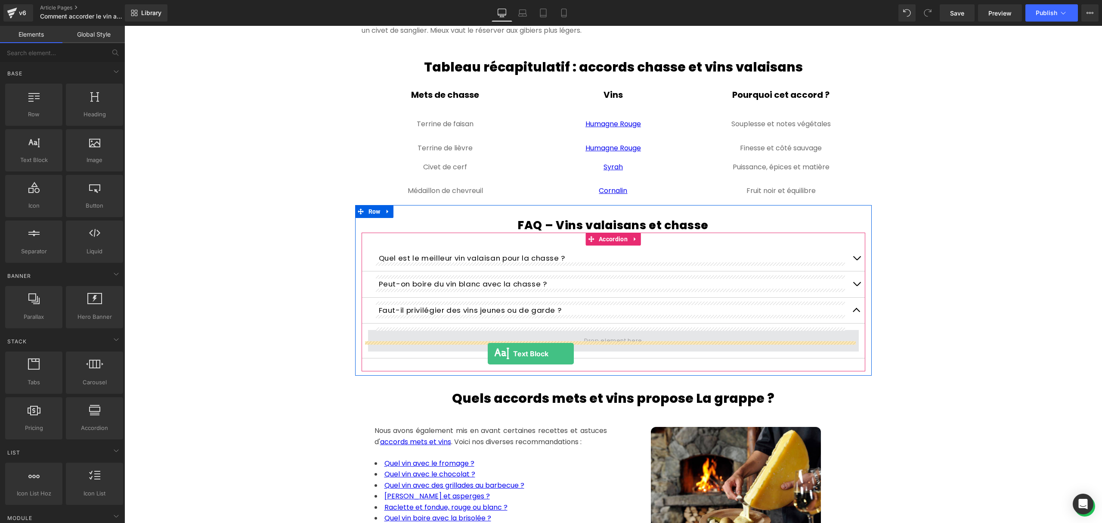
drag, startPoint x: 174, startPoint y: 167, endPoint x: 488, endPoint y: 353, distance: 364.4
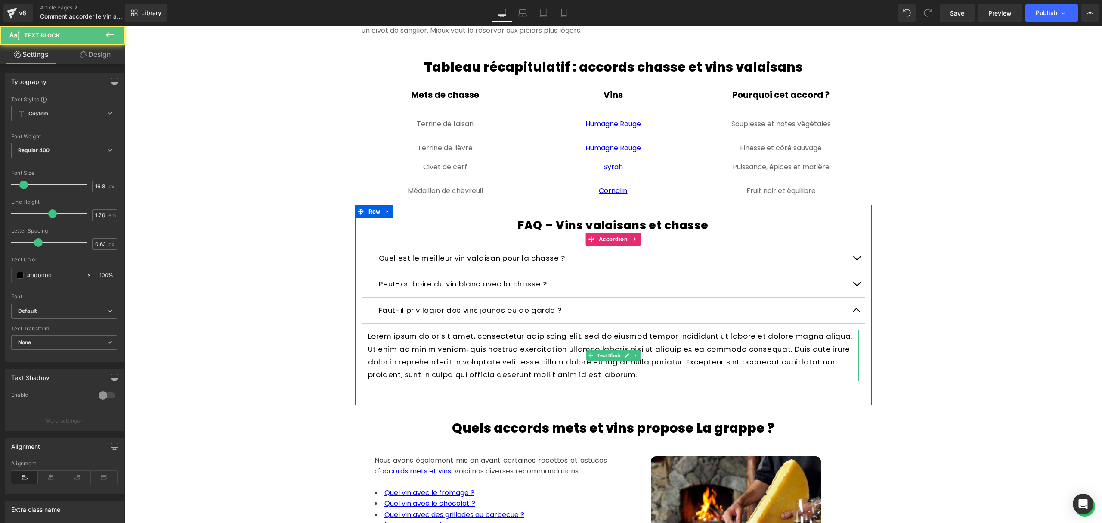
click at [545, 374] on p "Lorem ipsum dolor sit amet, consectetur adipiscing elit, sed do eiusmod tempor …" at bounding box center [613, 355] width 491 height 51
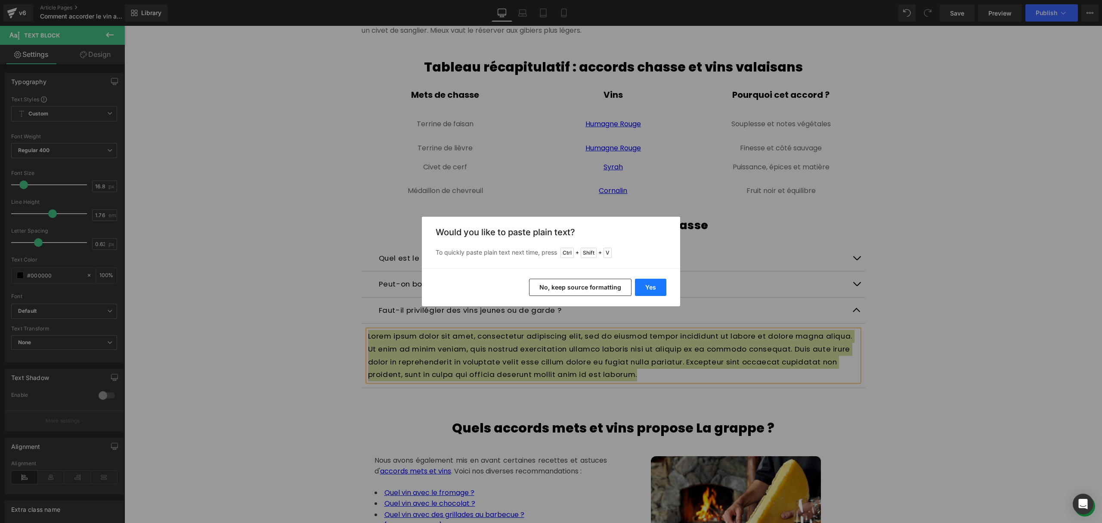
click at [647, 285] on button "Yes" at bounding box center [650, 287] width 31 height 17
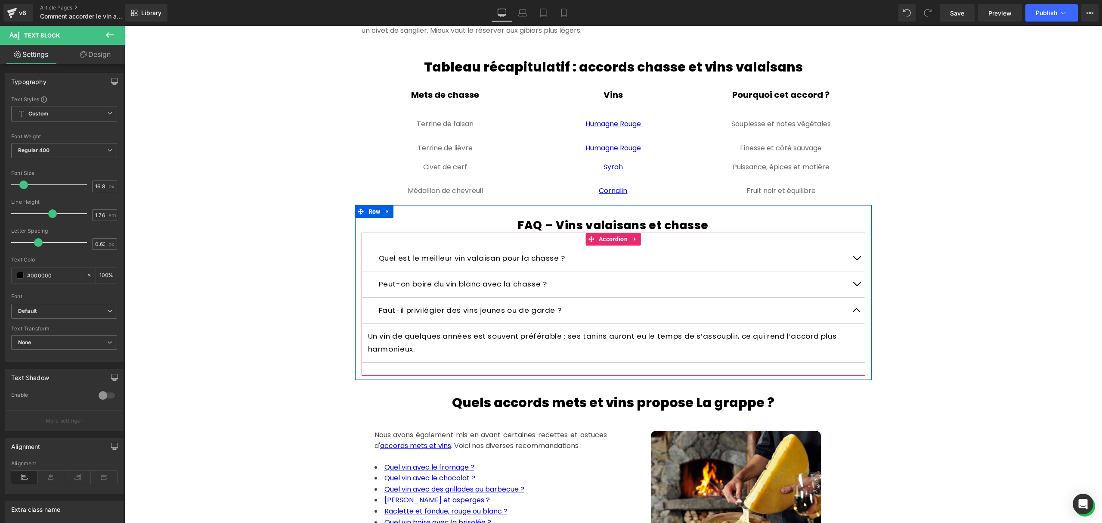
click at [848, 323] on button "button" at bounding box center [856, 310] width 17 height 26
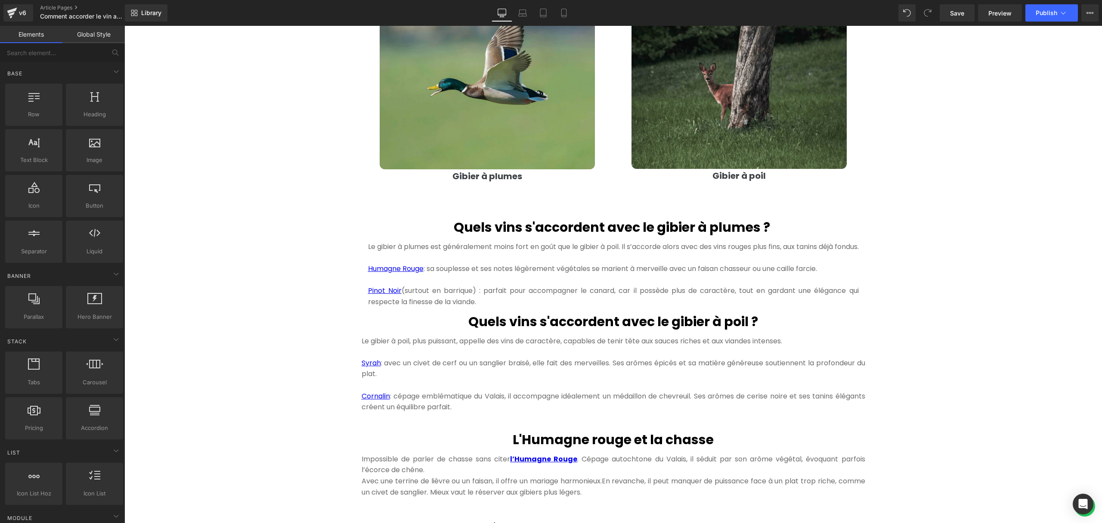
scroll to position [689, 0]
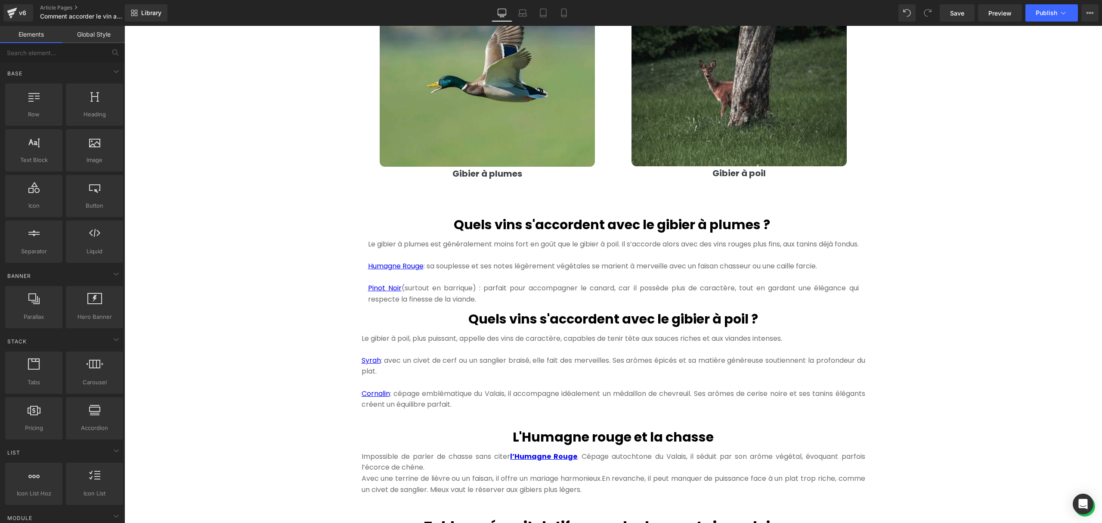
click at [124, 26] on div at bounding box center [124, 26] width 0 height 0
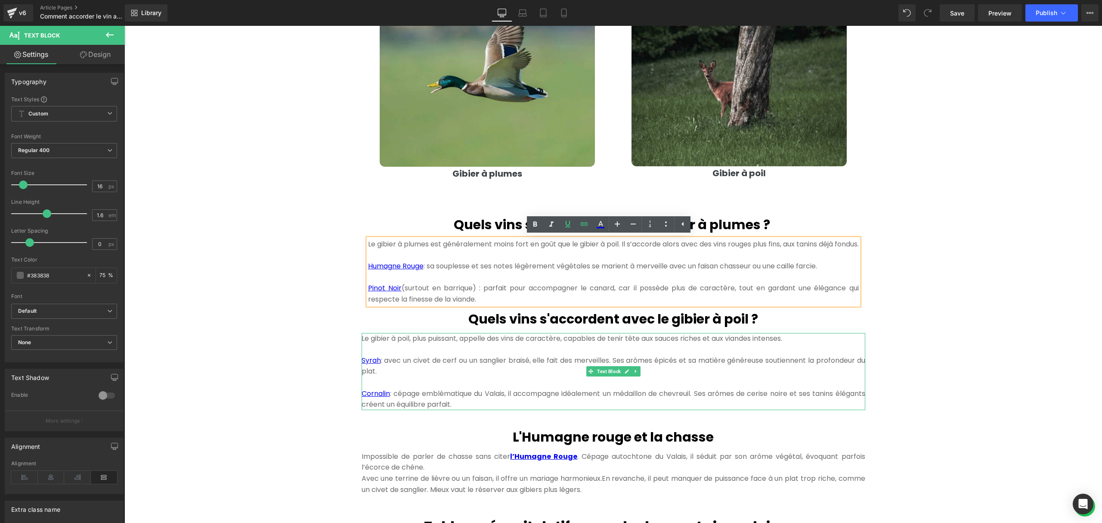
click at [368, 344] on p "Le gibier à poil, plus puissant, appelle des vins de caractère, capables de ten…" at bounding box center [614, 338] width 504 height 11
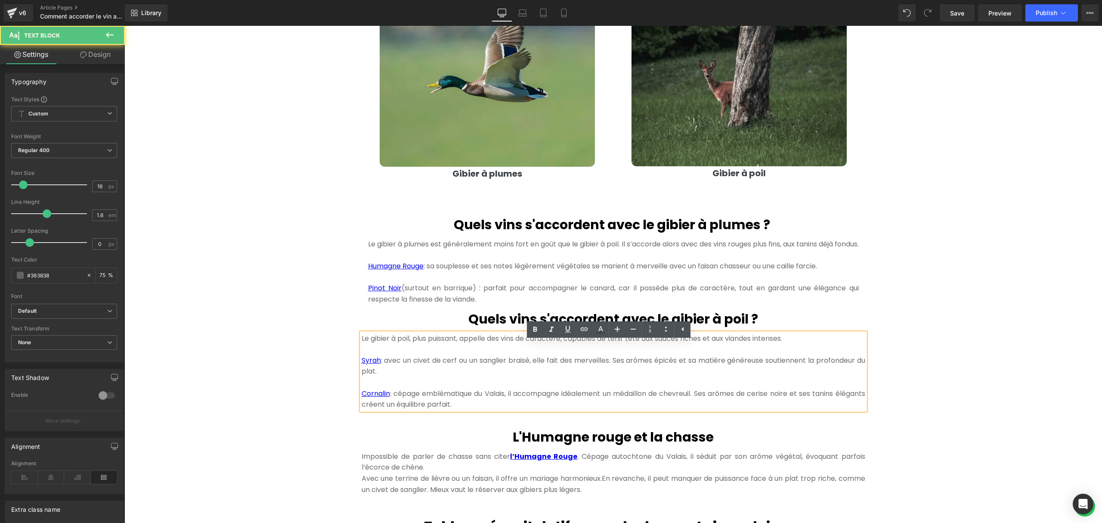
click at [375, 293] on p "Pinot Noir (surtout en barrique) : parfait pour accompagner le canard, car il p…" at bounding box center [613, 293] width 491 height 22
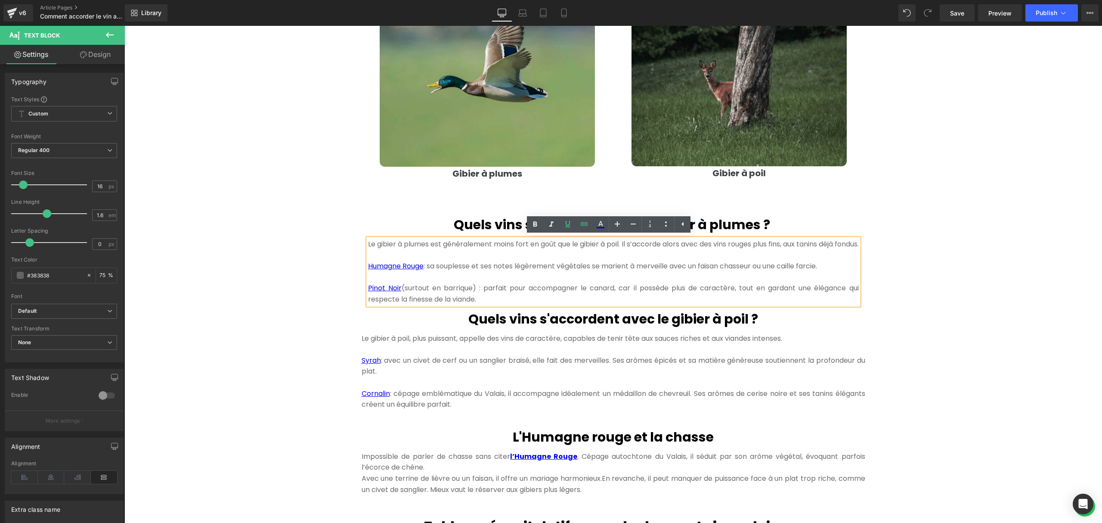
click at [381, 228] on h2 "Quels vins s'accordent avec le gibier à plumes ?" at bounding box center [613, 224] width 491 height 19
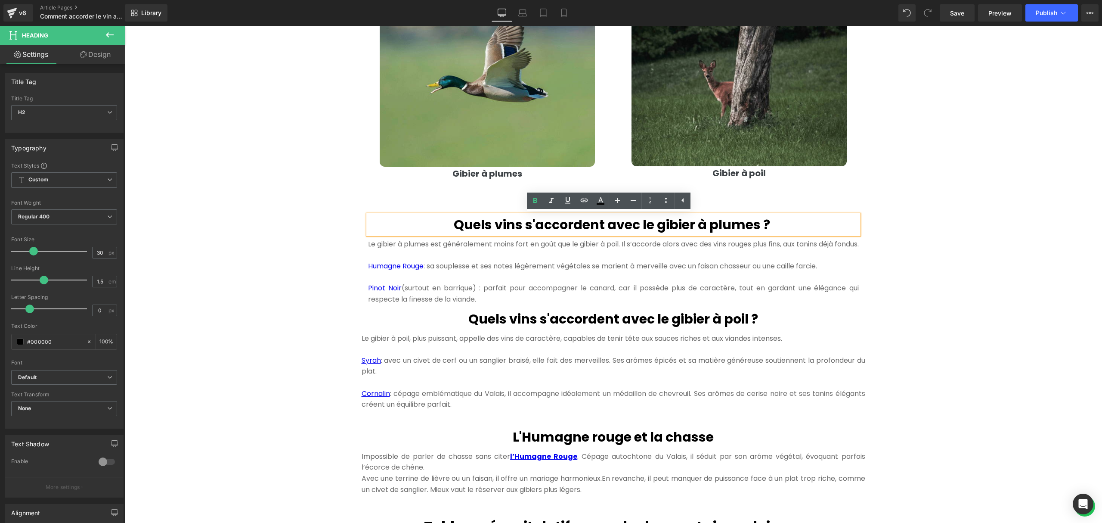
click at [285, 226] on div "Hero Banner 300px 300px Comment accorder le vin avec la chasse ? Heading Quand …" at bounding box center [613, 391] width 978 height 2021
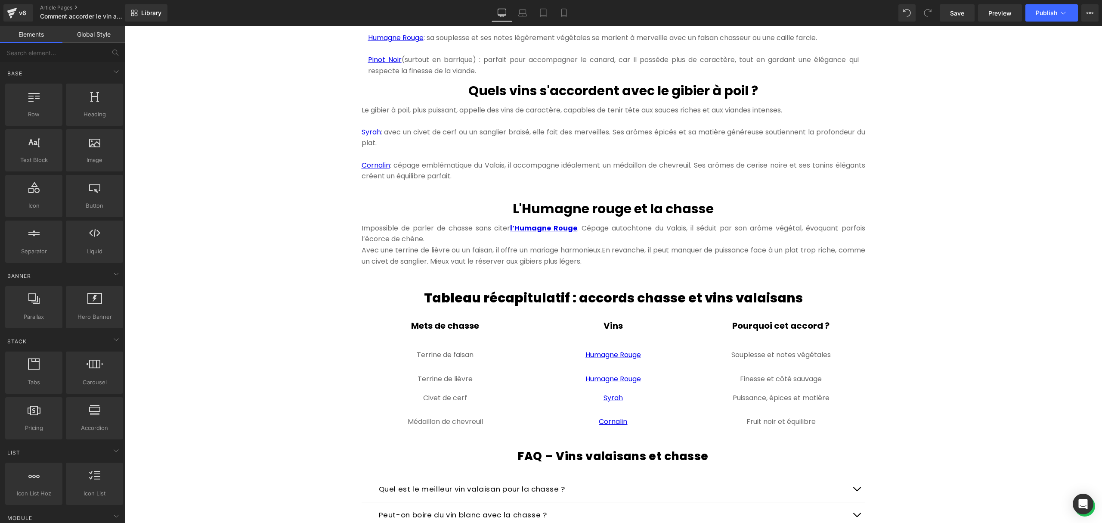
scroll to position [918, 0]
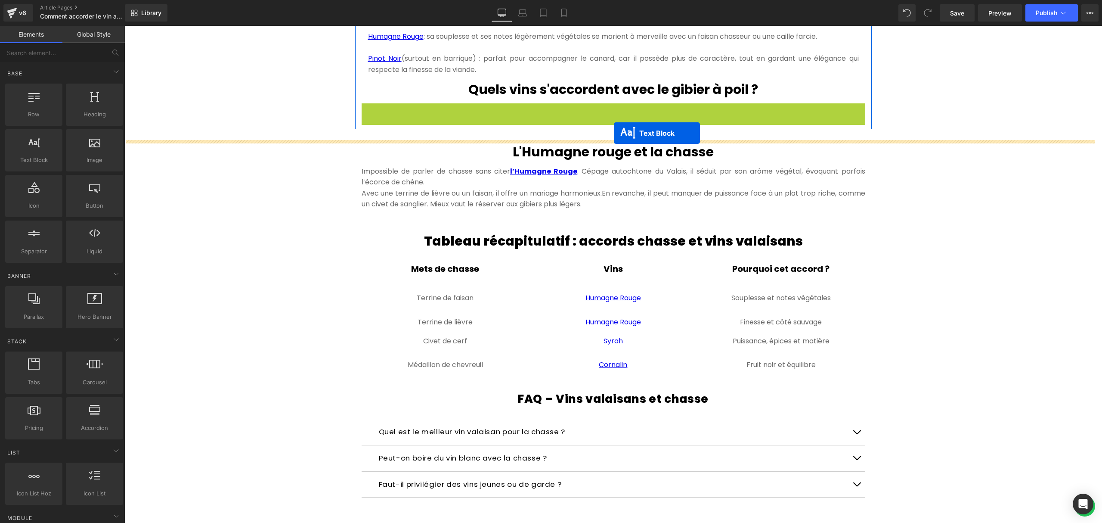
drag, startPoint x: 586, startPoint y: 152, endPoint x: 614, endPoint y: 133, distance: 33.9
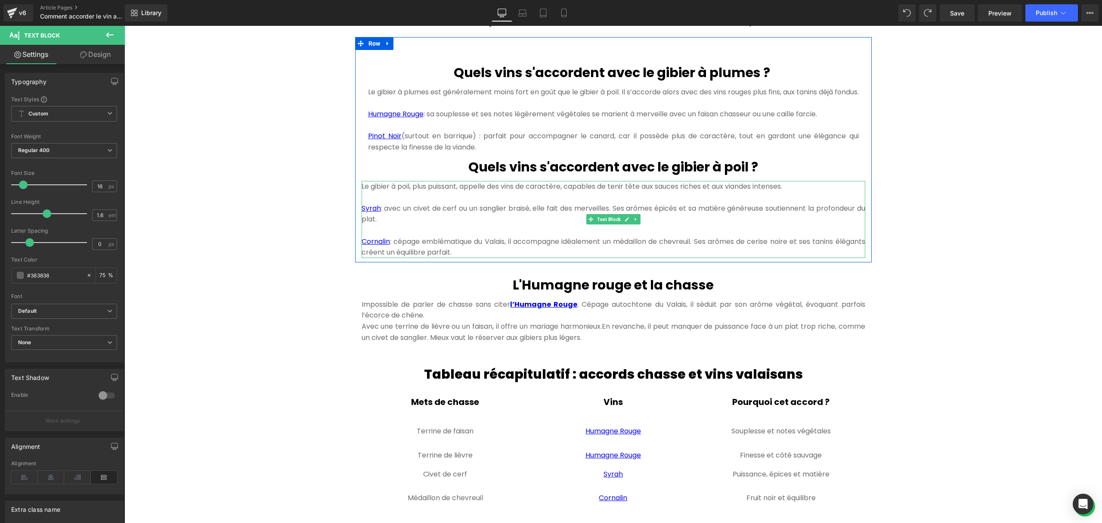
scroll to position [861, 0]
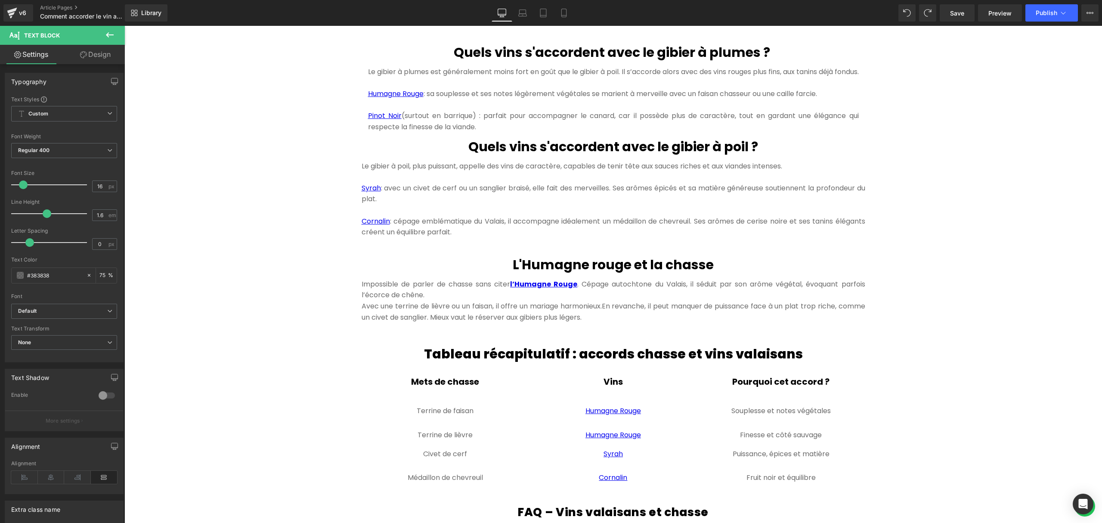
click at [115, 34] on icon at bounding box center [110, 35] width 10 height 10
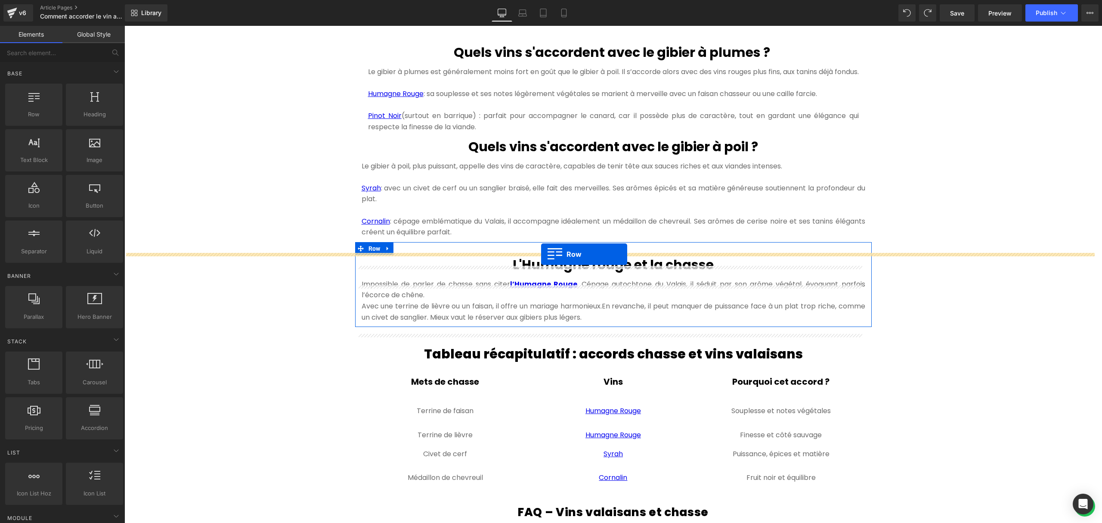
drag, startPoint x: 167, startPoint y: 135, endPoint x: 541, endPoint y: 254, distance: 393.1
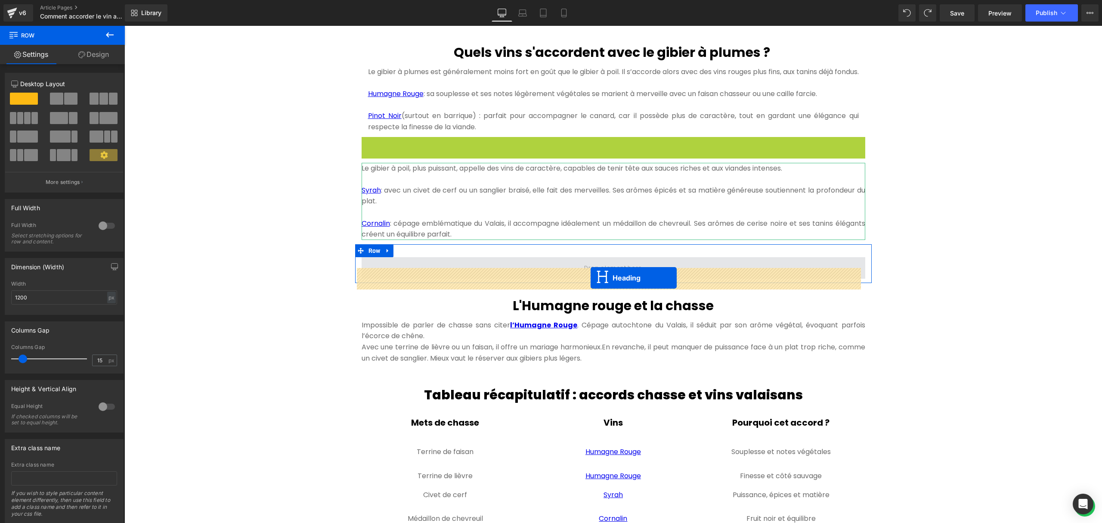
drag, startPoint x: 587, startPoint y: 161, endPoint x: 591, endPoint y: 278, distance: 116.7
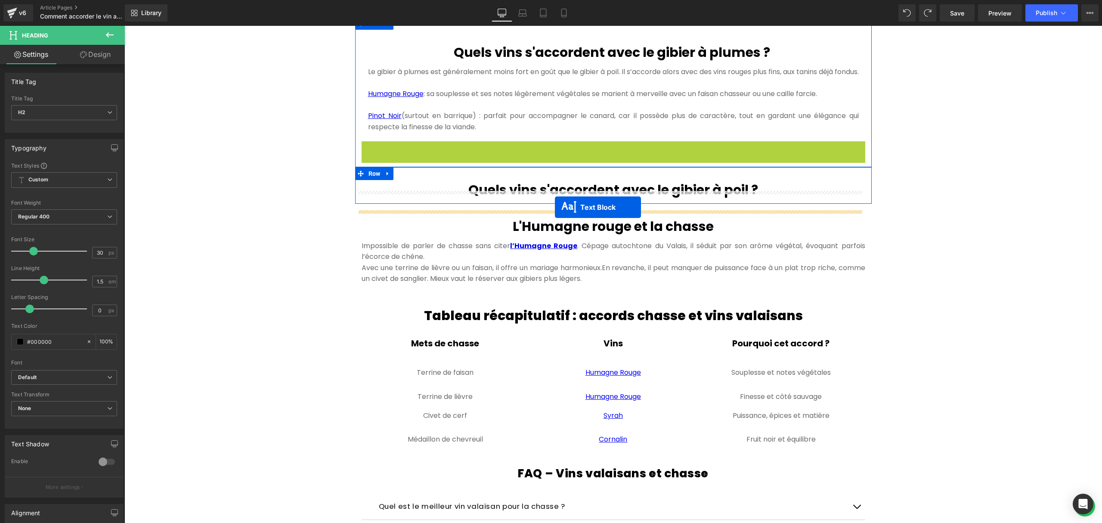
drag, startPoint x: 587, startPoint y: 193, endPoint x: 555, endPoint y: 207, distance: 35.1
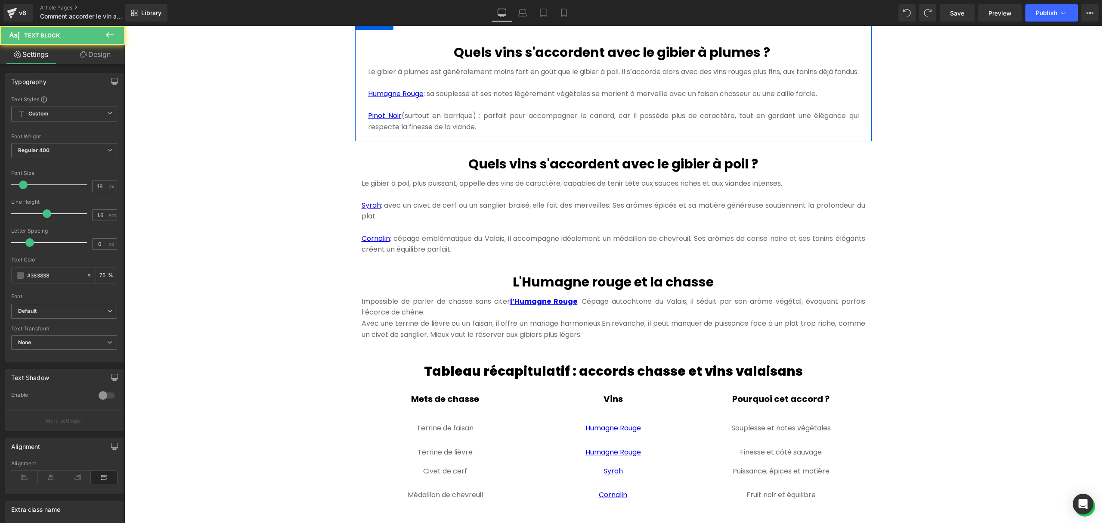
click at [276, 207] on div "Hero Banner 300px 300px Comment accorder le vin avec la chasse ? Heading Quand …" at bounding box center [613, 228] width 978 height 2039
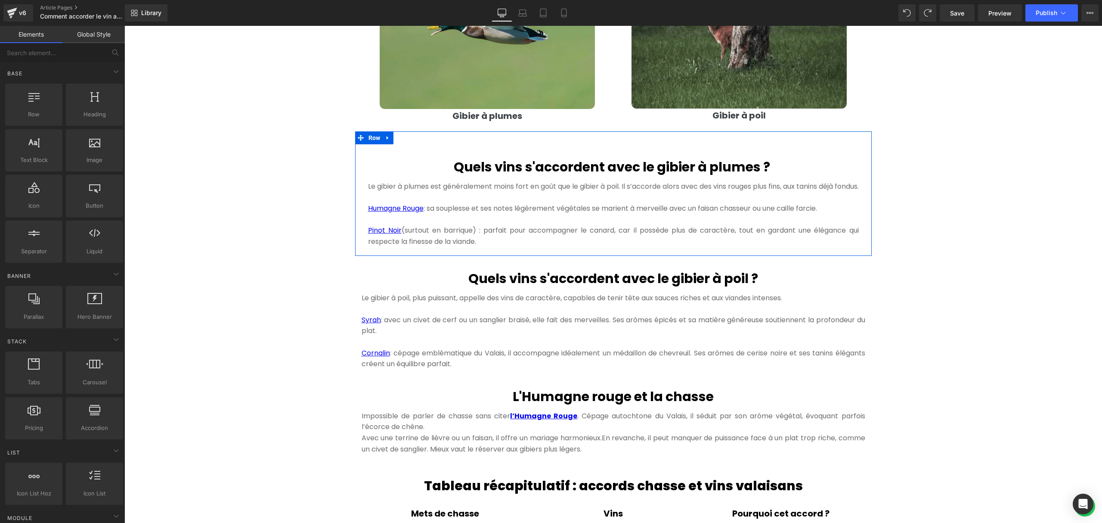
scroll to position [746, 0]
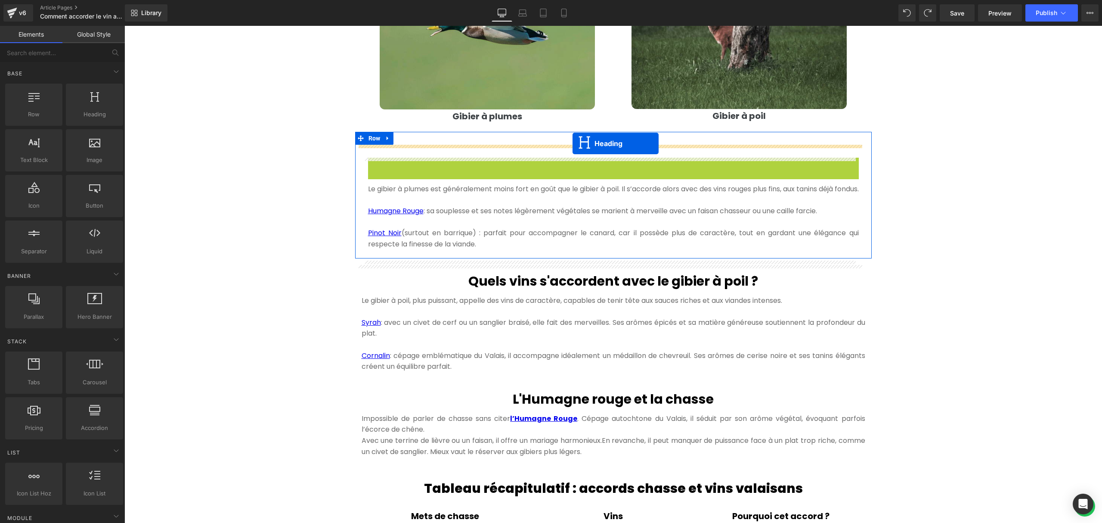
drag, startPoint x: 586, startPoint y: 166, endPoint x: 573, endPoint y: 143, distance: 26.7
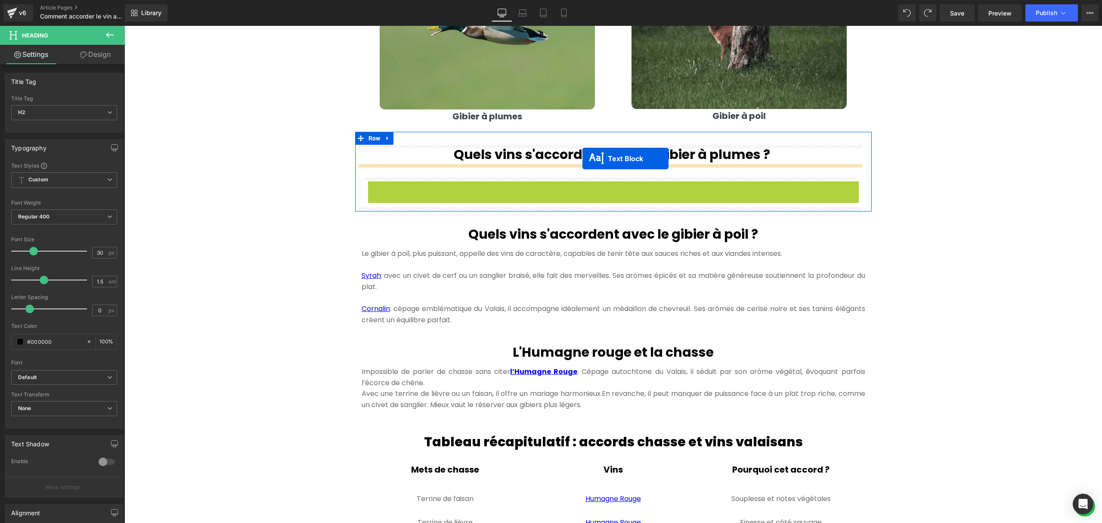
drag, startPoint x: 583, startPoint y: 217, endPoint x: 582, endPoint y: 158, distance: 59.0
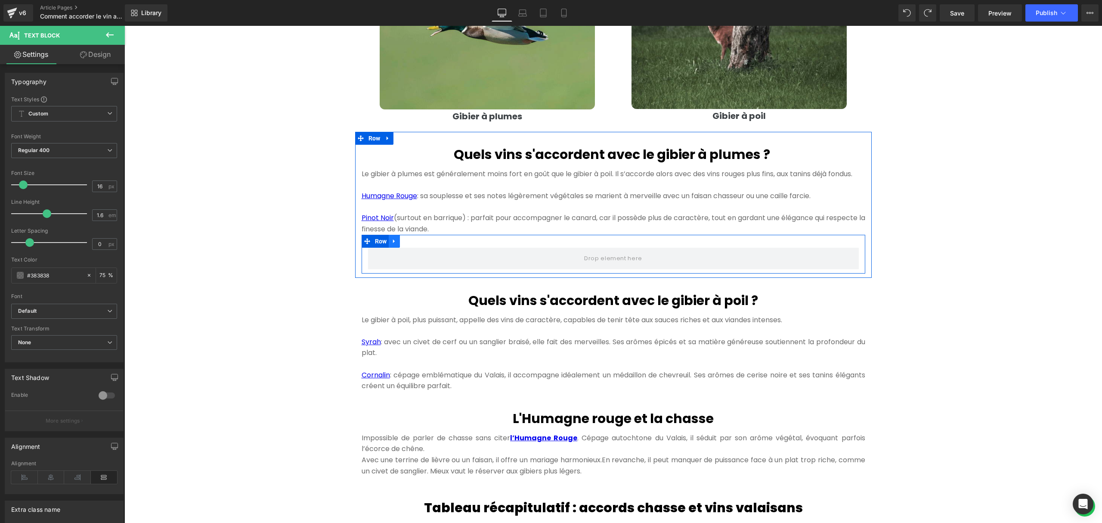
click at [393, 247] on link at bounding box center [394, 241] width 11 height 13
click at [415, 244] on icon at bounding box center [417, 241] width 6 height 6
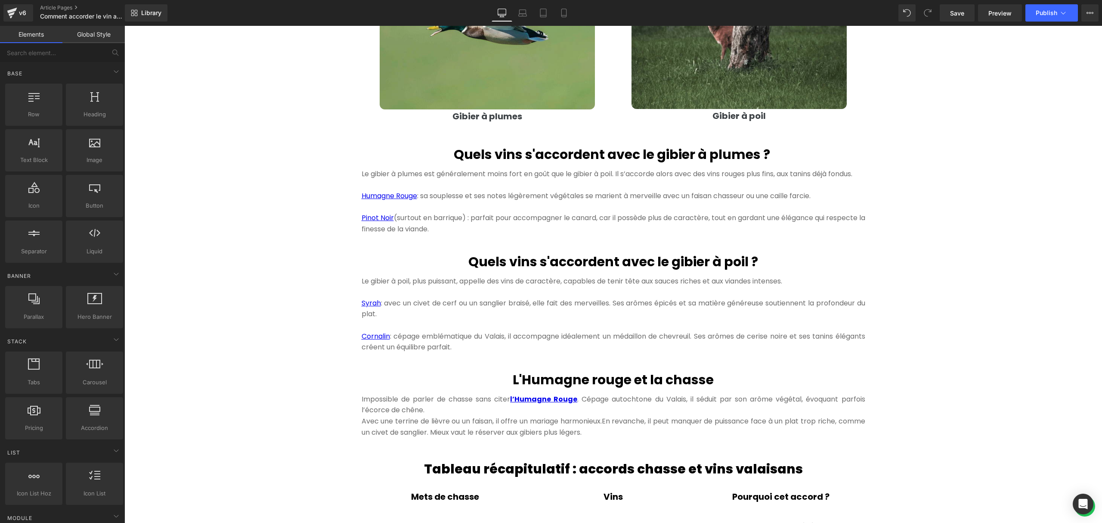
click at [996, 260] on div "Hero Banner 300px 300px Comment accorder le vin avec la chasse ? Heading Quand …" at bounding box center [613, 334] width 978 height 2021
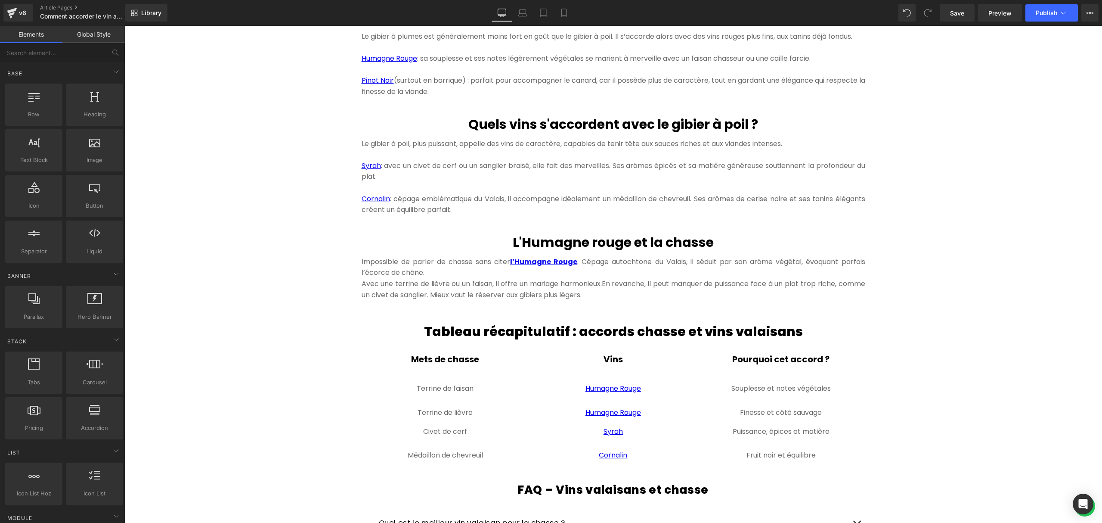
scroll to position [803, 0]
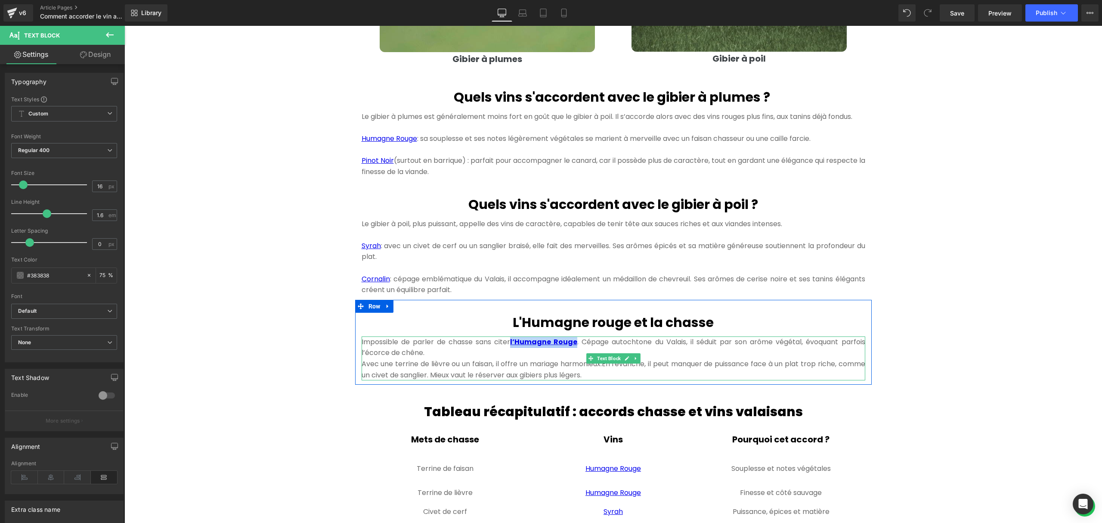
drag, startPoint x: 572, startPoint y: 355, endPoint x: 508, endPoint y: 354, distance: 63.3
click at [508, 354] on p "Impossible de parler de chasse sans citer l’Humagne Rouge . Cépage autochtone d…" at bounding box center [614, 347] width 504 height 22
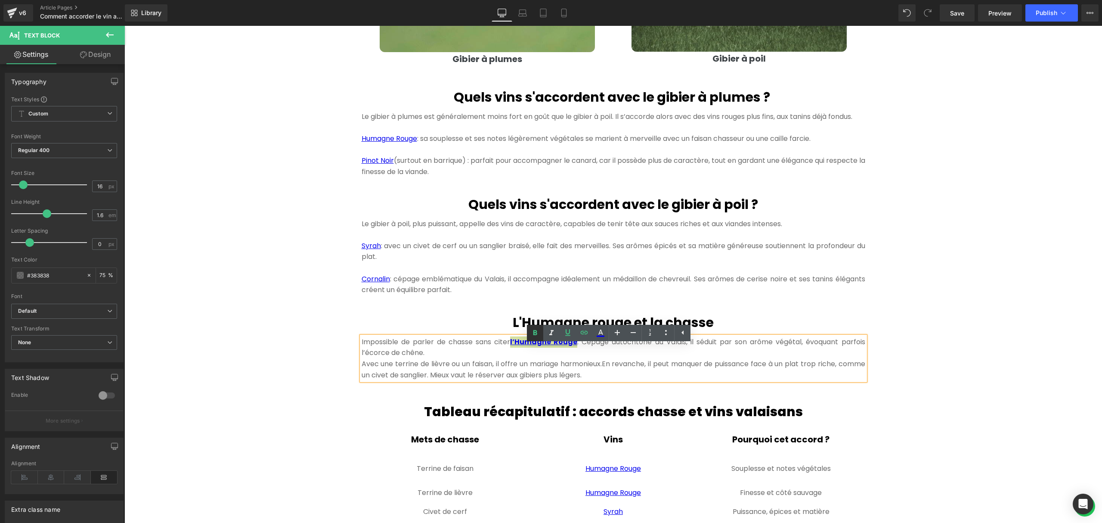
click at [532, 333] on icon at bounding box center [535, 333] width 10 height 10
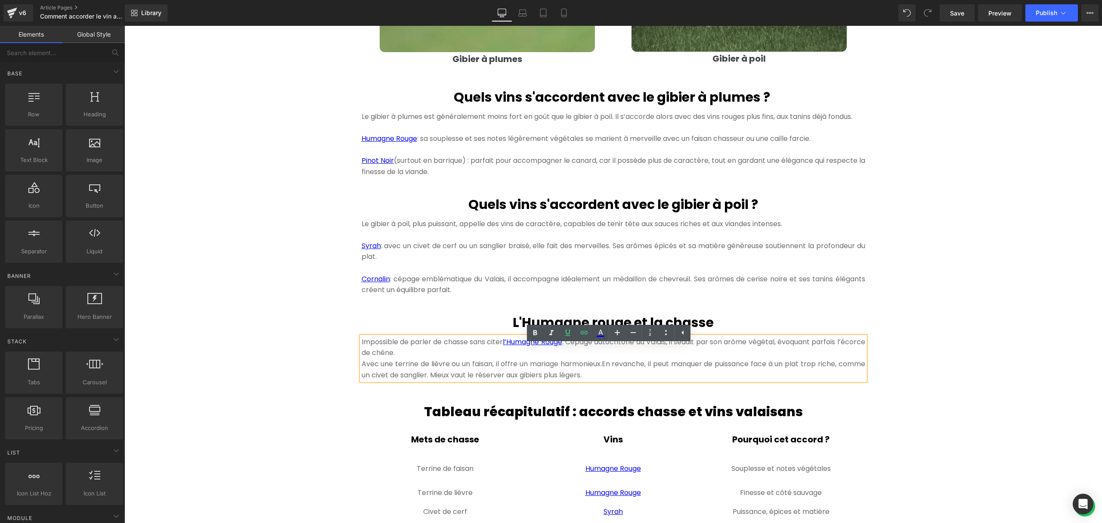
click at [940, 329] on div "Hero Banner 300px 300px Comment accorder le vin avec la chasse ? Heading Quand …" at bounding box center [613, 276] width 978 height 2021
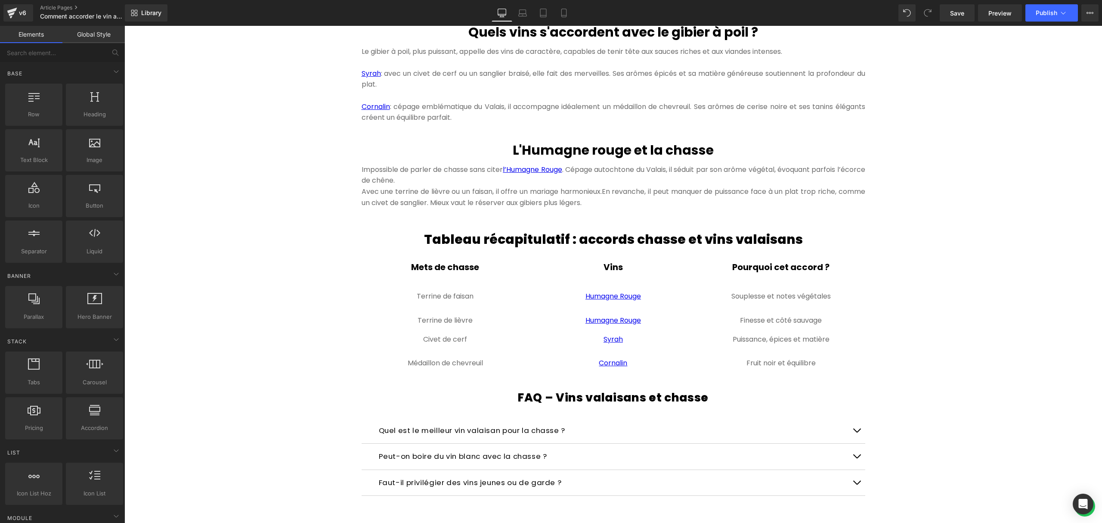
click at [968, 266] on div "Hero Banner 300px 300px Comment accorder le vin avec la chasse ? Heading Quand …" at bounding box center [613, 104] width 978 height 2021
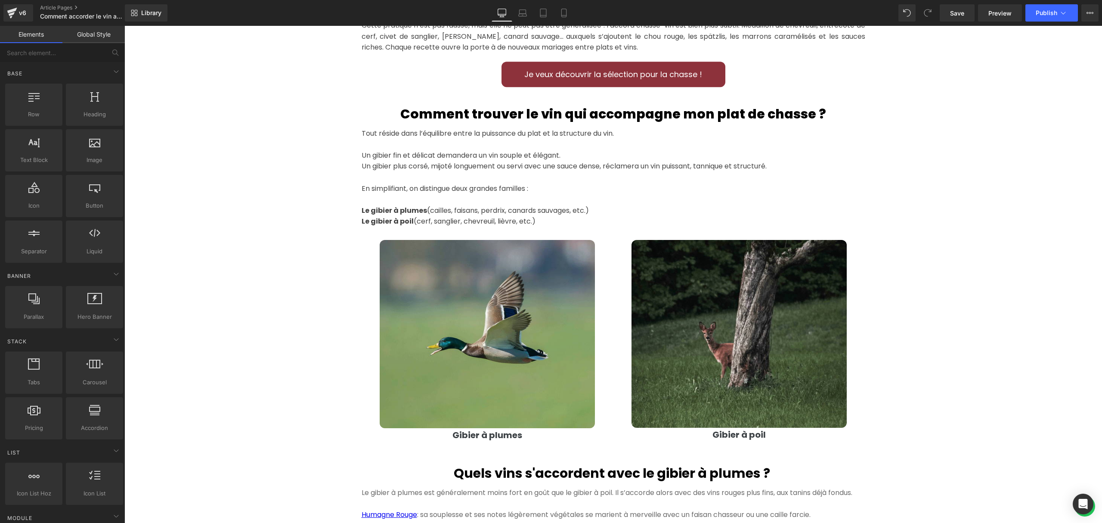
scroll to position [0, 0]
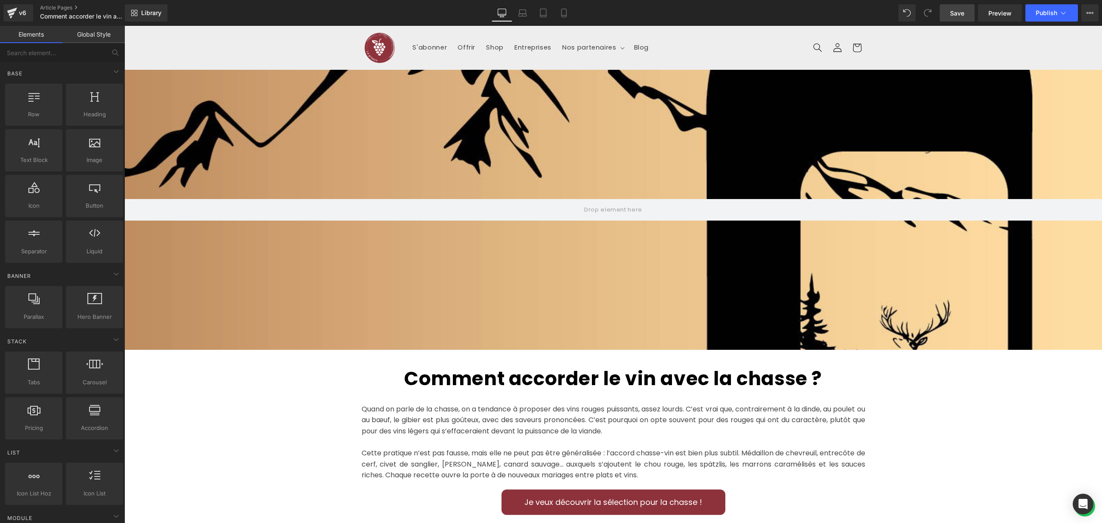
drag, startPoint x: 955, startPoint y: 12, endPoint x: 835, endPoint y: 201, distance: 223.9
click at [955, 12] on span "Save" at bounding box center [957, 13] width 14 height 9
click at [1061, 12] on icon at bounding box center [1063, 13] width 5 height 3
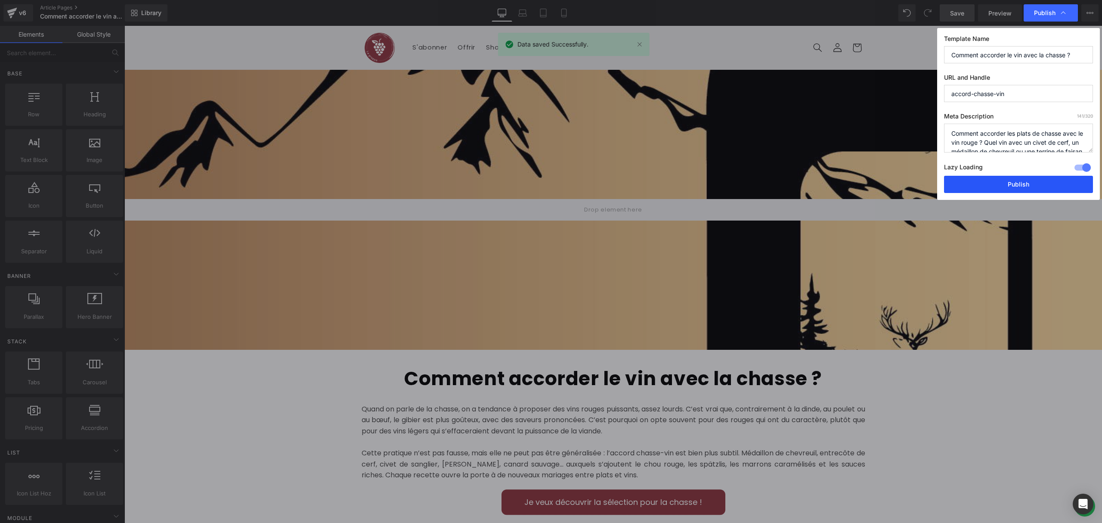
click at [1020, 180] on button "Publish" at bounding box center [1018, 184] width 149 height 17
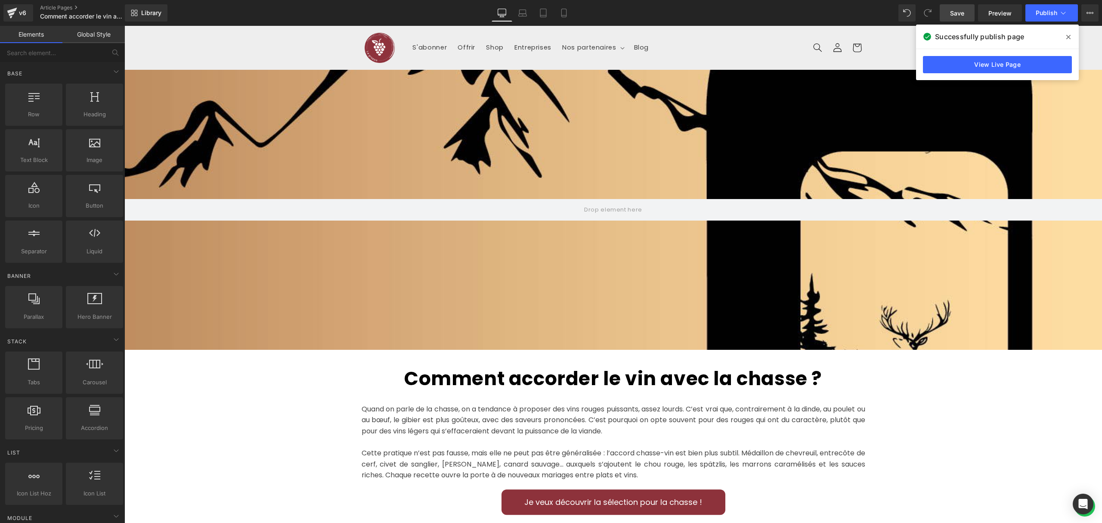
click at [18, 8] on div "v6" at bounding box center [22, 12] width 11 height 11
